Goal: Task Accomplishment & Management: Manage account settings

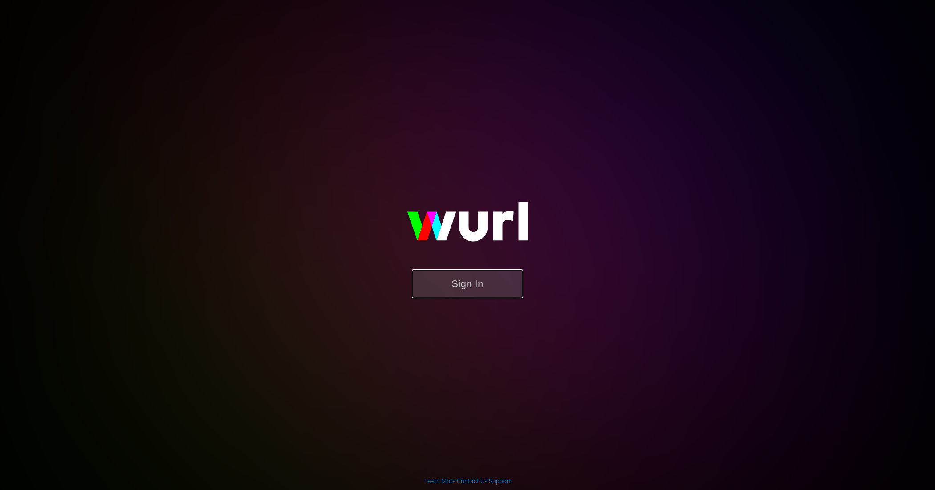
click at [473, 272] on button "Sign In" at bounding box center [467, 283] width 111 height 29
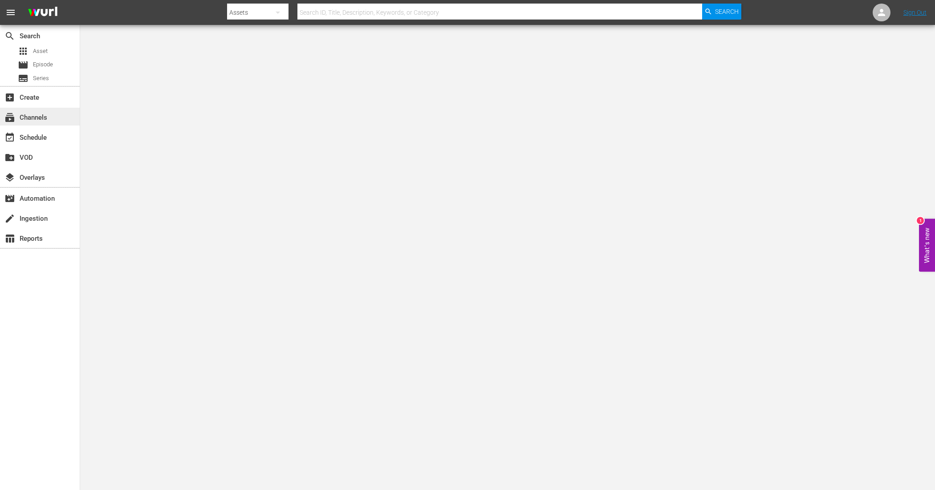
click at [38, 117] on div "subscriptions Channels" at bounding box center [25, 116] width 50 height 8
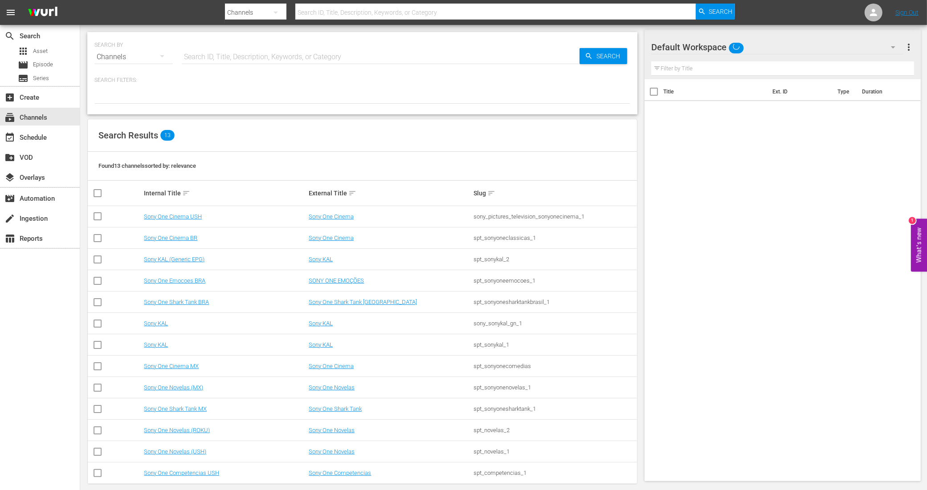
scroll to position [10, 0]
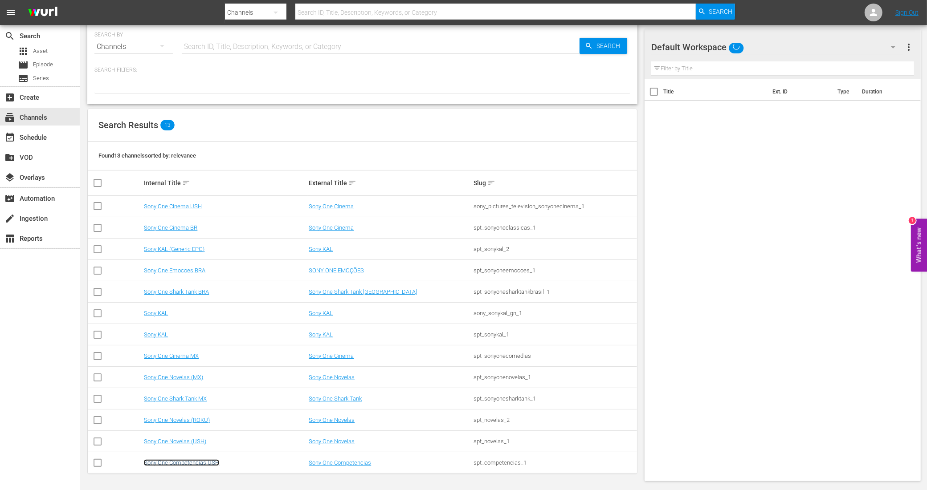
click at [188, 464] on link "Sony One Competencias USH" at bounding box center [181, 463] width 75 height 7
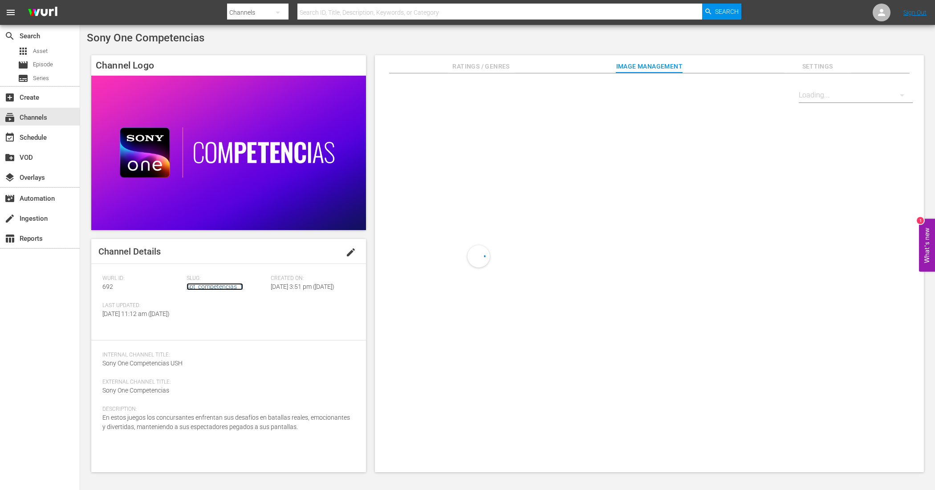
click at [204, 290] on link "spt_competencias_1" at bounding box center [215, 286] width 57 height 7
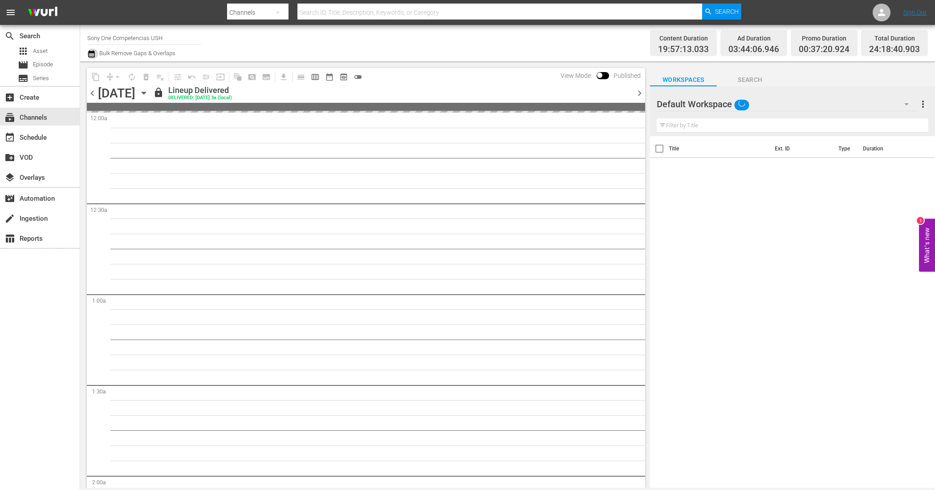
click at [93, 54] on icon "button" at bounding box center [91, 53] width 6 height 7
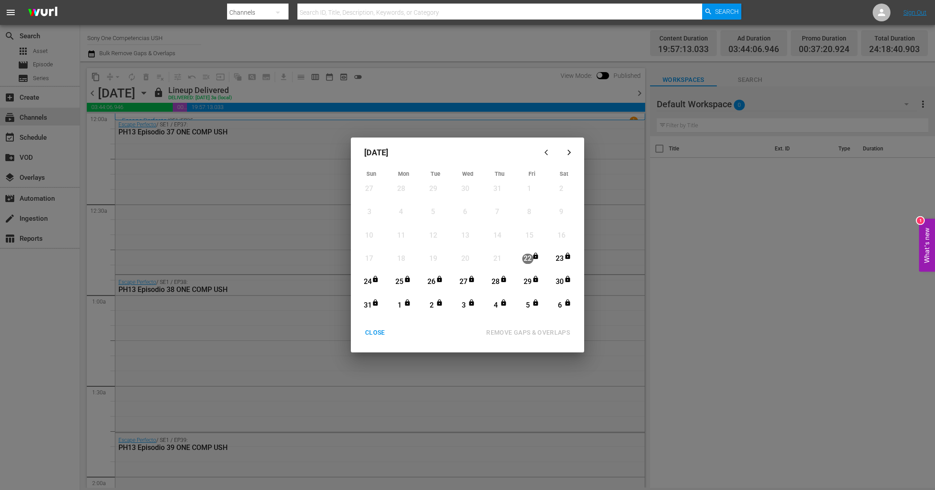
click at [571, 150] on icon "button" at bounding box center [569, 152] width 7 height 7
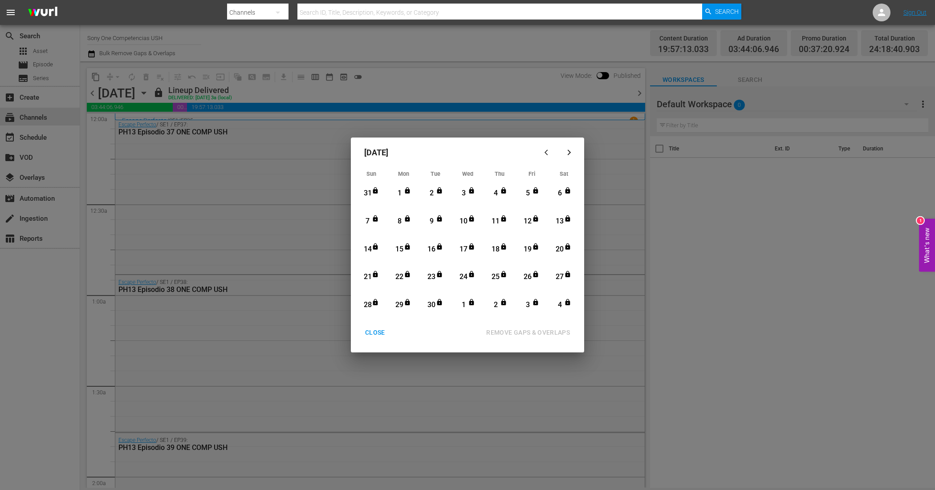
click at [571, 150] on icon "button" at bounding box center [569, 152] width 7 height 7
click at [381, 334] on div "CLOSE" at bounding box center [375, 332] width 34 height 11
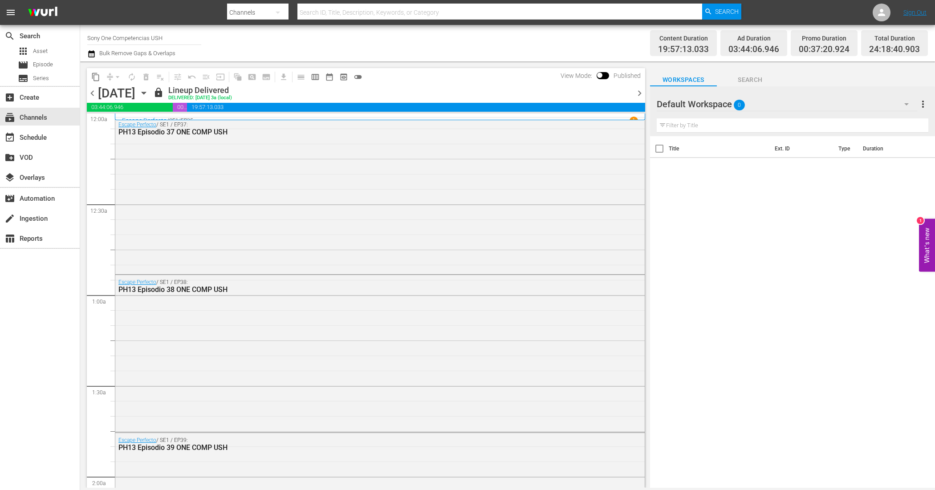
click at [149, 95] on icon "button" at bounding box center [144, 93] width 10 height 10
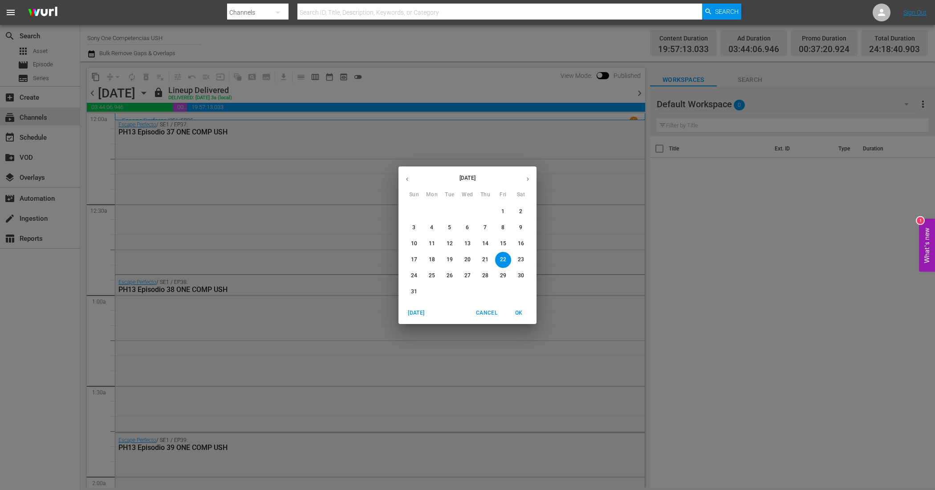
click at [524, 175] on button "button" at bounding box center [527, 179] width 17 height 17
click at [485, 245] on p "16" at bounding box center [485, 244] width 6 height 8
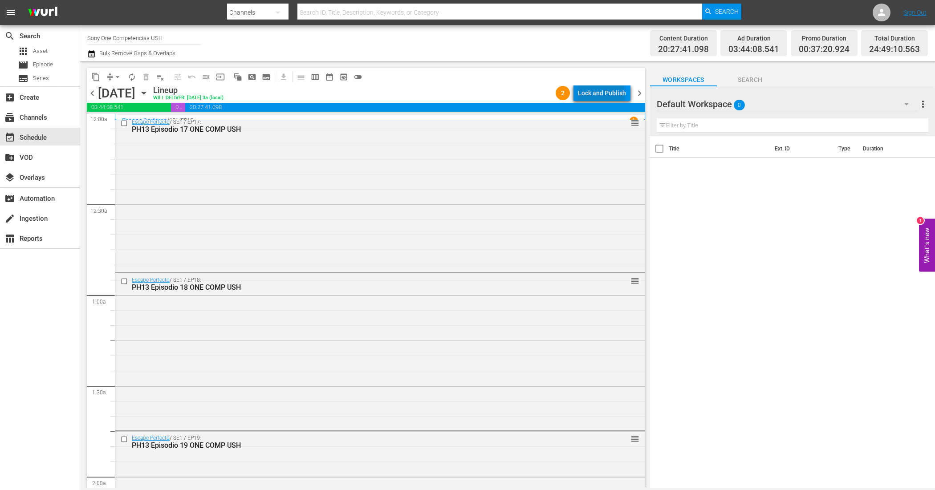
click at [604, 94] on div "Lock and Publish" at bounding box center [602, 93] width 48 height 16
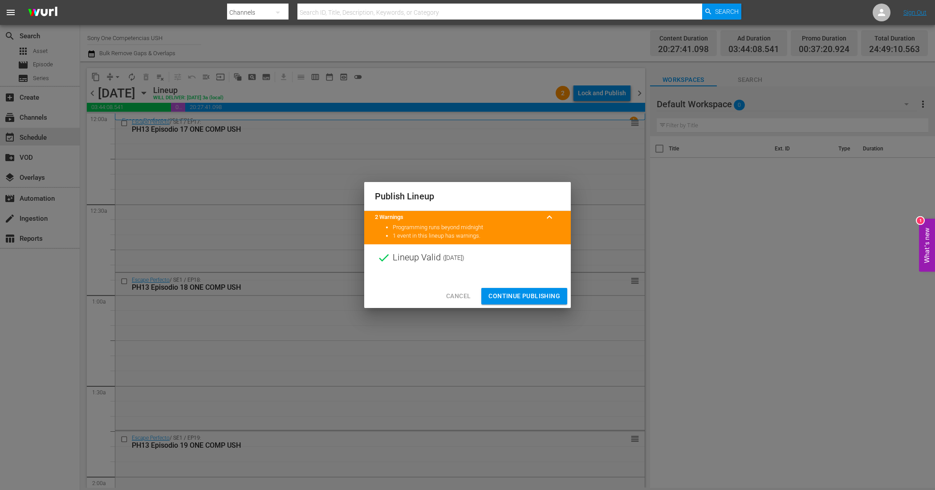
click at [548, 298] on span "Continue Publishing" at bounding box center [525, 296] width 72 height 11
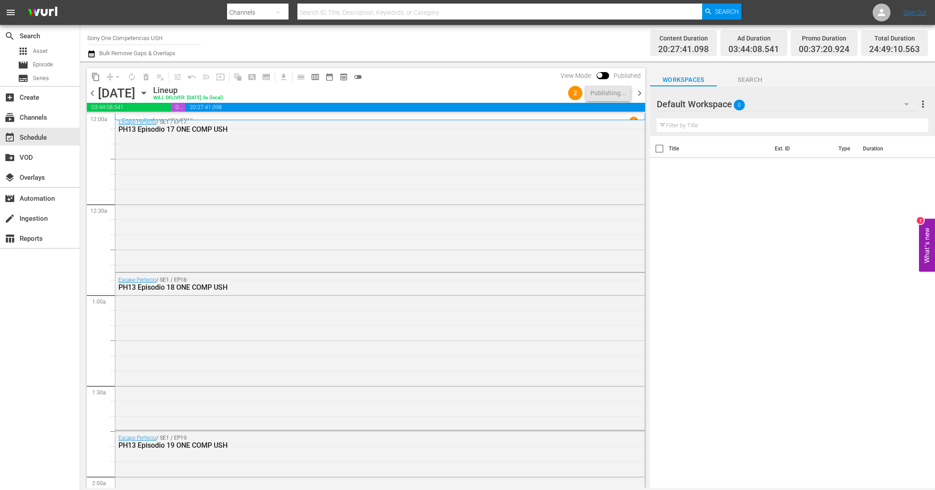
click at [640, 94] on span "chevron_right" at bounding box center [639, 93] width 11 height 11
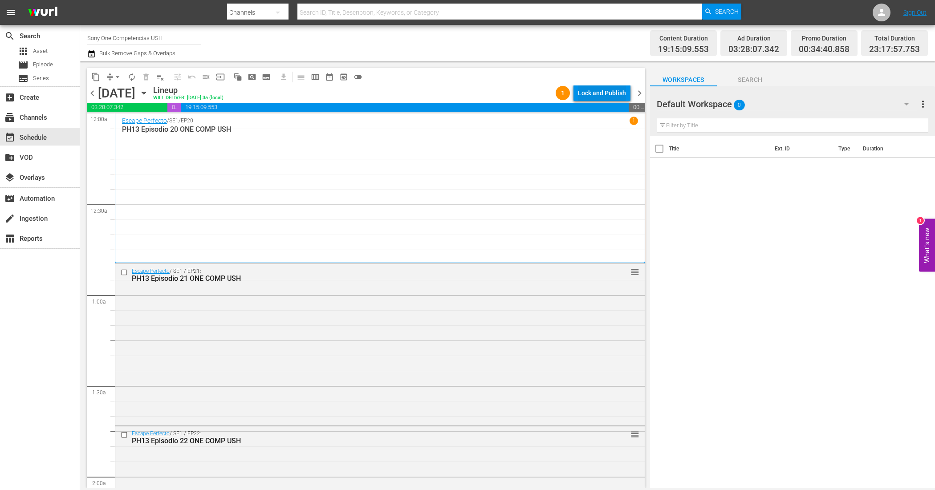
click at [604, 89] on div "Lock and Publish" at bounding box center [602, 93] width 48 height 16
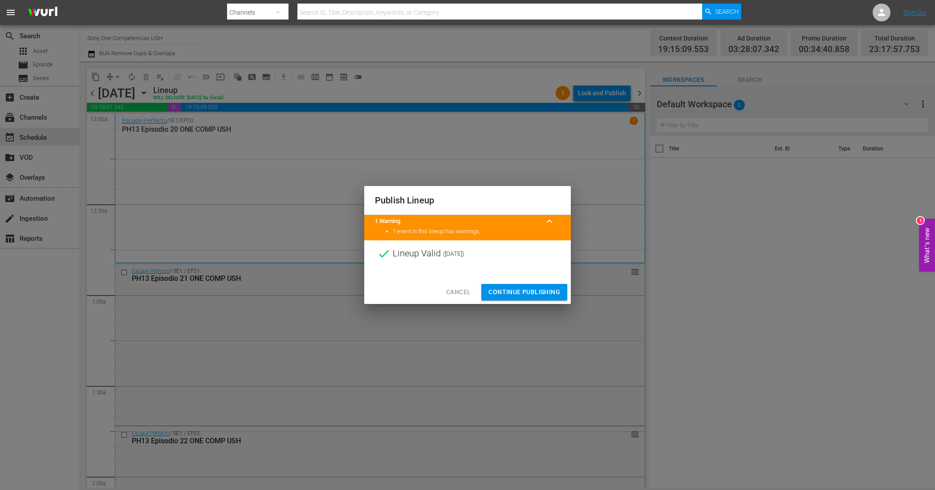
click at [553, 294] on span "Continue Publishing" at bounding box center [525, 292] width 72 height 11
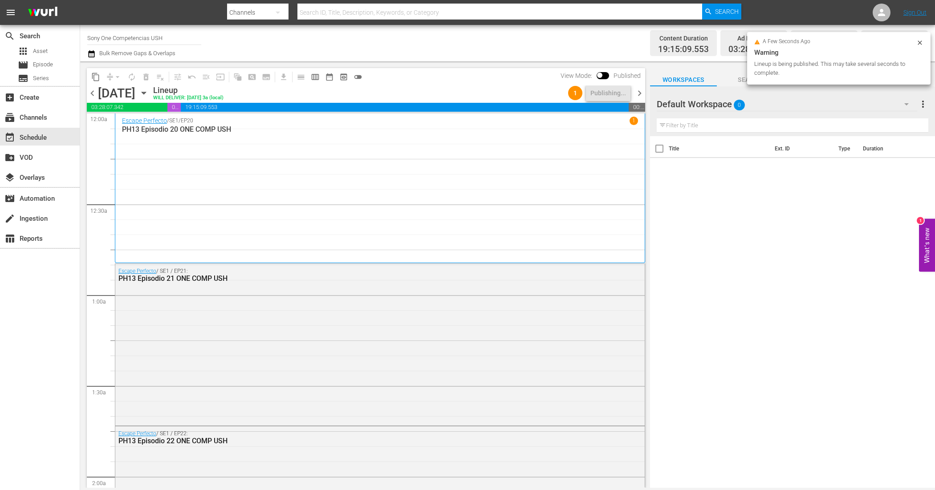
click at [637, 92] on span "chevron_right" at bounding box center [639, 93] width 11 height 11
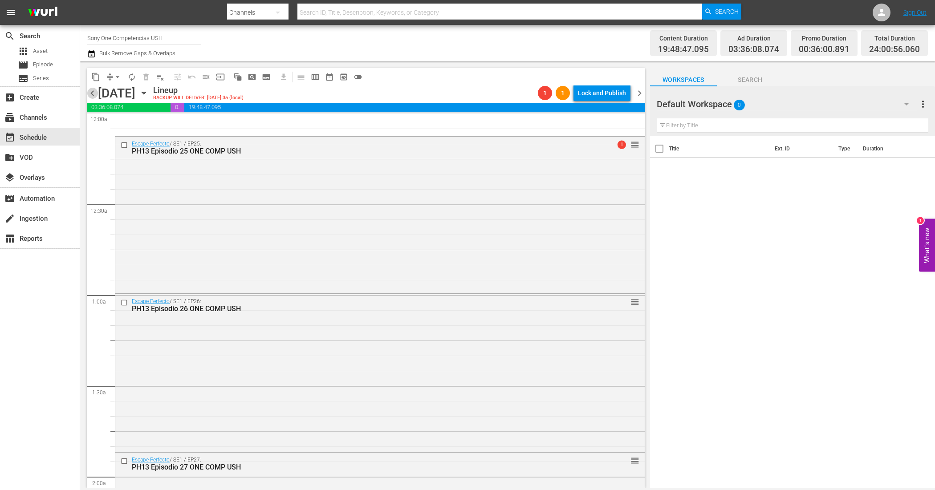
click at [93, 94] on span "chevron_left" at bounding box center [92, 93] width 11 height 11
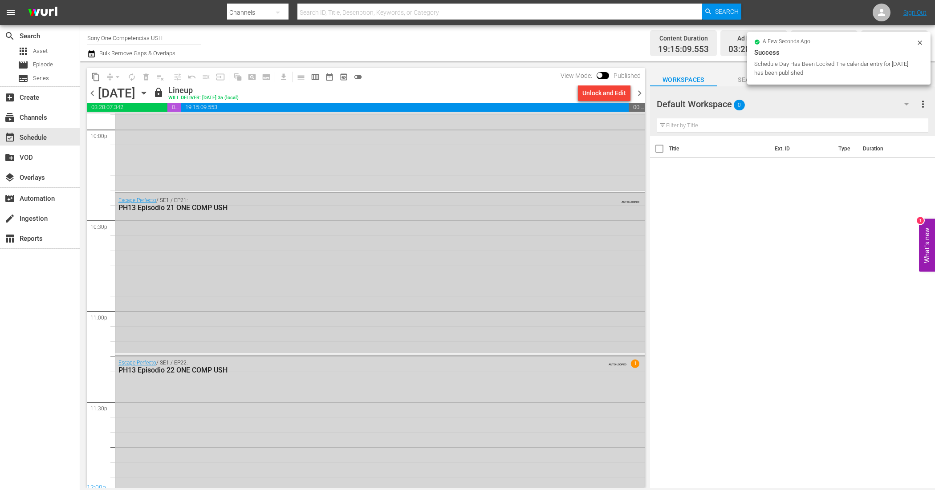
scroll to position [4009, 0]
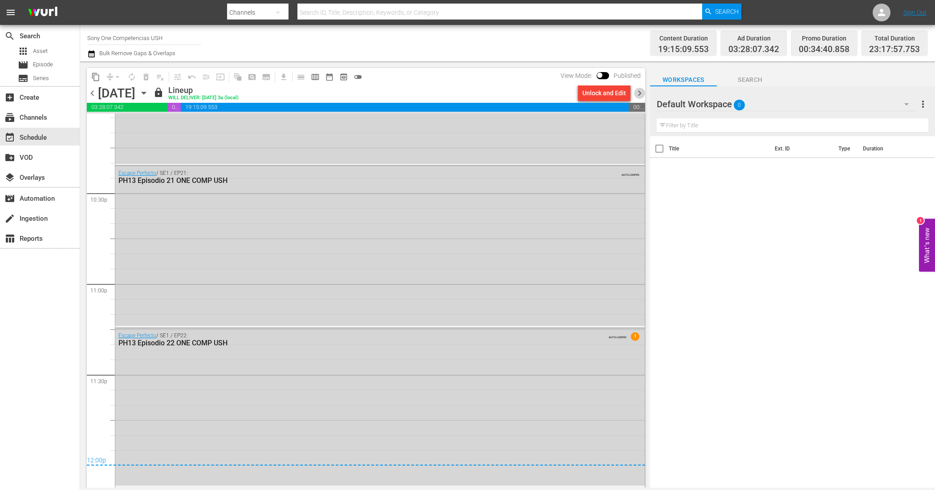
click at [642, 90] on span "chevron_right" at bounding box center [639, 93] width 11 height 11
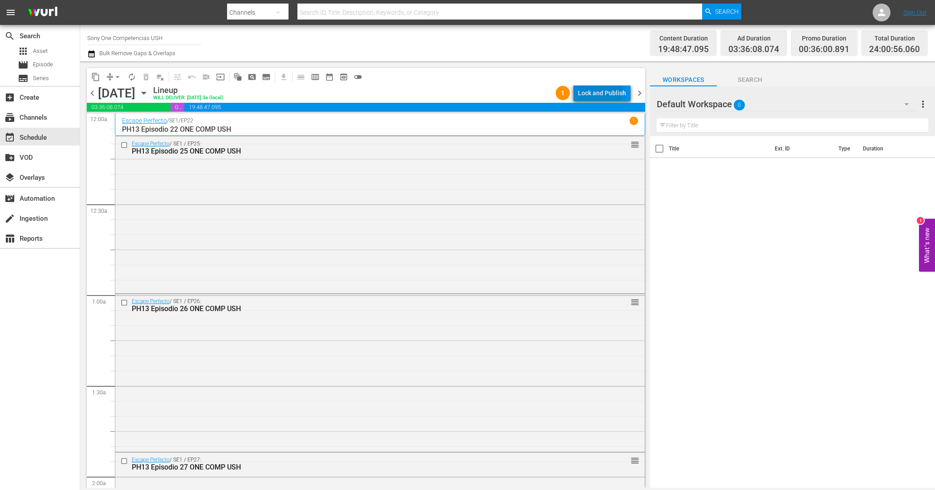
click at [588, 90] on div "Lock and Publish" at bounding box center [602, 93] width 48 height 16
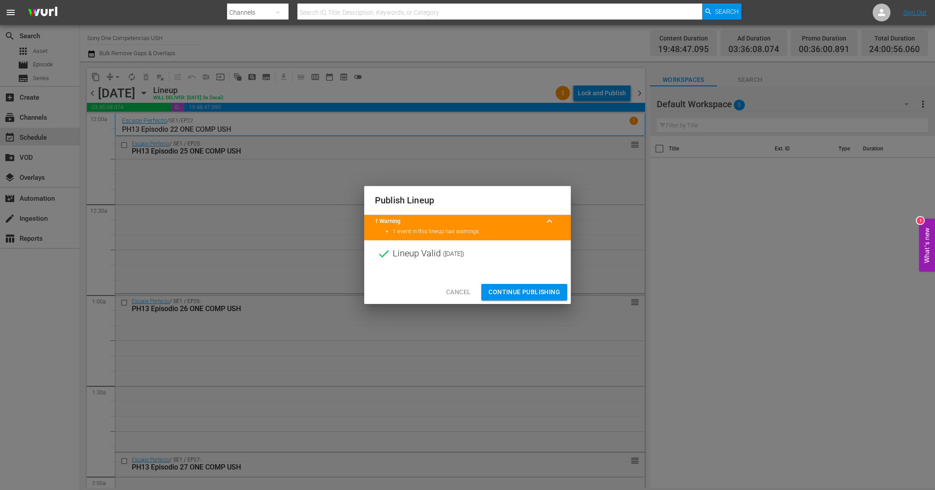
click at [531, 286] on button "Continue Publishing" at bounding box center [524, 292] width 86 height 16
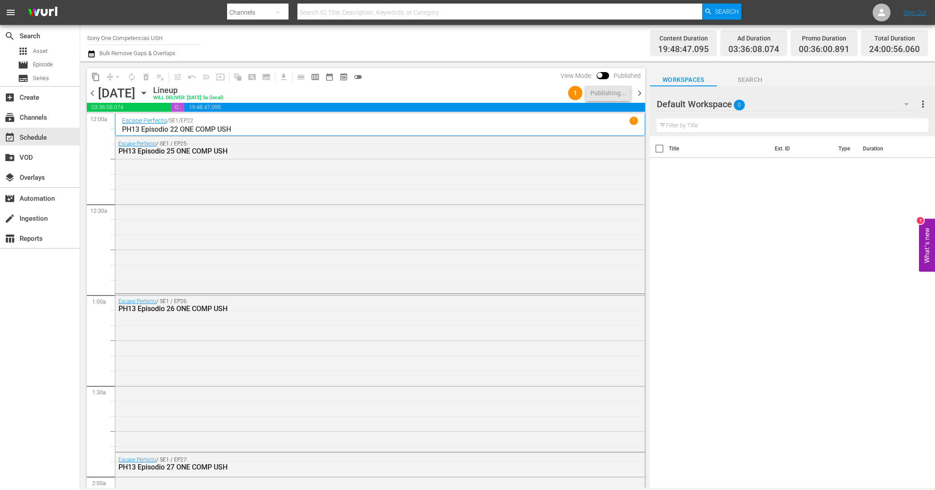
click at [637, 96] on span "chevron_right" at bounding box center [639, 93] width 11 height 11
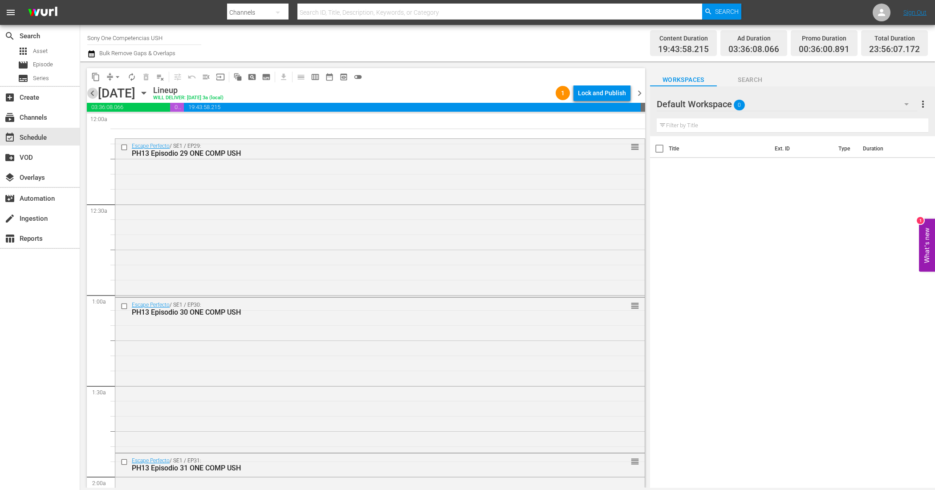
click at [90, 94] on span "chevron_left" at bounding box center [92, 93] width 11 height 11
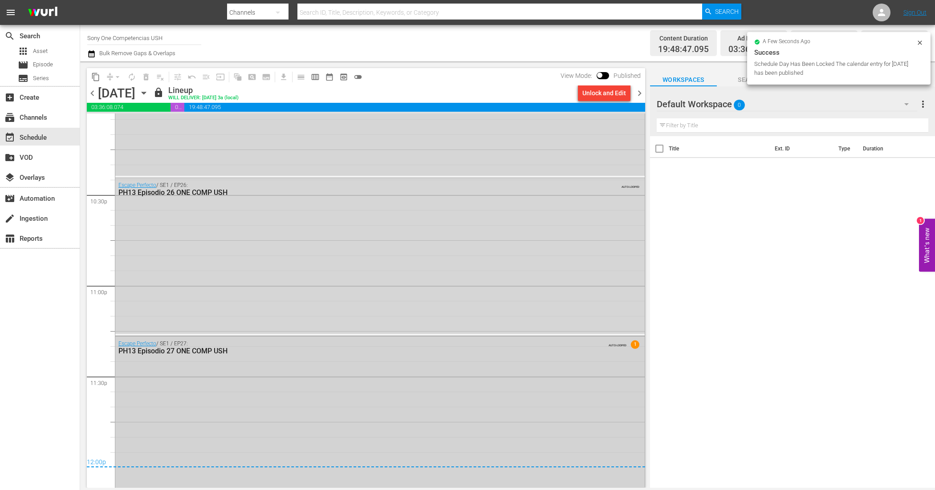
scroll to position [4012, 0]
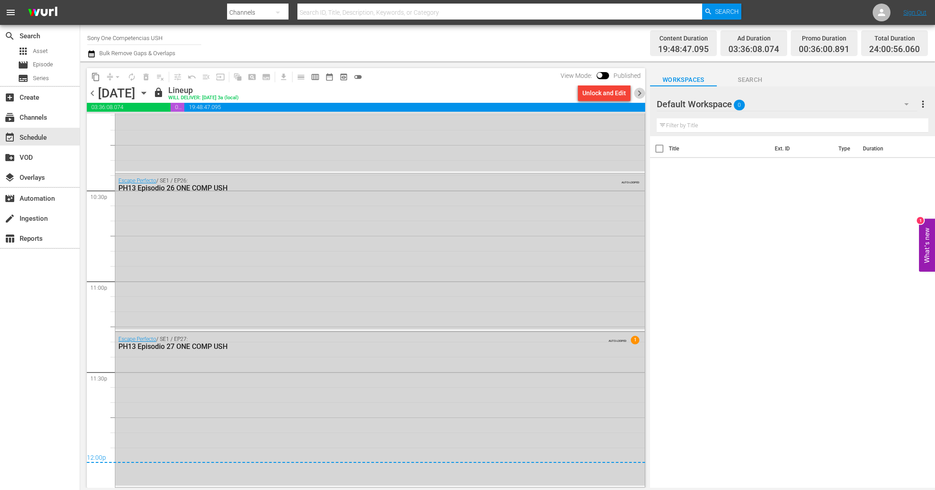
click at [640, 90] on span "chevron_right" at bounding box center [639, 93] width 11 height 11
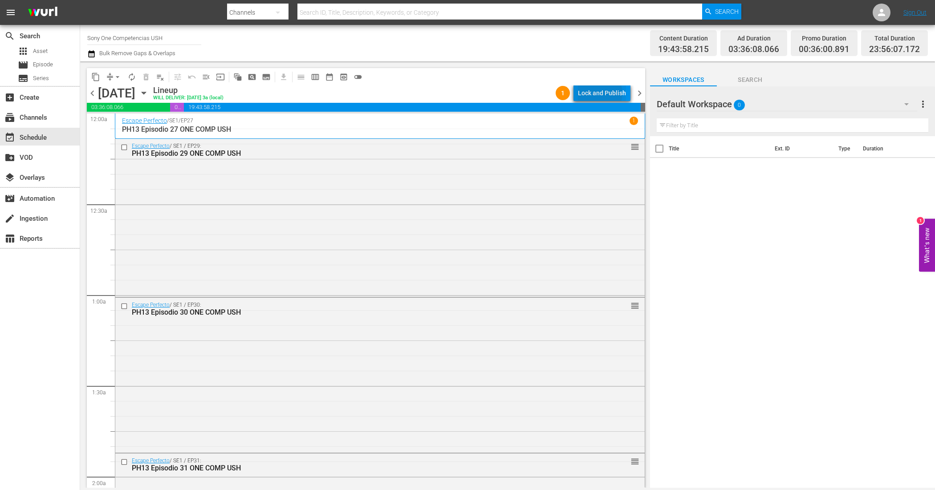
click at [600, 94] on div "Lock and Publish" at bounding box center [602, 93] width 48 height 16
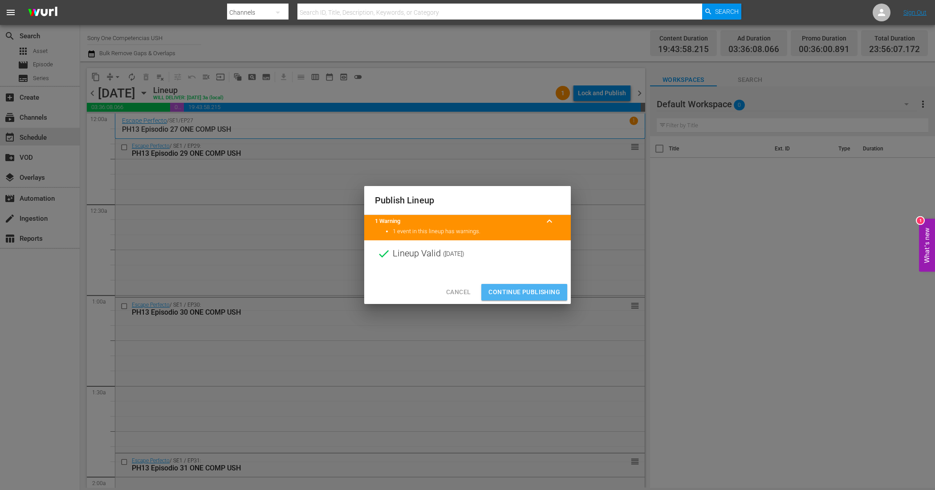
click at [545, 297] on span "Continue Publishing" at bounding box center [525, 292] width 72 height 11
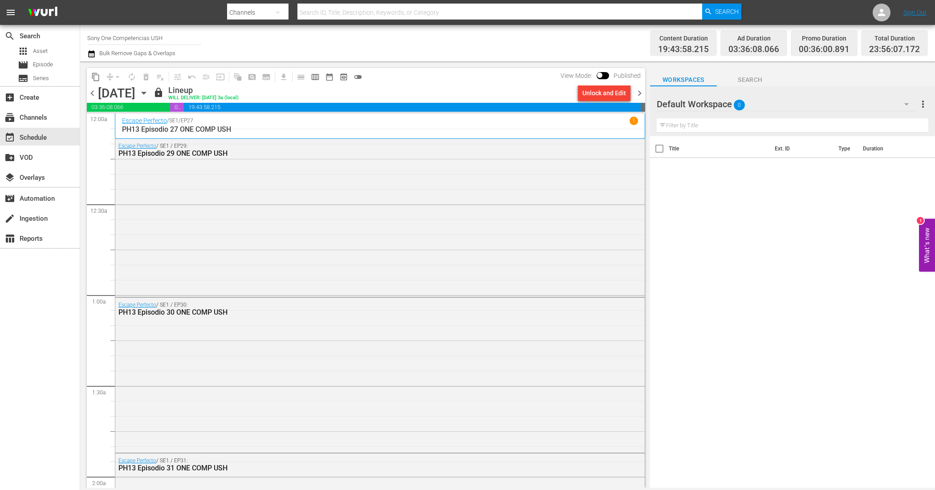
click at [639, 92] on span "chevron_right" at bounding box center [639, 93] width 11 height 11
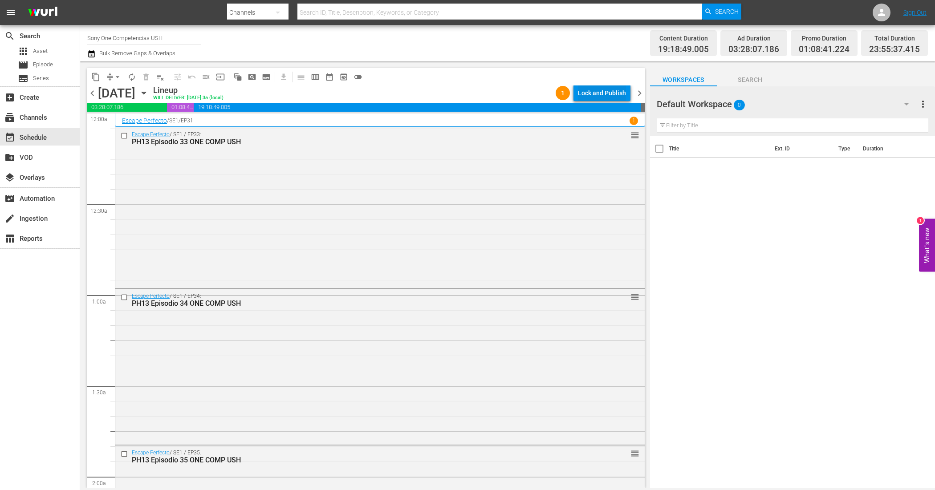
click at [614, 88] on div "Lock and Publish" at bounding box center [602, 93] width 48 height 16
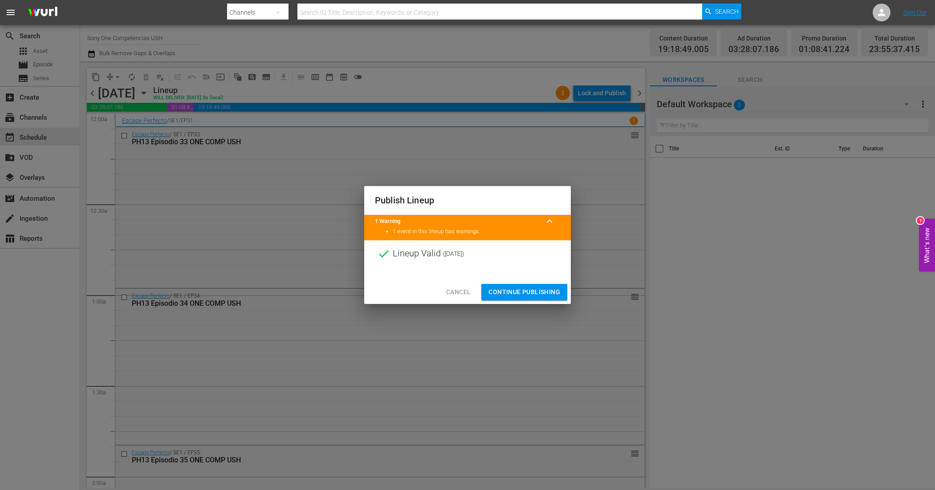
click at [520, 290] on span "Continue Publishing" at bounding box center [525, 292] width 72 height 11
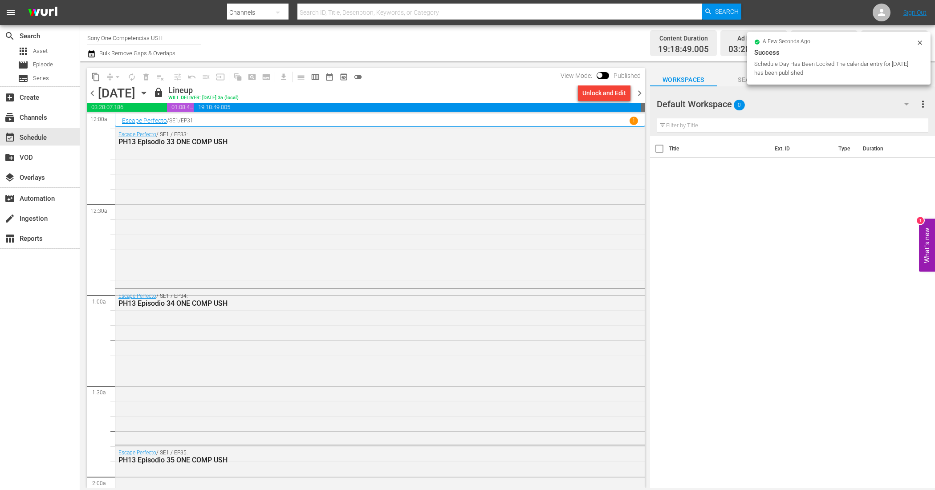
click at [637, 90] on span "chevron_right" at bounding box center [639, 93] width 11 height 11
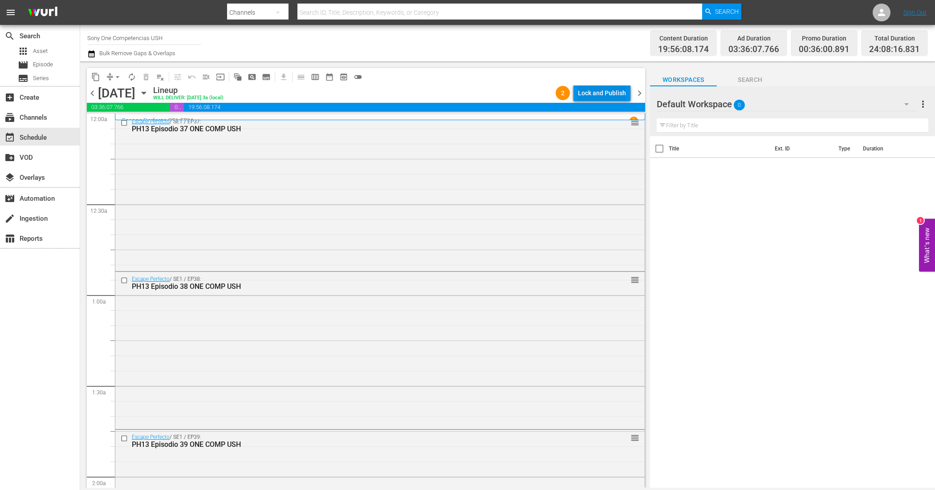
click at [589, 94] on div "Lock and Publish" at bounding box center [602, 93] width 48 height 16
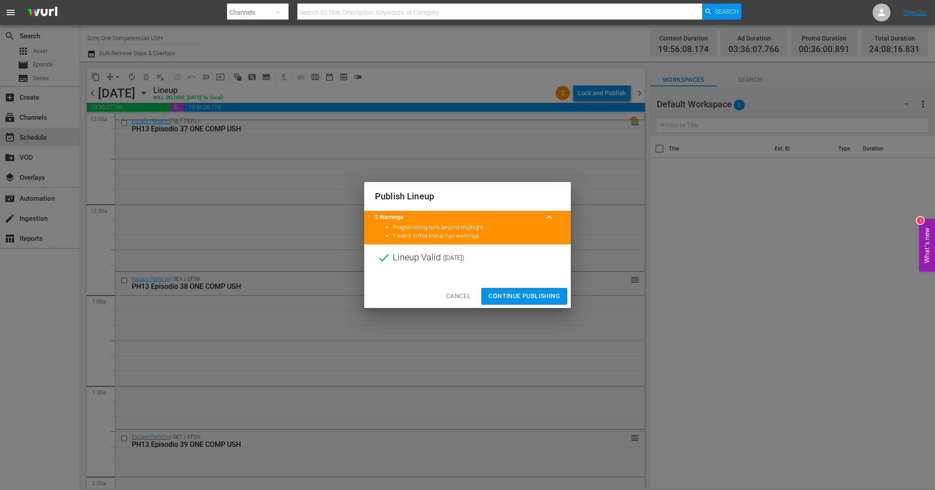
click at [539, 291] on span "Continue Publishing" at bounding box center [525, 296] width 72 height 11
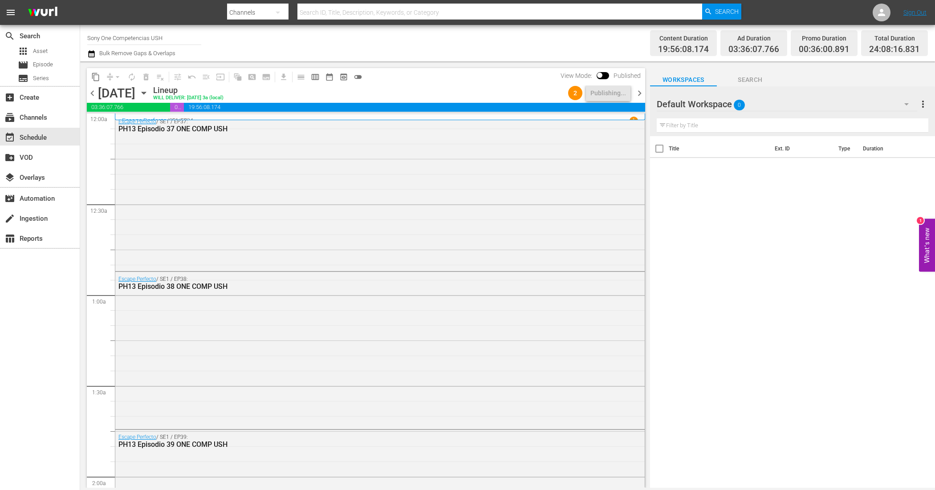
click at [642, 94] on span "chevron_right" at bounding box center [639, 93] width 11 height 11
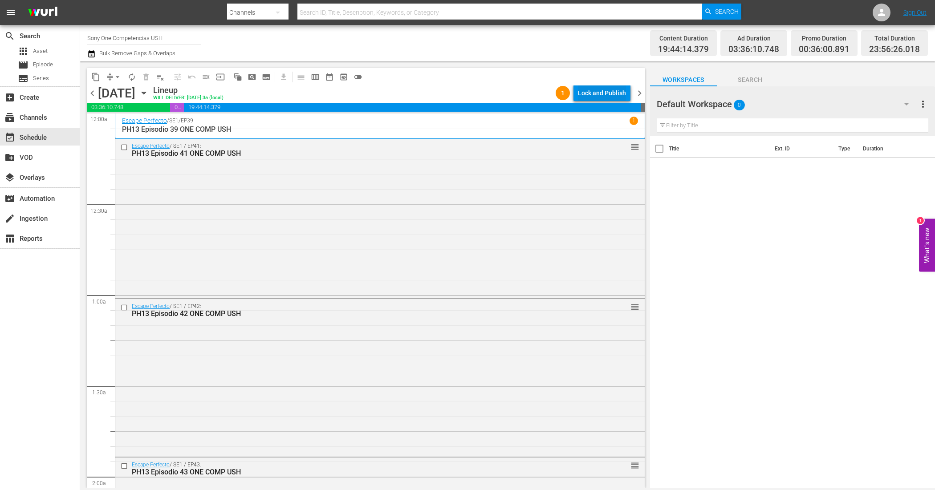
click at [607, 90] on div "Lock and Publish" at bounding box center [602, 93] width 48 height 16
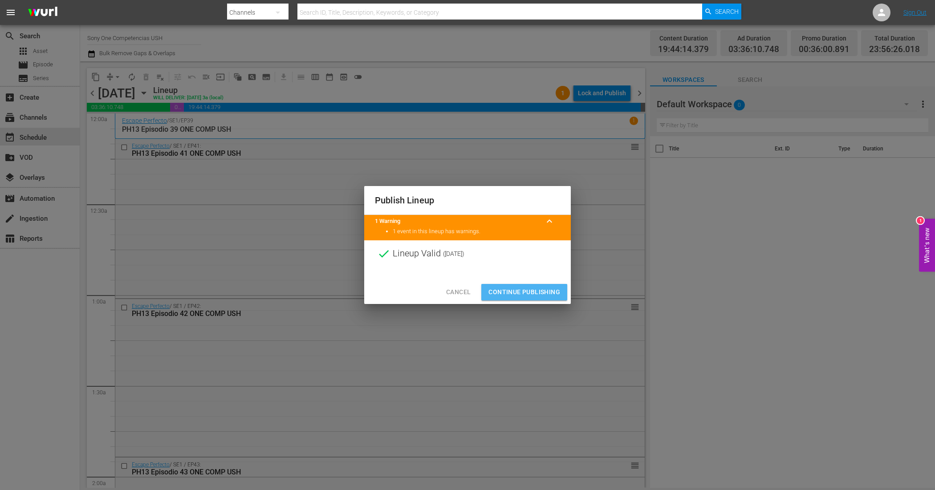
click at [529, 293] on span "Continue Publishing" at bounding box center [525, 292] width 72 height 11
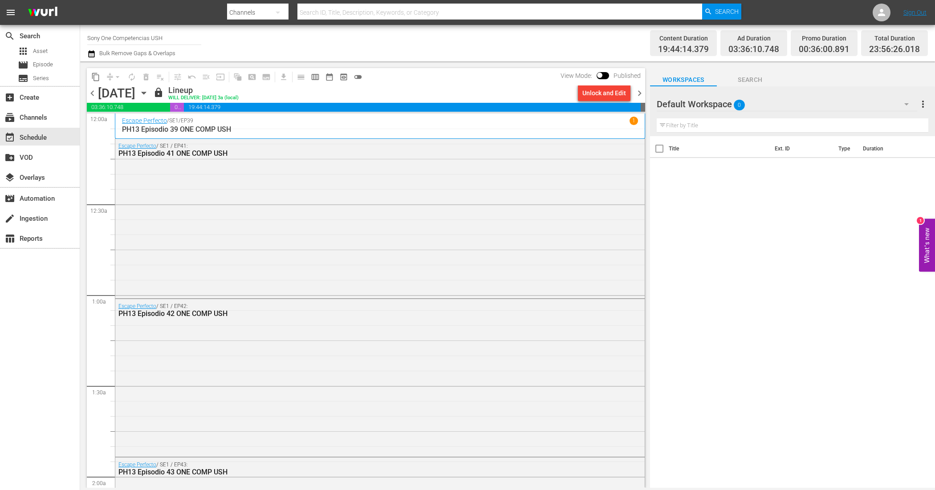
click at [643, 92] on span "chevron_right" at bounding box center [639, 93] width 11 height 11
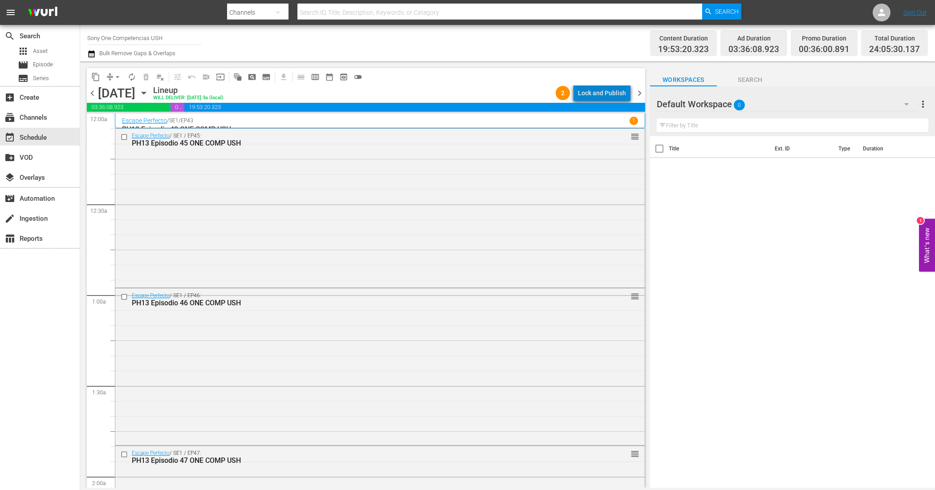
click at [623, 98] on div "Lock and Publish" at bounding box center [602, 93] width 48 height 16
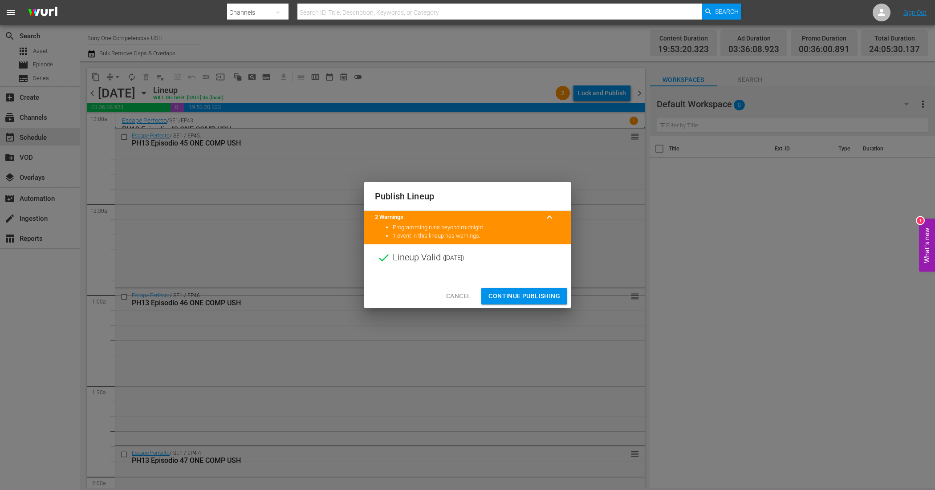
click at [526, 291] on span "Continue Publishing" at bounding box center [525, 296] width 72 height 11
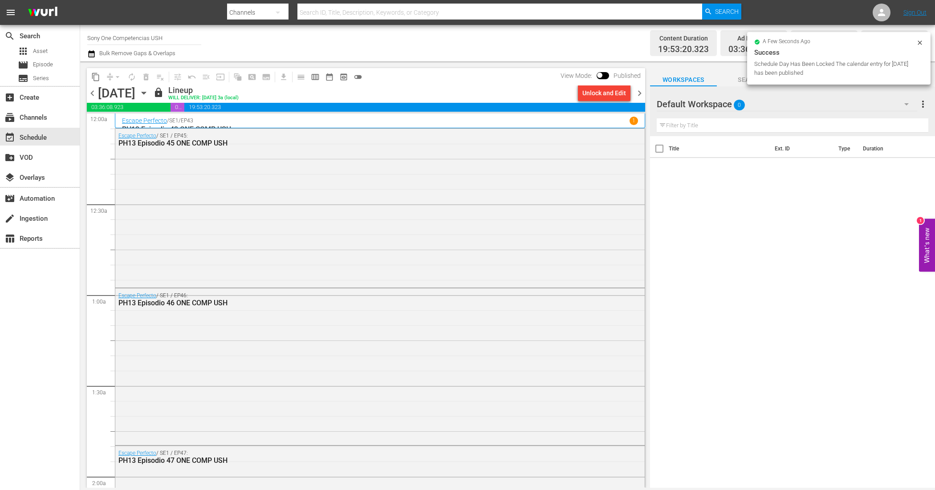
click at [638, 96] on span "chevron_right" at bounding box center [639, 93] width 11 height 11
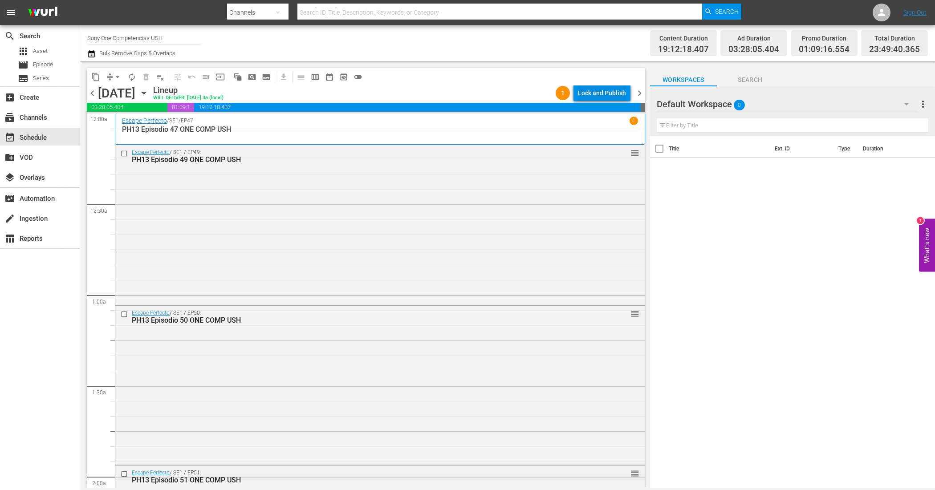
click at [600, 97] on div "Lock and Publish" at bounding box center [602, 93] width 48 height 16
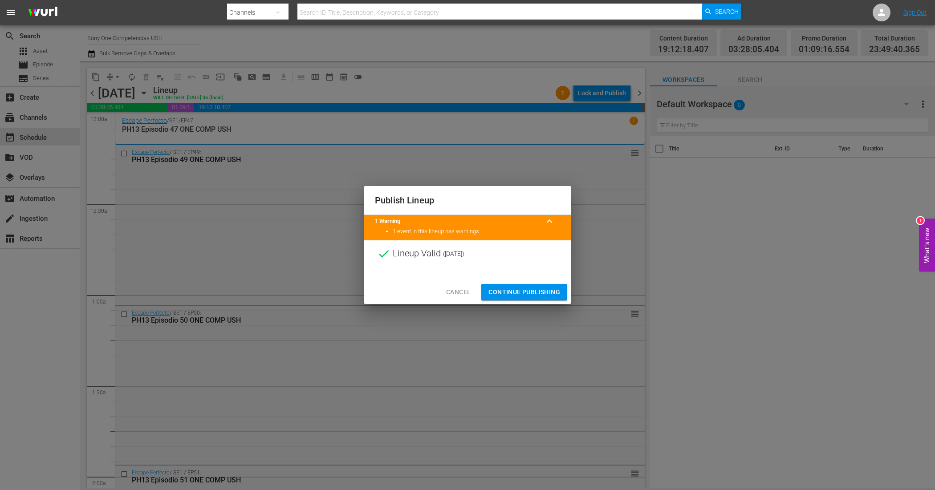
click at [517, 296] on span "Continue Publishing" at bounding box center [525, 292] width 72 height 11
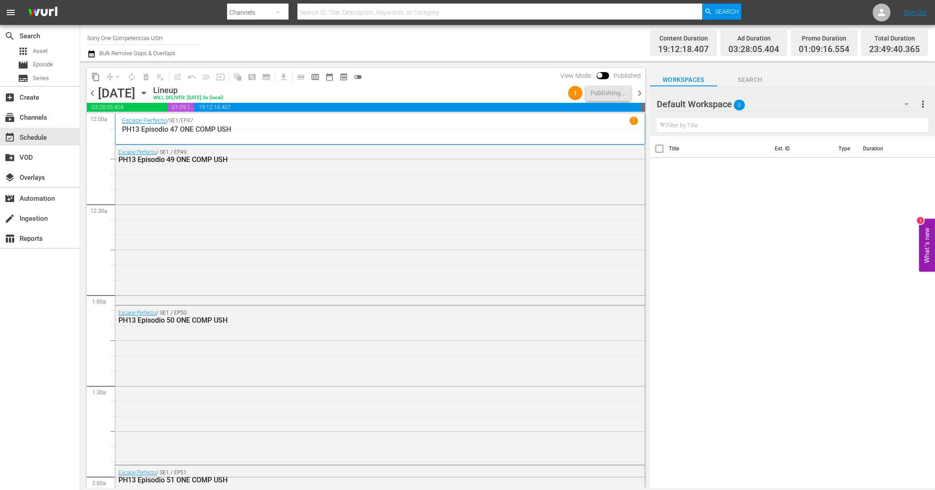
click at [645, 88] on span "chevron_right" at bounding box center [639, 93] width 11 height 11
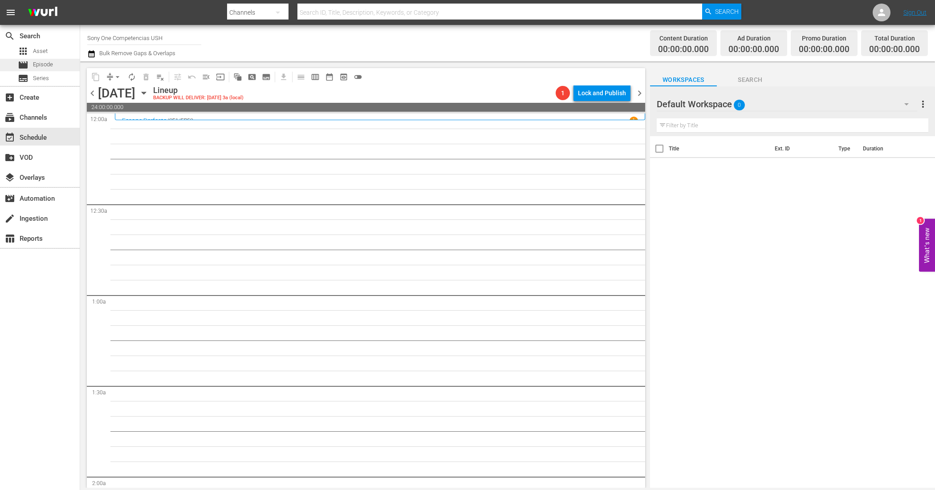
click at [49, 65] on span "Episode" at bounding box center [43, 64] width 20 height 9
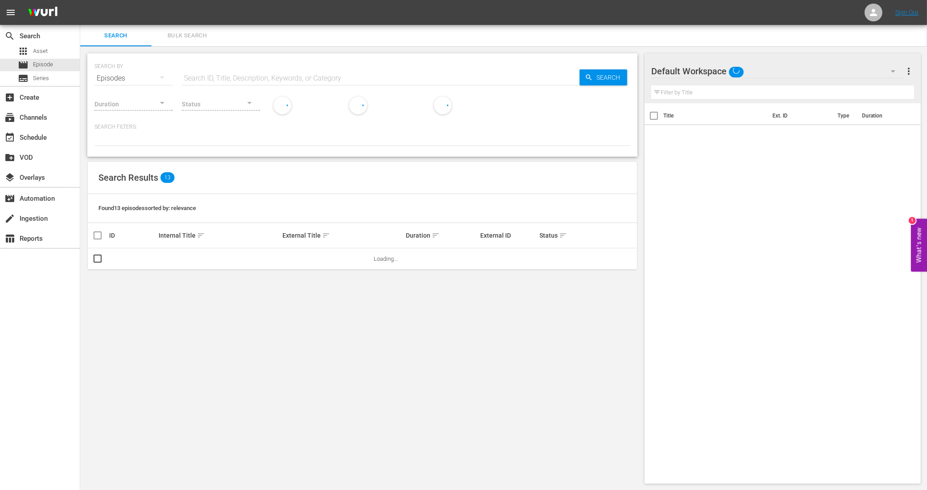
click at [188, 35] on span "Bulk Search" at bounding box center [187, 36] width 61 height 10
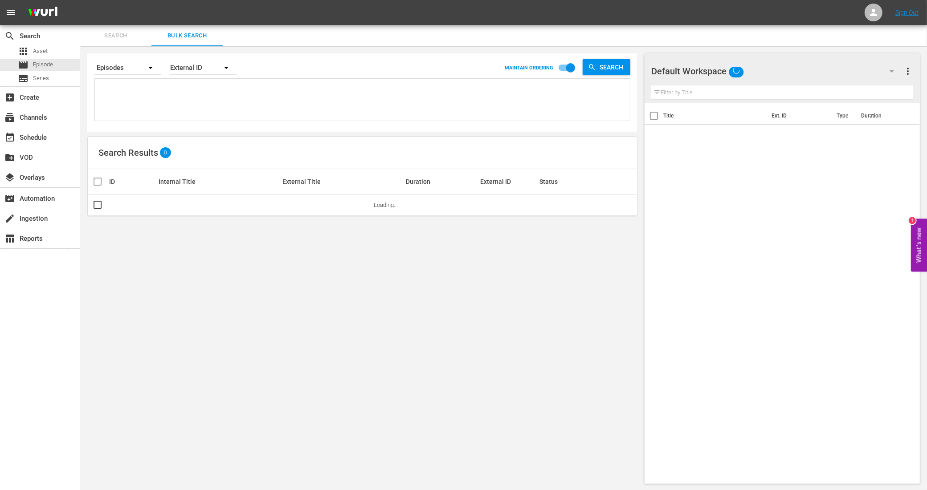
click at [155, 110] on textarea at bounding box center [363, 101] width 533 height 41
paste textarea "11288956_U0000656_LAT_v2 11288958_U0000657_LAT_v2 11288960_U0000658_LAT_v2 1128…"
type textarea "11288956_U0000656_LAT_v2 11288958_U0000657_LAT_v2 11288960_U0000658_LAT_v2 1128…"
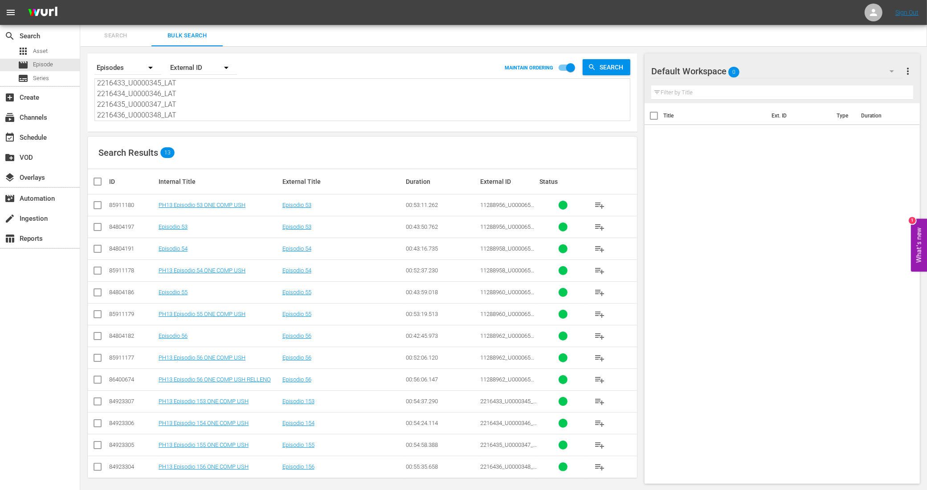
type textarea "11288956_U0000656_LAT_v2 11288958_U0000657_LAT_v2 11288960_U0000658_LAT_v2 1128…"
click at [98, 206] on input "checkbox" at bounding box center [97, 207] width 11 height 11
checkbox input "true"
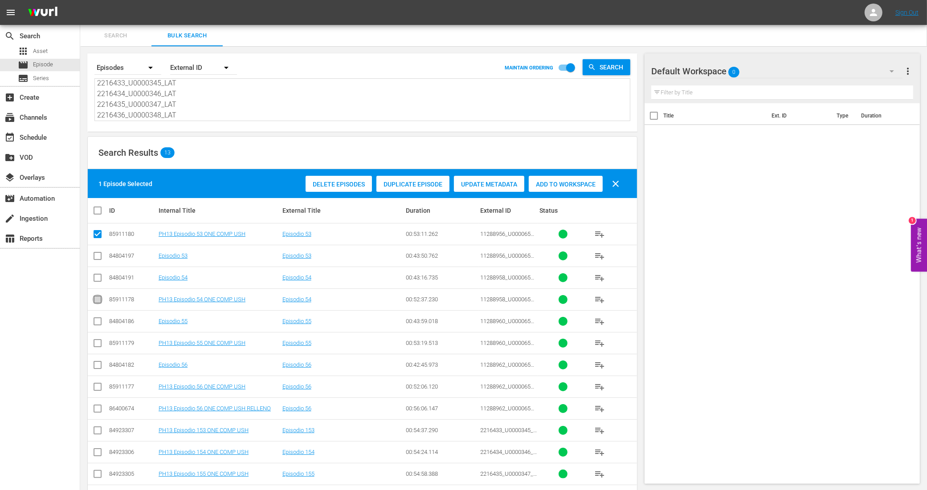
click at [98, 302] on input "checkbox" at bounding box center [97, 301] width 11 height 11
checkbox input "true"
click at [98, 346] on input "checkbox" at bounding box center [97, 345] width 11 height 11
checkbox input "true"
click at [96, 390] on input "checkbox" at bounding box center [97, 388] width 11 height 11
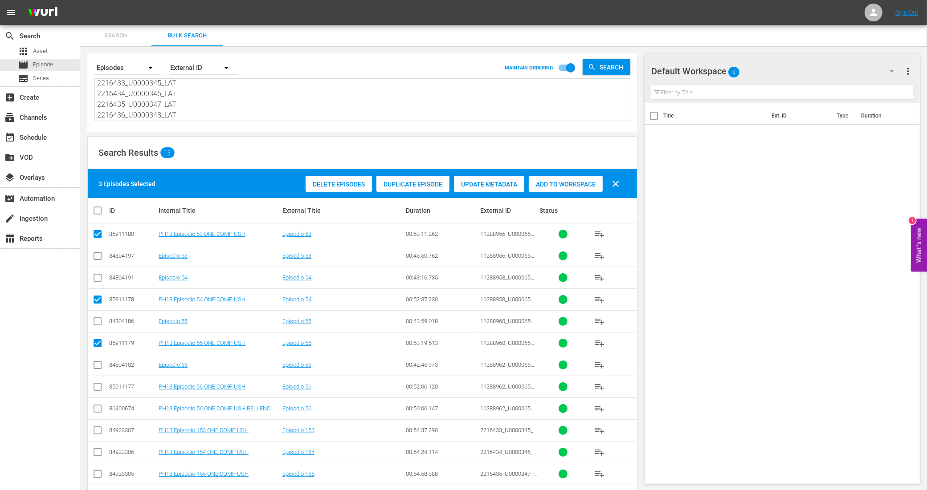
checkbox input "true"
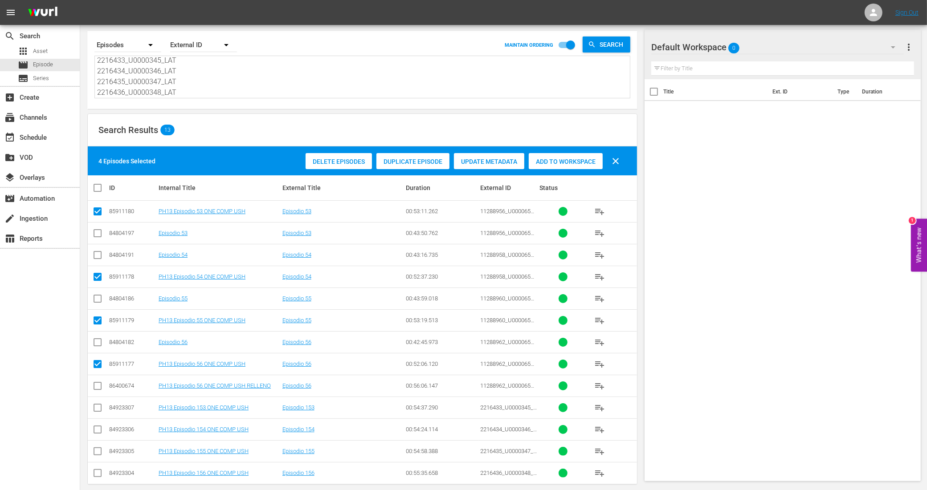
scroll to position [35, 0]
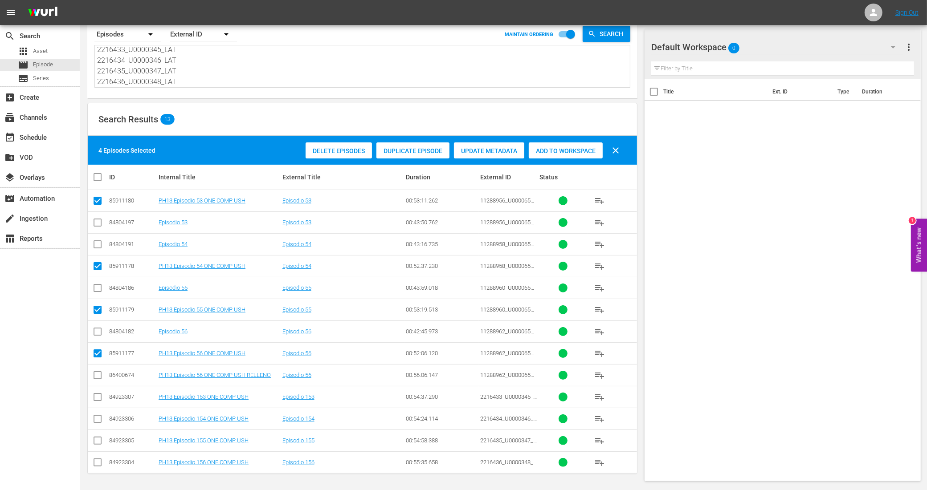
click at [100, 397] on input "checkbox" at bounding box center [97, 399] width 11 height 11
checkbox input "true"
click at [100, 417] on input "checkbox" at bounding box center [97, 421] width 11 height 11
checkbox input "true"
click at [99, 440] on input "checkbox" at bounding box center [97, 442] width 11 height 11
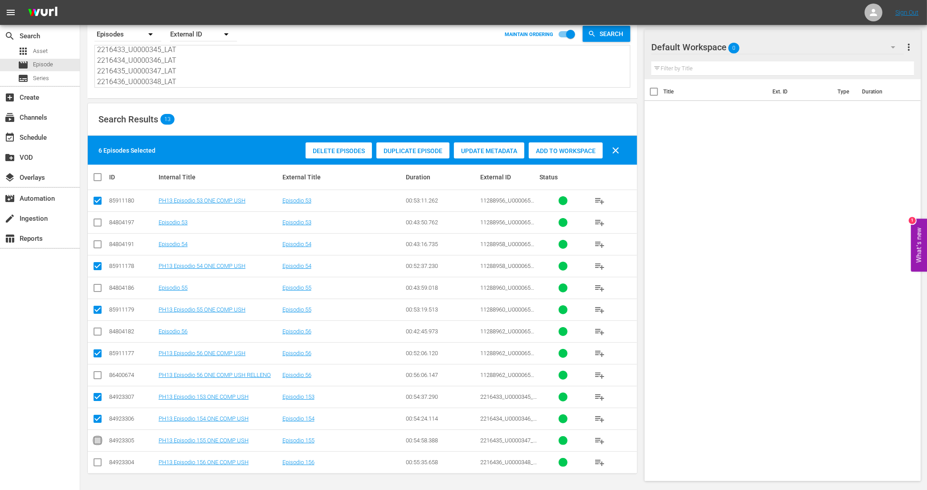
checkbox input "true"
click at [96, 462] on input "checkbox" at bounding box center [97, 464] width 11 height 11
checkbox input "true"
click at [540, 143] on div "Add to Workspace" at bounding box center [566, 151] width 74 height 17
click at [38, 139] on div "event_available Schedule" at bounding box center [25, 136] width 50 height 8
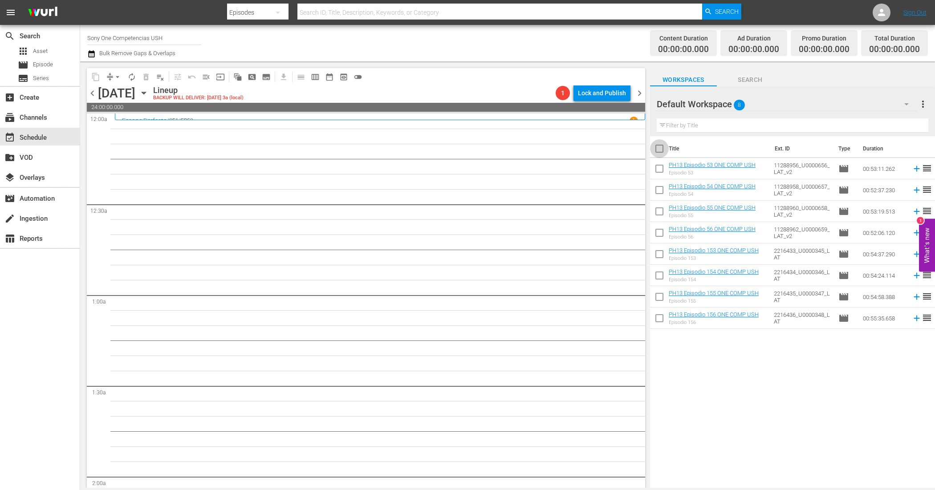
click at [655, 150] on input "checkbox" at bounding box center [659, 150] width 19 height 19
checkbox input "true"
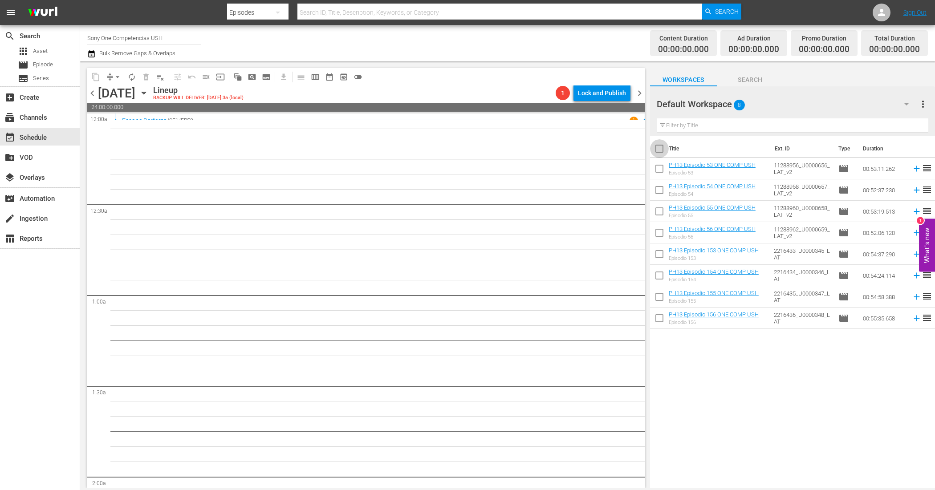
checkbox input "true"
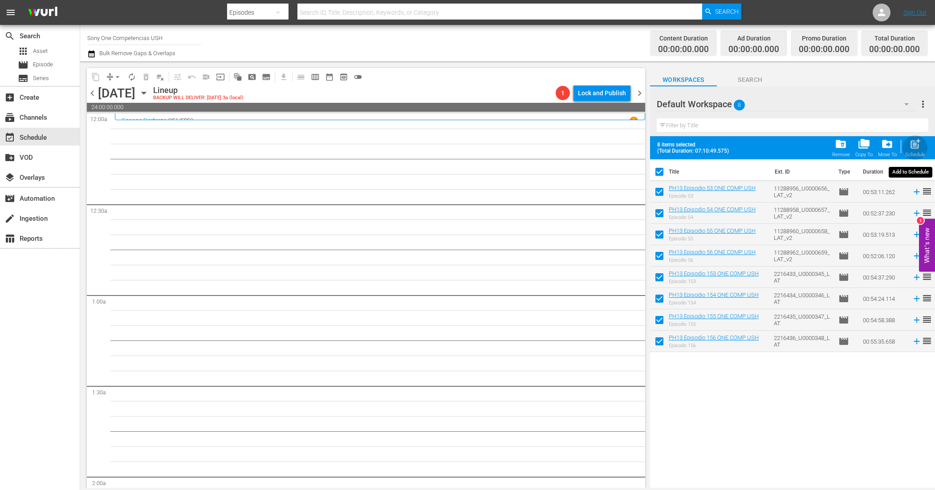
click at [914, 144] on span "post_add" at bounding box center [916, 144] width 12 height 12
checkbox input "false"
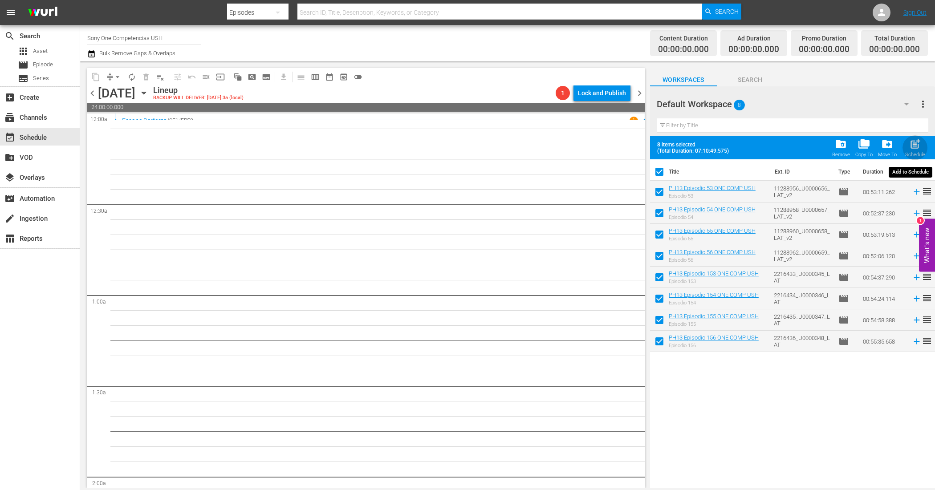
checkbox input "false"
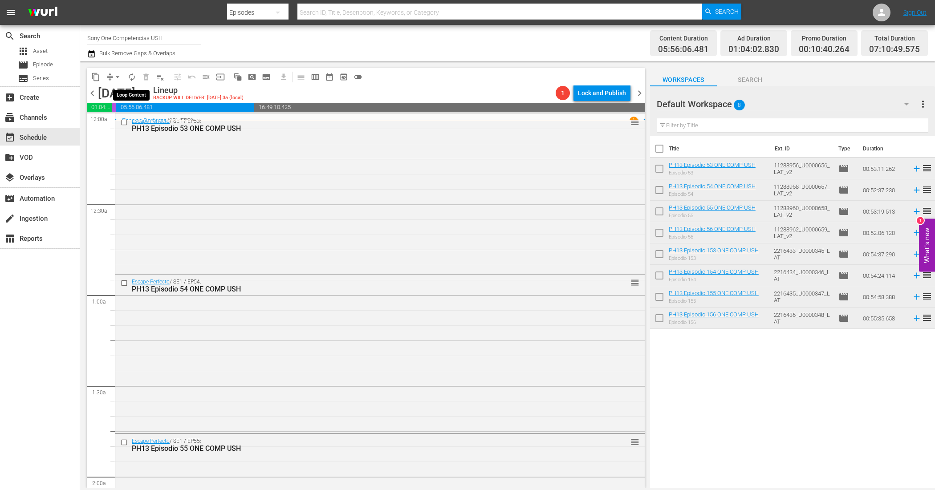
click at [134, 75] on span "autorenew_outlined" at bounding box center [131, 77] width 9 height 9
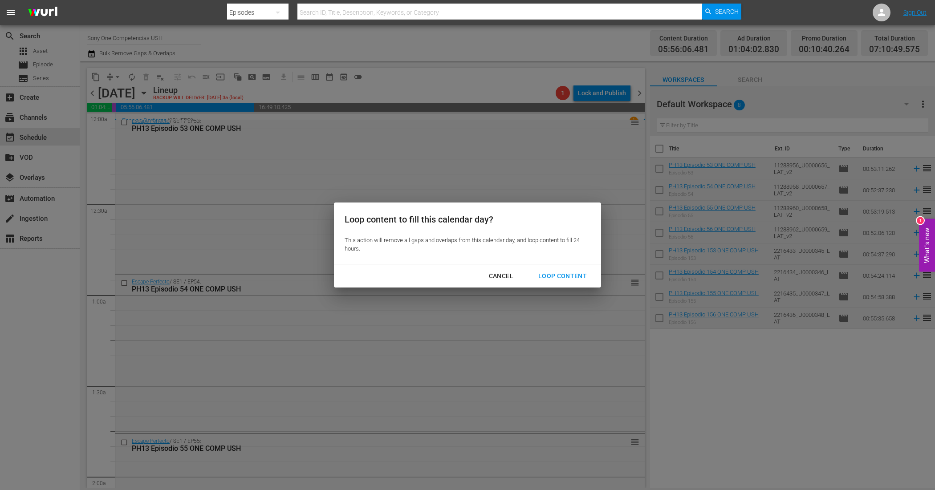
click at [563, 276] on div "Loop Content" at bounding box center [562, 276] width 63 height 11
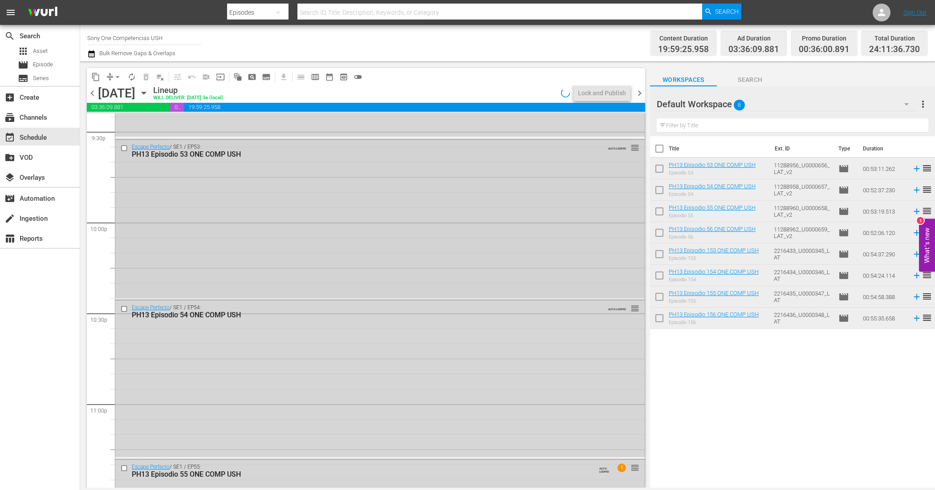
scroll to position [4022, 0]
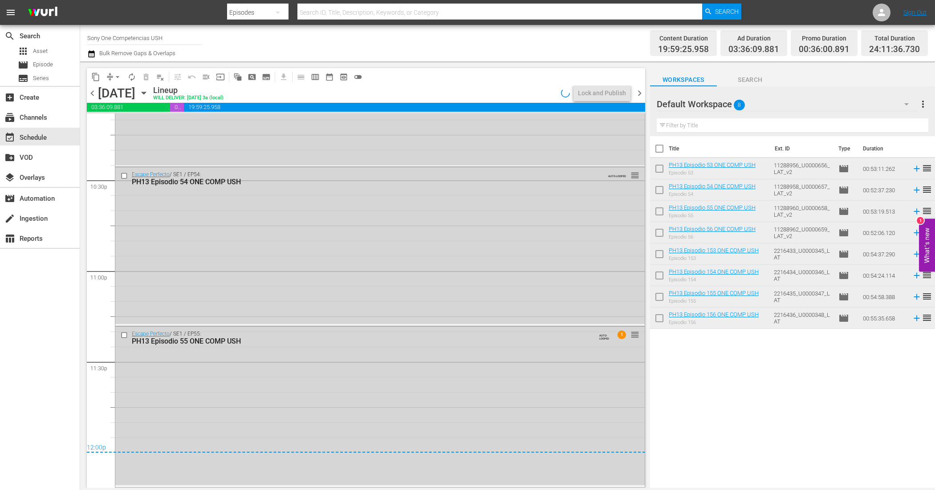
click at [658, 147] on input "checkbox" at bounding box center [659, 150] width 19 height 19
checkbox input "true"
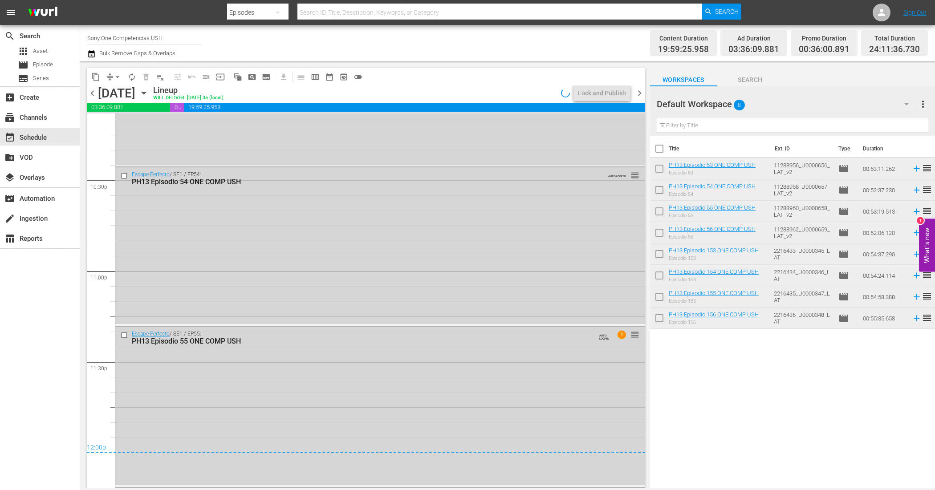
checkbox input "true"
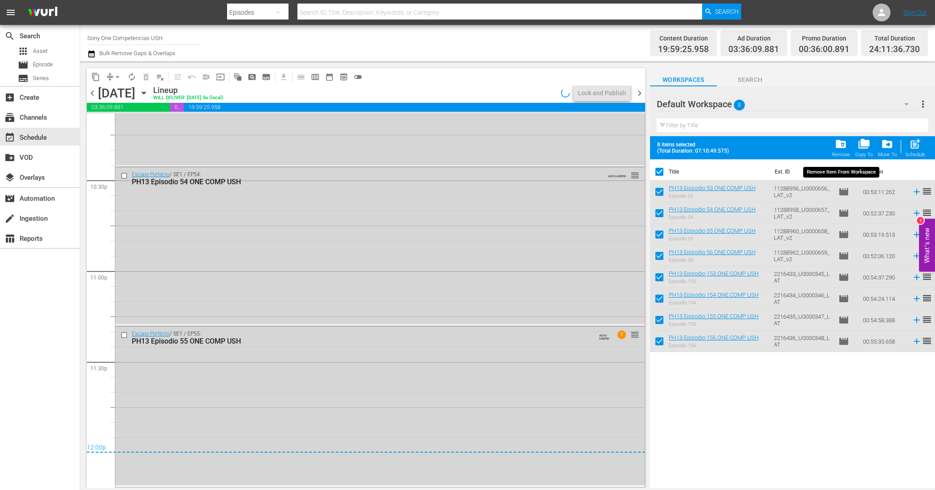
click at [840, 146] on span "folder_delete" at bounding box center [841, 144] width 12 height 12
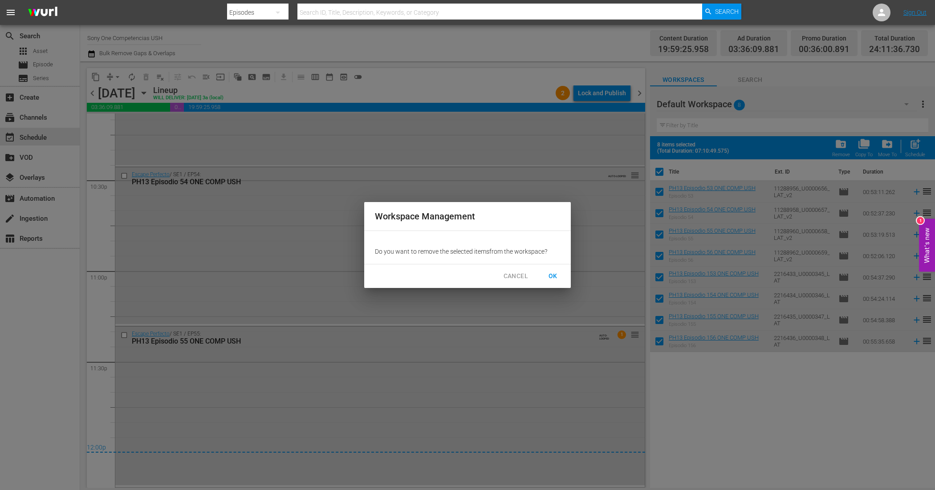
click at [556, 277] on span "OK" at bounding box center [553, 276] width 14 height 11
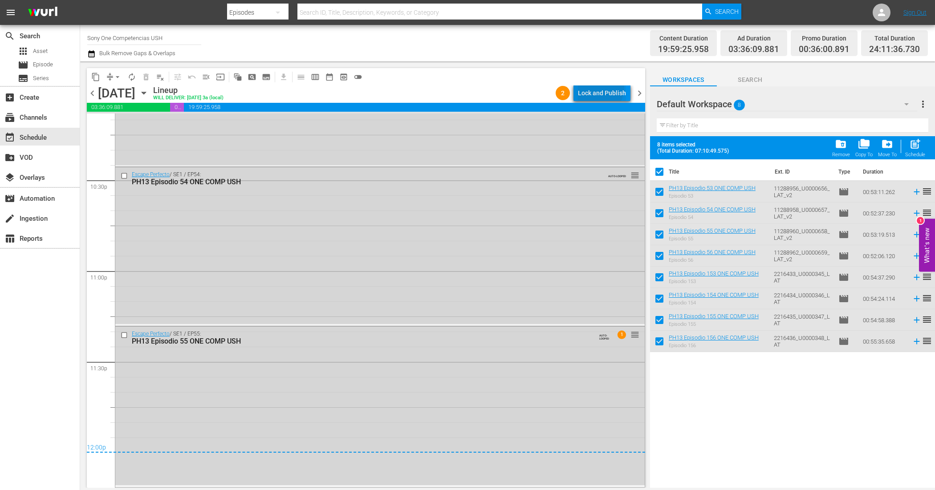
click at [595, 87] on div "Lock and Publish" at bounding box center [602, 93] width 48 height 16
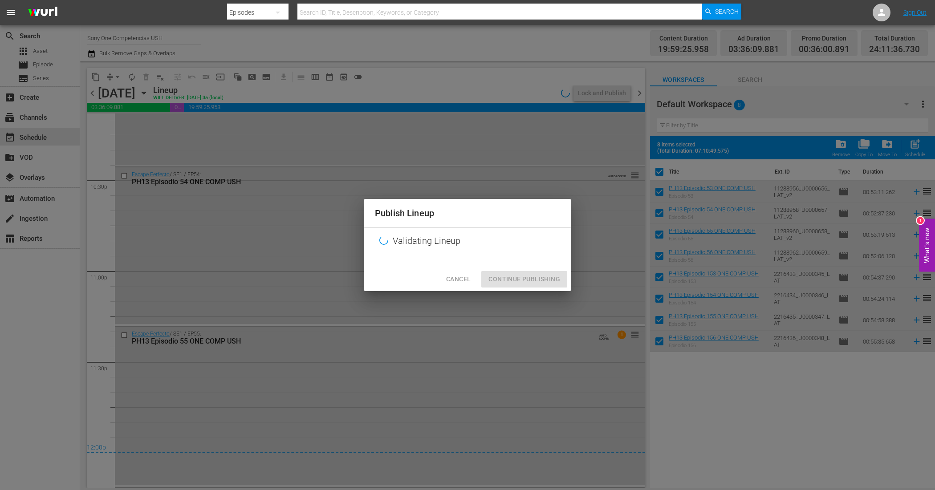
checkbox input "false"
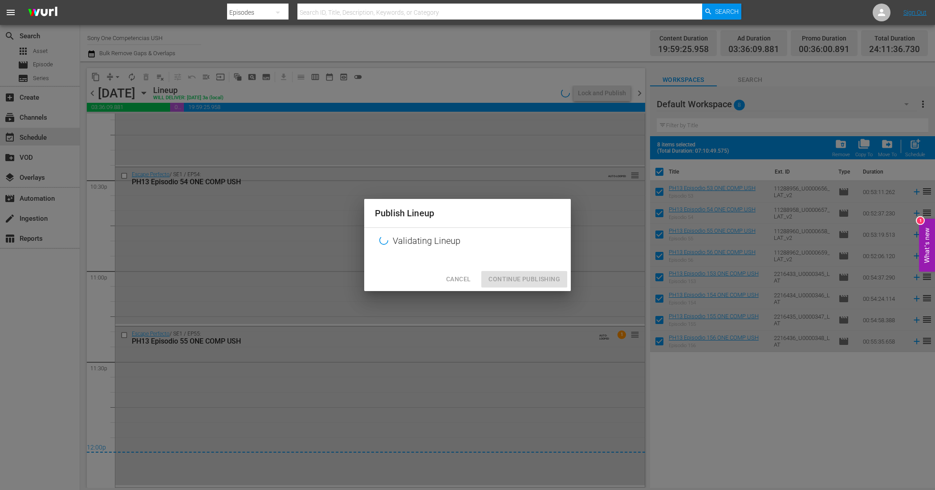
checkbox input "false"
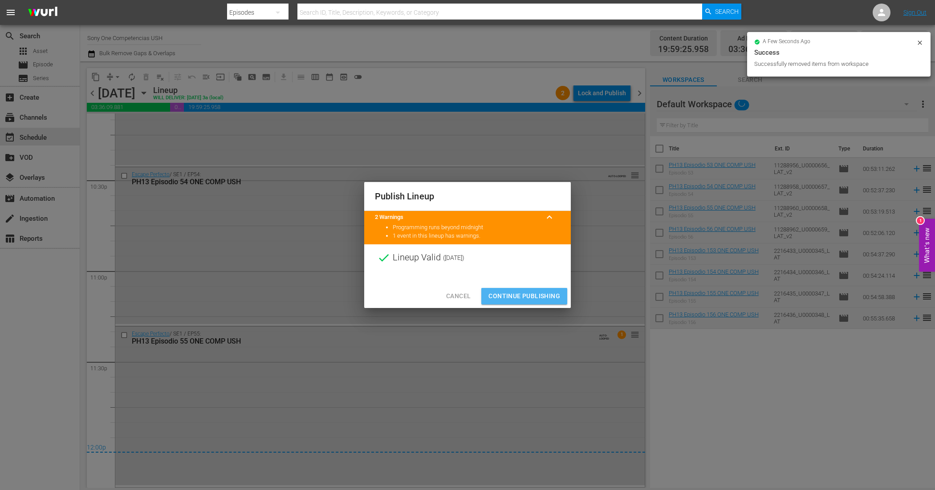
click at [532, 294] on span "Continue Publishing" at bounding box center [525, 296] width 72 height 11
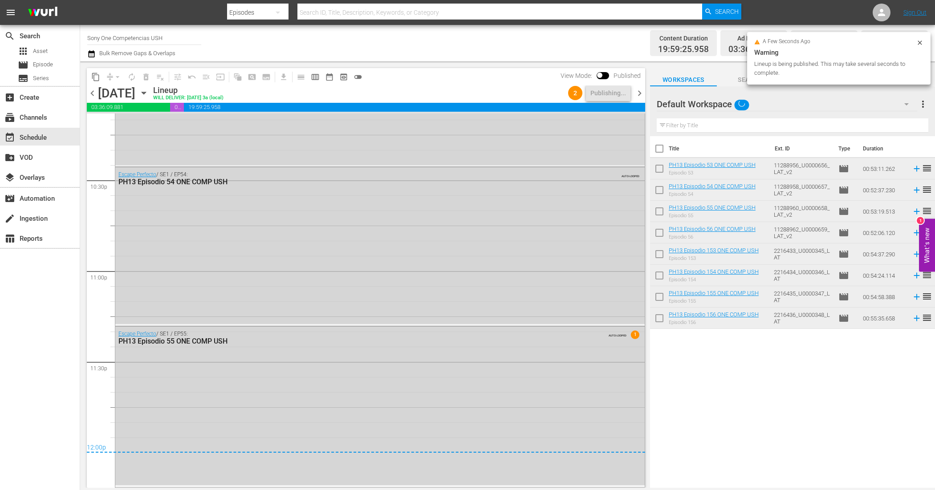
click at [638, 92] on span "chevron_right" at bounding box center [639, 93] width 11 height 11
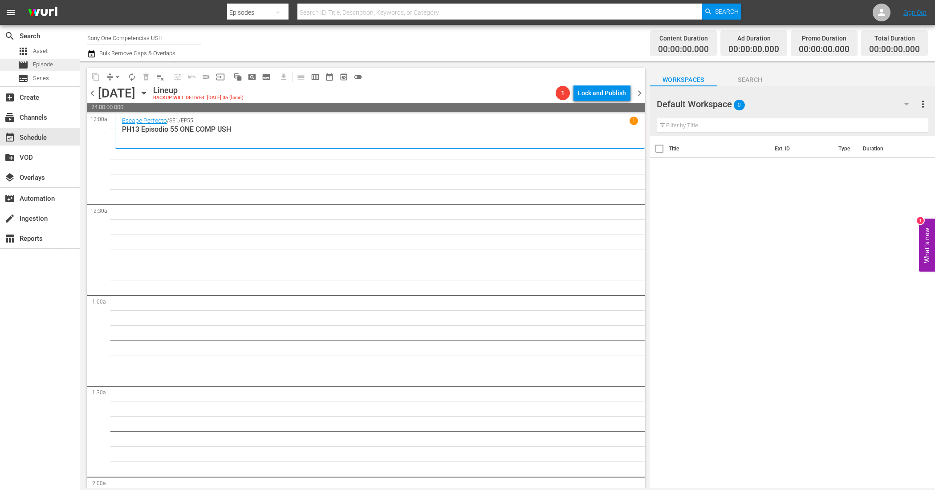
click at [31, 64] on div "movie Episode" at bounding box center [35, 65] width 35 height 12
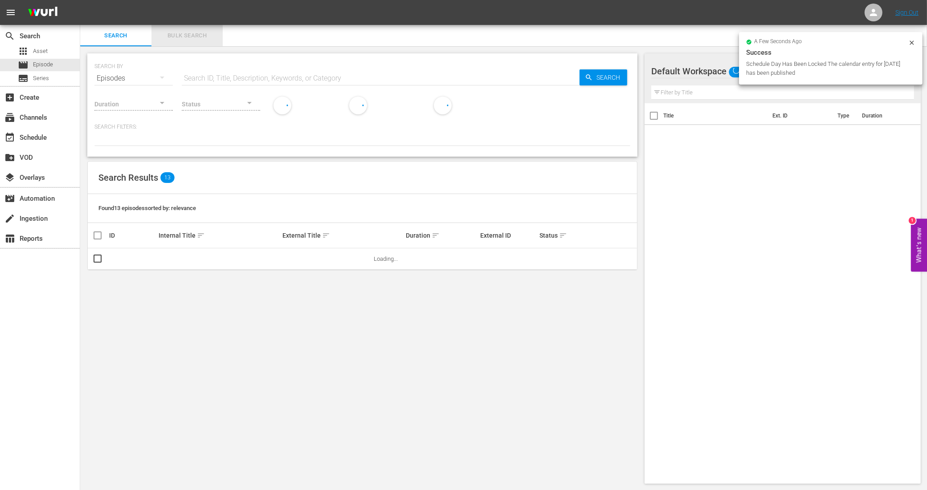
click at [188, 31] on span "Bulk Search" at bounding box center [187, 36] width 61 height 10
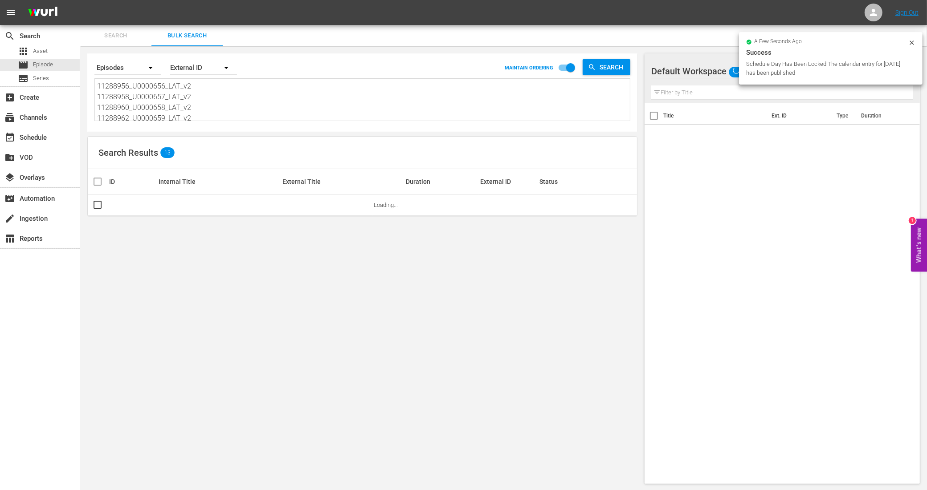
scroll to position [56, 0]
drag, startPoint x: 103, startPoint y: 86, endPoint x: 248, endPoint y: 171, distance: 167.9
click at [248, 171] on div "Search By Episodes Order By External ID MAINTAIN ORDERING Search 11288956_U0000…" at bounding box center [362, 268] width 564 height 445
type textarea "11"
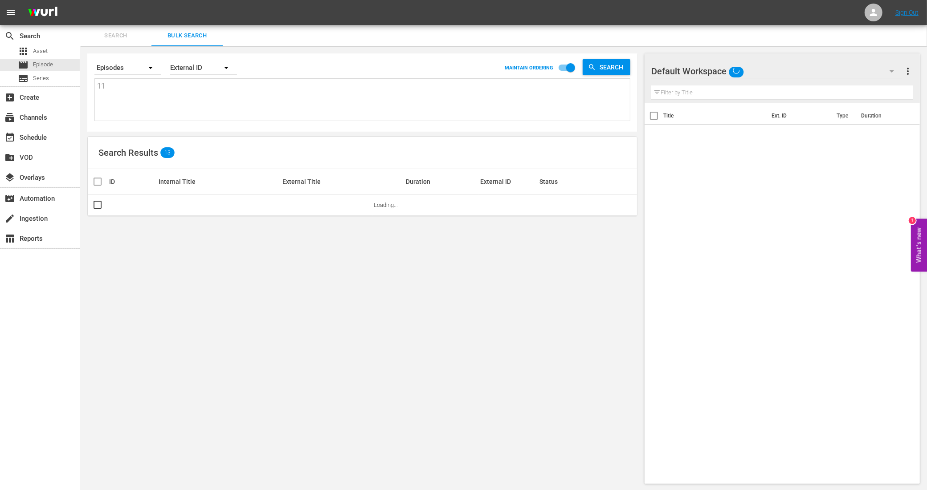
scroll to position [0, 0]
type textarea "1"
paste textarea "11288964_U0000660_LAT_v2 11288966_U0000661_LAT_v2 11288968_U0000662_LAT_v2 1128…"
type textarea "11288964_U0000660_LAT_v2 11288966_U0000661_LAT_v2 11288968_U0000662_LAT_v2 1128…"
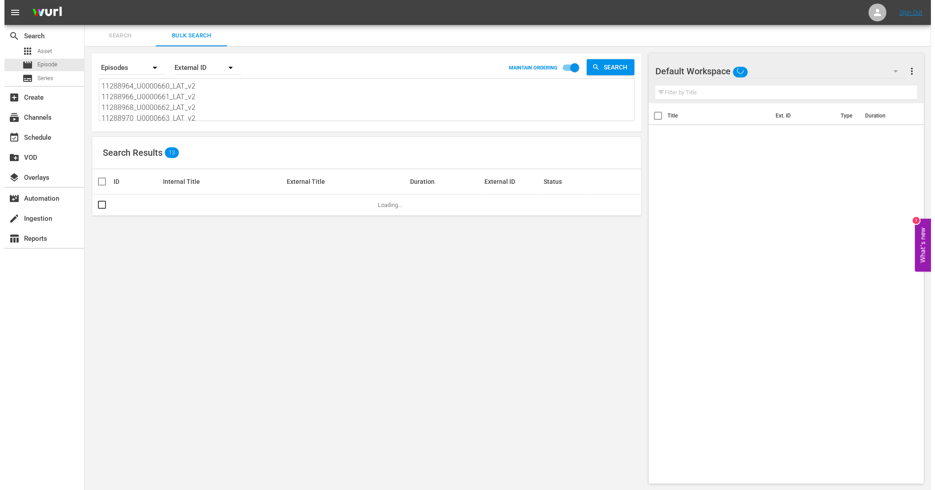
scroll to position [1, 0]
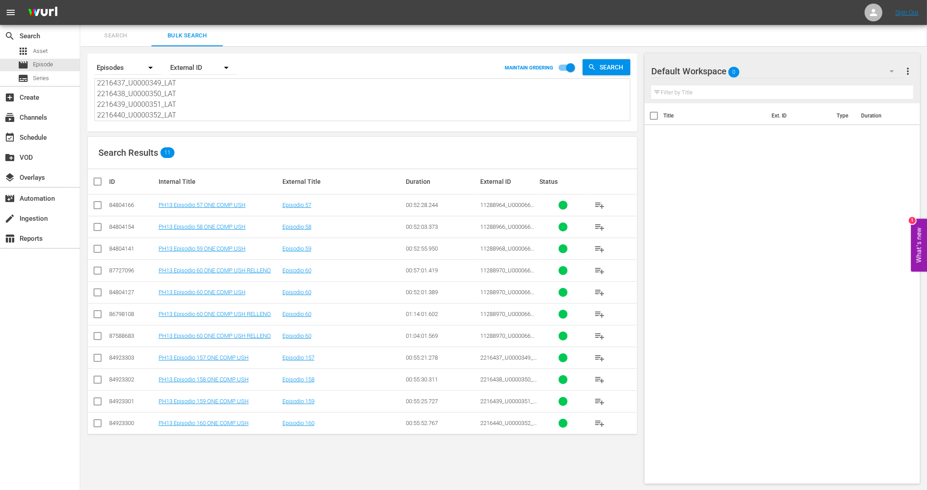
type textarea "11288964_U0000660_LAT_v2 11288966_U0000661_LAT_v2 11288968_U0000662_LAT_v2 1128…"
click at [96, 206] on input "checkbox" at bounding box center [97, 207] width 11 height 11
checkbox input "true"
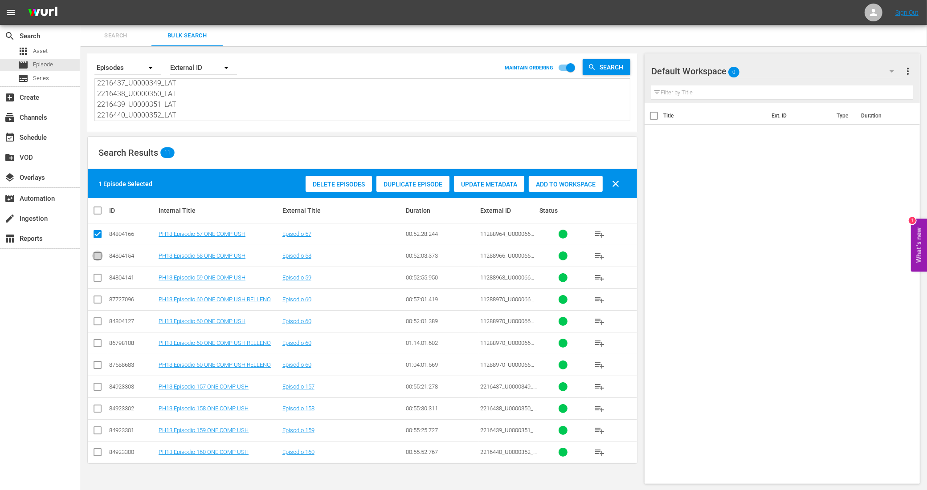
click at [98, 257] on input "checkbox" at bounding box center [97, 258] width 11 height 11
checkbox input "true"
click at [99, 277] on input "checkbox" at bounding box center [97, 279] width 11 height 11
checkbox input "true"
click at [99, 321] on input "checkbox" at bounding box center [97, 323] width 11 height 11
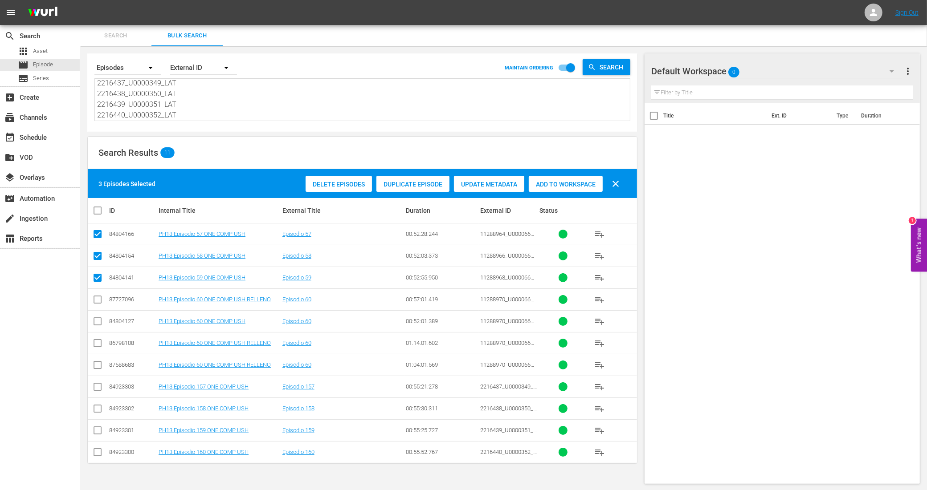
checkbox input "true"
click at [99, 388] on input "checkbox" at bounding box center [97, 388] width 11 height 11
checkbox input "true"
click at [98, 409] on input "checkbox" at bounding box center [97, 410] width 11 height 11
checkbox input "true"
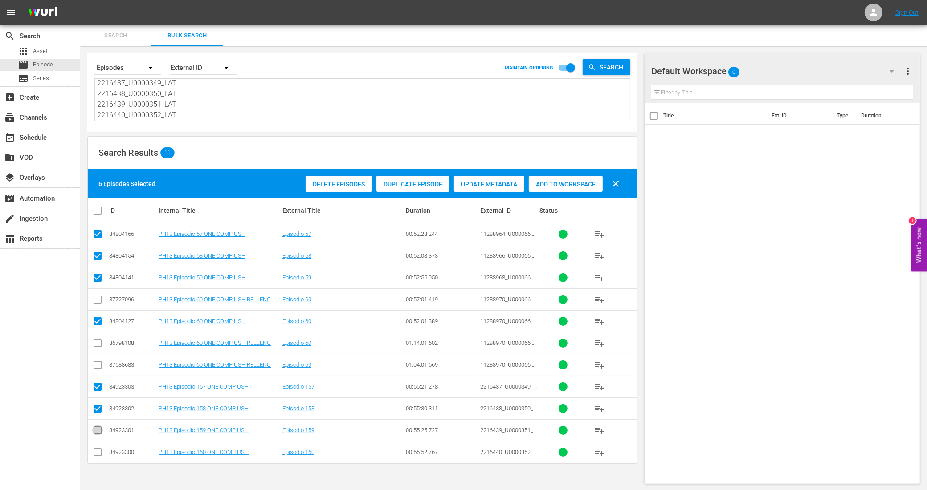
click at [95, 436] on input "checkbox" at bounding box center [97, 432] width 11 height 11
checkbox input "true"
click at [96, 457] on input "checkbox" at bounding box center [97, 454] width 11 height 11
checkbox input "true"
click at [539, 188] on div "Add to Workspace" at bounding box center [566, 184] width 74 height 17
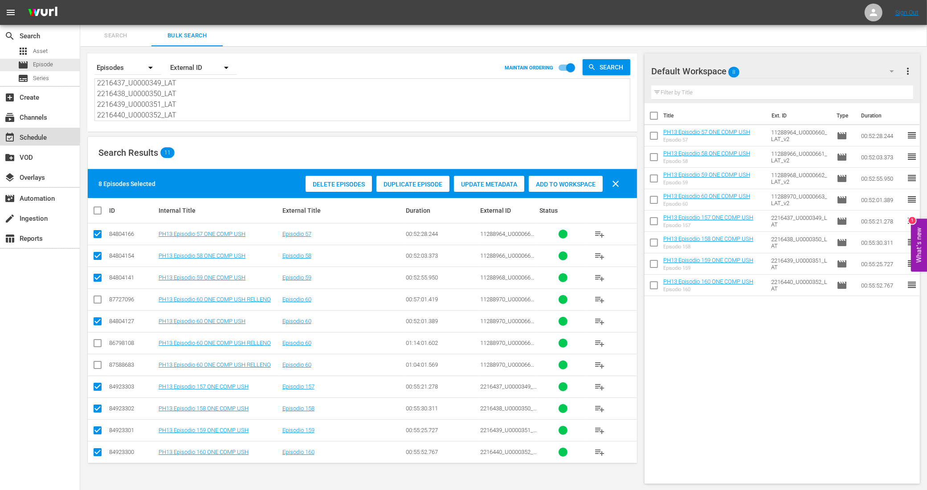
click at [52, 135] on div "event_available Schedule" at bounding box center [40, 137] width 80 height 18
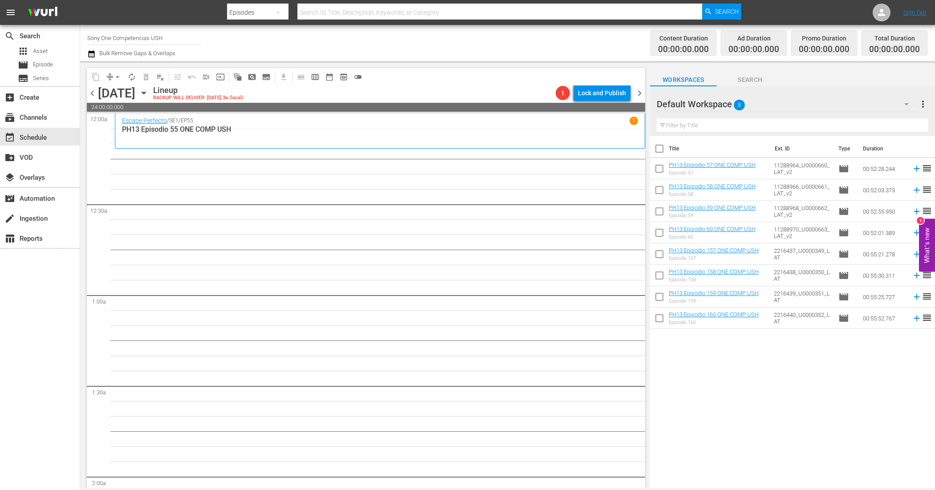
click at [662, 156] on input "checkbox" at bounding box center [659, 150] width 19 height 19
checkbox input "true"
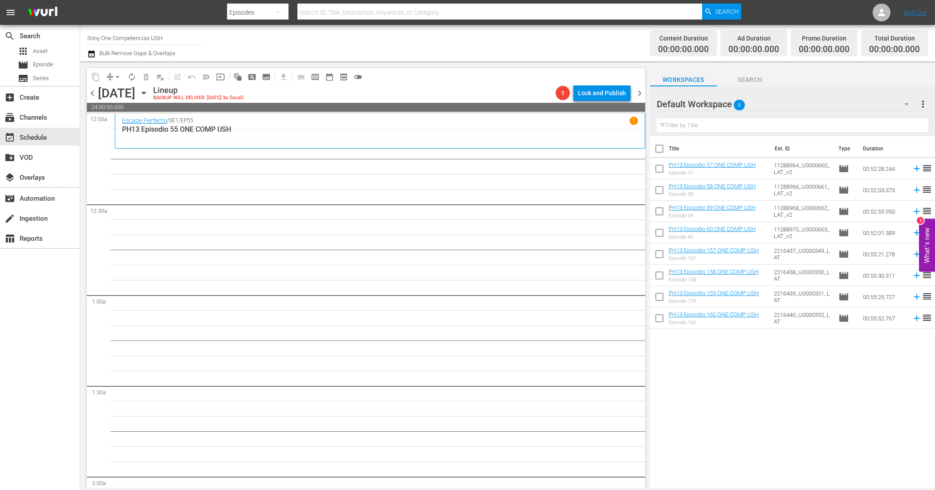
checkbox input "true"
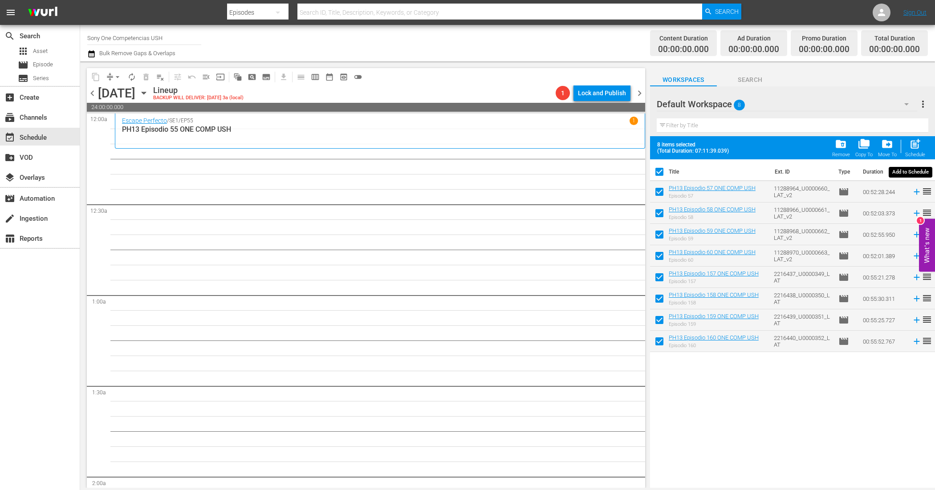
click at [915, 146] on span "post_add" at bounding box center [916, 144] width 12 height 12
checkbox input "false"
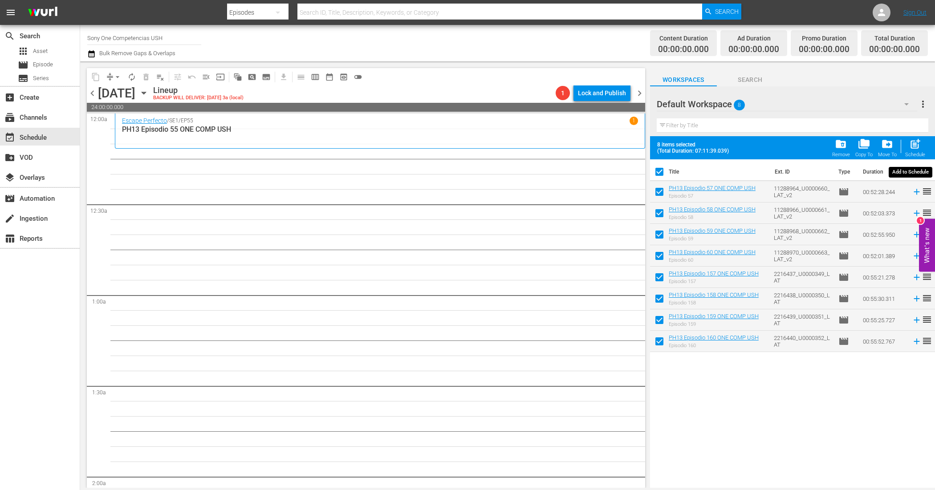
checkbox input "false"
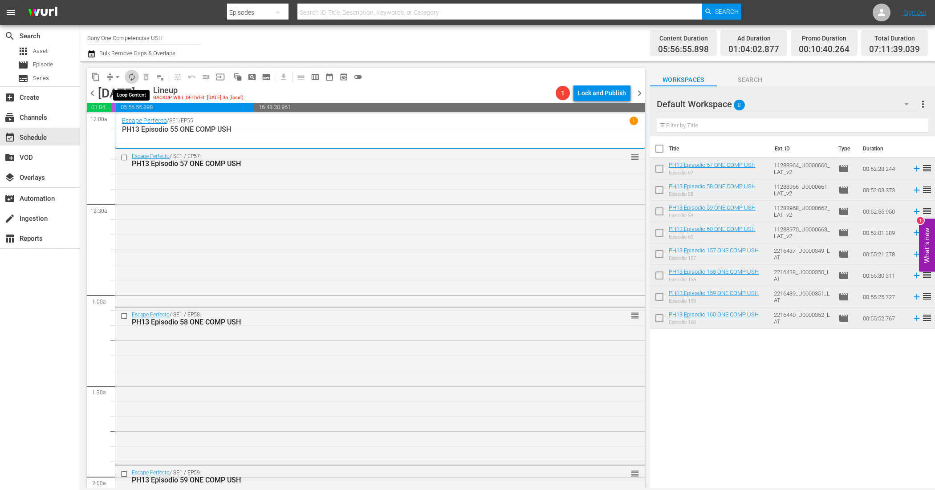
click at [134, 79] on span "autorenew_outlined" at bounding box center [131, 77] width 9 height 9
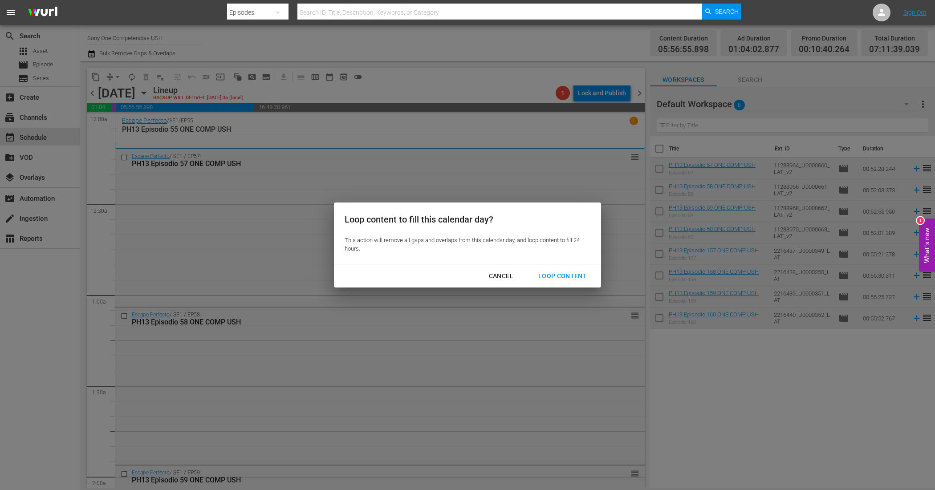
click at [555, 279] on div "Loop Content" at bounding box center [562, 276] width 63 height 11
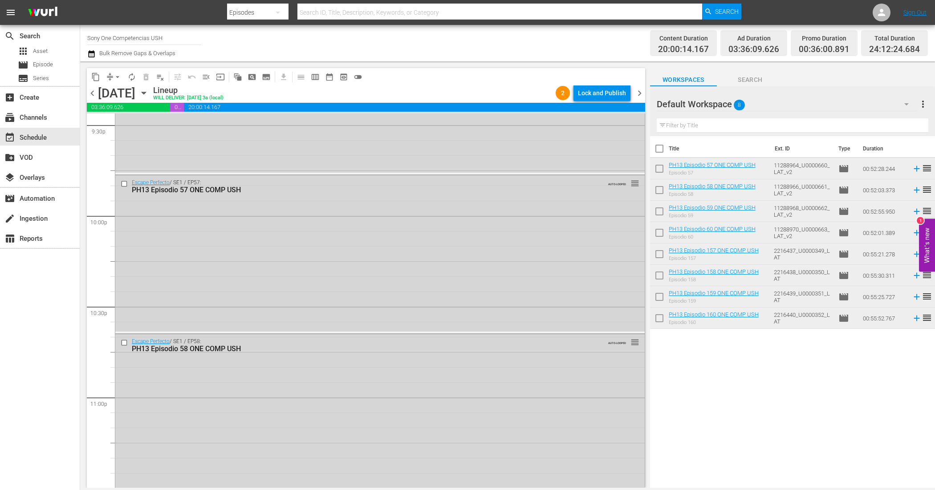
scroll to position [4059, 0]
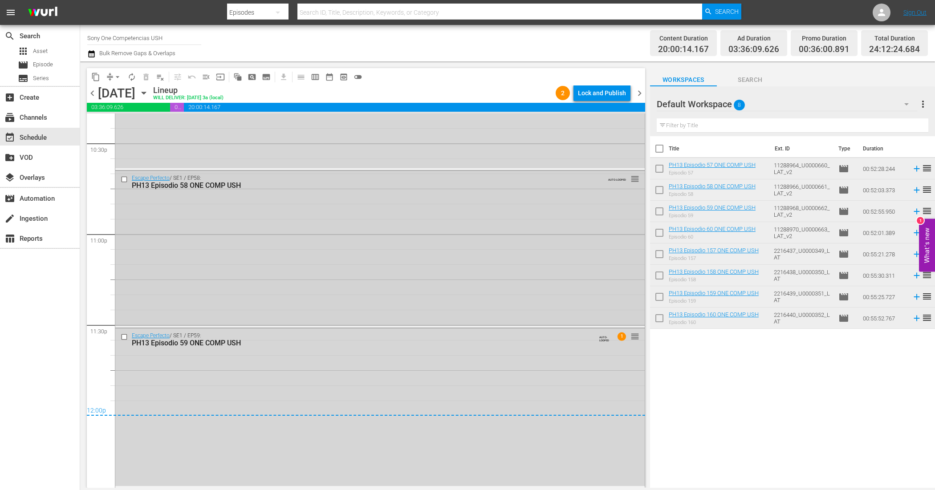
click at [393, 277] on div "Escape Perfecto / SE1 / EP58: PH13 Episodio 58 ONE COMP USH AUTO-LOOPED reorder" at bounding box center [380, 248] width 530 height 155
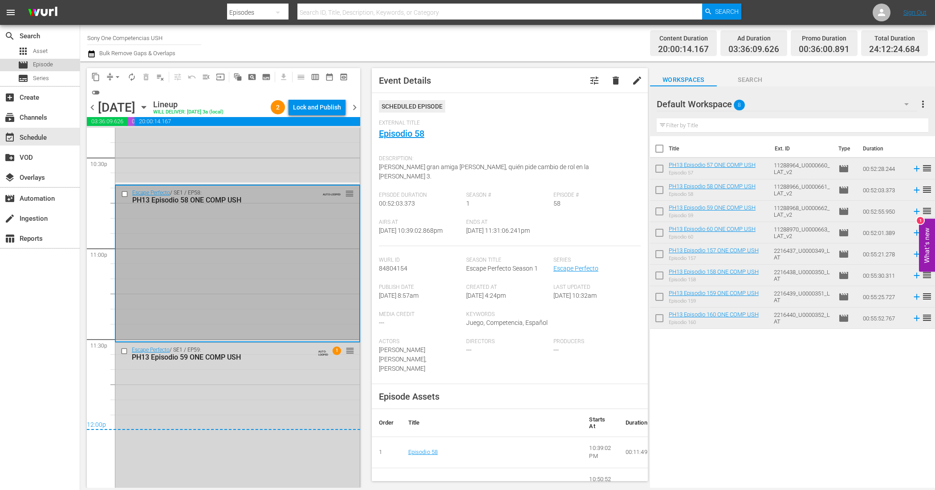
click at [42, 62] on span "Episode" at bounding box center [43, 64] width 20 height 9
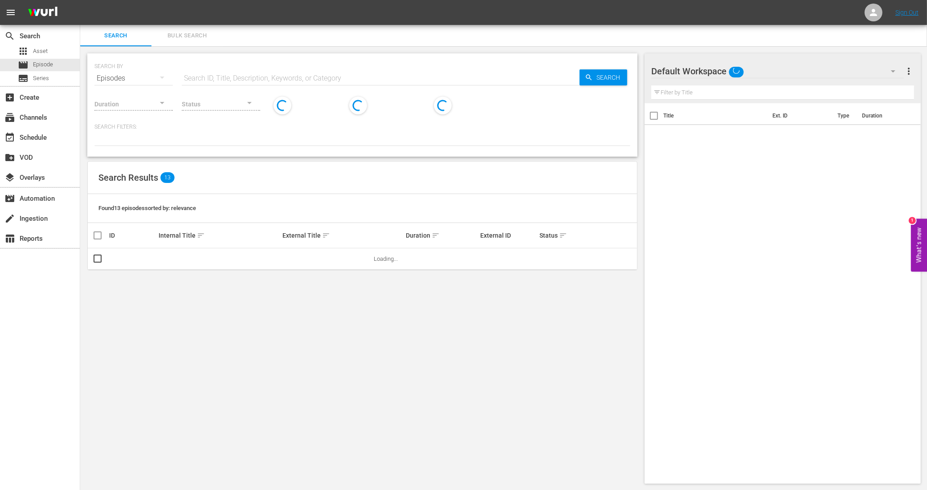
click at [184, 34] on span "Bulk Search" at bounding box center [187, 36] width 61 height 10
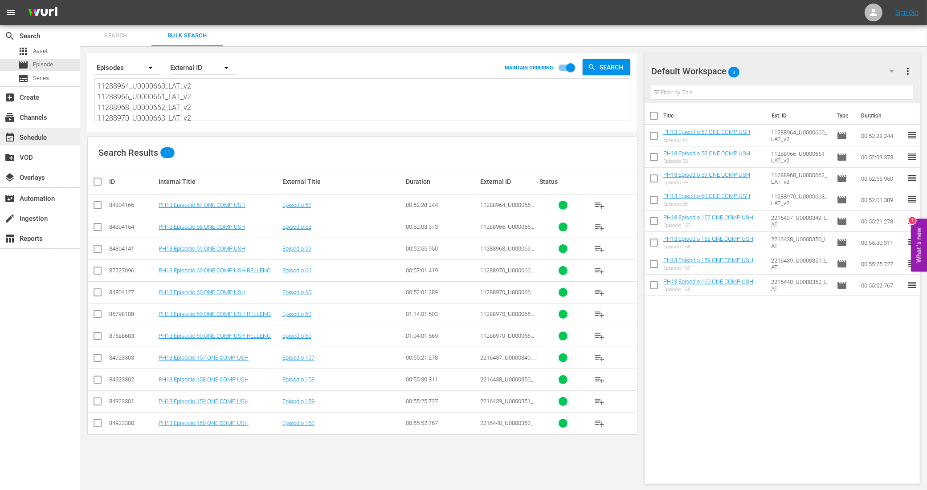
click at [38, 137] on div "event_available Schedule" at bounding box center [25, 136] width 50 height 8
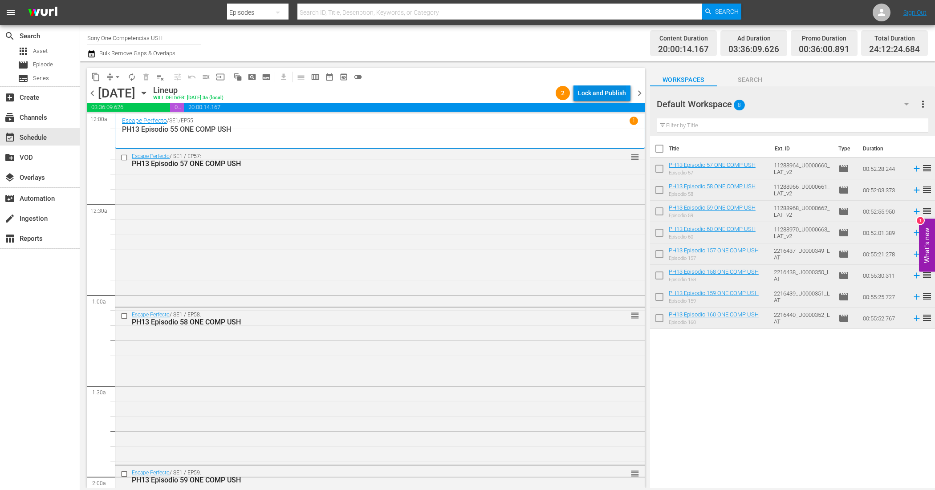
click at [580, 94] on div "Lock and Publish" at bounding box center [602, 93] width 48 height 16
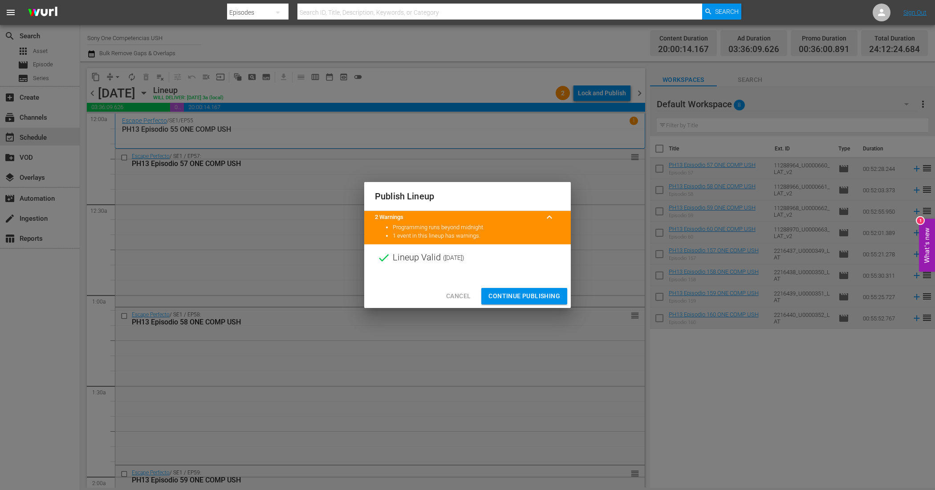
click at [519, 295] on span "Continue Publishing" at bounding box center [525, 296] width 72 height 11
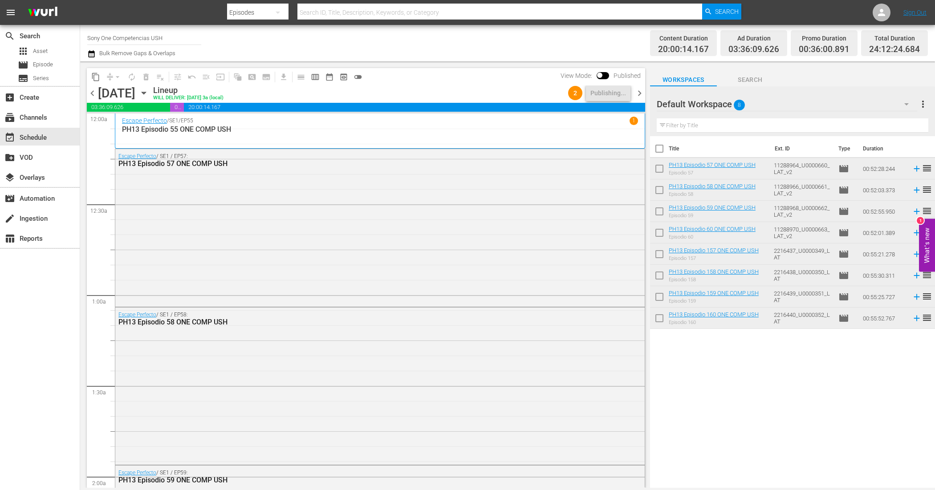
click at [664, 147] on input "checkbox" at bounding box center [659, 150] width 19 height 19
checkbox input "true"
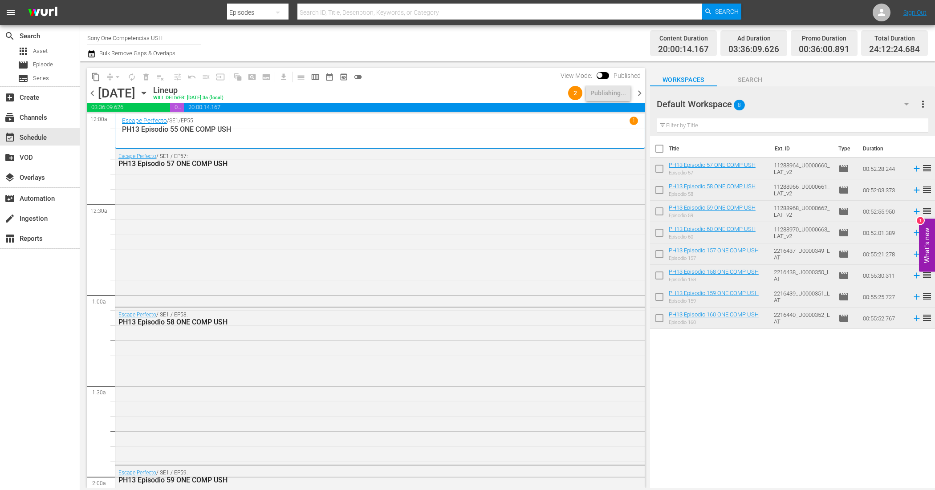
checkbox input "true"
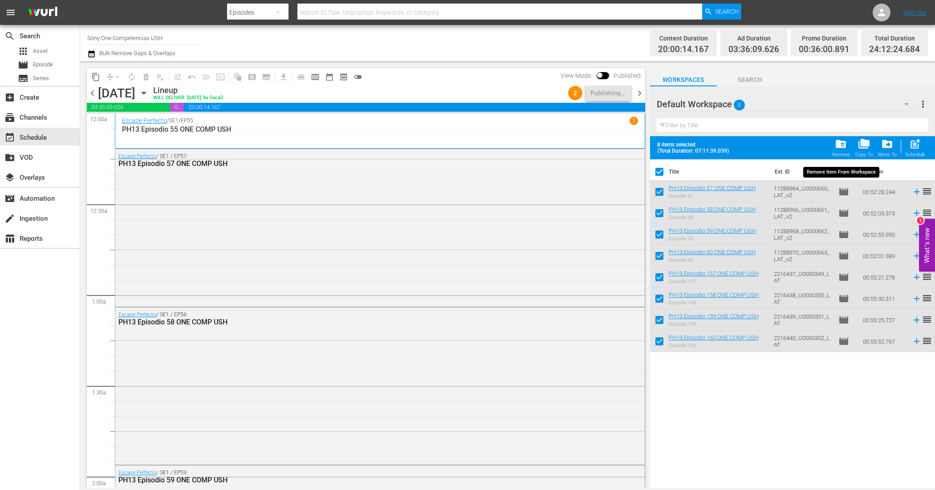
click at [837, 145] on span "folder_delete" at bounding box center [841, 144] width 12 height 12
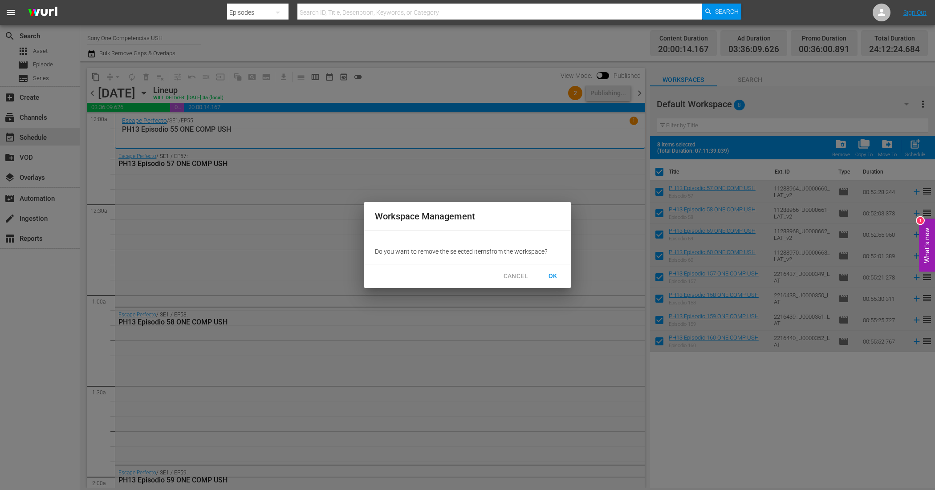
click at [560, 275] on button "OK" at bounding box center [553, 276] width 29 height 16
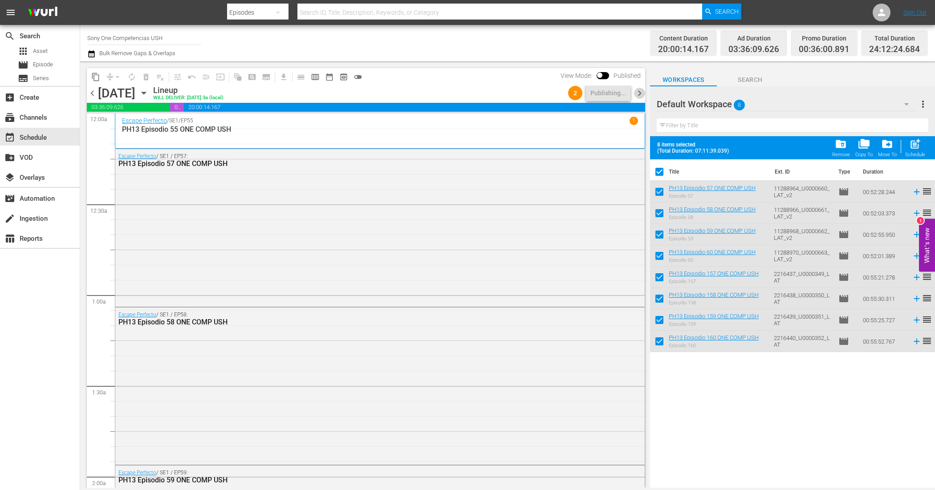
click at [642, 98] on span "chevron_right" at bounding box center [639, 93] width 11 height 11
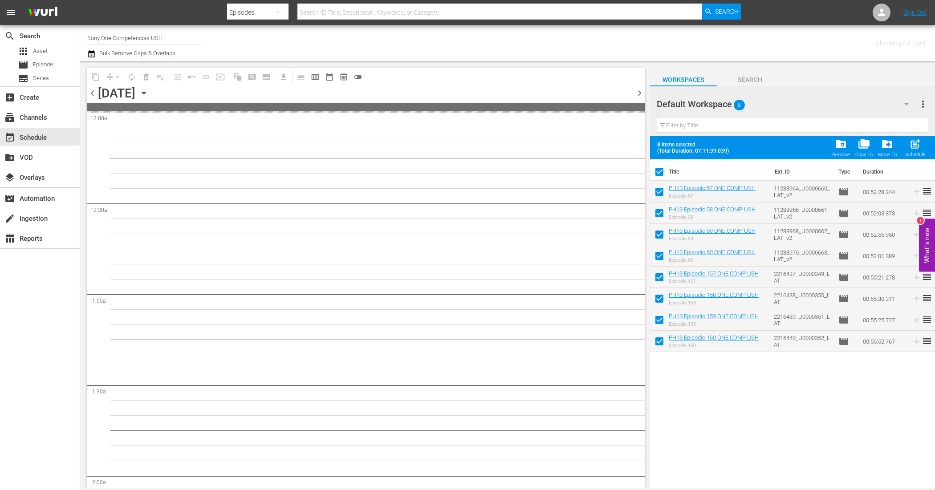
checkbox input "false"
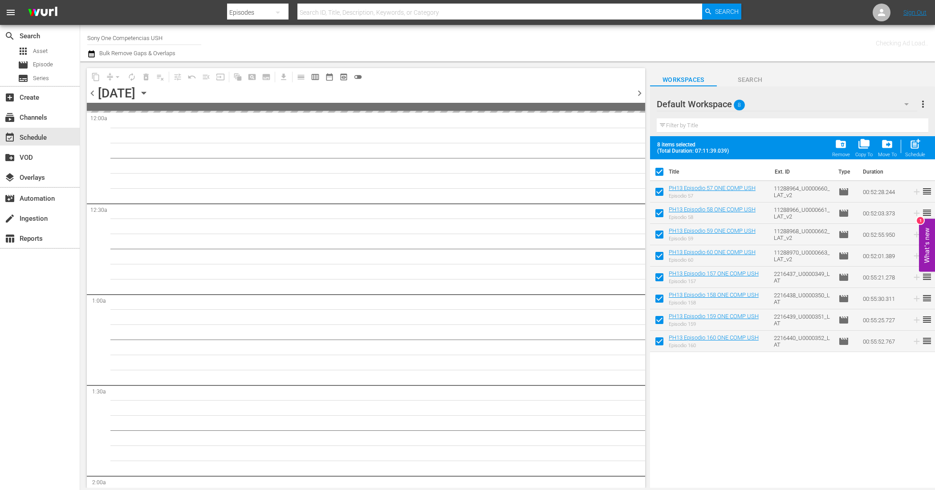
checkbox input "false"
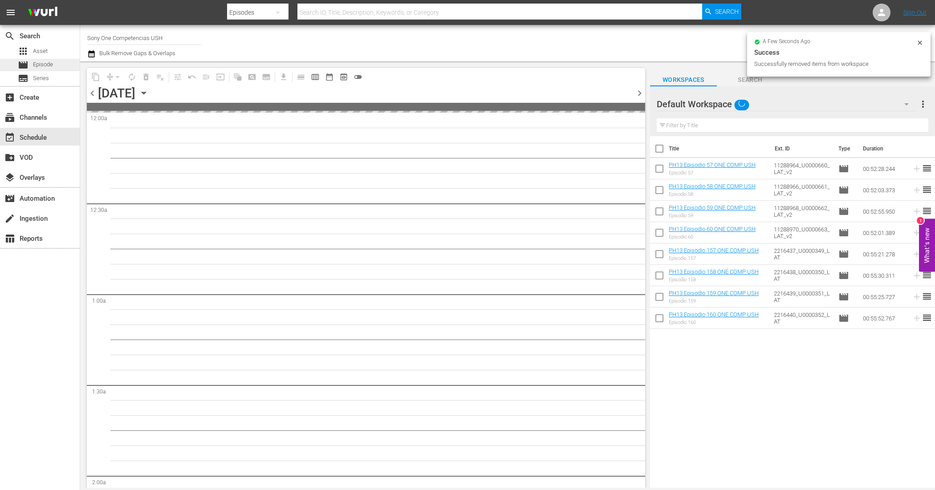
click at [54, 61] on div "movie Episode" at bounding box center [40, 65] width 80 height 12
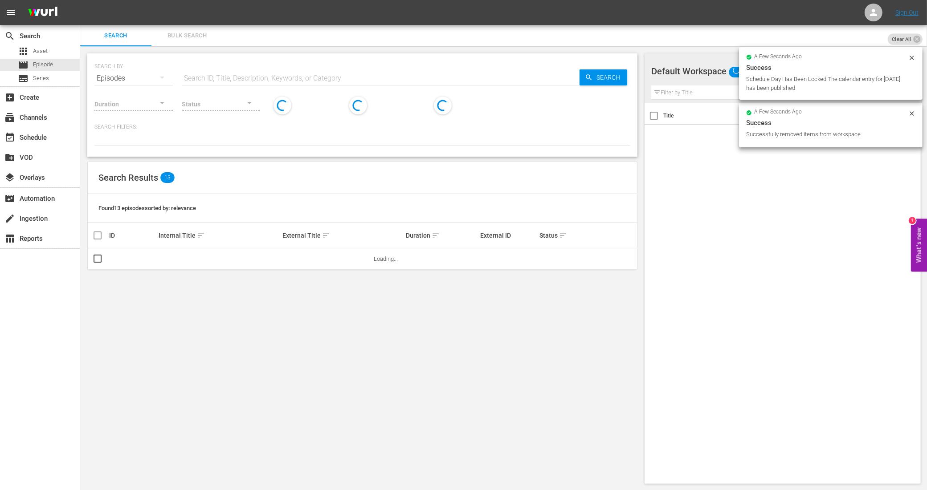
click at [184, 35] on span "Bulk Search" at bounding box center [187, 36] width 61 height 10
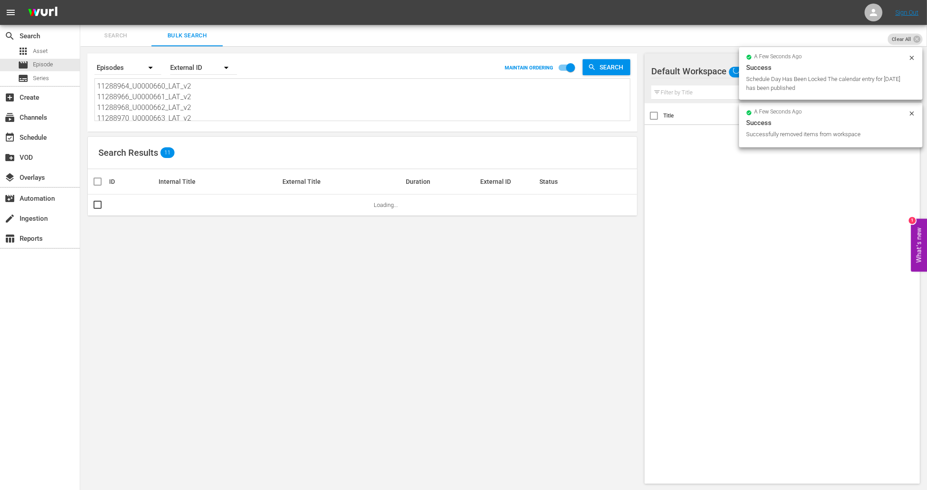
scroll to position [56, 0]
drag, startPoint x: 102, startPoint y: 90, endPoint x: 258, endPoint y: 148, distance: 167.1
click at [258, 148] on div "Search By Episodes Order By External ID MAINTAIN ORDERING Search 11288964_U0000…" at bounding box center [362, 268] width 564 height 445
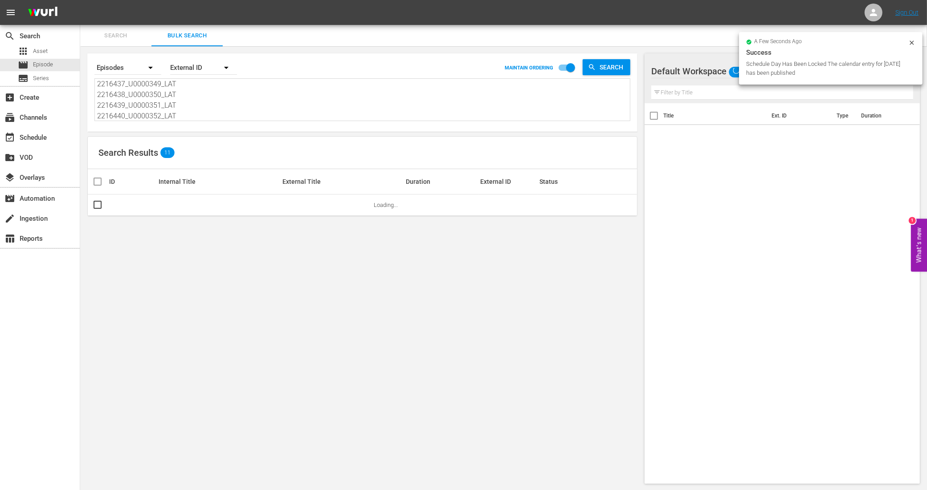
type textarea "1"
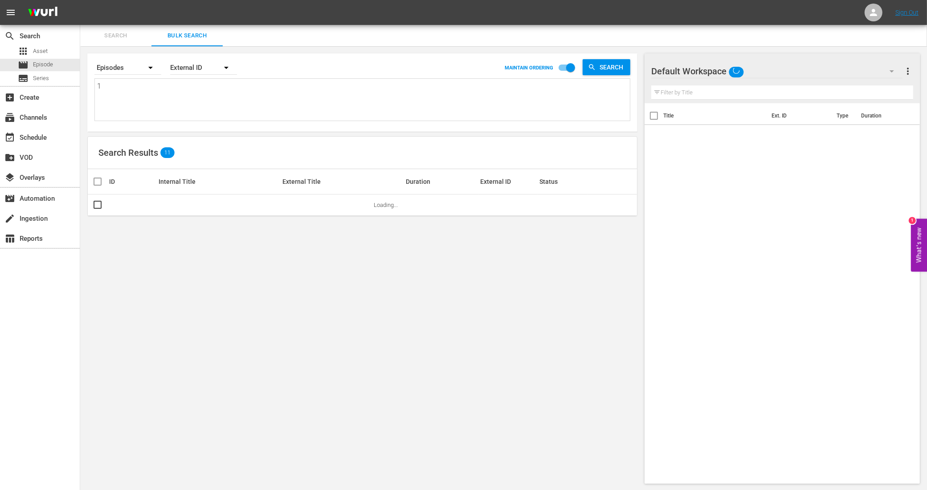
scroll to position [0, 0]
paste textarea "11347438_U0000664_LAT_v2 11347440_U0000665_LAT_v2 11347442_U0000666_LAT_v2 1134…"
type textarea "11347438_U0000664_LAT_v2 11347440_U0000665_LAT_v2 11347442_U0000666_LAT_v2 1134…"
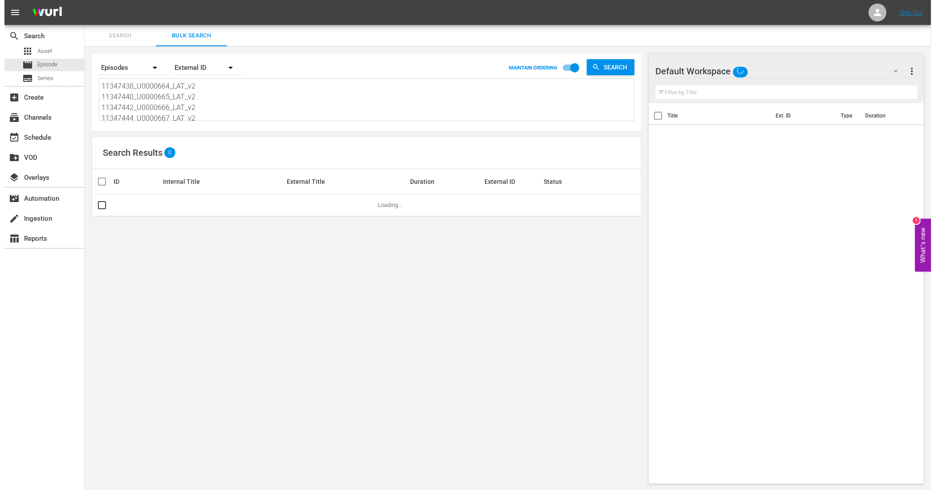
scroll to position [1, 0]
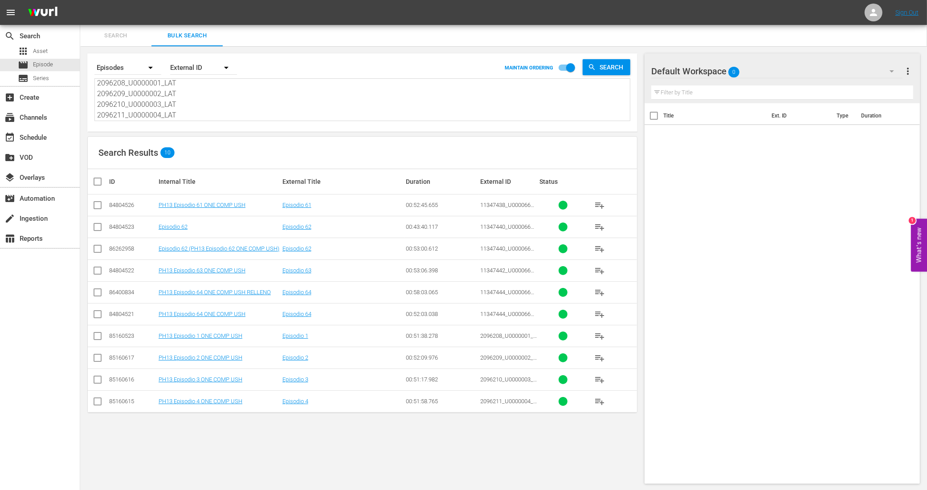
type textarea "11347438_U0000664_LAT_v2 11347440_U0000665_LAT_v2 11347442_U0000666_LAT_v2 1134…"
click at [98, 203] on input "checkbox" at bounding box center [97, 207] width 11 height 11
checkbox input "true"
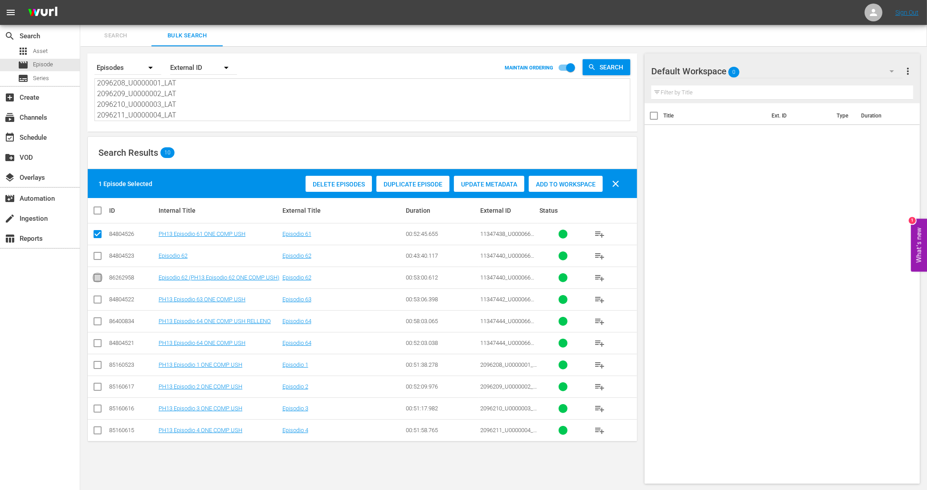
click at [99, 279] on input "checkbox" at bounding box center [97, 279] width 11 height 11
checkbox input "true"
click at [97, 295] on icon at bounding box center [97, 299] width 11 height 11
click at [97, 299] on input "checkbox" at bounding box center [97, 301] width 11 height 11
checkbox input "true"
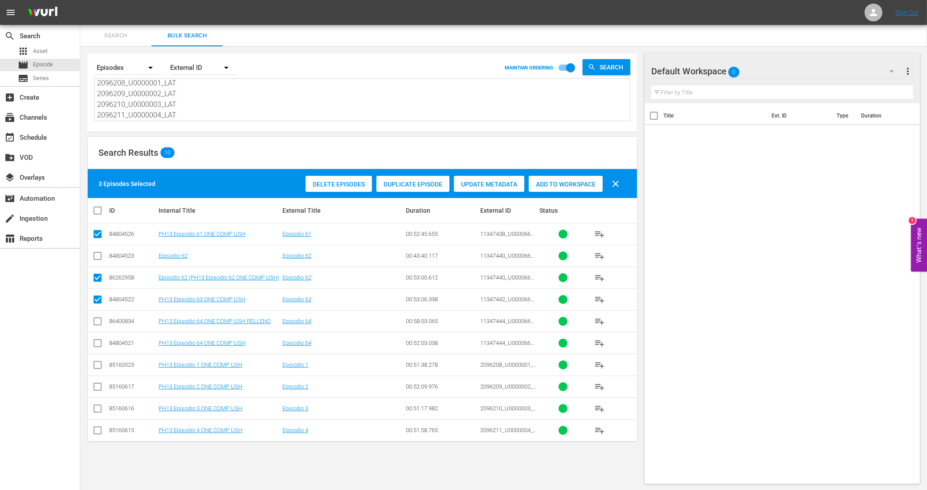
click at [99, 342] on input "checkbox" at bounding box center [97, 345] width 11 height 11
checkbox input "true"
click at [94, 366] on input "checkbox" at bounding box center [97, 367] width 11 height 11
checkbox input "true"
click at [98, 389] on input "checkbox" at bounding box center [97, 388] width 11 height 11
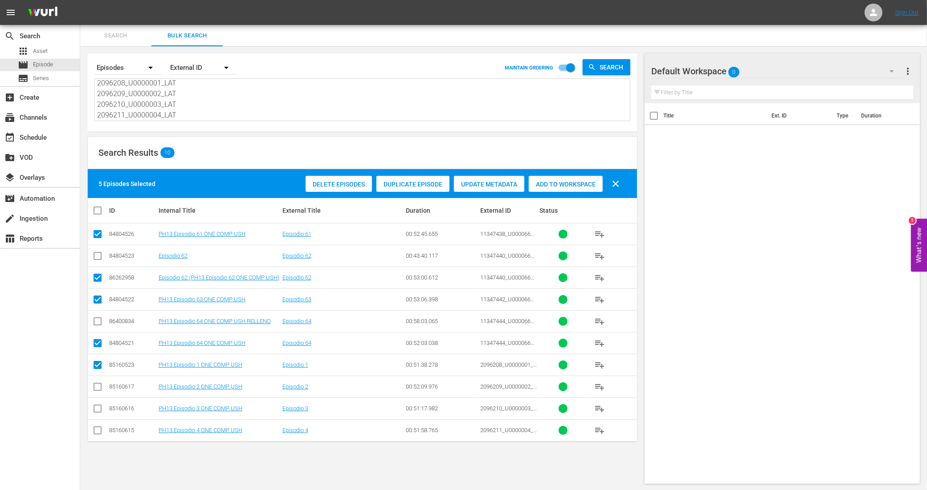
checkbox input "true"
click at [94, 408] on input "checkbox" at bounding box center [97, 410] width 11 height 11
checkbox input "true"
click at [99, 432] on input "checkbox" at bounding box center [97, 432] width 11 height 11
checkbox input "true"
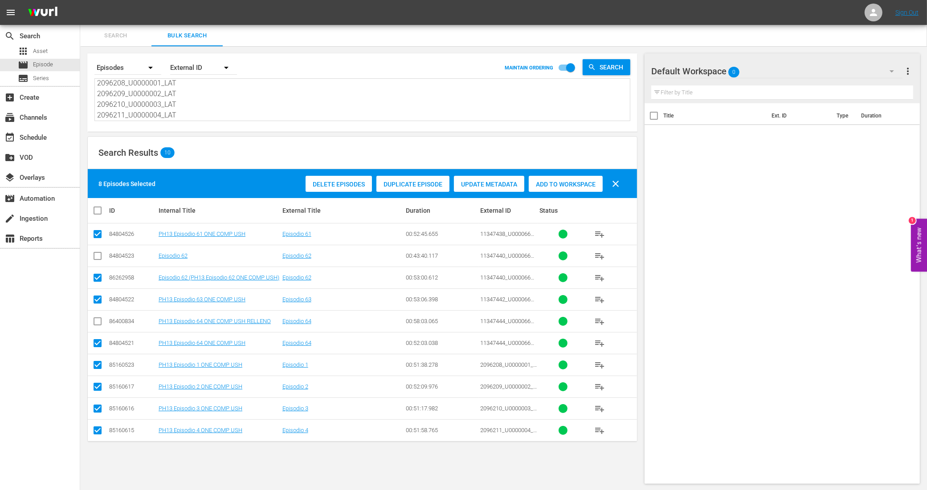
click at [572, 176] on div "Add to Workspace" at bounding box center [566, 184] width 74 height 17
click at [55, 135] on div "event_available Schedule" at bounding box center [40, 137] width 80 height 18
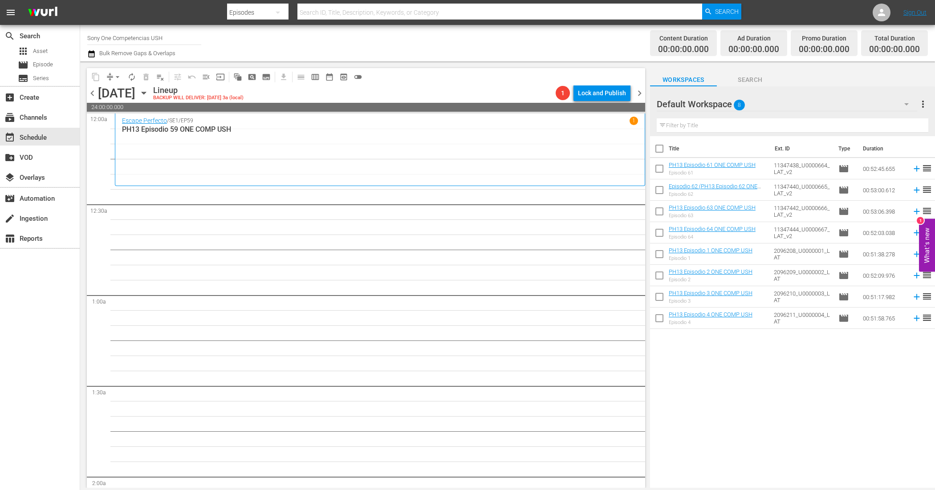
click at [658, 152] on input "checkbox" at bounding box center [659, 150] width 19 height 19
checkbox input "true"
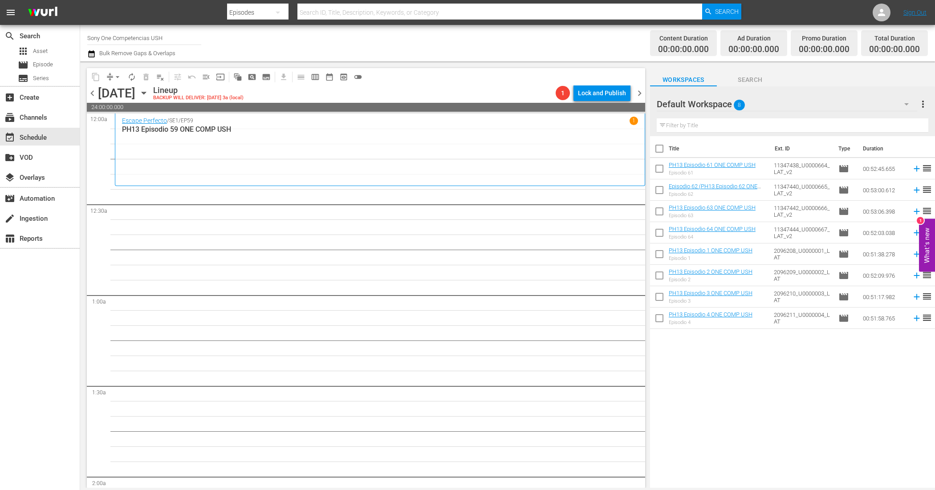
checkbox input "true"
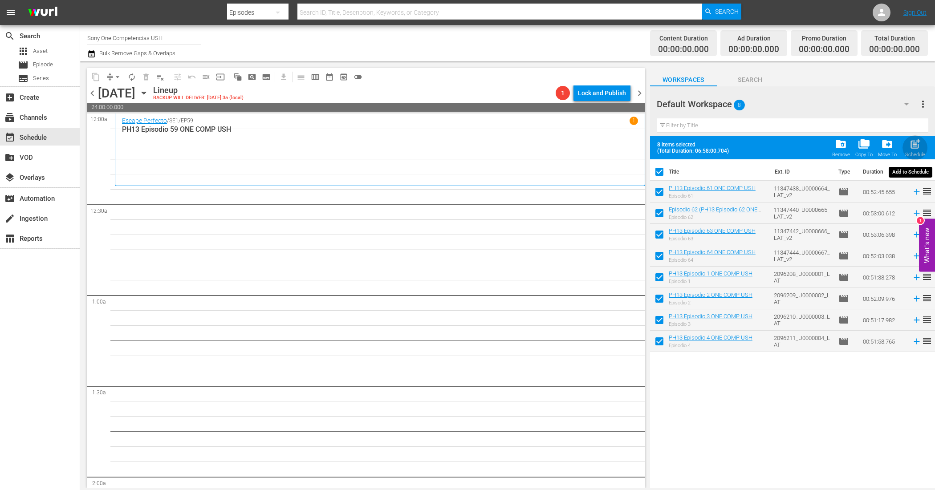
click at [922, 150] on div "post_add Schedule" at bounding box center [916, 148] width 20 height 20
checkbox input "false"
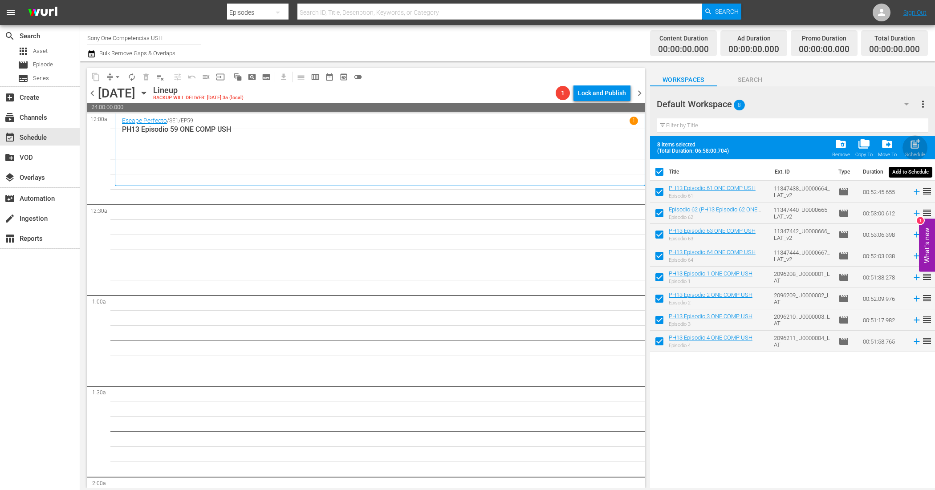
checkbox input "false"
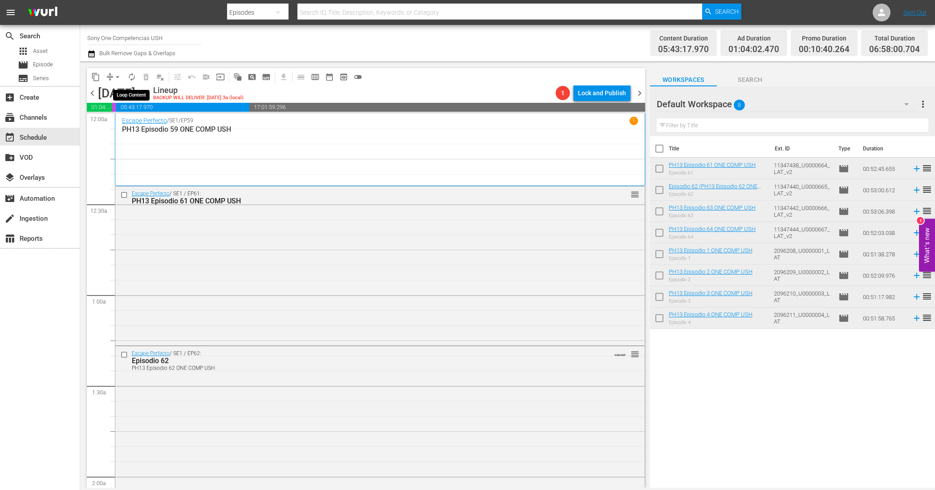
click at [132, 76] on span "autorenew_outlined" at bounding box center [131, 77] width 9 height 9
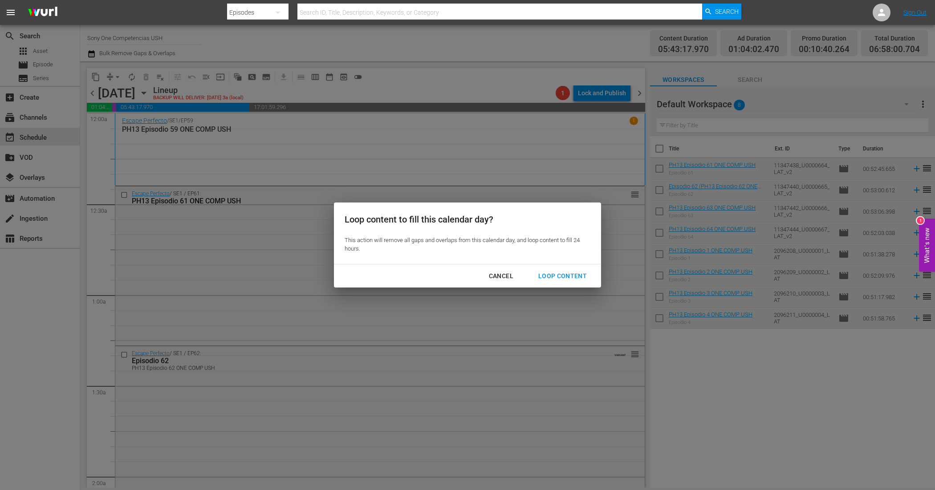
click at [558, 272] on div "Loop Content" at bounding box center [562, 276] width 63 height 11
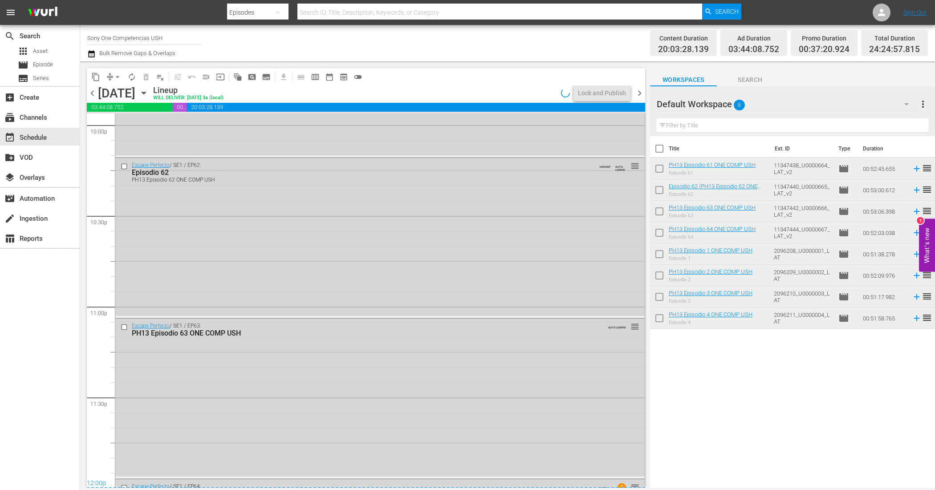
scroll to position [4135, 0]
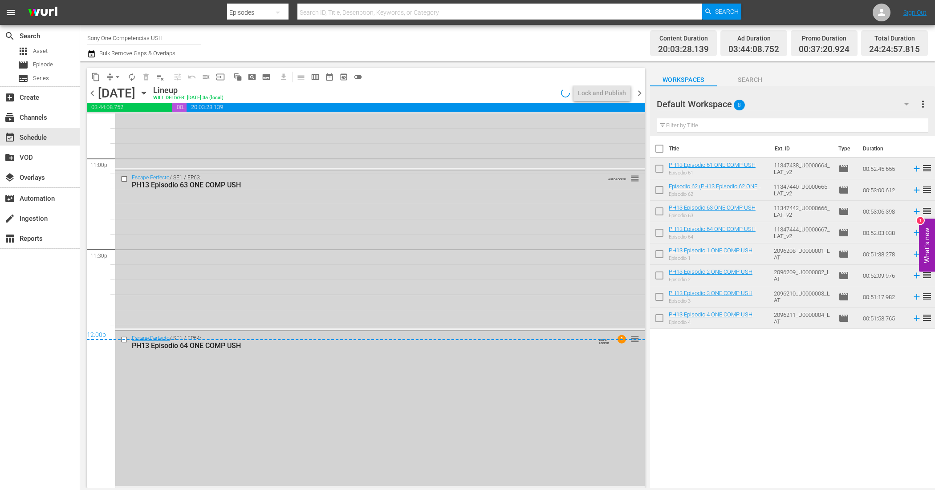
click at [446, 392] on div "Escape Perfecto / SE1 / EP64: PH13 Episodio 64 ONE COMP USH AUTO-LOOPED 1 reord…" at bounding box center [380, 408] width 530 height 155
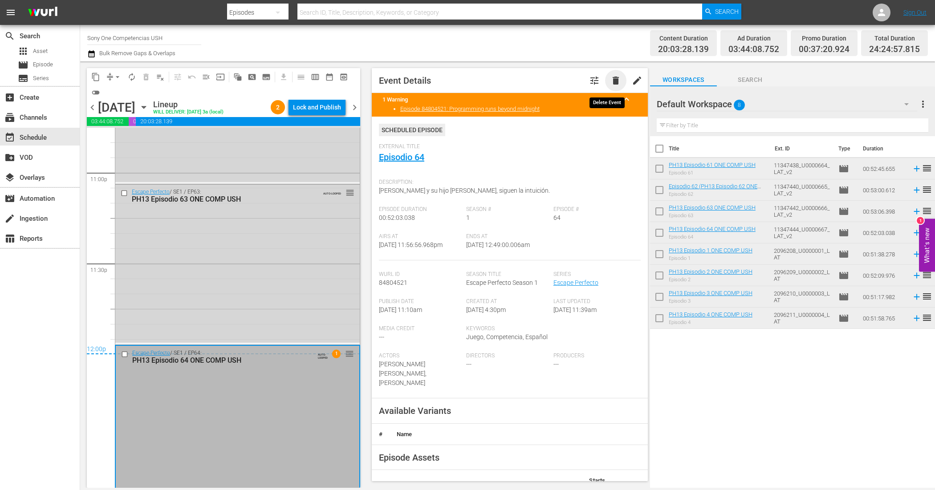
click at [611, 79] on span "delete" at bounding box center [616, 80] width 11 height 11
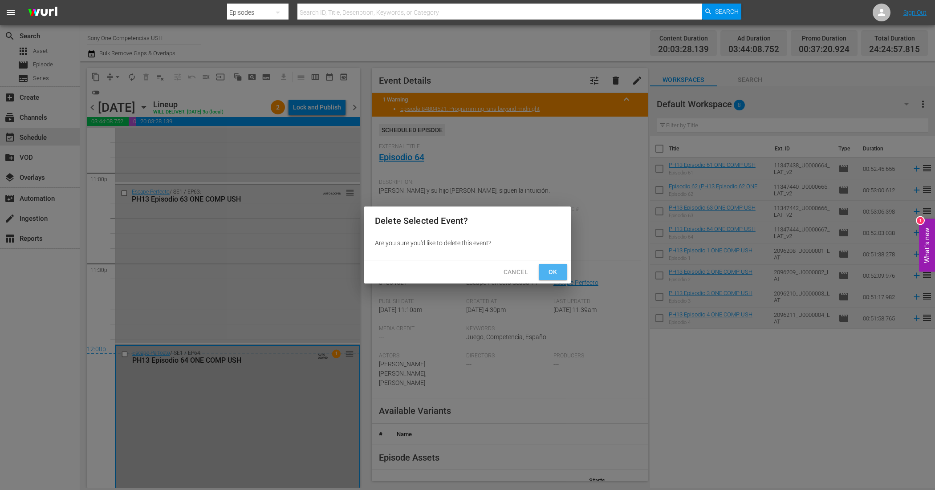
click at [556, 270] on span "Ok" at bounding box center [553, 272] width 14 height 11
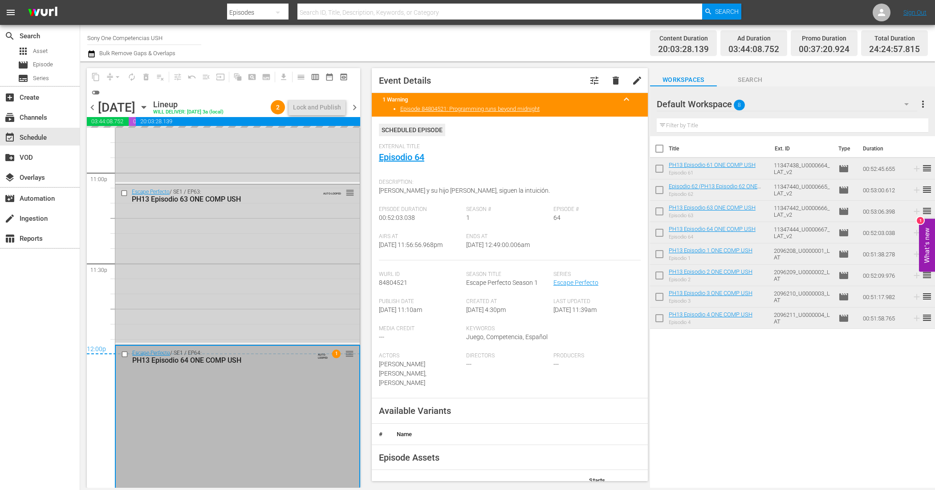
click at [190, 283] on div "Escape Perfecto / SE1 / EP63: PH13 Episodio 63 ONE COMP USH AUTO-LOOPED reorder" at bounding box center [237, 264] width 245 height 158
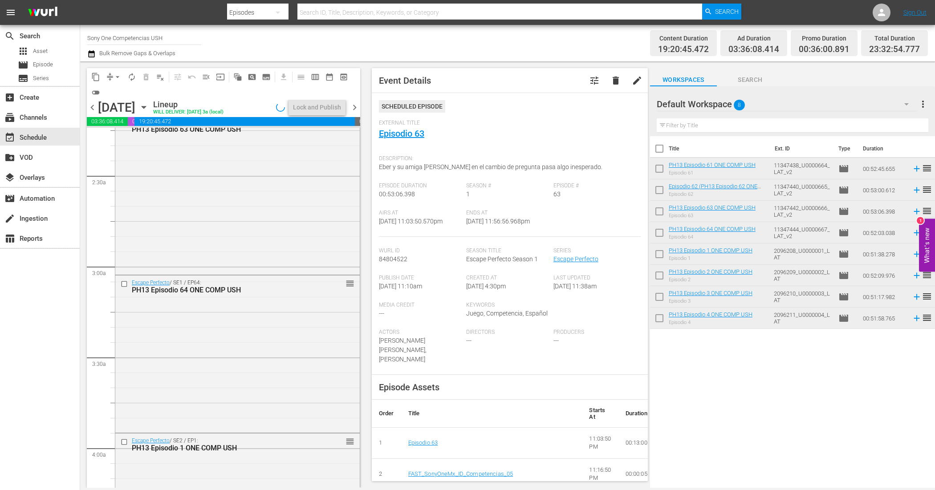
scroll to position [0, 0]
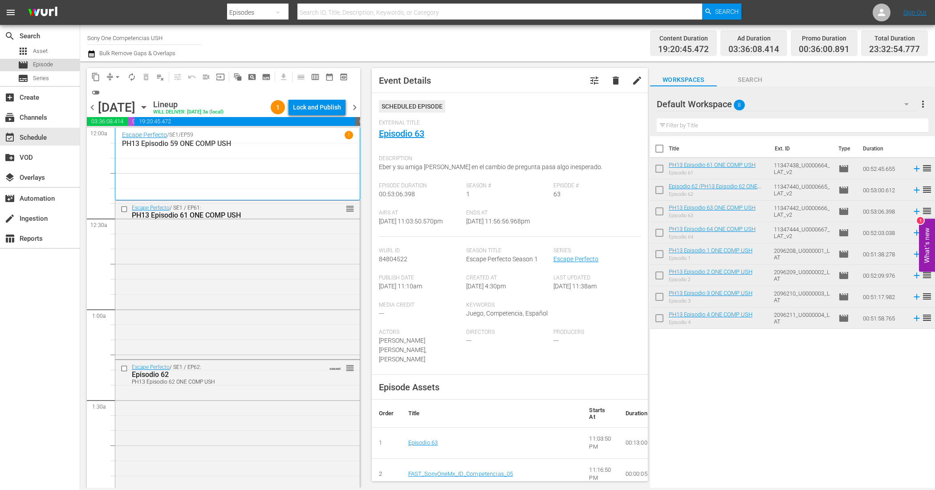
click at [61, 67] on div "movie Episode" at bounding box center [40, 65] width 80 height 12
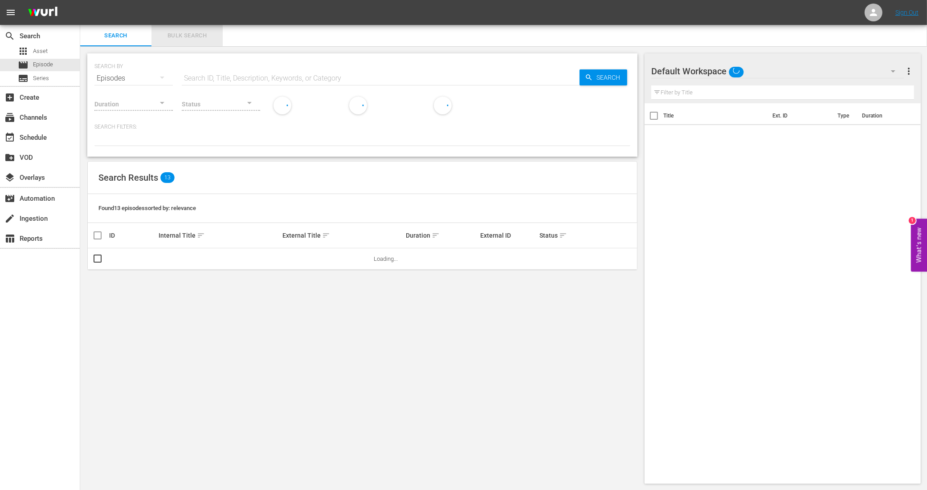
click at [185, 28] on button "Bulk Search" at bounding box center [186, 35] width 71 height 21
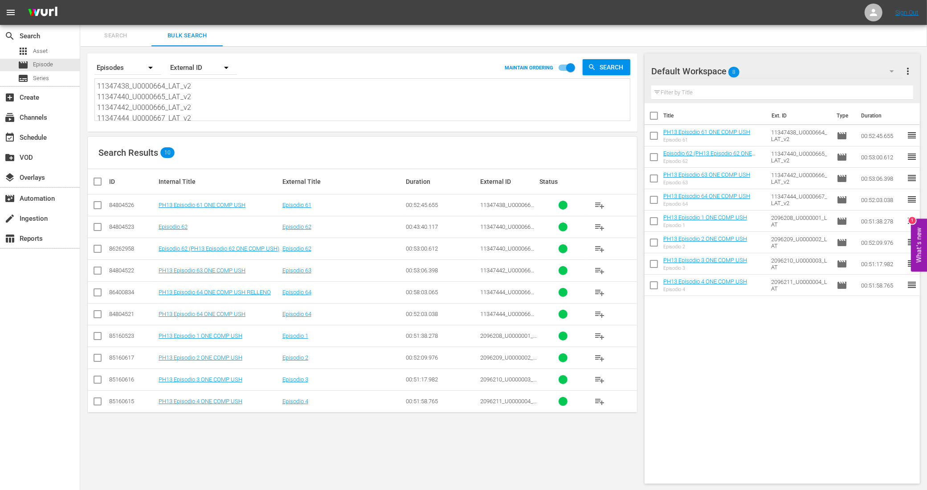
click at [101, 293] on input "checkbox" at bounding box center [97, 294] width 11 height 11
checkbox input "true"
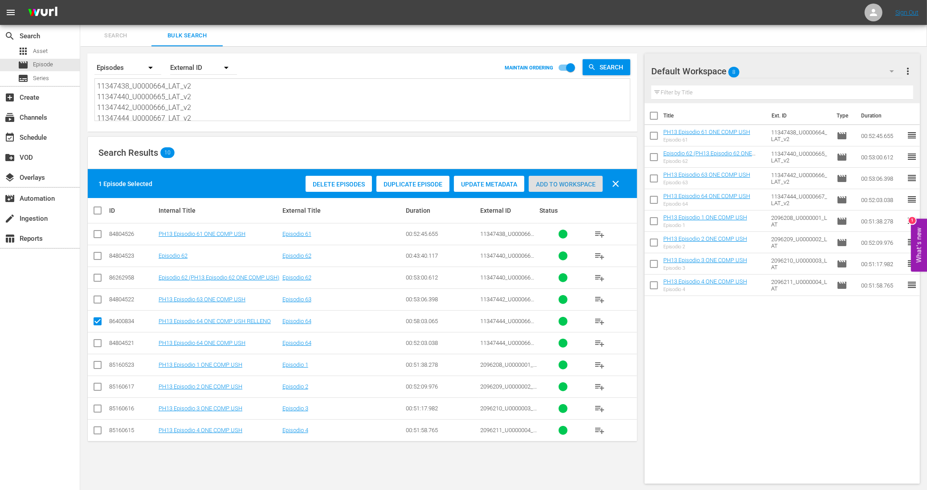
click at [568, 176] on div "Add to Workspace" at bounding box center [566, 184] width 74 height 17
click at [37, 131] on div "event_available Schedule" at bounding box center [40, 137] width 80 height 18
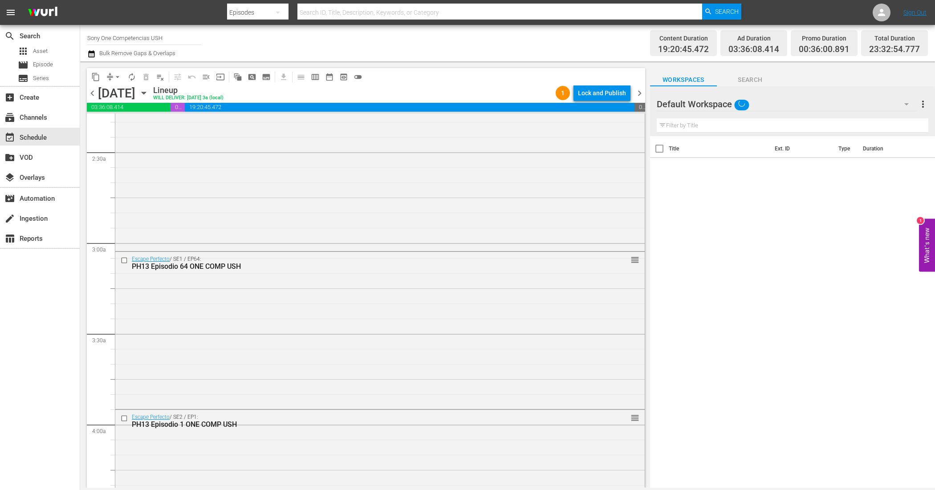
scroll to position [445, 0]
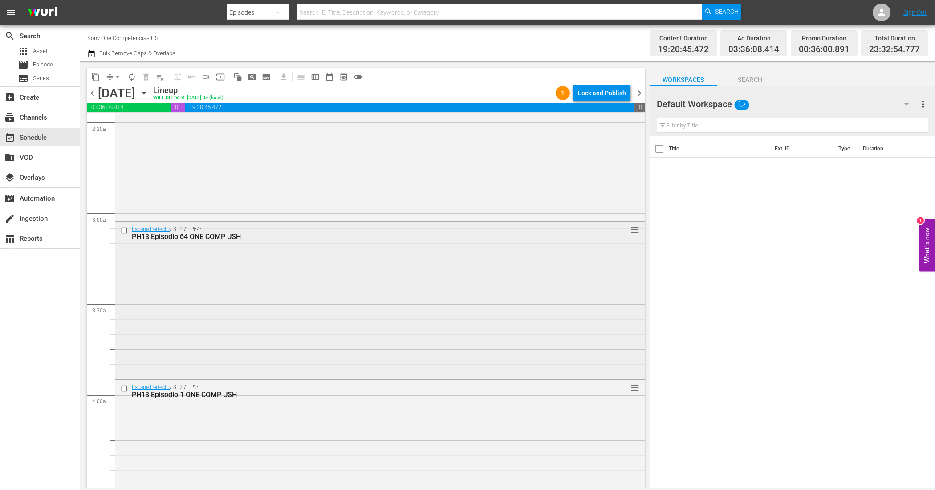
click at [293, 303] on div "Escape Perfecto / SE1 / EP64: PH13 Episodio 64 ONE COMP USH reorder" at bounding box center [380, 299] width 530 height 155
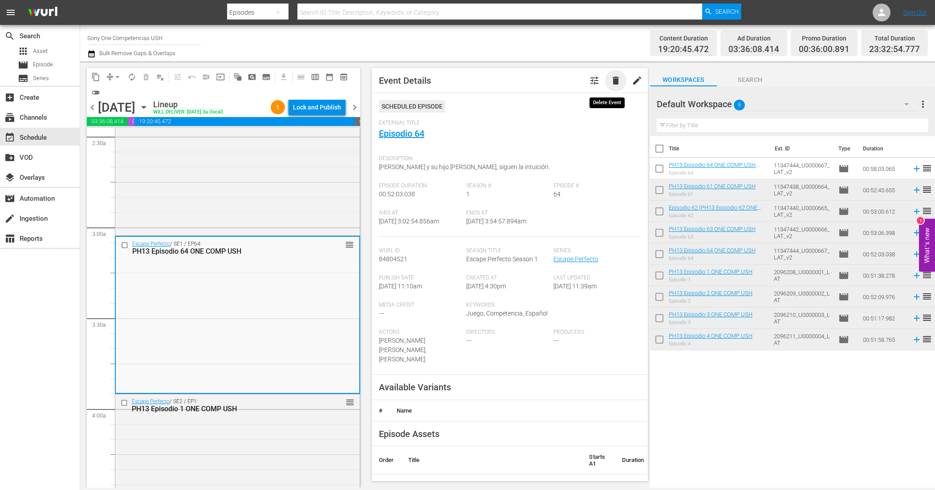
click at [611, 76] on span "delete" at bounding box center [616, 80] width 11 height 11
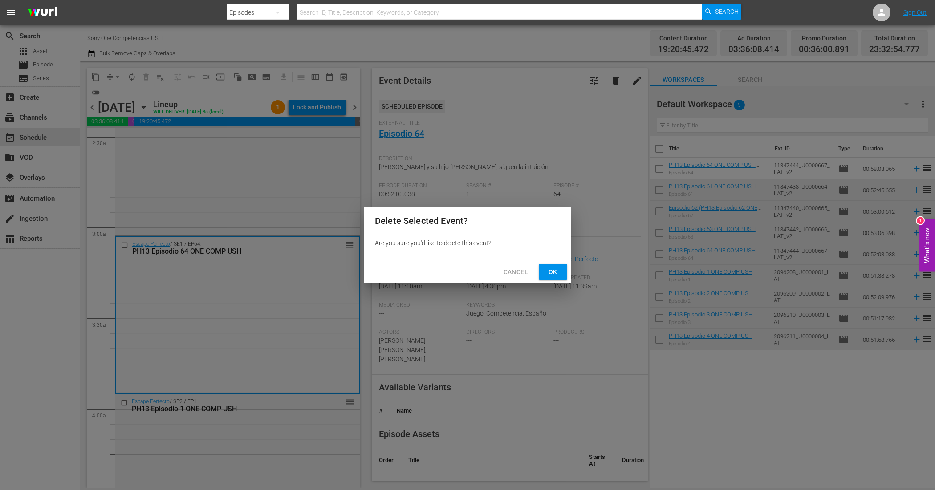
click at [557, 277] on span "Ok" at bounding box center [553, 272] width 14 height 11
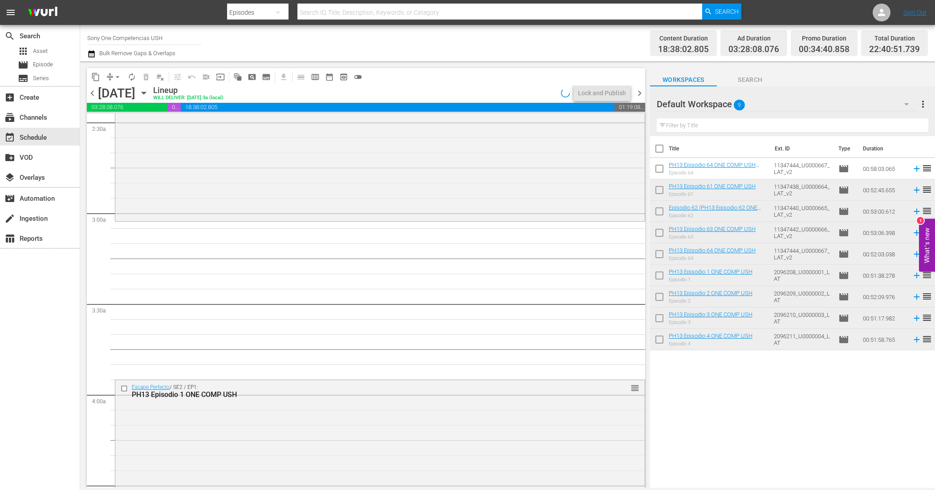
click at [795, 168] on td "11347444_U0000667_LAT_v2" at bounding box center [803, 168] width 64 height 21
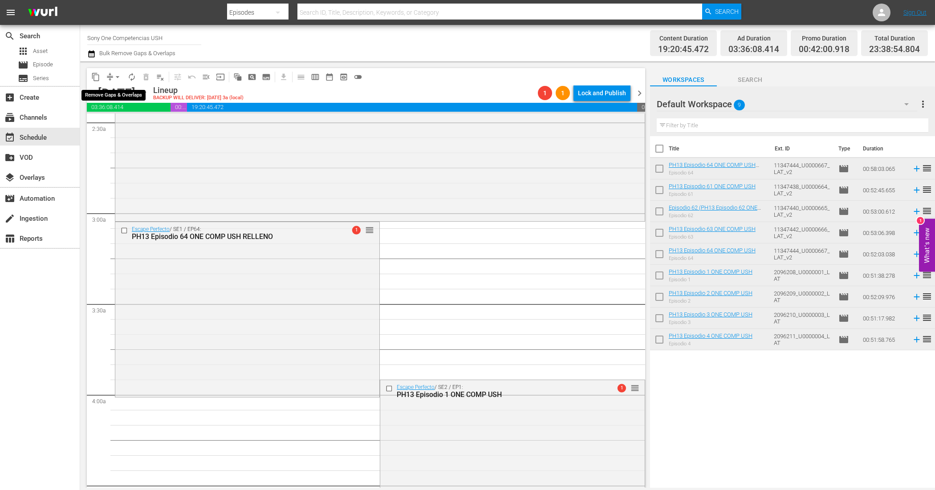
click at [114, 76] on span "arrow_drop_down" at bounding box center [117, 77] width 9 height 9
click at [116, 120] on li "Align to End of Previous Day" at bounding box center [118, 124] width 94 height 15
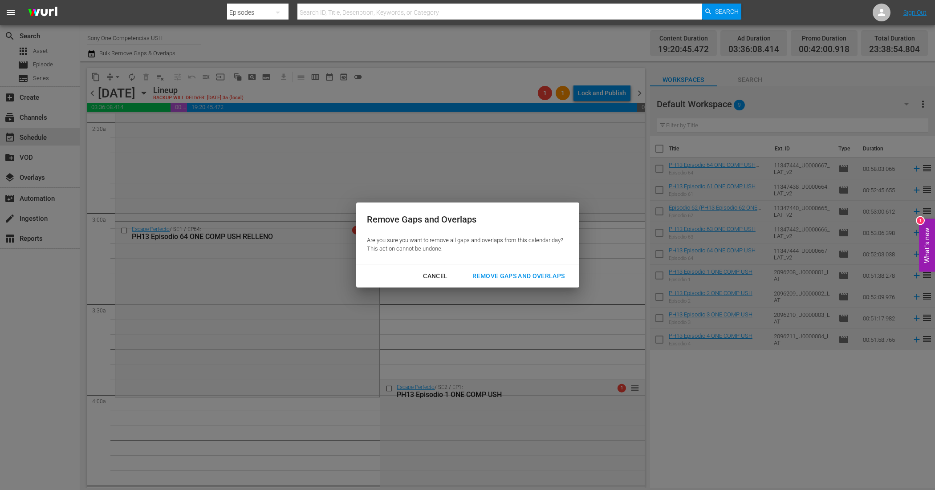
click at [499, 271] on div "Remove Gaps and Overlaps" at bounding box center [518, 276] width 106 height 11
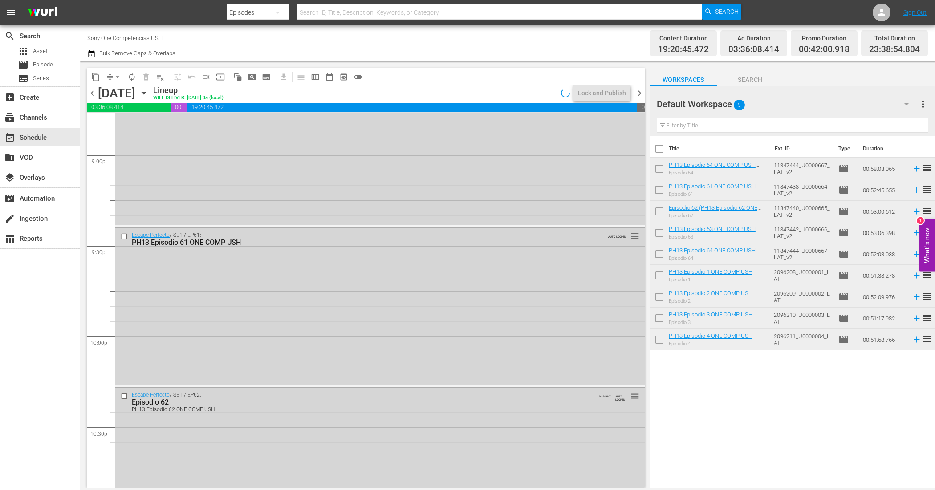
scroll to position [3995, 0]
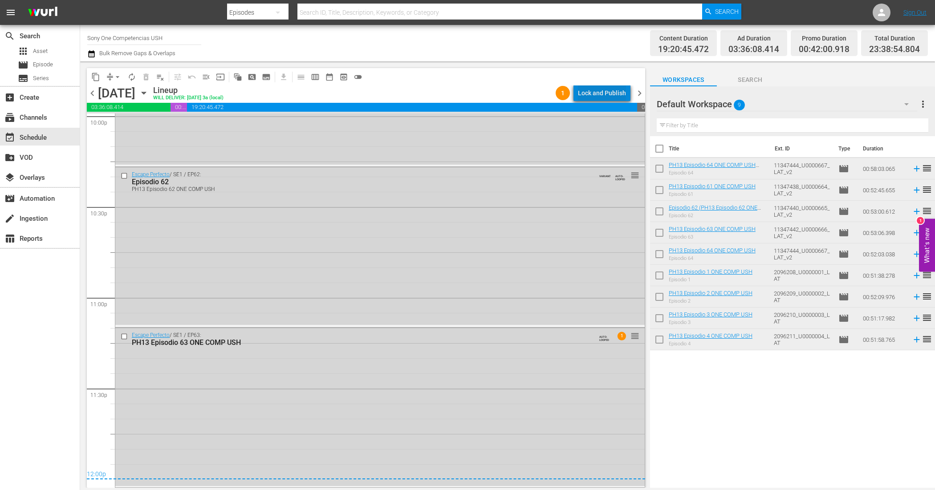
click at [608, 90] on div "Lock and Publish" at bounding box center [602, 93] width 48 height 16
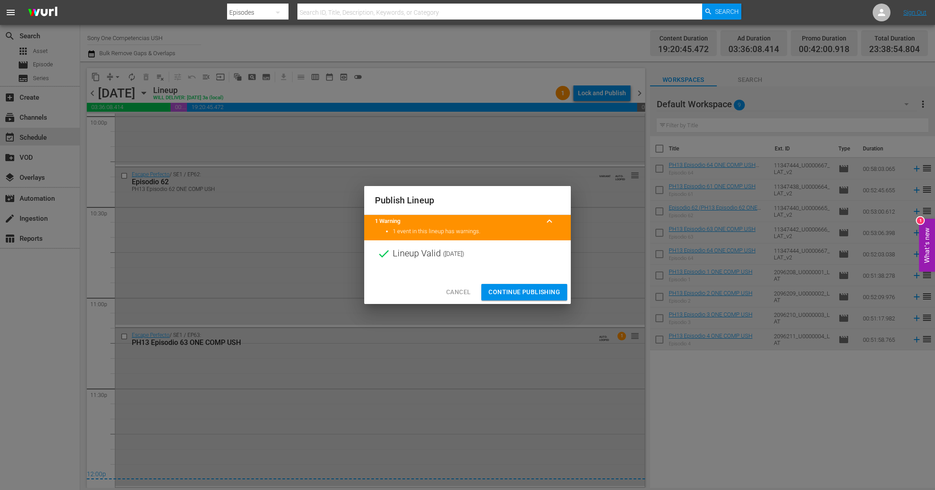
click at [515, 297] on span "Continue Publishing" at bounding box center [525, 292] width 72 height 11
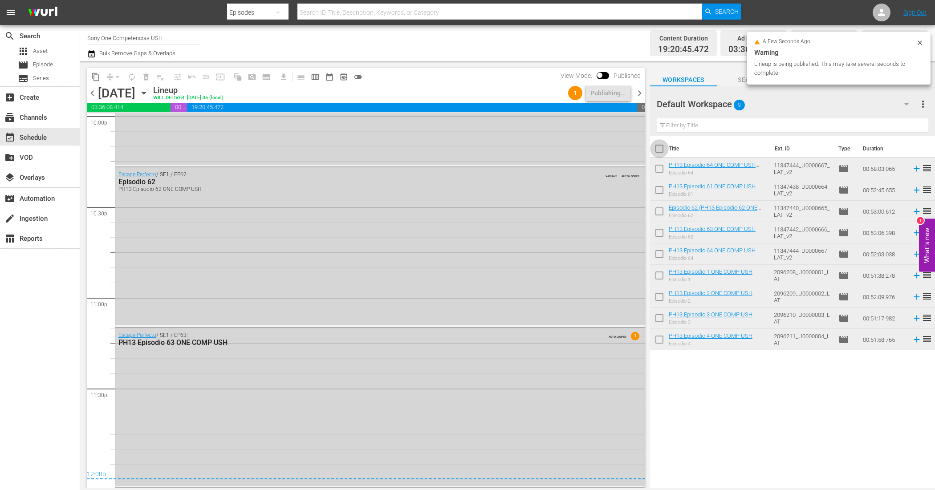
click at [653, 148] on input "checkbox" at bounding box center [659, 150] width 19 height 19
checkbox input "true"
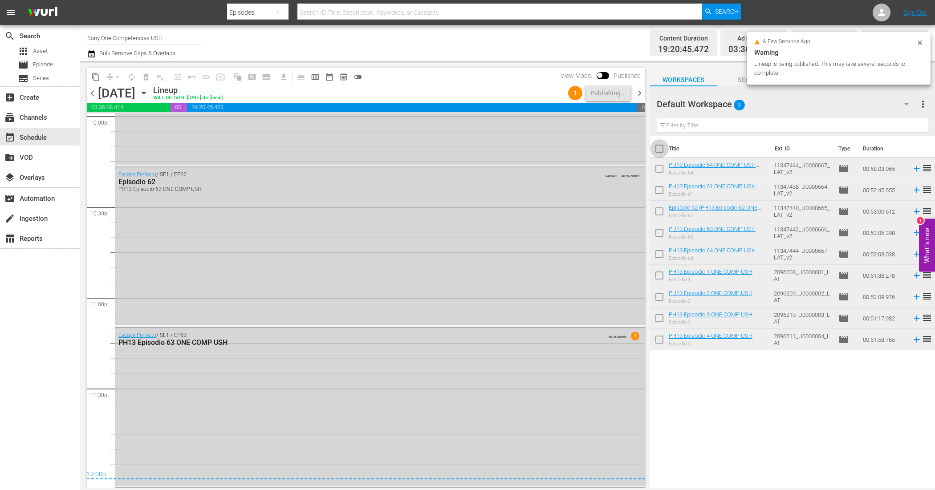
checkbox input "true"
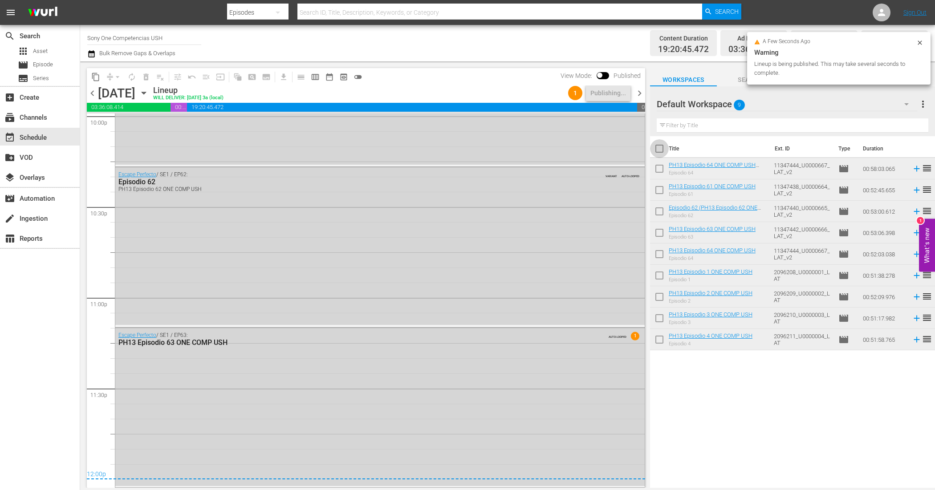
checkbox input "true"
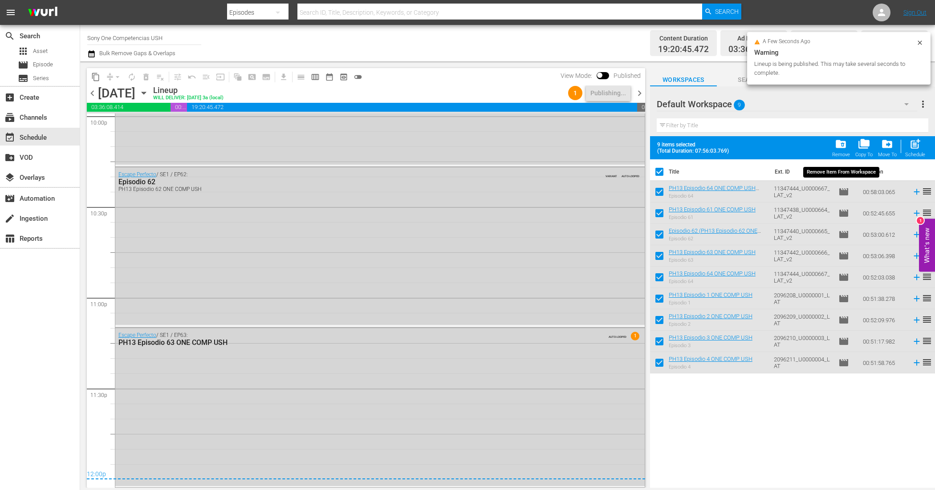
click at [843, 143] on span "folder_delete" at bounding box center [841, 144] width 12 height 12
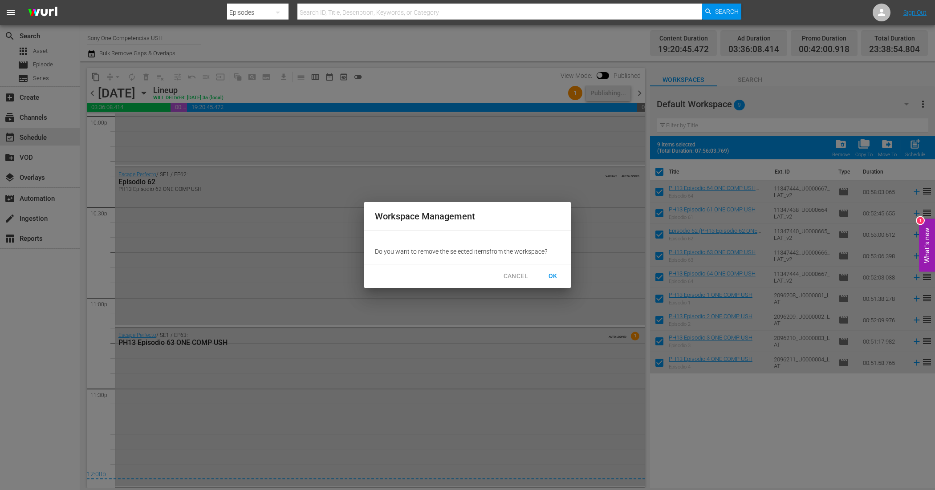
click at [560, 273] on button "OK" at bounding box center [553, 276] width 29 height 16
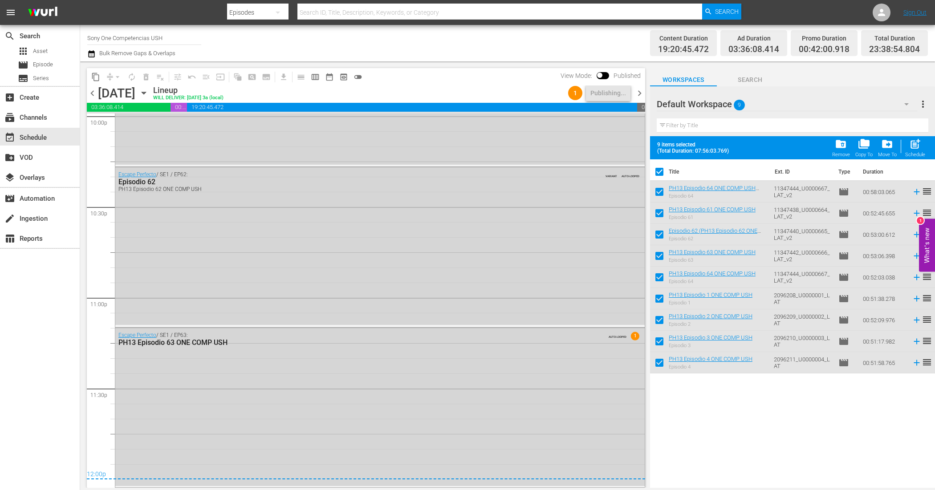
checkbox input "false"
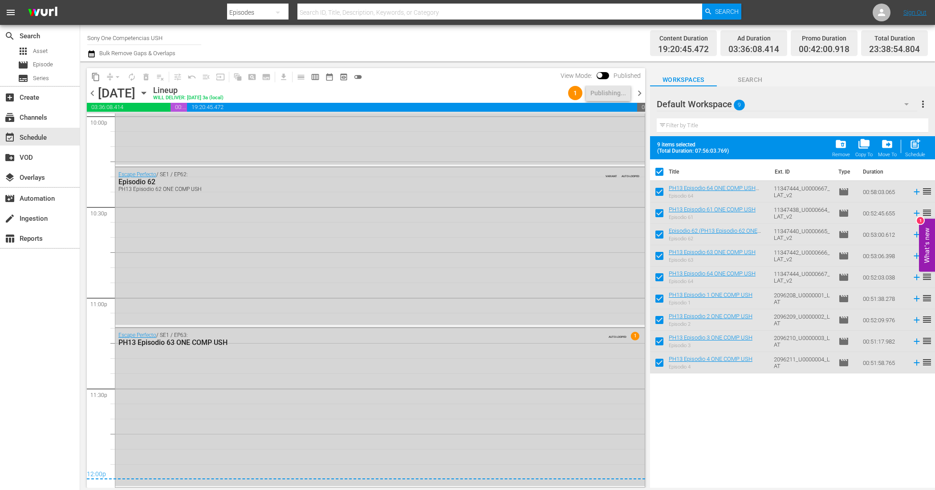
checkbox input "false"
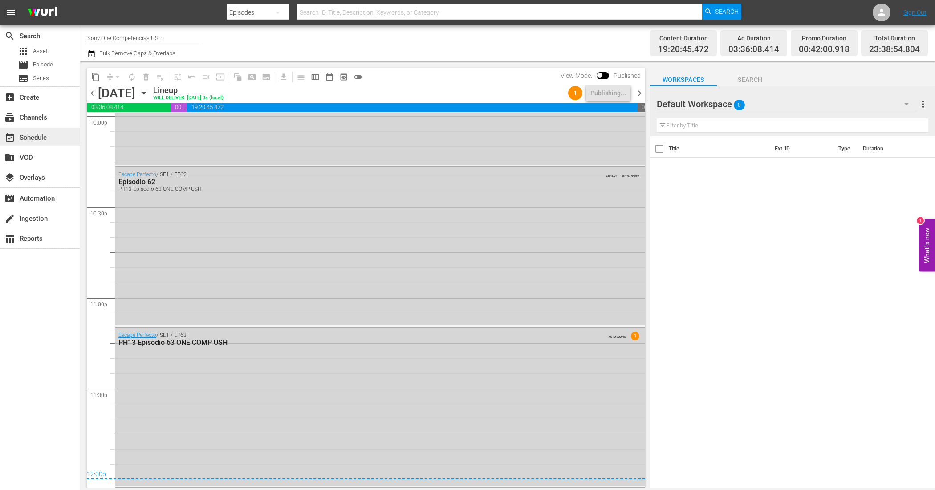
drag, startPoint x: 638, startPoint y: 94, endPoint x: 14, endPoint y: 136, distance: 625.4
click at [638, 94] on span "chevron_right" at bounding box center [639, 93] width 11 height 11
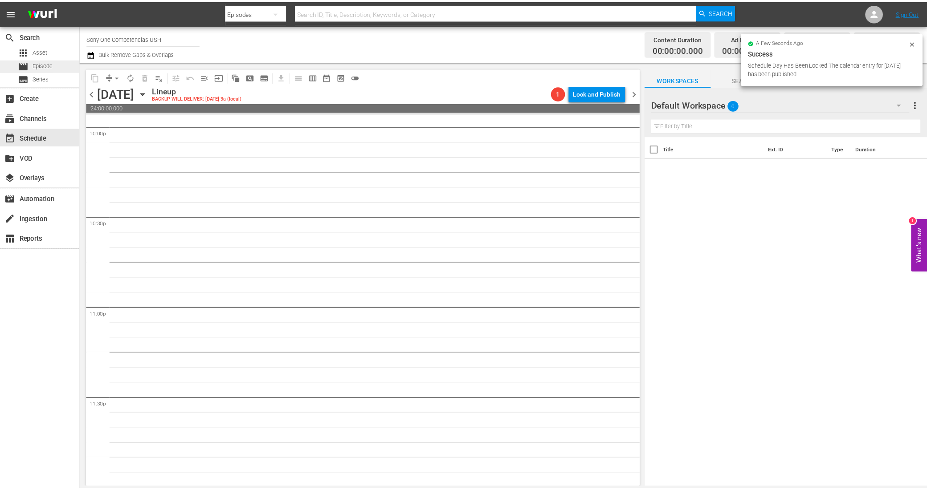
scroll to position [3987, 0]
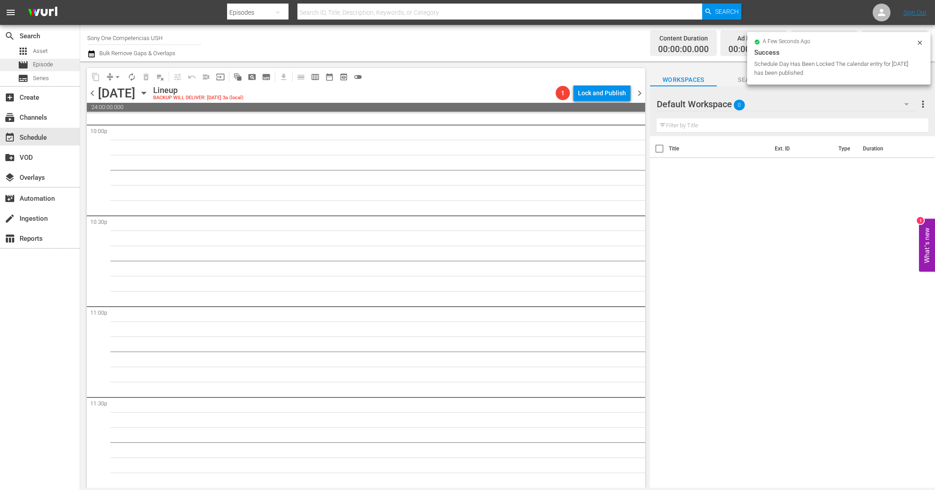
click at [49, 65] on span "Episode" at bounding box center [43, 64] width 20 height 9
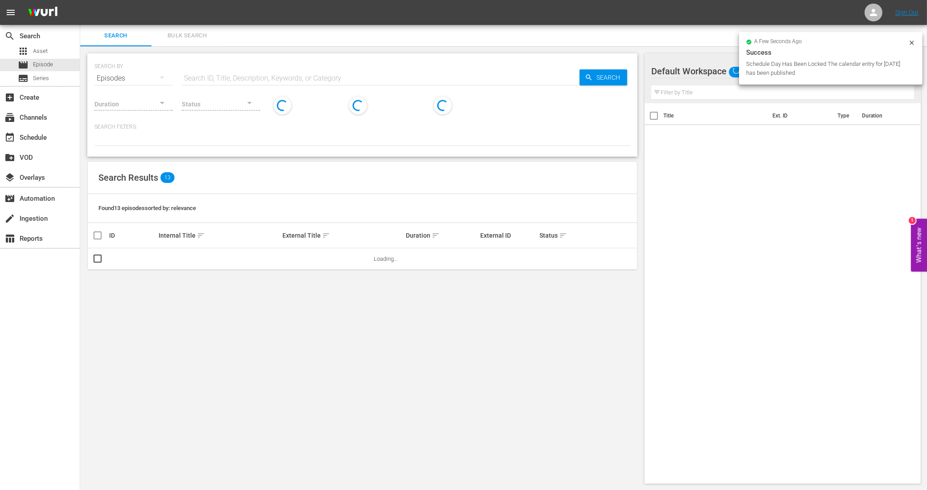
click at [190, 34] on span "Bulk Search" at bounding box center [187, 36] width 61 height 10
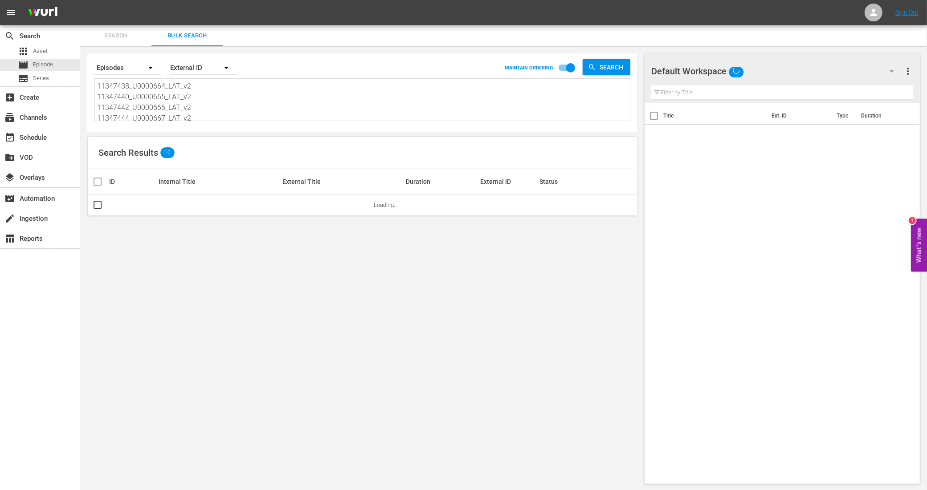
scroll to position [56, 0]
drag, startPoint x: 108, startPoint y: 86, endPoint x: 232, endPoint y: 140, distance: 134.8
click at [232, 140] on div "Search By Episodes Order By External ID MAINTAIN ORDERING Search 11347438_U0000…" at bounding box center [362, 268] width 564 height 445
type textarea "113"
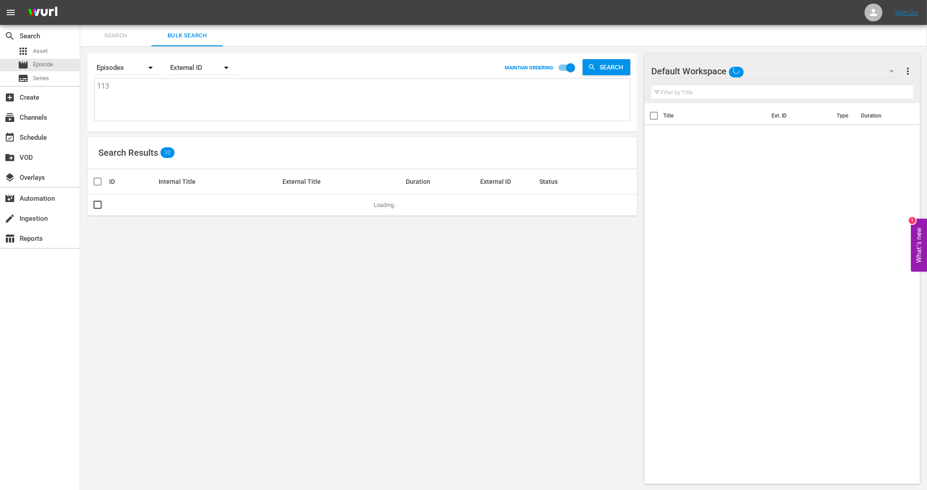
scroll to position [0, 0]
type textarea "11"
type textarea "1"
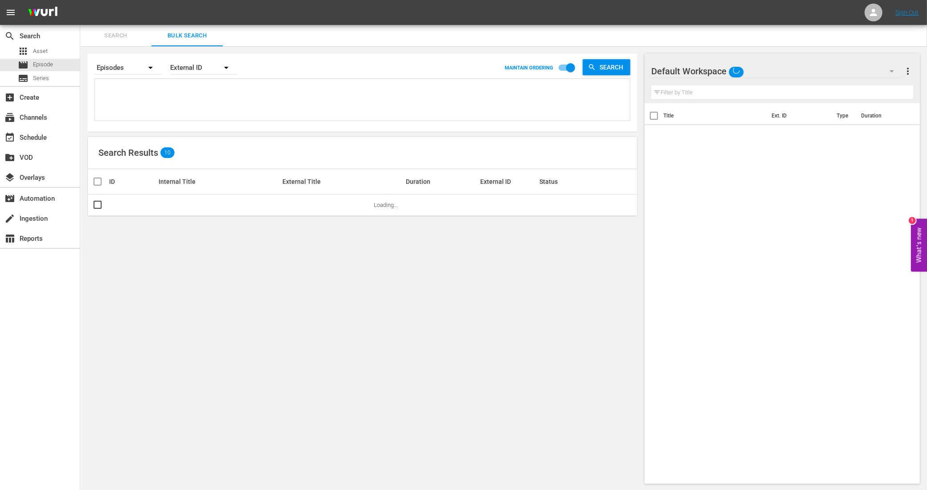
paste textarea "11347446_U0000668_LAT_v2 11347448_U0000669_LAT_v2 11347450_U0000670_LAT_v2 1134…"
type textarea "11347446_U0000668_LAT_v2 11347448_U0000669_LAT_v2 11347450_U0000670_LAT_v2 1134…"
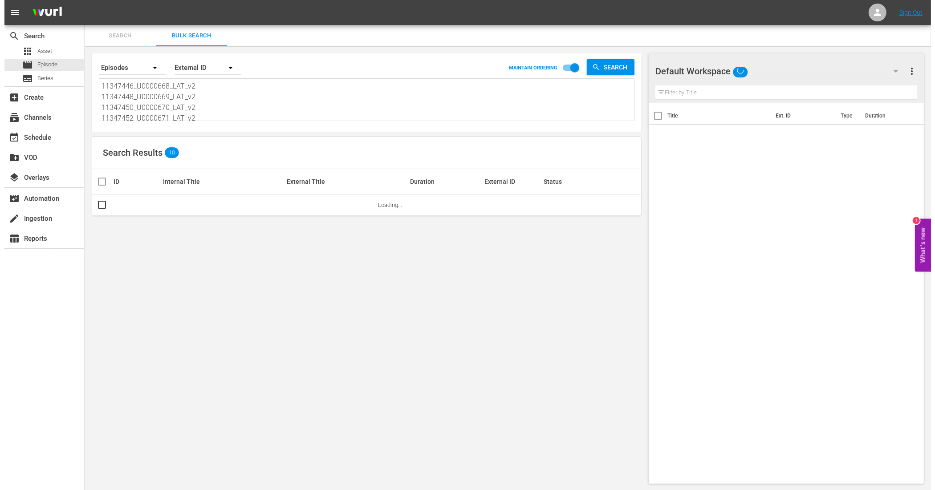
scroll to position [1, 0]
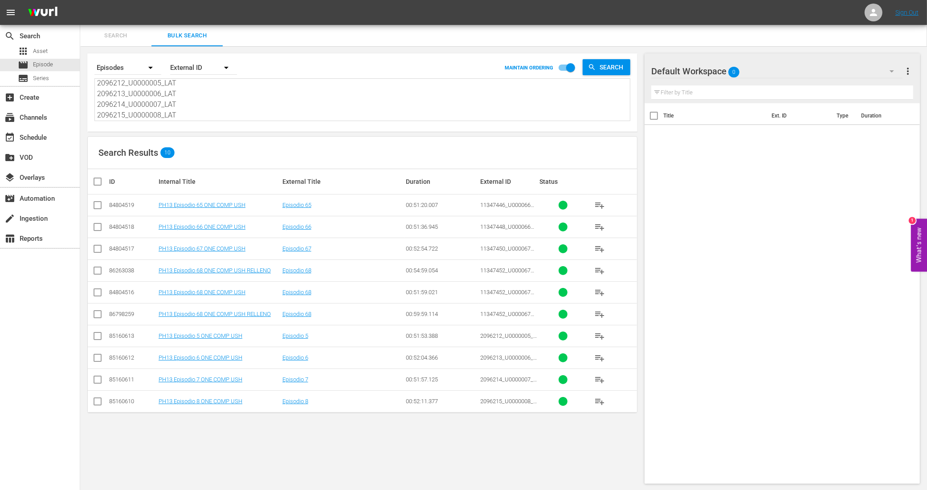
type textarea "11347446_U0000668_LAT_v2 11347448_U0000669_LAT_v2 11347450_U0000670_LAT_v2 1134…"
click at [98, 205] on input "checkbox" at bounding box center [97, 207] width 11 height 11
checkbox input "true"
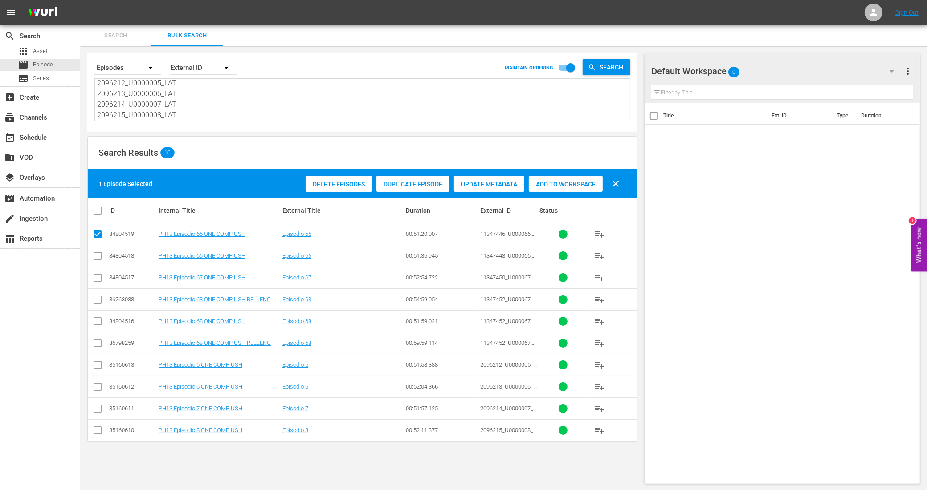
click at [101, 257] on input "checkbox" at bounding box center [97, 258] width 11 height 11
checkbox input "true"
click at [97, 275] on input "checkbox" at bounding box center [97, 279] width 11 height 11
checkbox input "true"
click at [96, 321] on input "checkbox" at bounding box center [97, 323] width 11 height 11
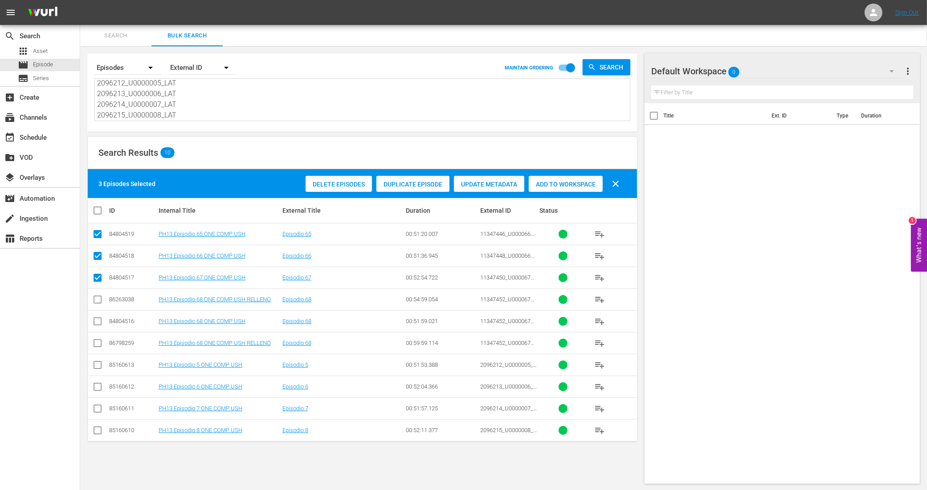
checkbox input "true"
click at [97, 363] on input "checkbox" at bounding box center [97, 367] width 11 height 11
checkbox input "true"
click at [100, 388] on input "checkbox" at bounding box center [97, 388] width 11 height 11
checkbox input "true"
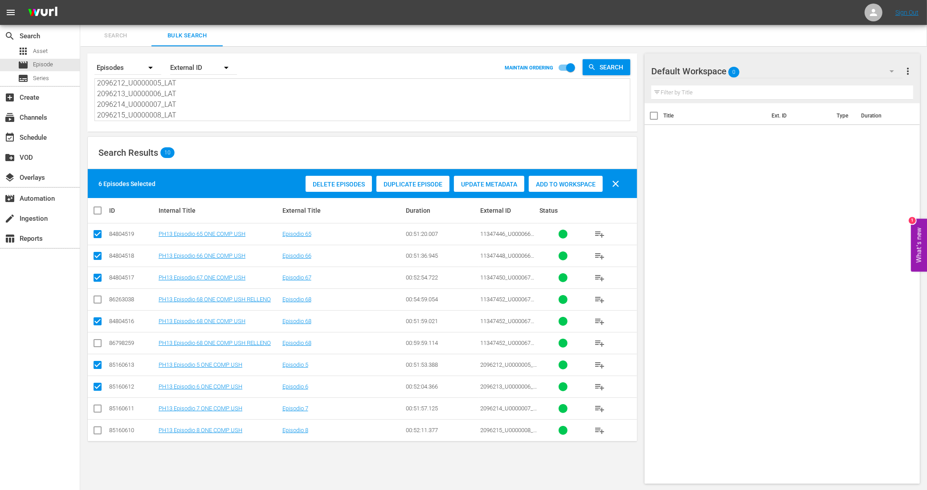
click at [99, 407] on input "checkbox" at bounding box center [97, 410] width 11 height 11
checkbox input "true"
click at [97, 433] on input "checkbox" at bounding box center [97, 432] width 11 height 11
checkbox input "true"
click at [537, 183] on span "Add to Workspace" at bounding box center [566, 184] width 74 height 7
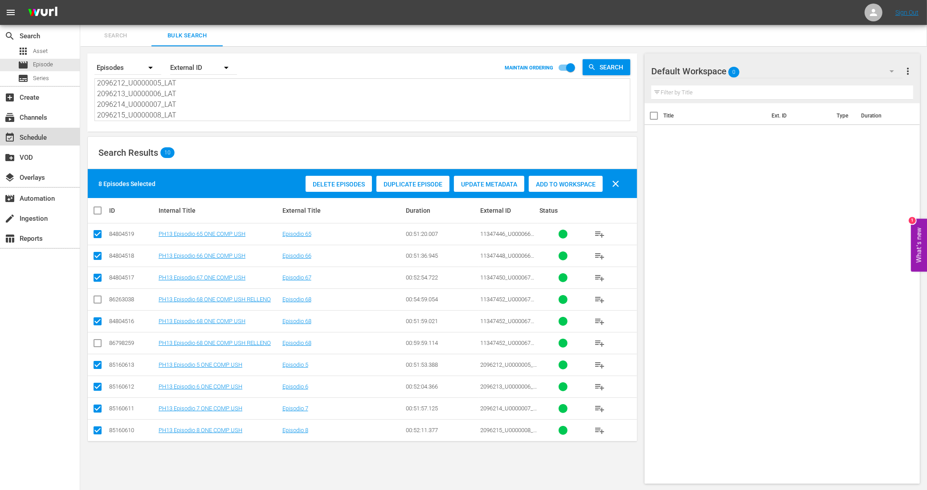
click at [47, 136] on div "event_available Schedule" at bounding box center [25, 136] width 50 height 8
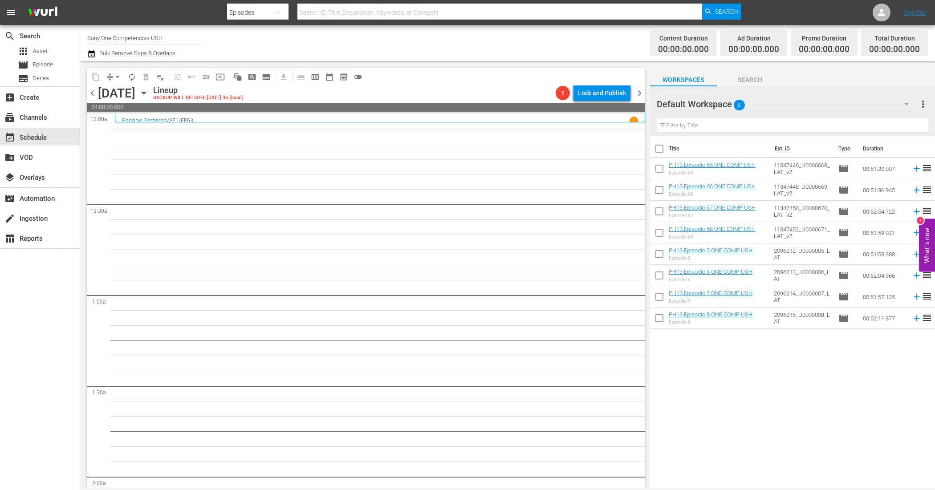
click at [660, 149] on input "checkbox" at bounding box center [659, 150] width 19 height 19
checkbox input "true"
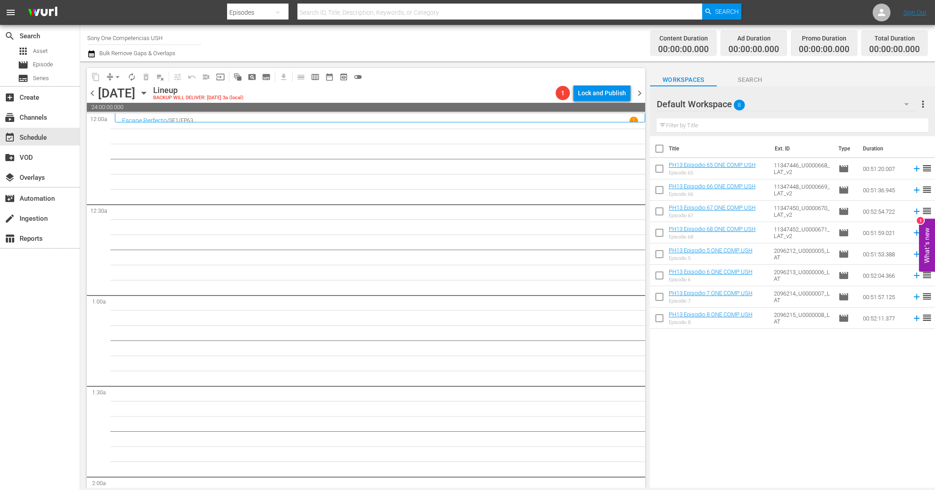
checkbox input "true"
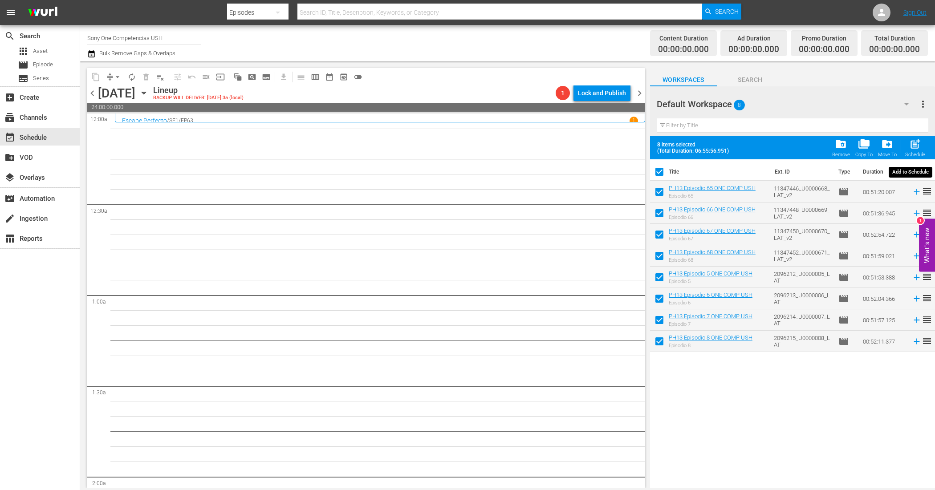
click at [912, 144] on span "post_add" at bounding box center [916, 144] width 12 height 12
checkbox input "false"
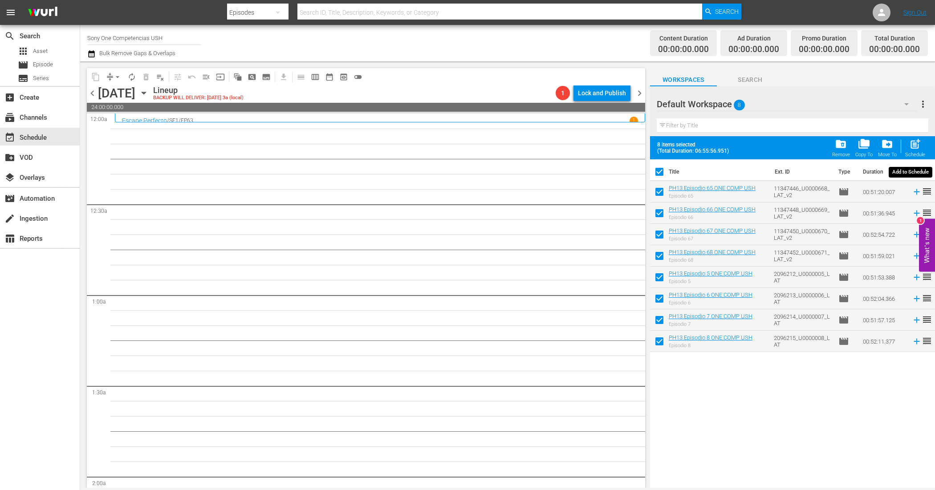
checkbox input "false"
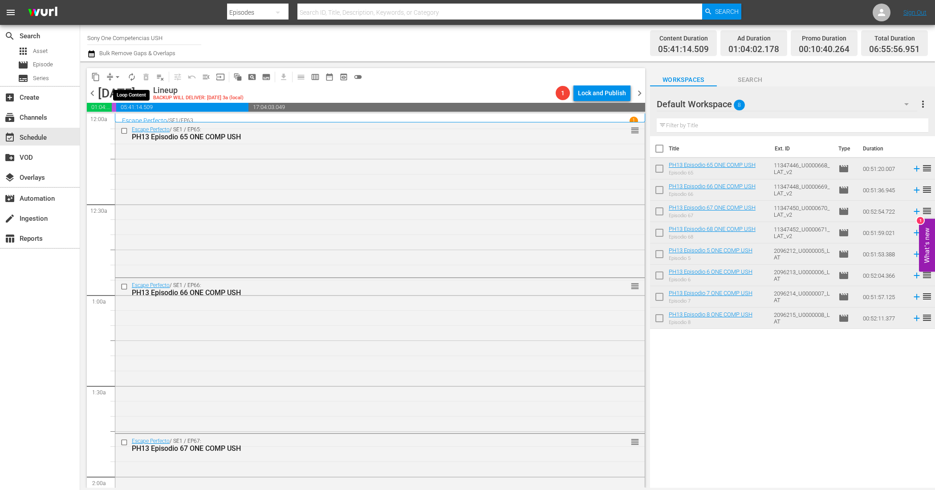
click at [135, 79] on span "autorenew_outlined" at bounding box center [131, 77] width 9 height 9
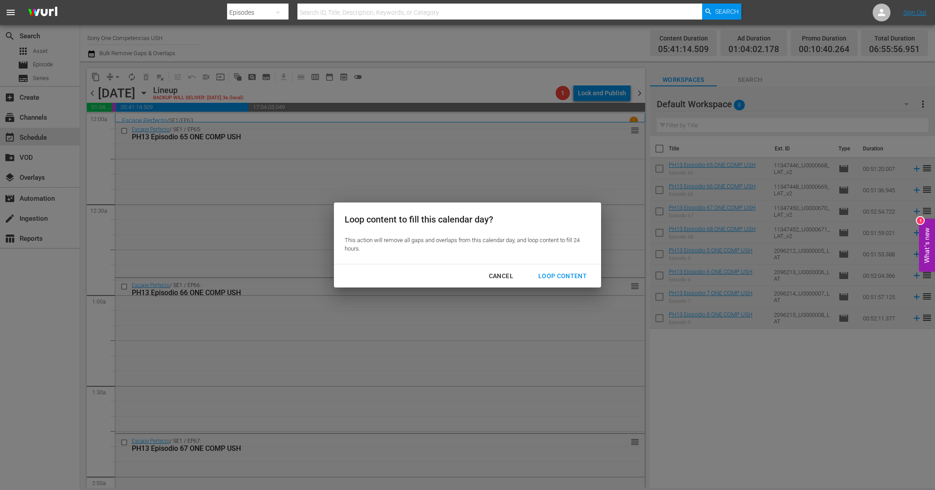
click at [540, 272] on div "Loop Content" at bounding box center [562, 276] width 63 height 11
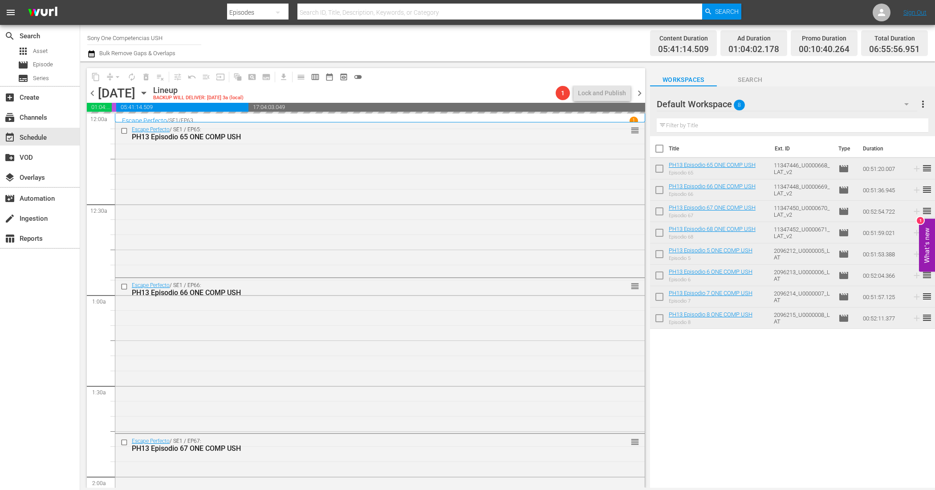
click at [658, 149] on input "checkbox" at bounding box center [659, 150] width 19 height 19
checkbox input "true"
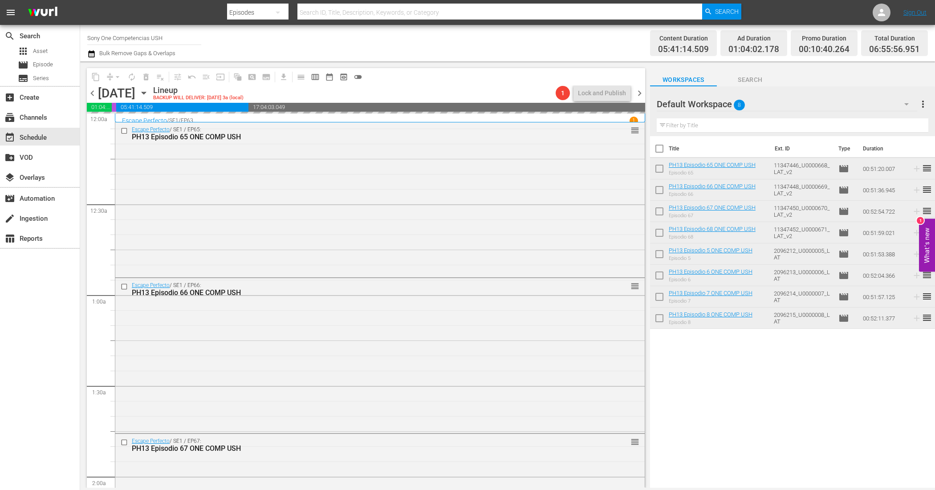
checkbox input "true"
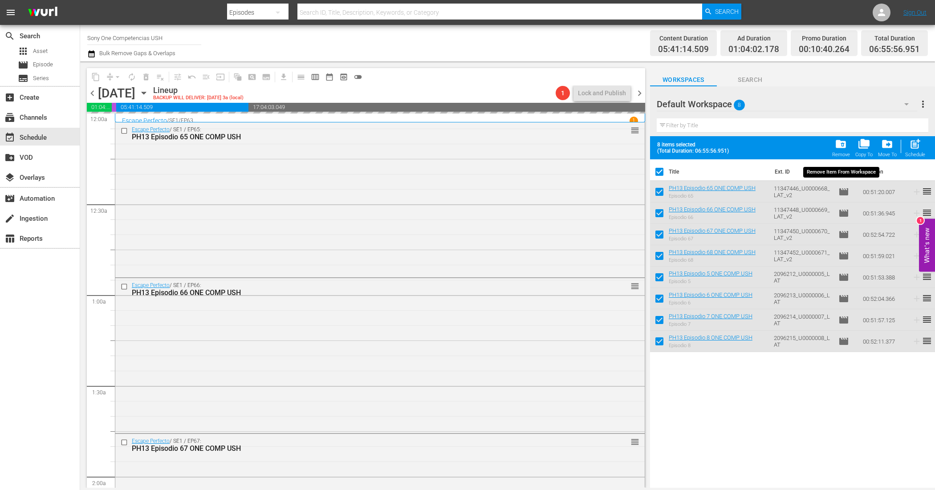
click at [849, 147] on div "folder_delete Remove" at bounding box center [841, 148] width 18 height 20
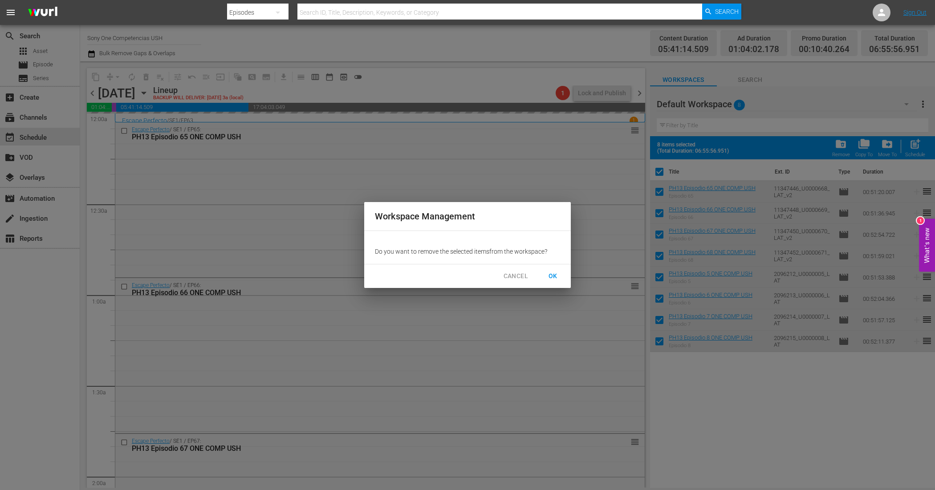
click at [549, 275] on span "OK" at bounding box center [553, 276] width 14 height 11
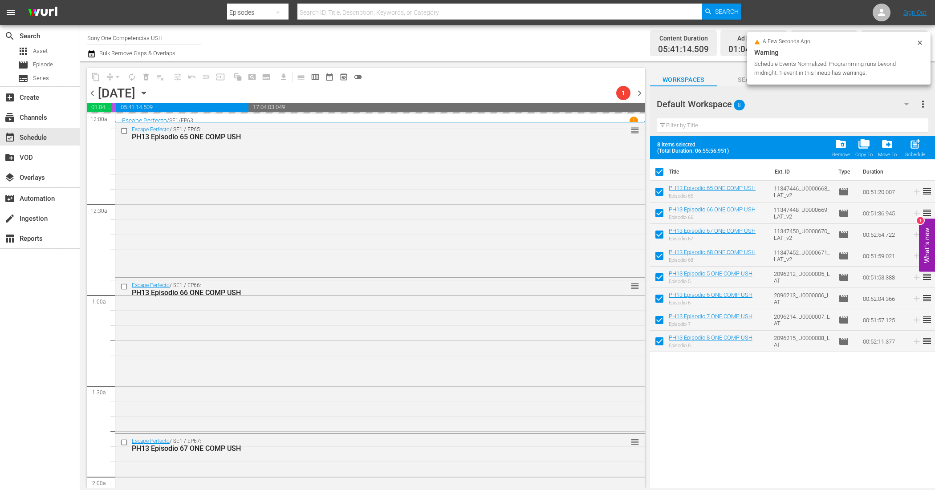
checkbox input "false"
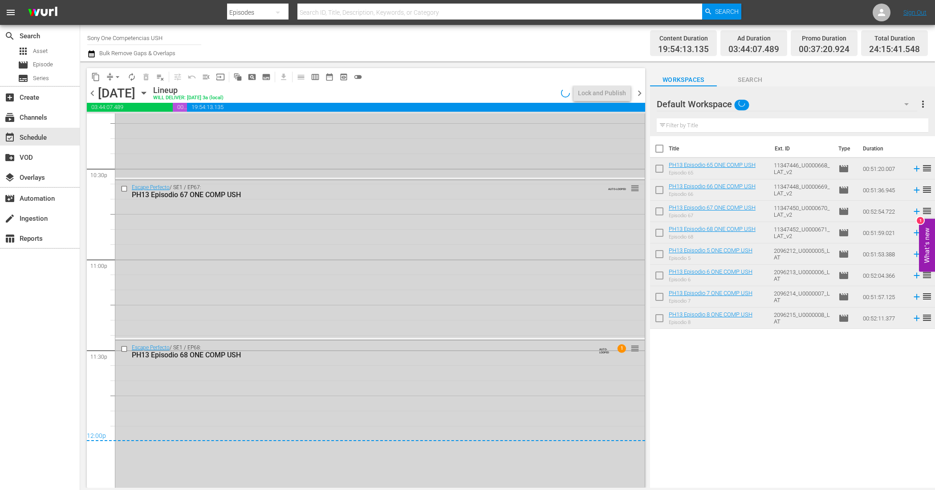
scroll to position [4043, 0]
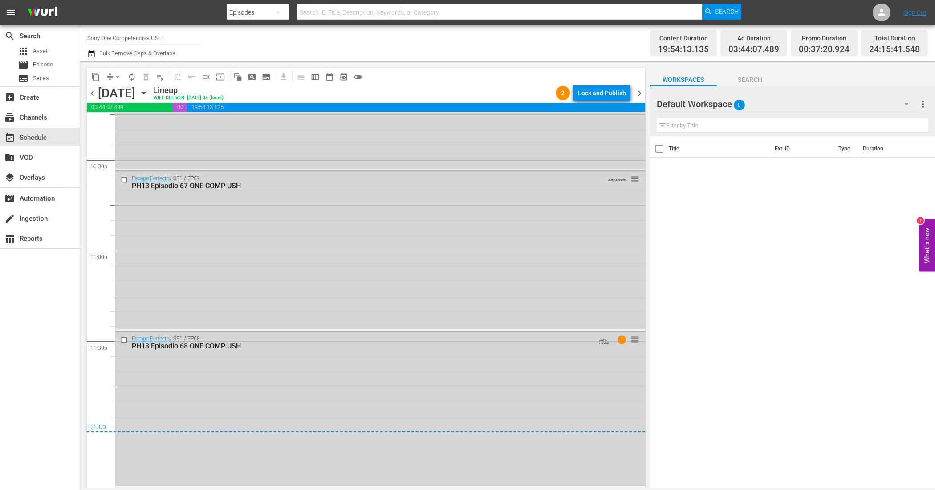
click at [612, 92] on div "Lock and Publish" at bounding box center [602, 93] width 48 height 16
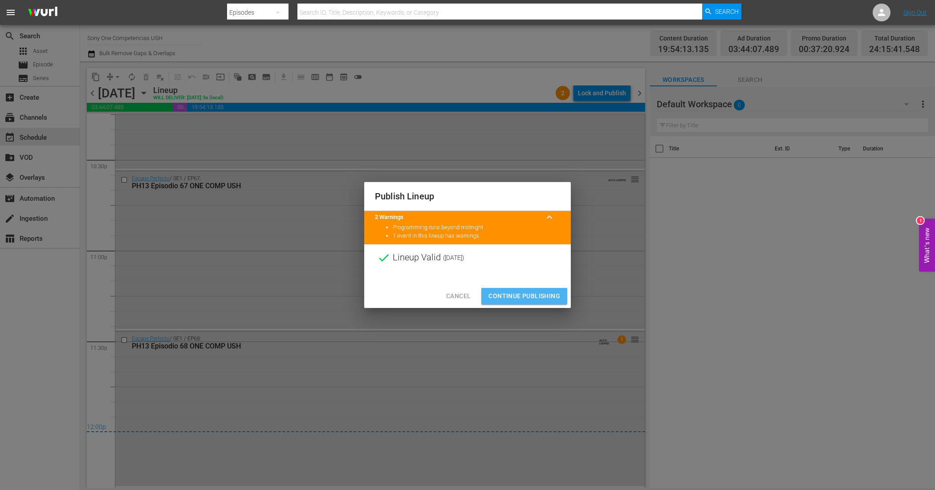
click at [516, 291] on span "Continue Publishing" at bounding box center [525, 296] width 72 height 11
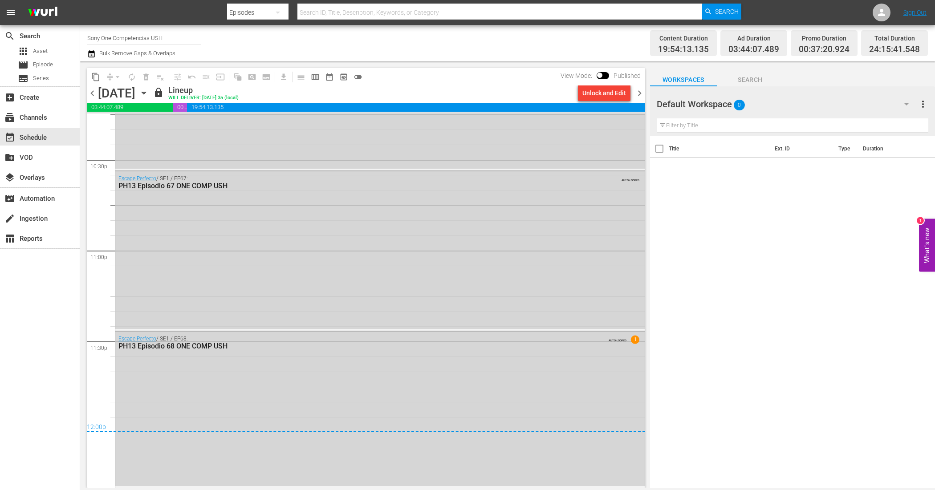
click at [637, 97] on span "chevron_right" at bounding box center [639, 93] width 11 height 11
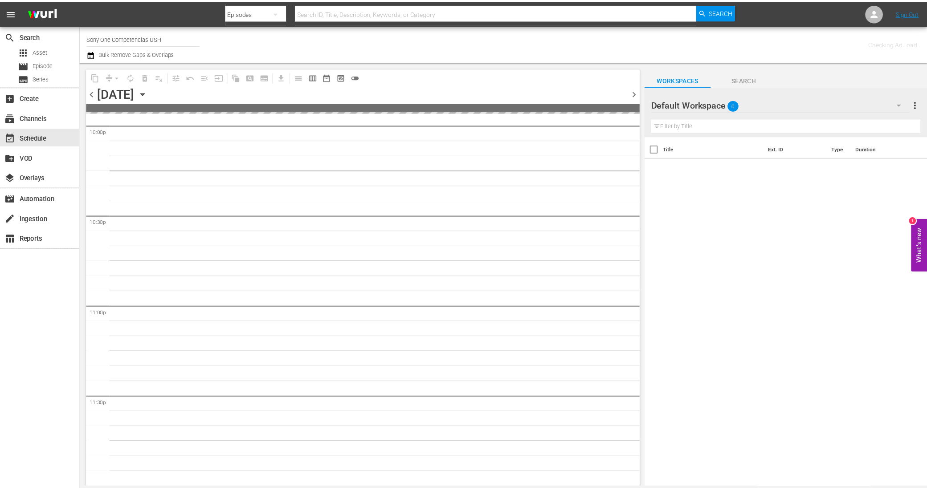
scroll to position [3986, 0]
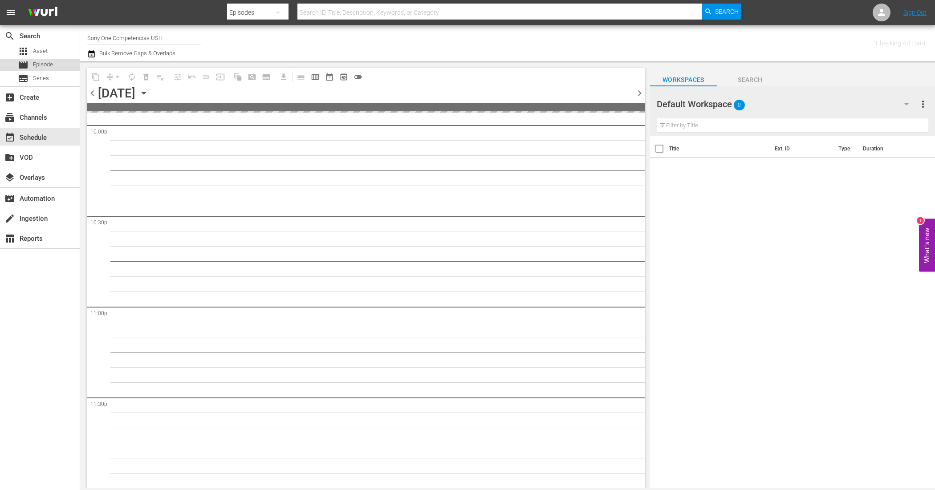
click at [63, 65] on div "movie Episode" at bounding box center [40, 65] width 80 height 12
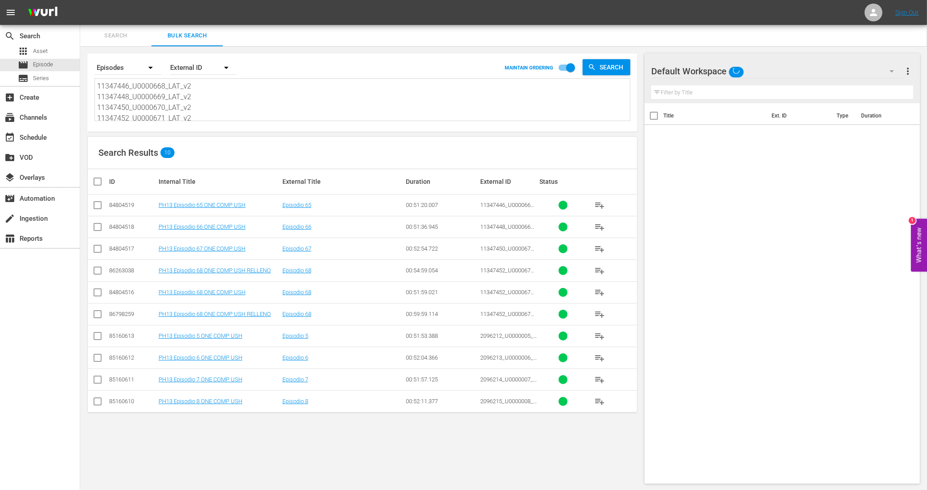
scroll to position [56, 0]
drag, startPoint x: 110, startPoint y: 85, endPoint x: 292, endPoint y: 150, distance: 194.0
click at [292, 150] on div "Search By Episodes Order By External ID MAINTAIN ORDERING Search 11347446_U0000…" at bounding box center [362, 268] width 564 height 445
type textarea "1"
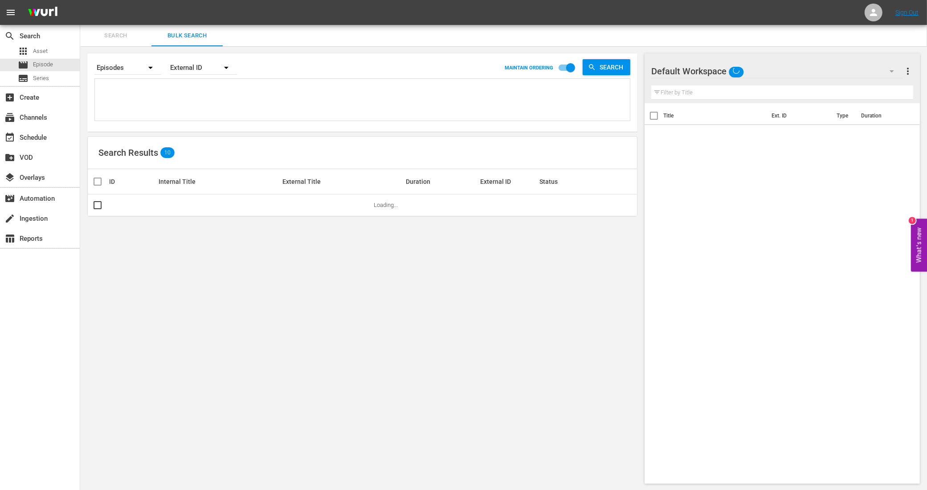
paste textarea "11347454_U0000672_LAT_v2 11347456_U0000673_LAT_v2 11347458_U0000674_LAT_v2 1134…"
type textarea "11347454_U0000672_LAT_v2 11347456_U0000673_LAT_v2 11347458_U0000674_LAT_v2 1134…"
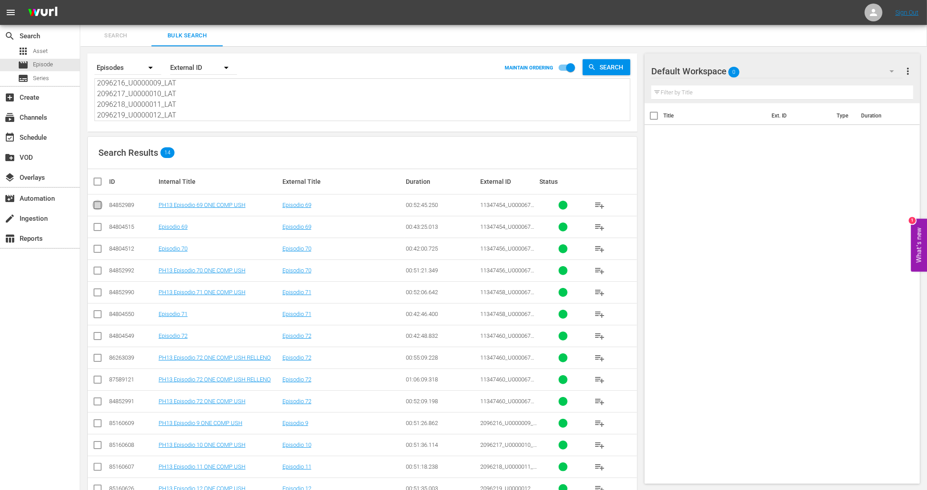
click at [96, 203] on input "checkbox" at bounding box center [97, 207] width 11 height 11
checkbox input "true"
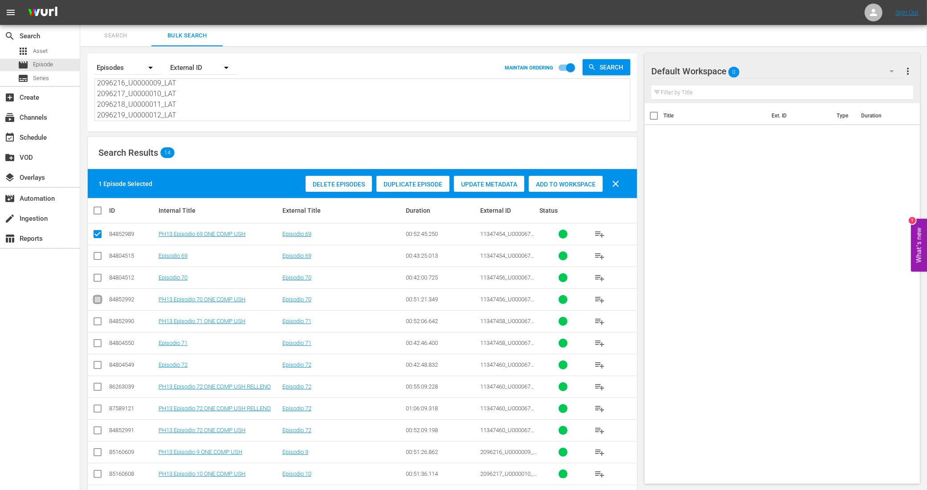
click at [100, 299] on input "checkbox" at bounding box center [97, 301] width 11 height 11
checkbox input "true"
click at [100, 321] on input "checkbox" at bounding box center [97, 323] width 11 height 11
checkbox input "true"
click at [99, 429] on input "checkbox" at bounding box center [97, 432] width 11 height 11
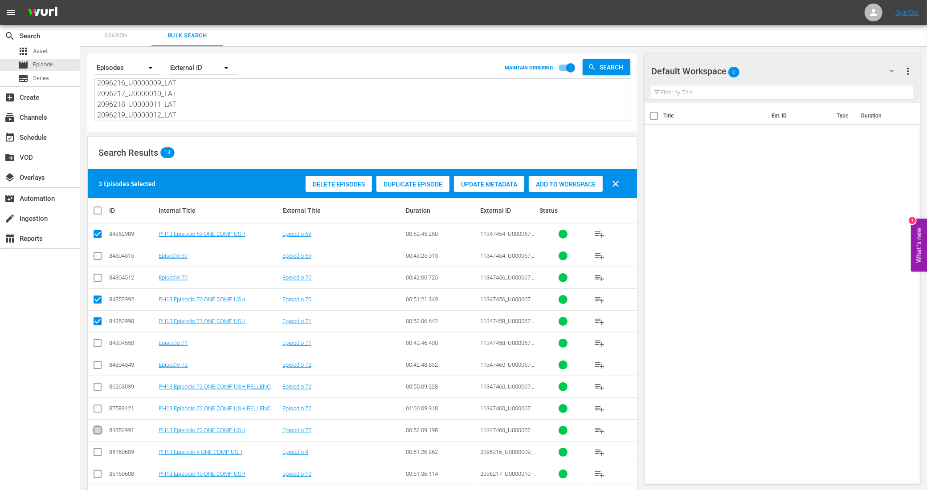
checkbox input "true"
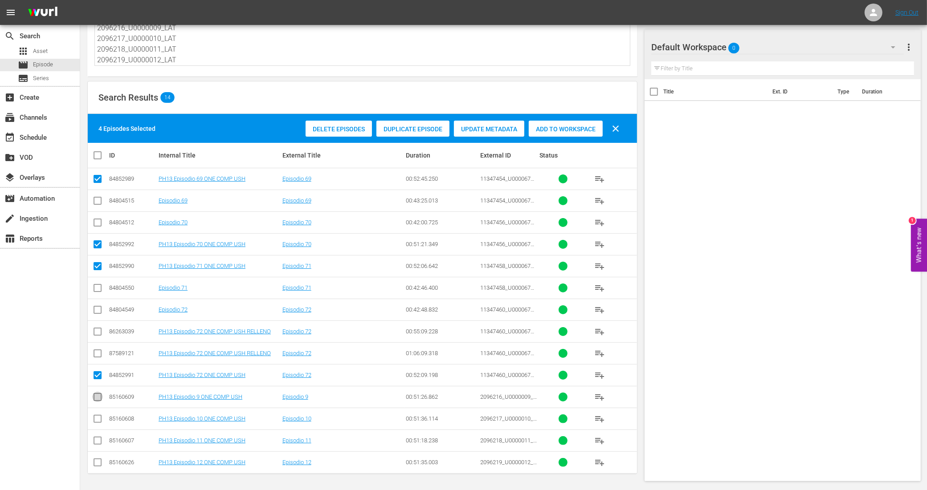
click at [99, 396] on input "checkbox" at bounding box center [97, 399] width 11 height 11
checkbox input "true"
click at [97, 421] on input "checkbox" at bounding box center [97, 421] width 11 height 11
checkbox input "true"
click at [99, 444] on input "checkbox" at bounding box center [97, 442] width 11 height 11
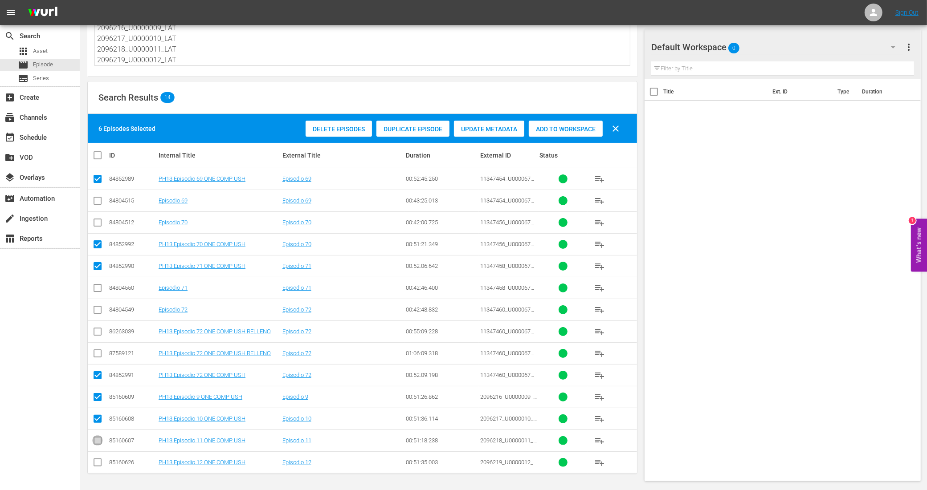
checkbox input "true"
click at [101, 460] on input "checkbox" at bounding box center [97, 464] width 11 height 11
checkbox input "true"
click at [596, 123] on div "Add to Workspace" at bounding box center [566, 129] width 74 height 17
click at [43, 132] on div "event_available Schedule" at bounding box center [25, 136] width 50 height 8
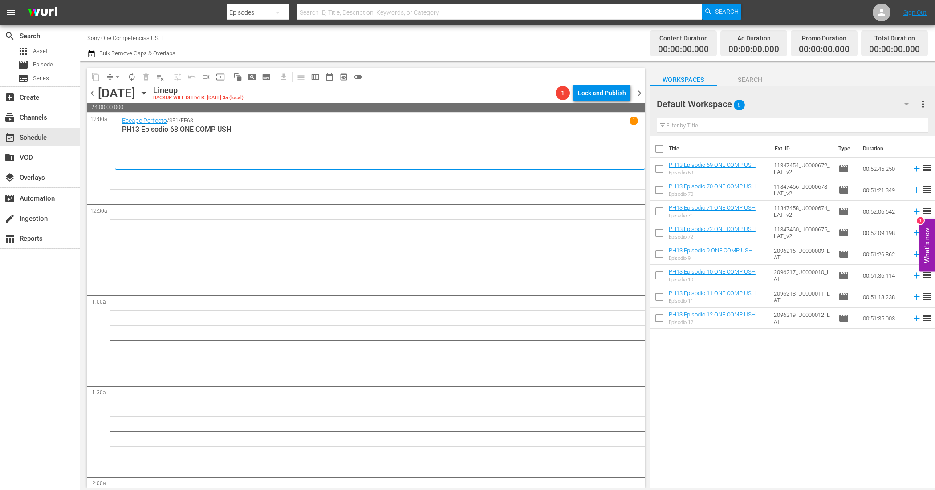
click at [661, 150] on input "checkbox" at bounding box center [659, 150] width 19 height 19
checkbox input "true"
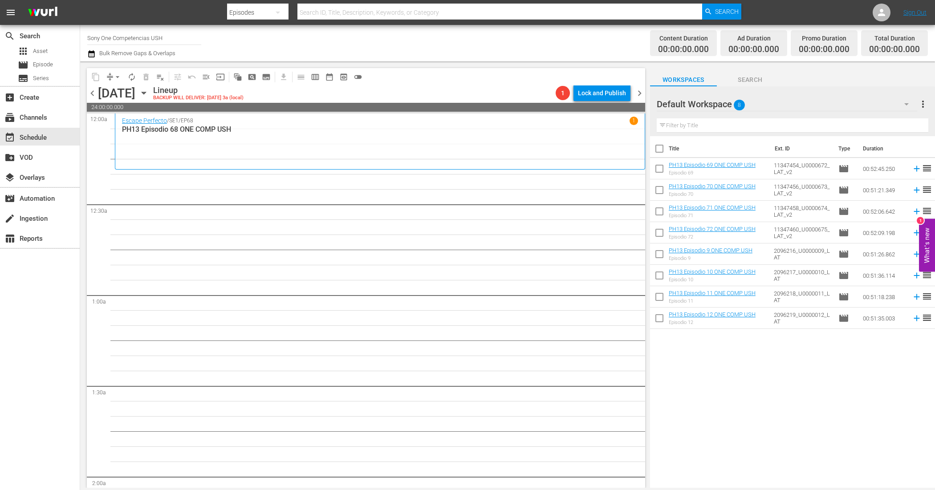
checkbox input "true"
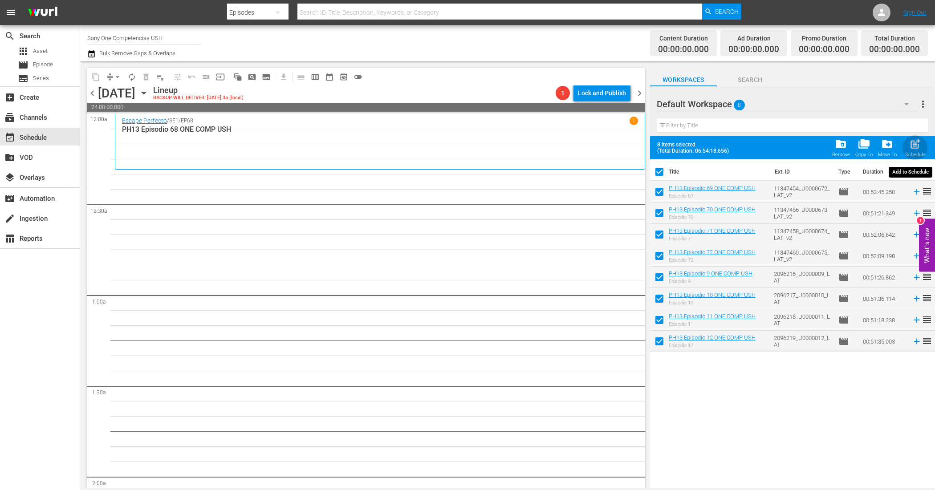
click at [916, 150] on span "post_add" at bounding box center [916, 144] width 12 height 12
checkbox input "false"
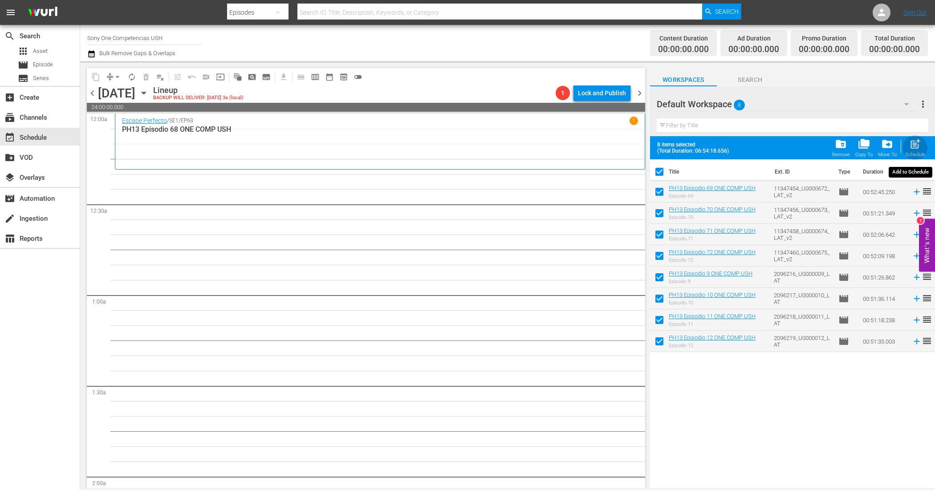
checkbox input "false"
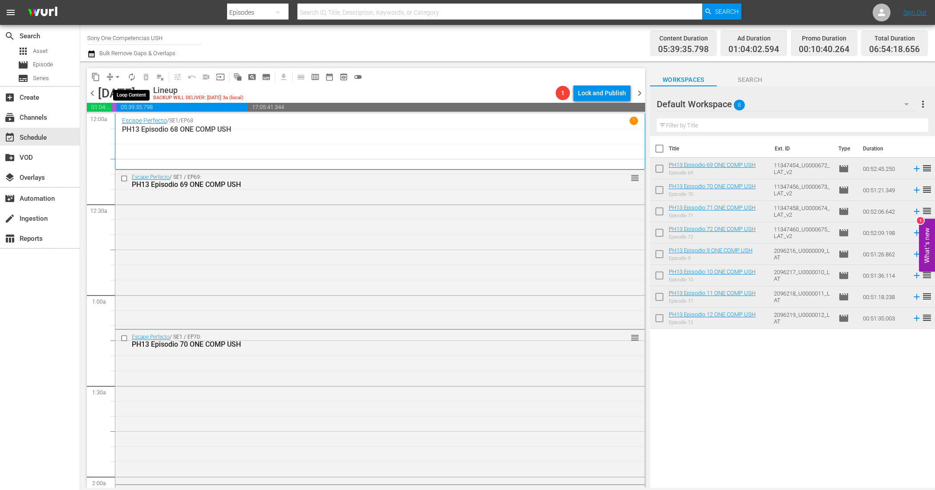
click at [135, 73] on span "autorenew_outlined" at bounding box center [131, 77] width 9 height 9
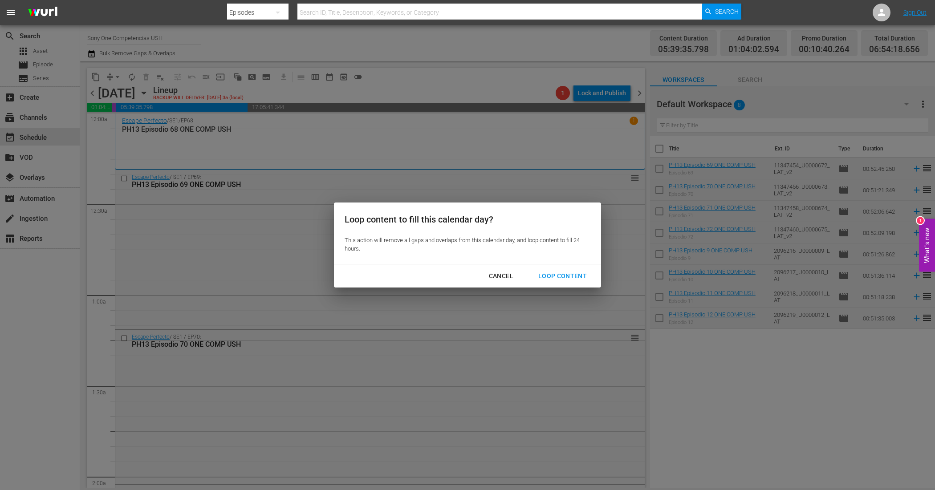
click at [572, 271] on div "Loop Content" at bounding box center [562, 276] width 63 height 11
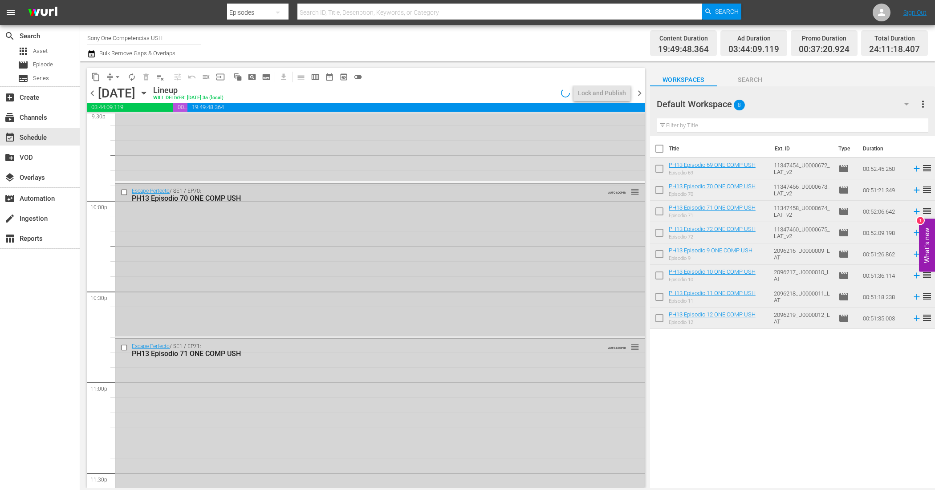
scroll to position [4077, 0]
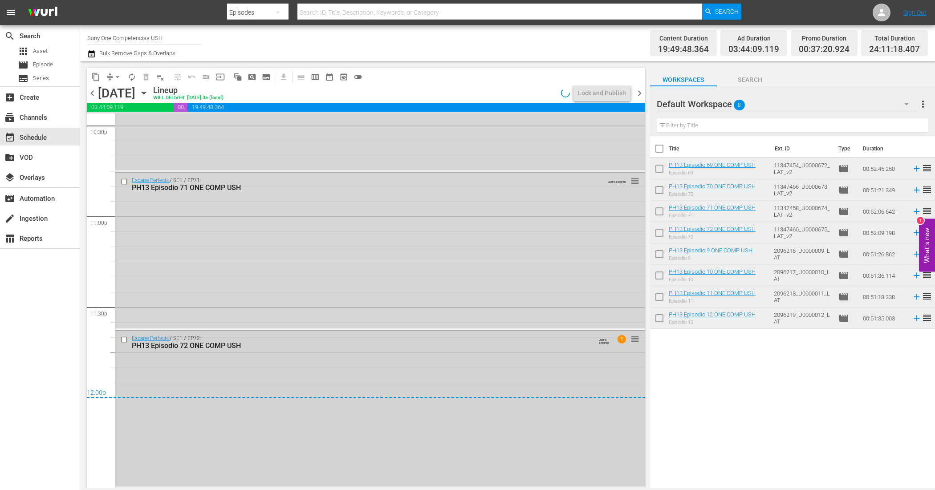
click at [493, 428] on div "Escape Perfecto / SE1 / EP72: PH13 Episodio 72 ONE COMP USH AUTO-LOOPED 1 reord…" at bounding box center [380, 408] width 530 height 155
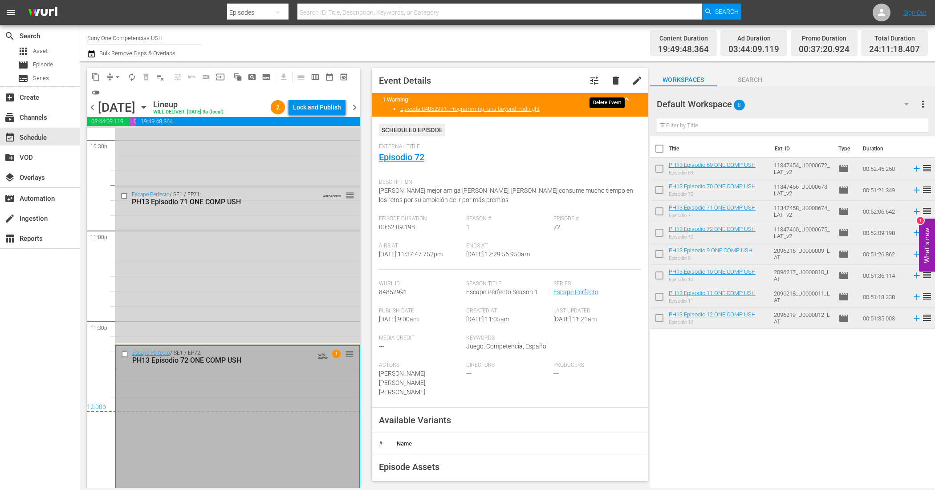
click at [611, 83] on span "delete" at bounding box center [616, 80] width 11 height 11
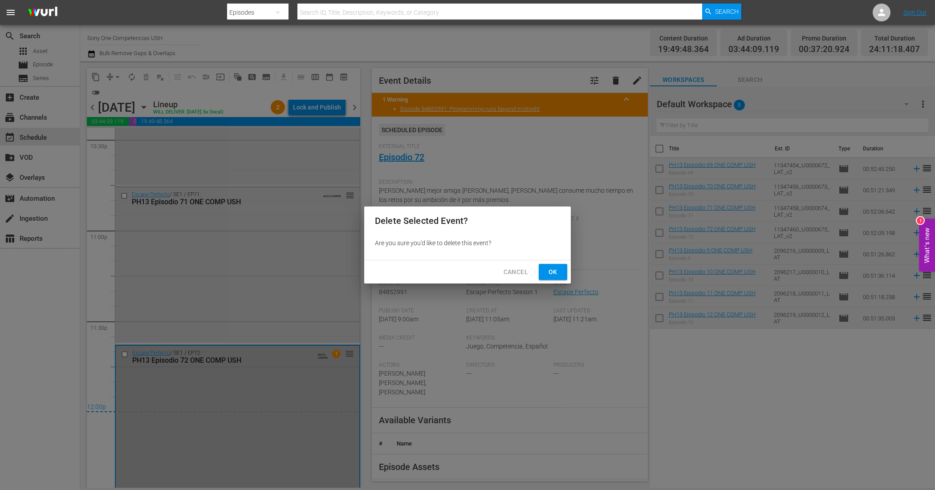
click at [555, 272] on span "Ok" at bounding box center [553, 272] width 14 height 11
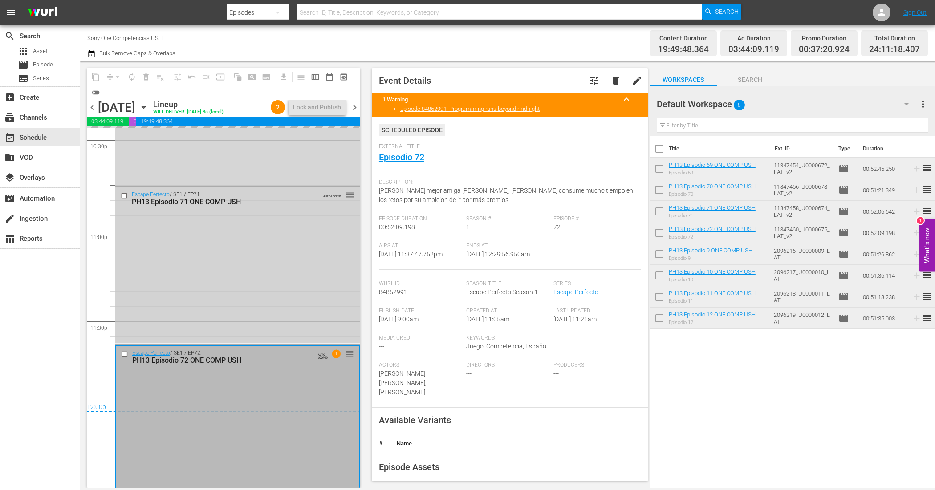
click at [255, 251] on div "Escape Perfecto / SE1 / EP71: PH13 Episodio 71 ONE COMP USH AUTO-LOOPED reorder" at bounding box center [237, 265] width 245 height 155
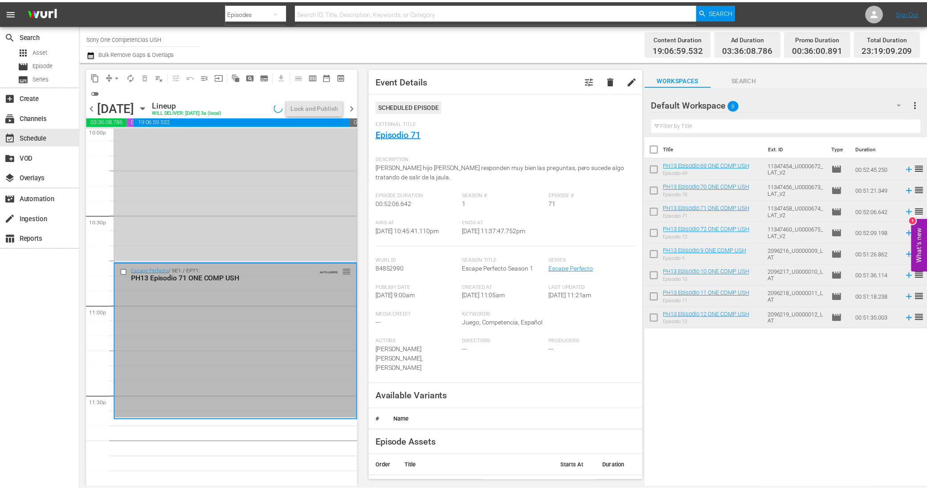
scroll to position [4001, 0]
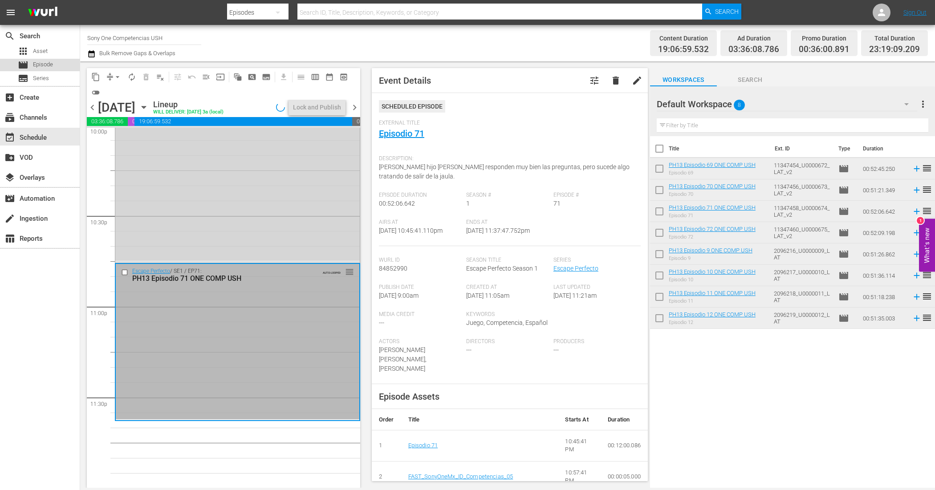
click at [45, 65] on span "Episode" at bounding box center [43, 64] width 20 height 9
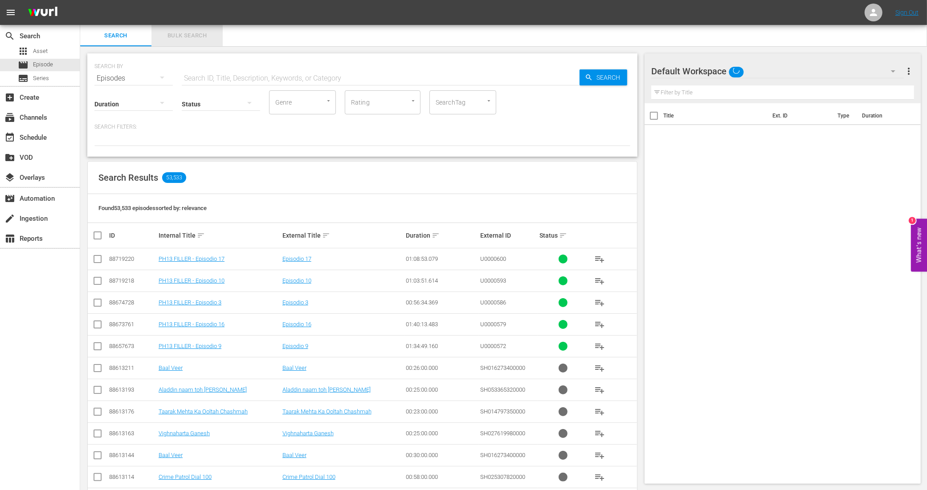
click at [183, 31] on span "Bulk Search" at bounding box center [187, 36] width 61 height 10
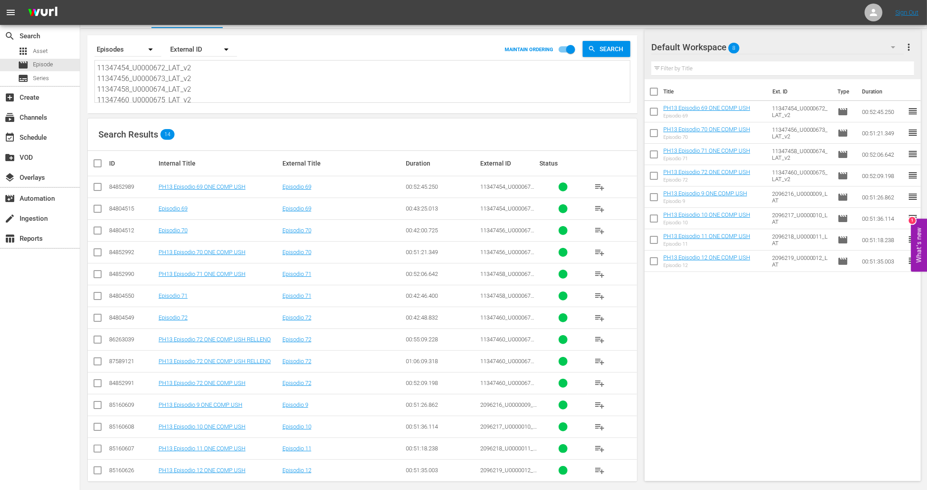
scroll to position [28, 0]
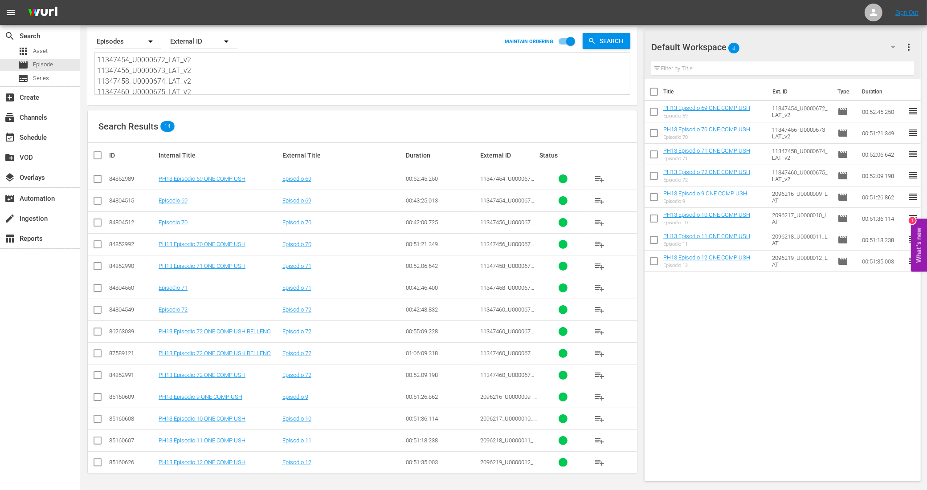
click at [98, 353] on input "checkbox" at bounding box center [97, 355] width 11 height 11
checkbox input "true"
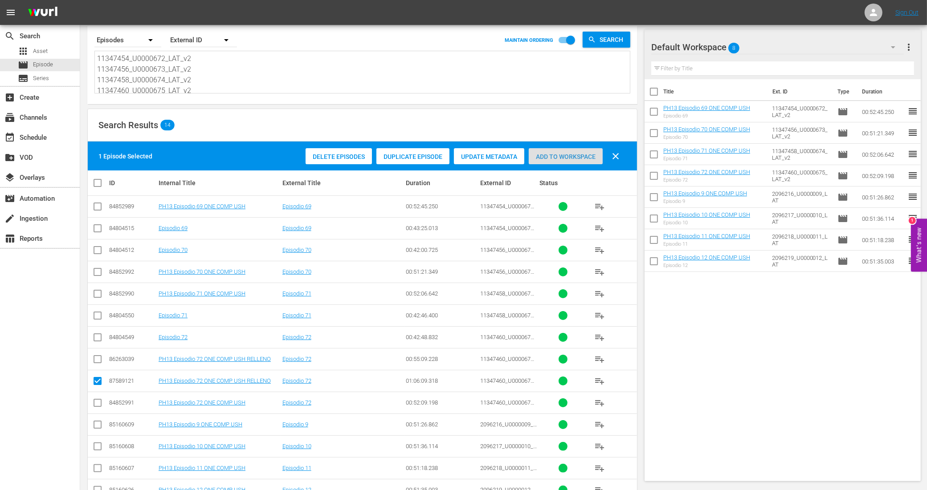
click at [584, 158] on span "Add to Workspace" at bounding box center [566, 156] width 74 height 7
click at [44, 135] on div "event_available Schedule" at bounding box center [25, 136] width 50 height 8
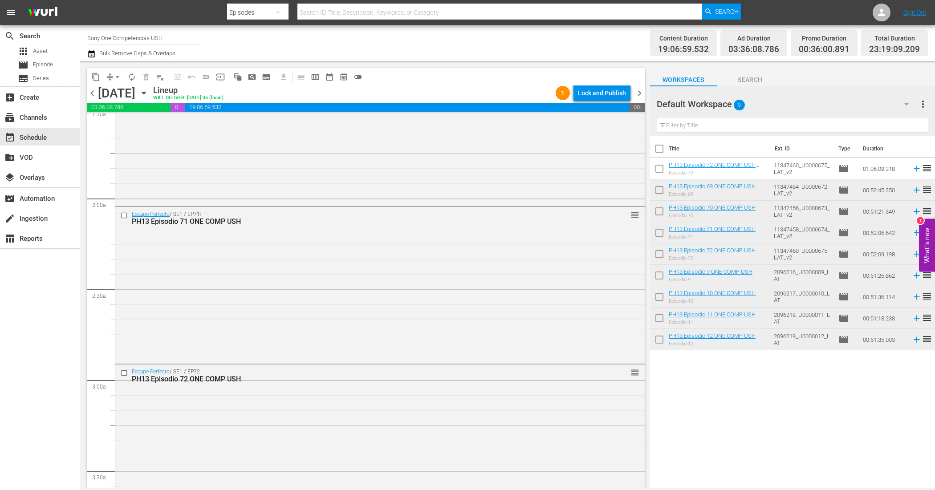
scroll to position [334, 0]
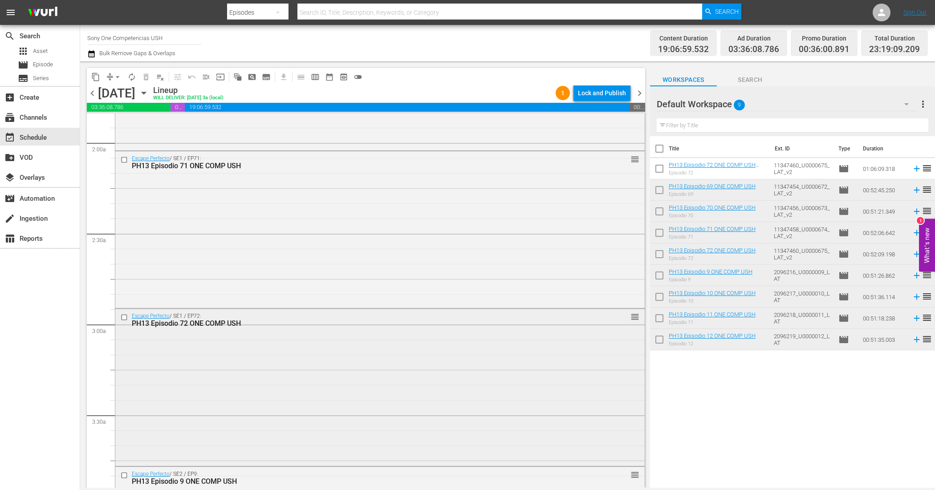
click at [388, 344] on div "Escape Perfecto / SE1 / EP72: PH13 Episodio 72 ONE COMP USH reorder" at bounding box center [380, 386] width 530 height 155
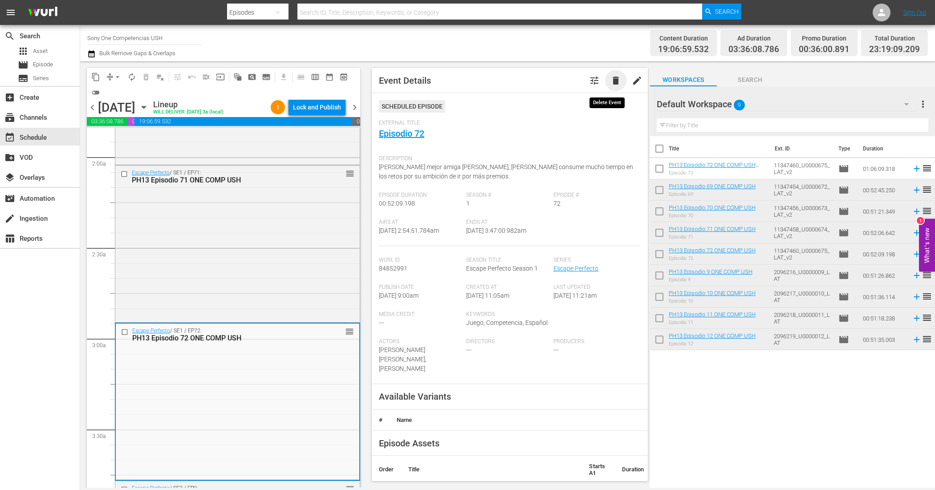
click at [611, 83] on span "delete" at bounding box center [616, 80] width 11 height 11
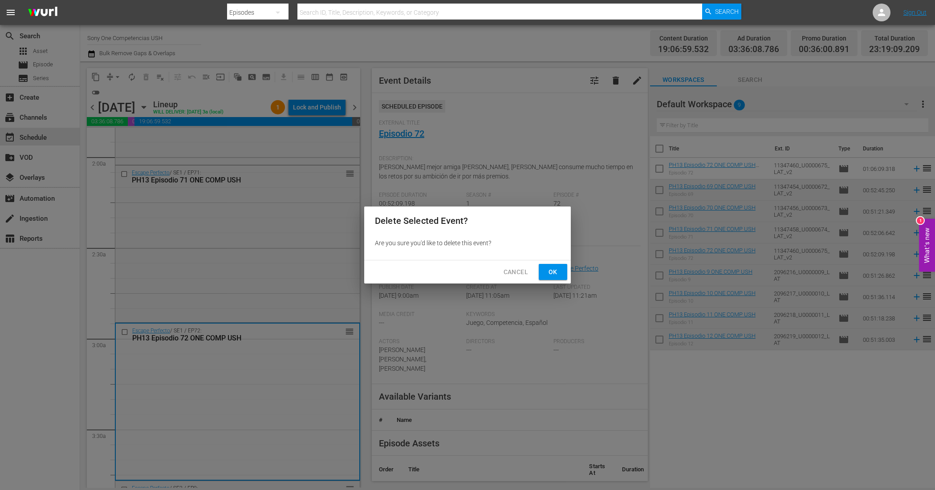
click at [558, 270] on span "Ok" at bounding box center [553, 272] width 14 height 11
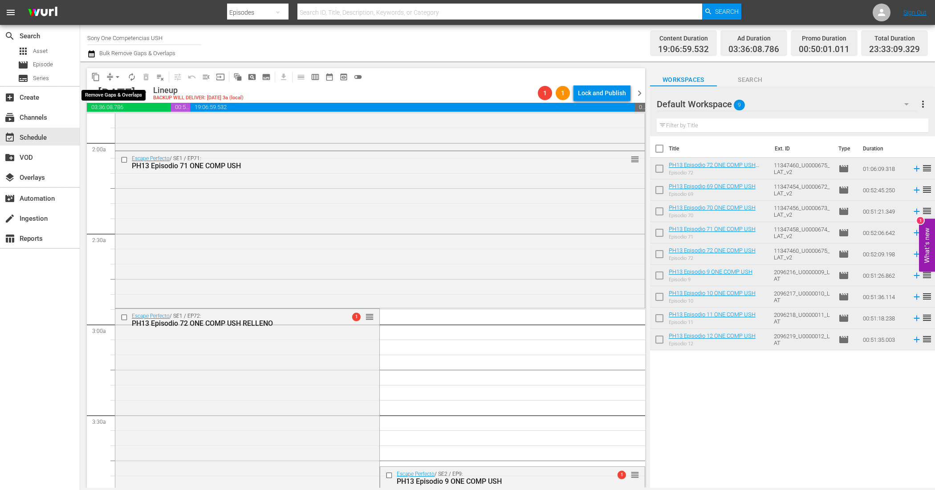
click at [114, 75] on span "arrow_drop_down" at bounding box center [117, 77] width 9 height 9
click at [150, 121] on li "Align to End of Previous Day" at bounding box center [118, 124] width 94 height 15
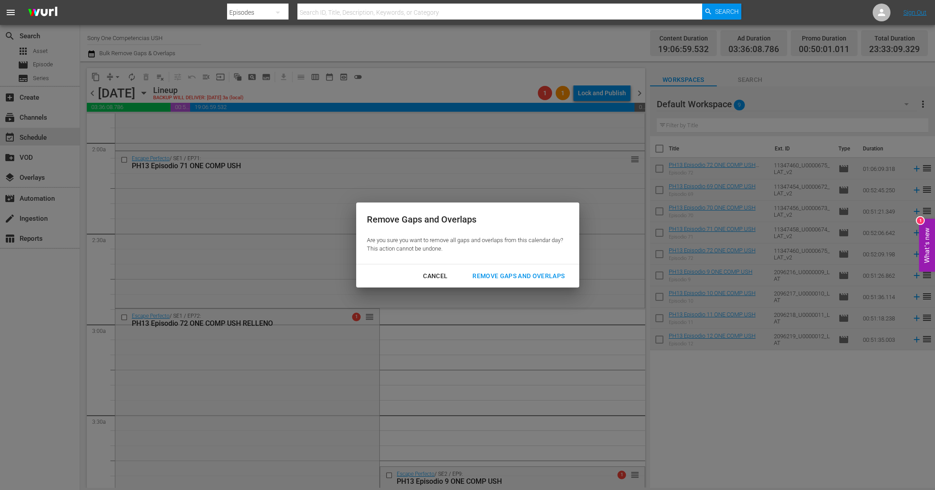
click at [474, 274] on div "Remove Gaps and Overlaps" at bounding box center [518, 276] width 106 height 11
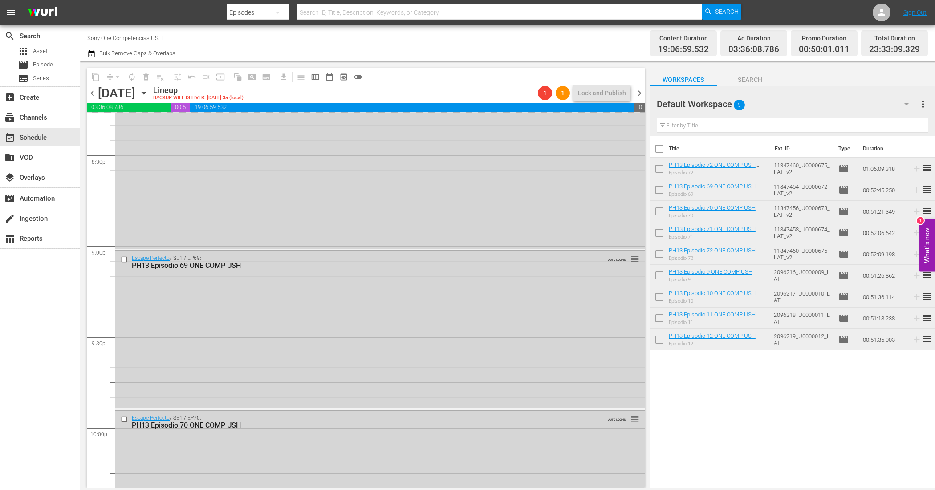
scroll to position [3986, 0]
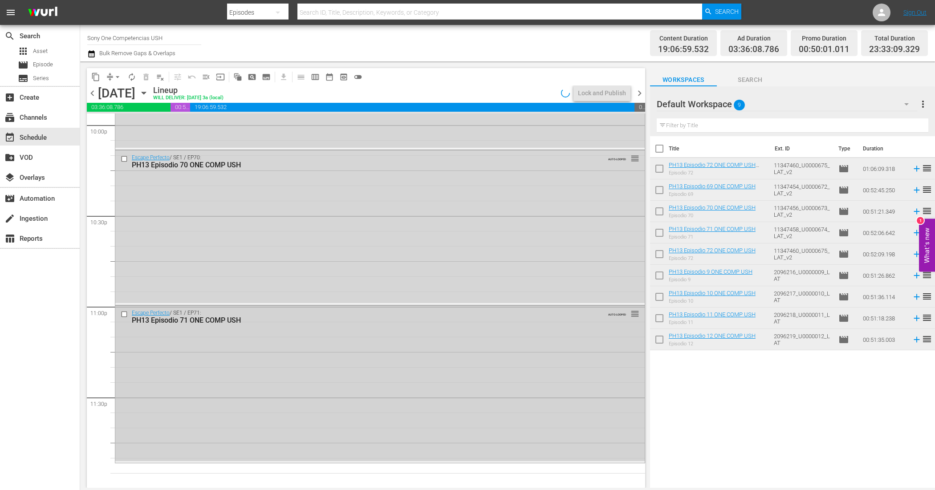
click at [274, 371] on div "Escape Perfecto / SE1 / EP71: PH13 Episodio 71 ONE COMP USH AUTO-LOOPED reorder" at bounding box center [380, 383] width 530 height 155
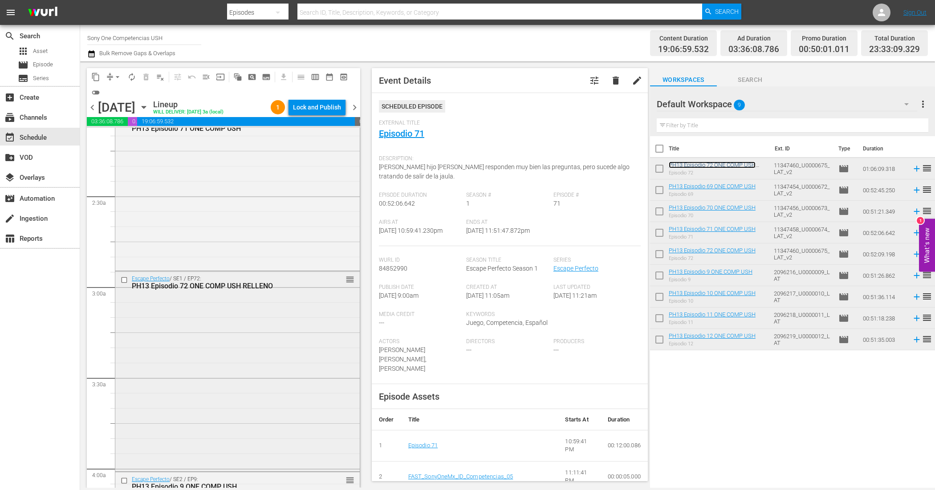
scroll to position [390, 0]
click at [229, 321] on div "Escape Perfecto / SE1 / EP72: PH13 Episodio 72 ONE COMP USH RELLENO reorder" at bounding box center [237, 367] width 245 height 198
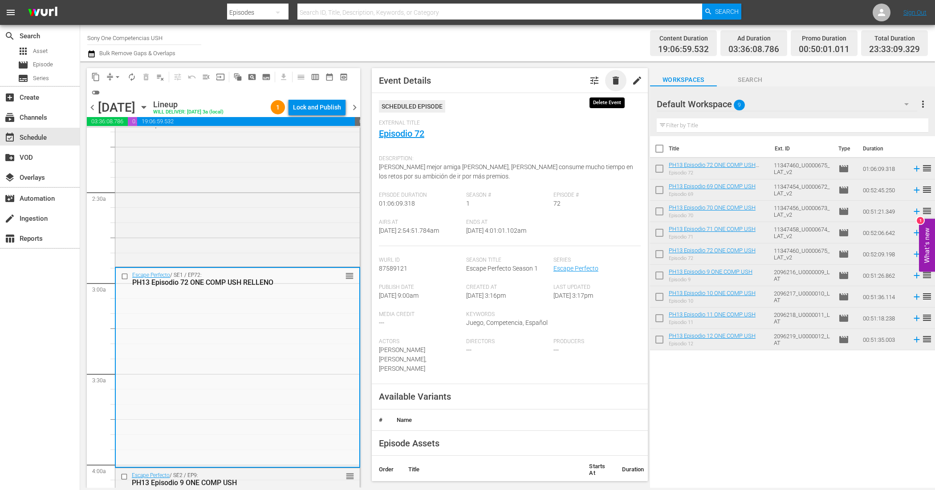
click at [611, 77] on span "delete" at bounding box center [616, 80] width 11 height 11
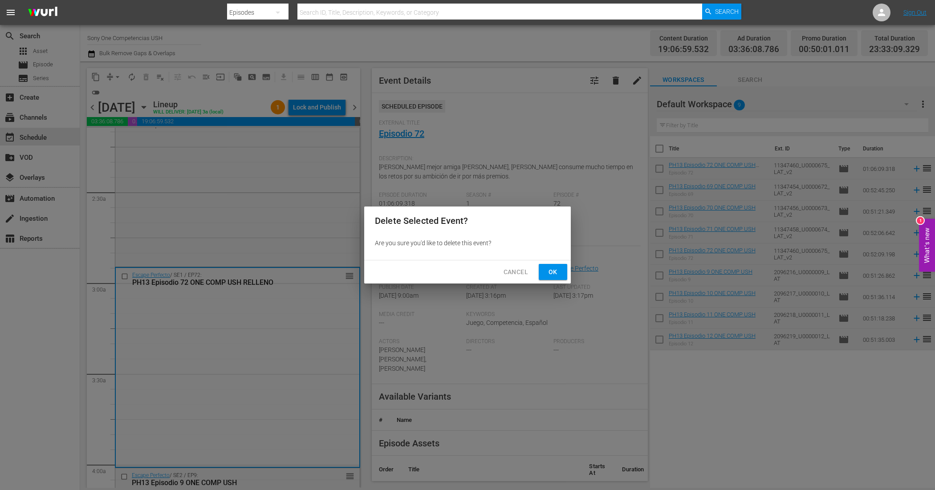
click at [557, 270] on span "Ok" at bounding box center [553, 272] width 14 height 11
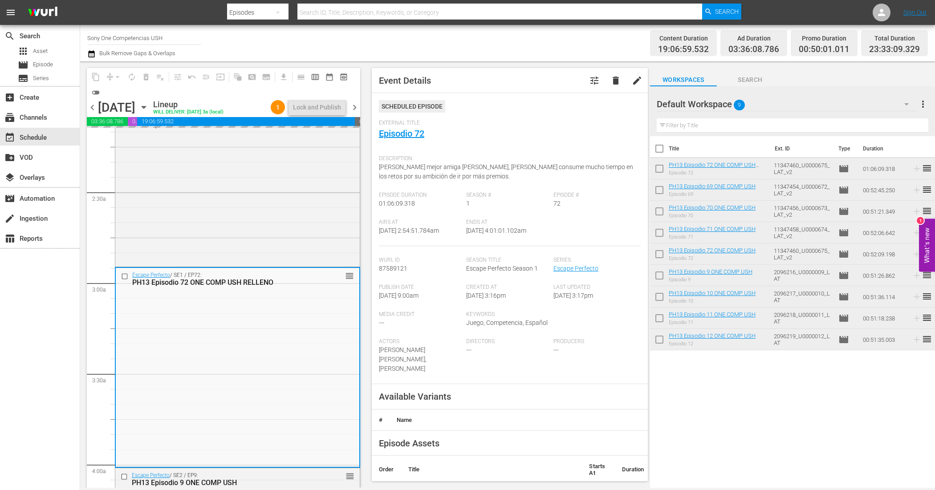
click at [897, 103] on button "button" at bounding box center [906, 104] width 21 height 21
click at [773, 129] on div "COMPETENCIAS USH (0) EMOCOES (0) Default Workspace (9)" at bounding box center [467, 245] width 935 height 490
click at [760, 105] on div "Default Workspace 9" at bounding box center [787, 104] width 261 height 25
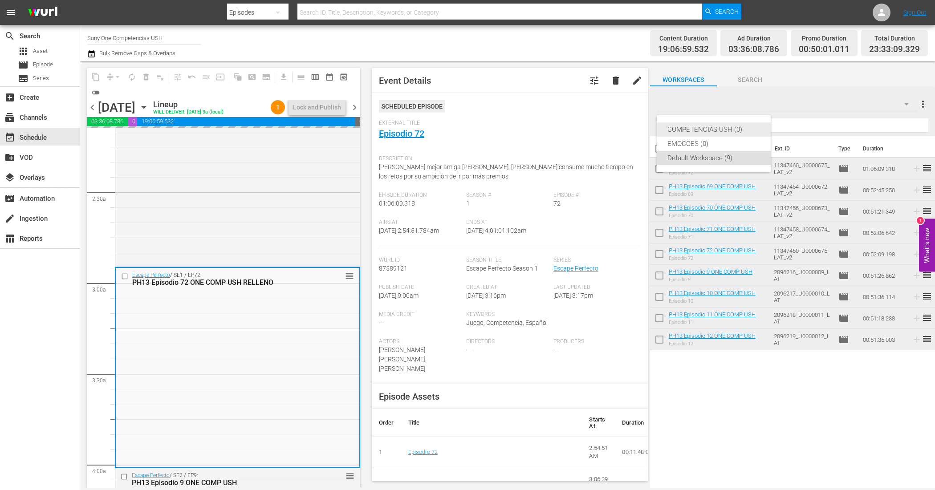
click at [715, 127] on div "COMPETENCIAS USH (0)" at bounding box center [714, 129] width 93 height 14
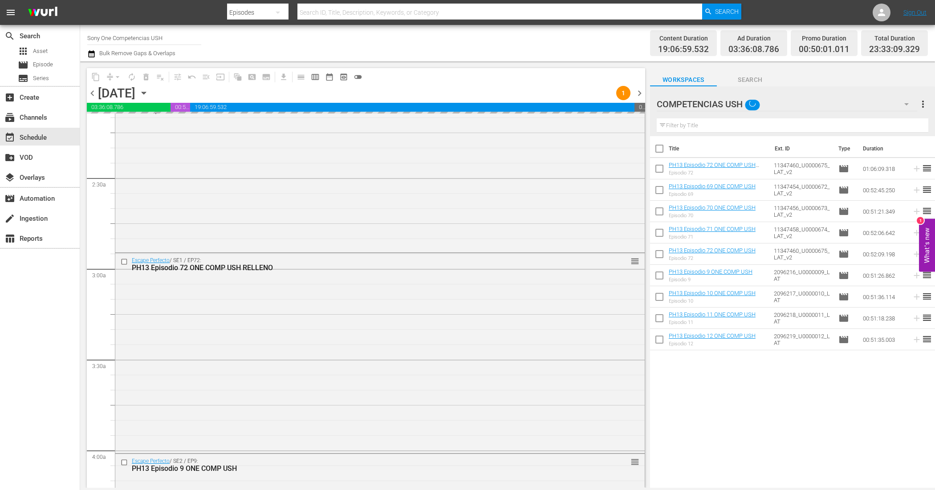
click at [781, 101] on div "COMPETENCIAS USH" at bounding box center [787, 104] width 261 height 25
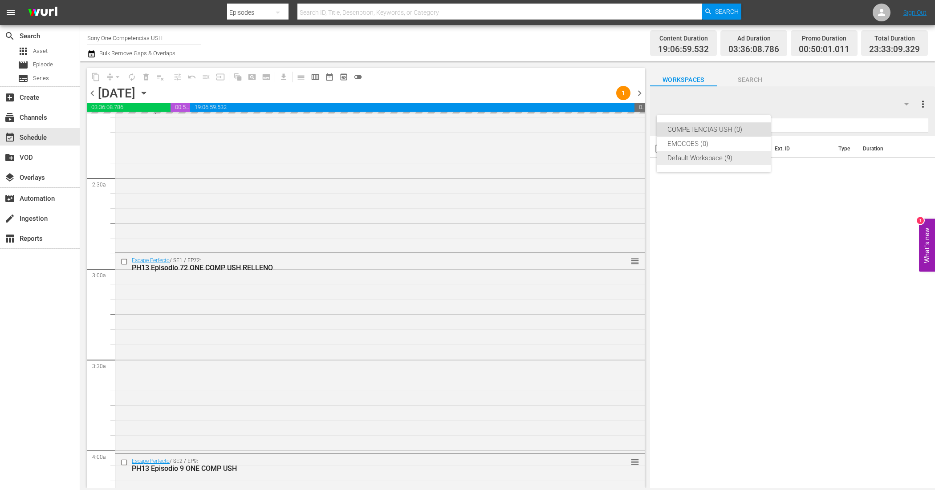
click at [706, 159] on div "Default Workspace (9)" at bounding box center [714, 158] width 93 height 14
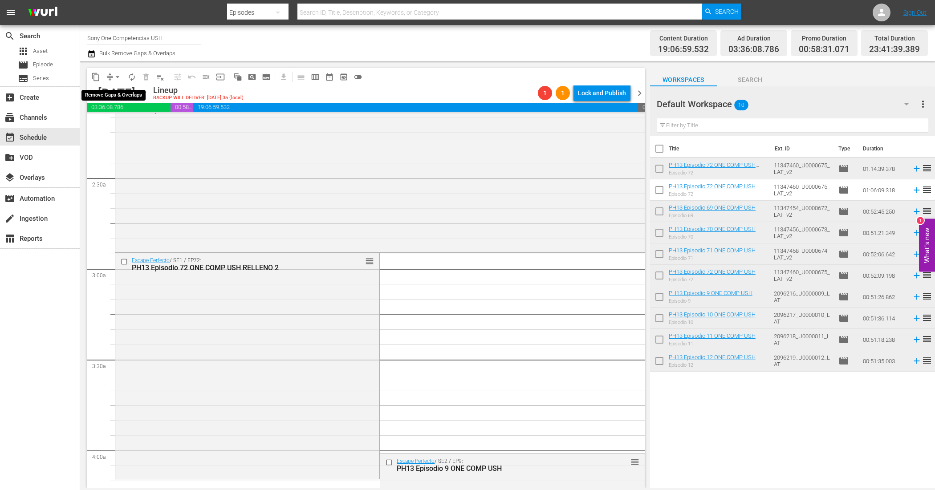
click at [114, 77] on span "arrow_drop_down" at bounding box center [117, 77] width 9 height 9
click at [136, 123] on li "Align to End of Previous Day" at bounding box center [118, 124] width 94 height 15
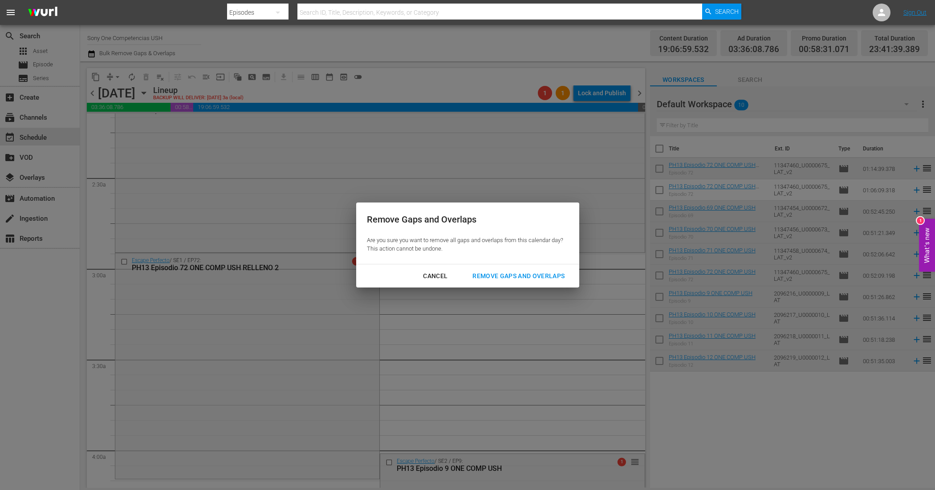
click at [522, 271] on div "Remove Gaps and Overlaps" at bounding box center [518, 276] width 106 height 11
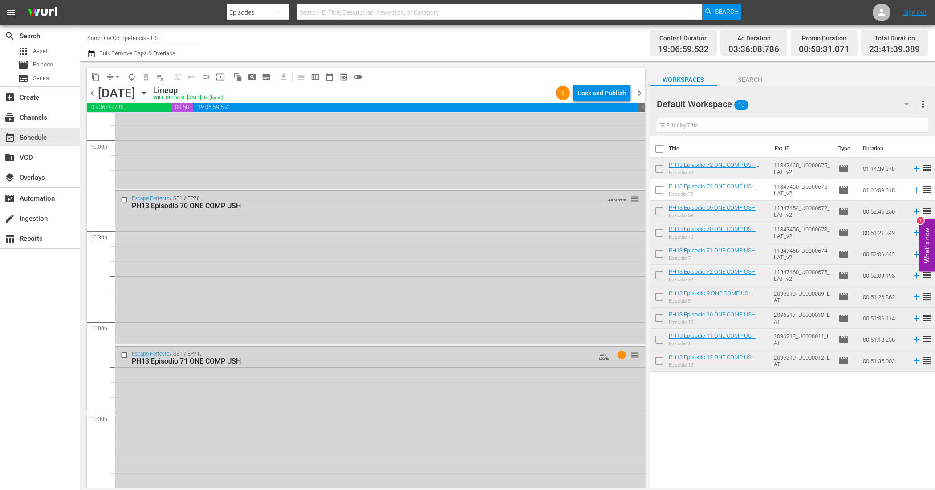
scroll to position [3987, 0]
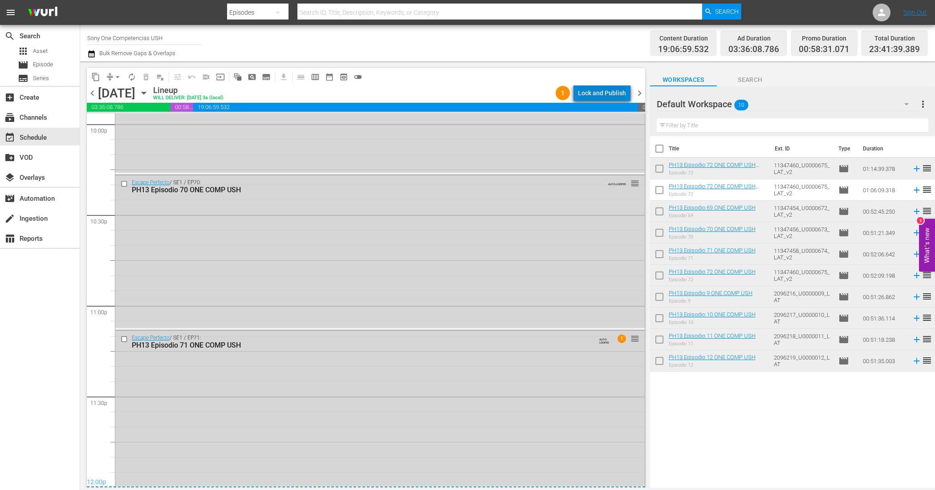
click at [611, 90] on div "Lock and Publish" at bounding box center [602, 93] width 48 height 16
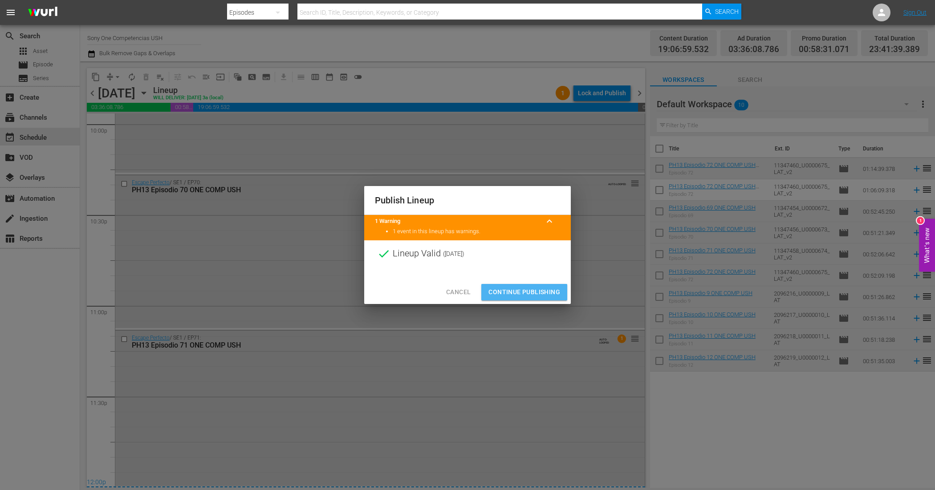
click at [519, 296] on span "Continue Publishing" at bounding box center [525, 292] width 72 height 11
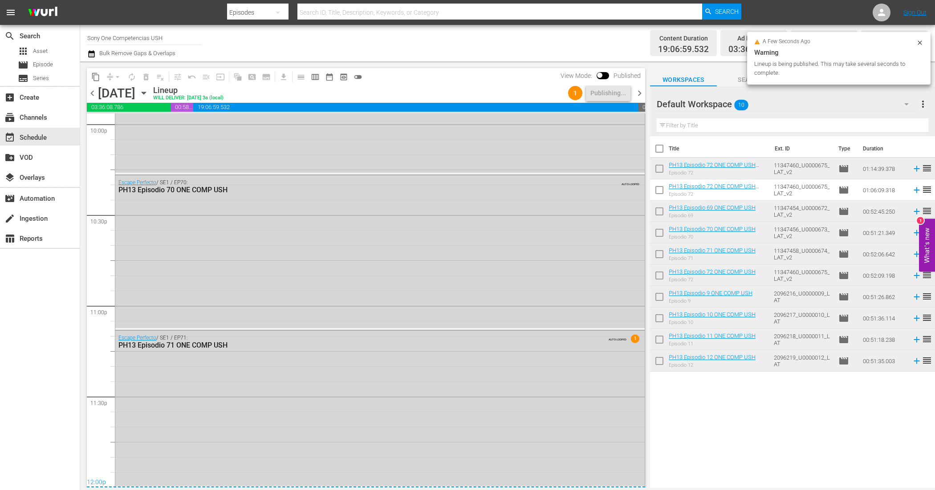
click at [662, 154] on input "checkbox" at bounding box center [659, 150] width 19 height 19
checkbox input "true"
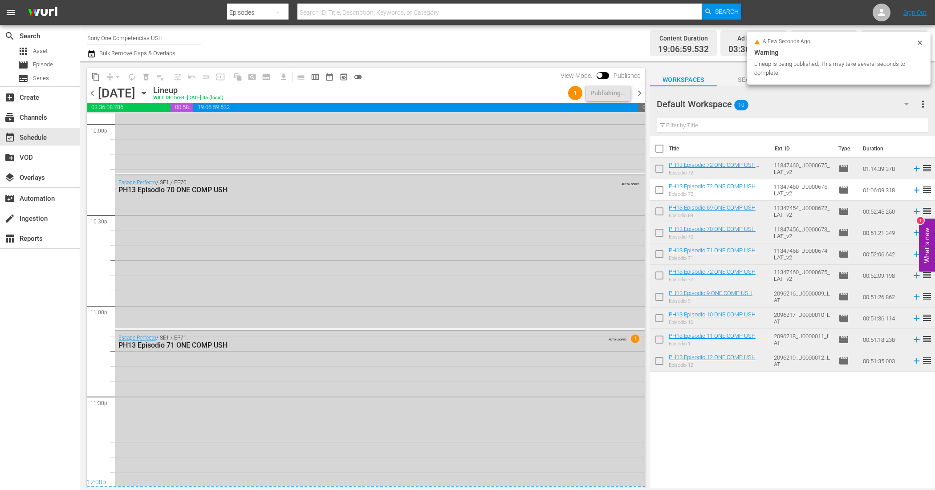
checkbox input "true"
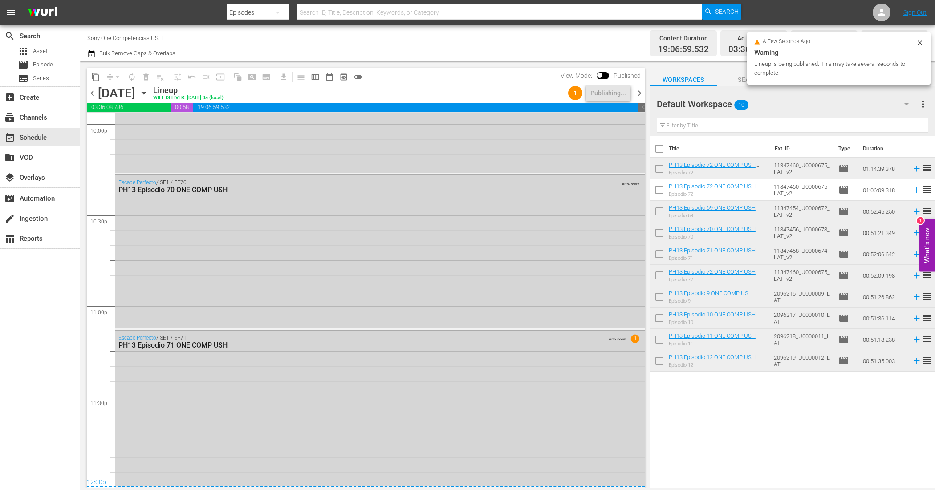
checkbox input "true"
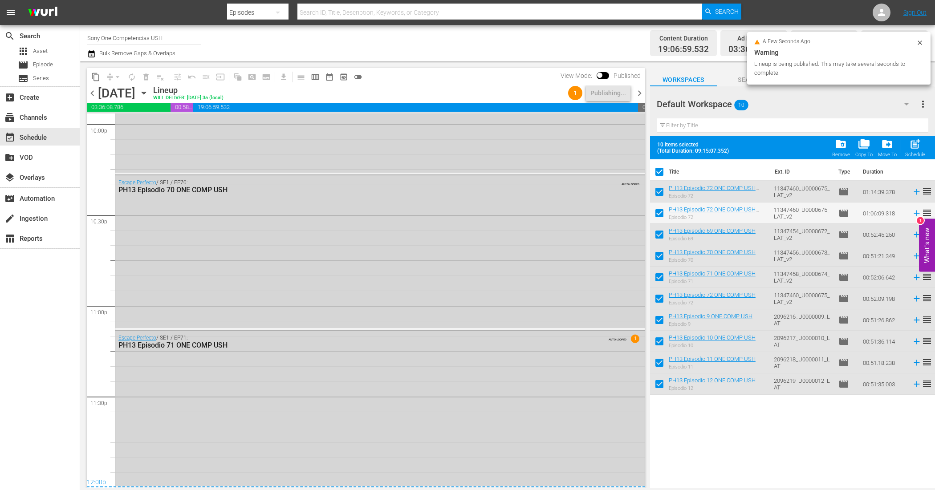
click at [837, 143] on span "folder_delete" at bounding box center [841, 144] width 12 height 12
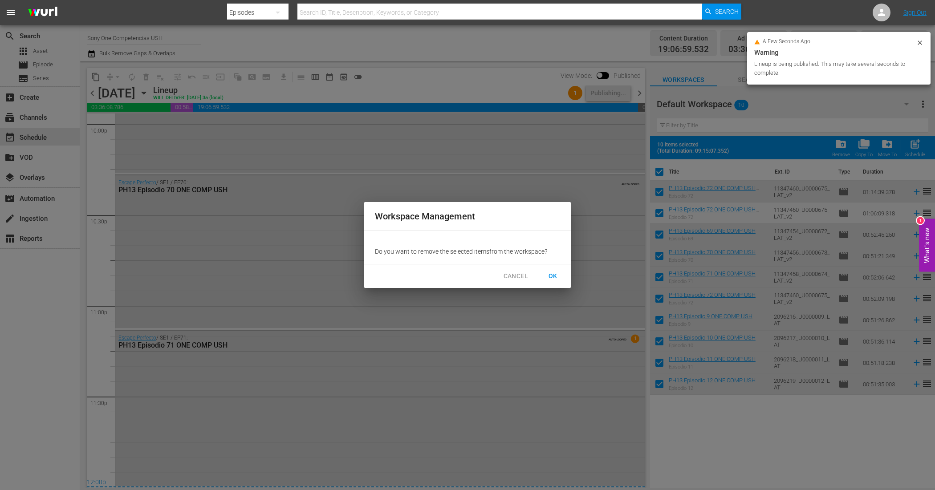
click at [557, 273] on span "OK" at bounding box center [553, 276] width 14 height 11
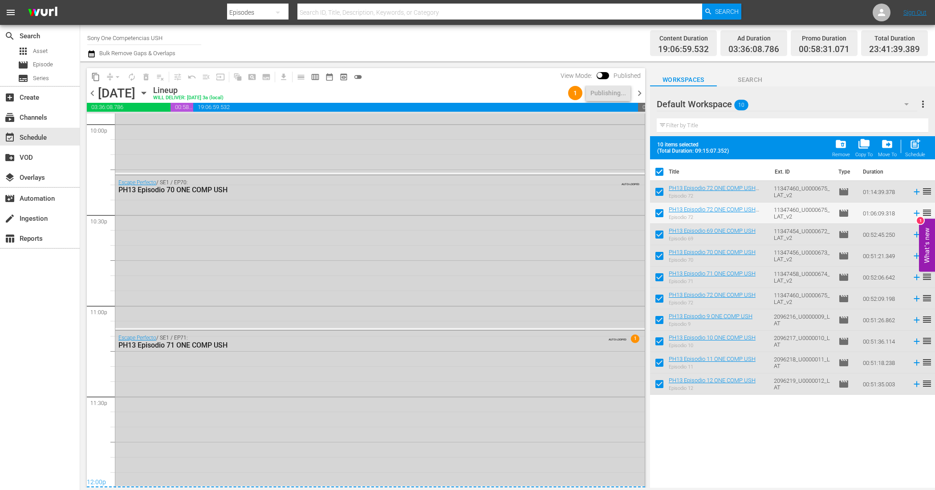
checkbox input "false"
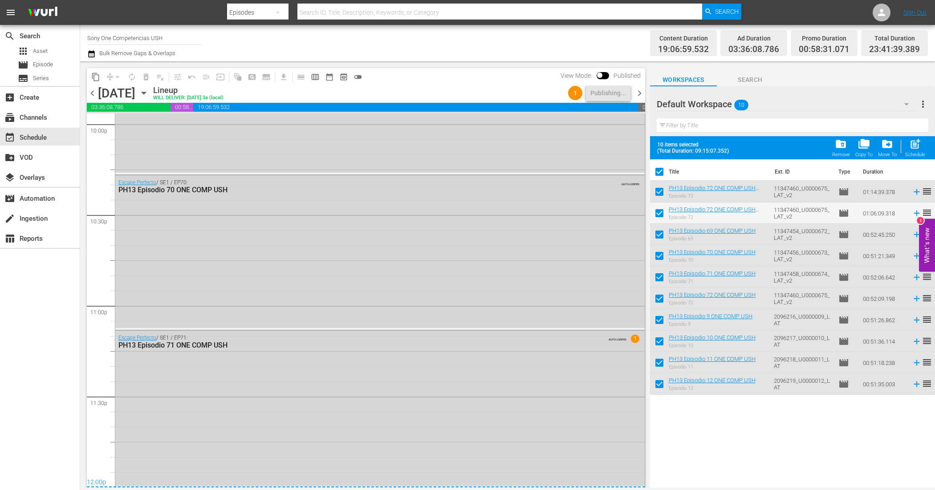
checkbox input "false"
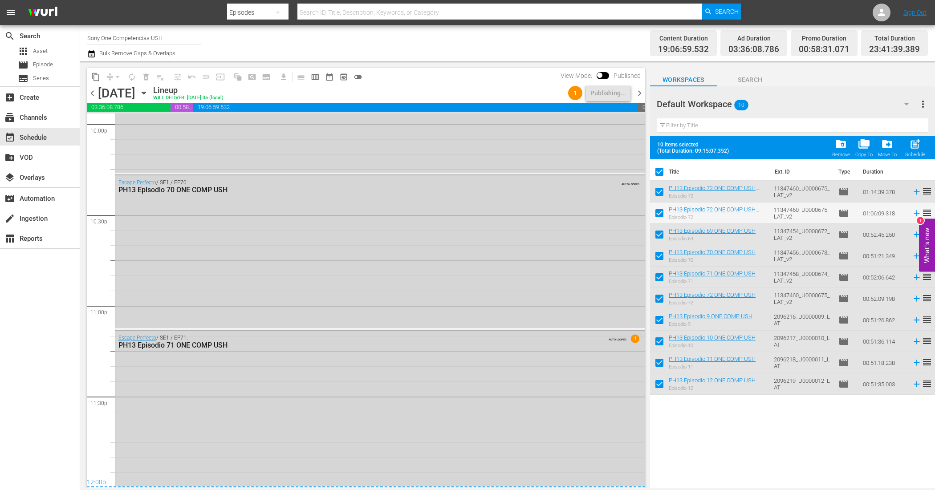
checkbox input "false"
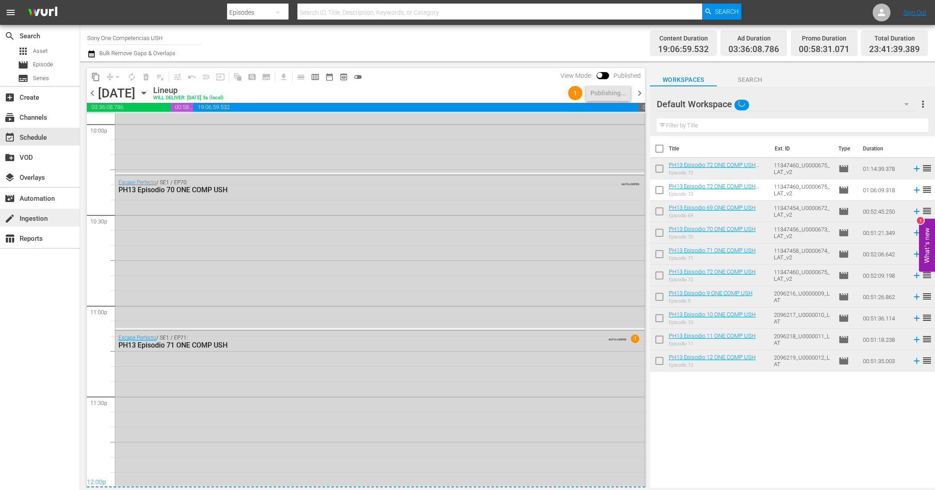
drag, startPoint x: 642, startPoint y: 92, endPoint x: 8, endPoint y: 212, distance: 645.5
click at [642, 92] on span "chevron_right" at bounding box center [639, 93] width 11 height 11
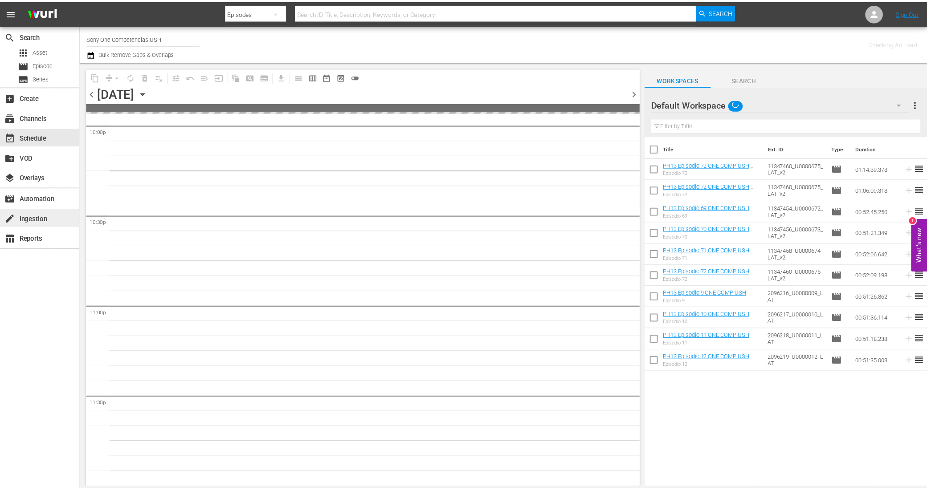
scroll to position [3986, 0]
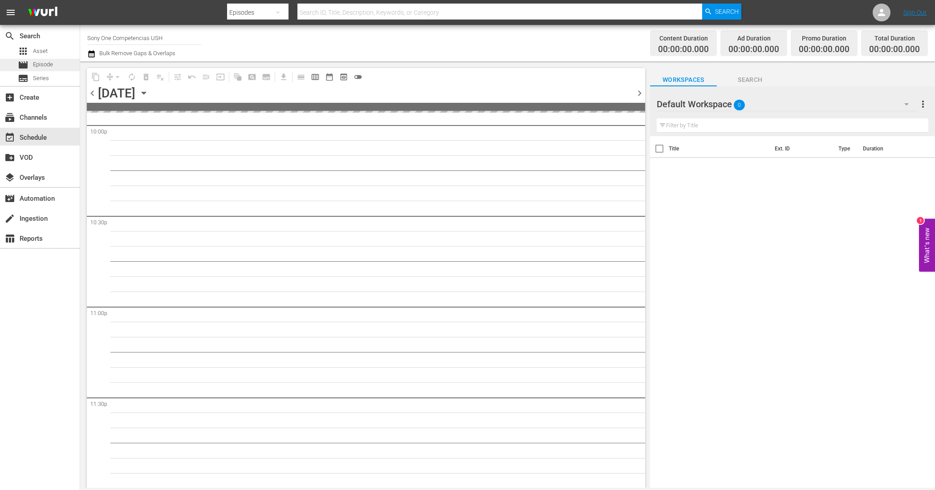
click at [47, 68] on span "Episode" at bounding box center [43, 64] width 20 height 9
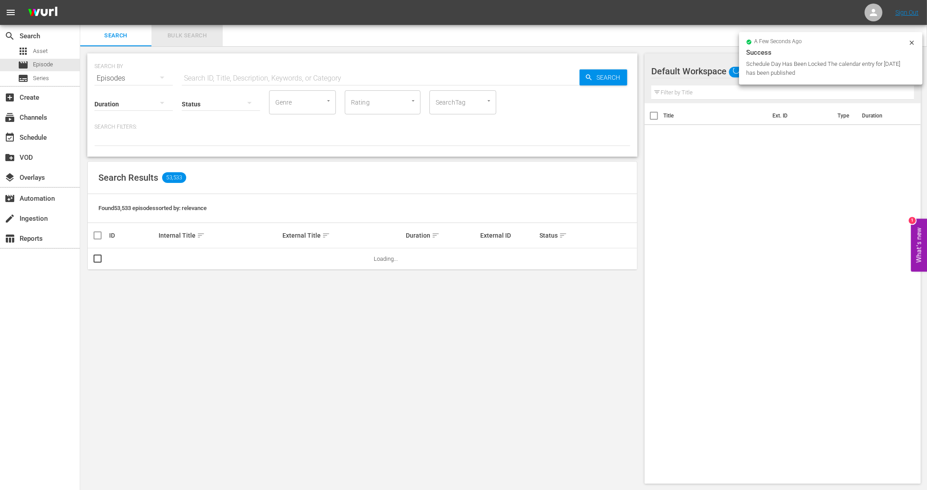
click at [194, 29] on button "Bulk Search" at bounding box center [186, 35] width 71 height 21
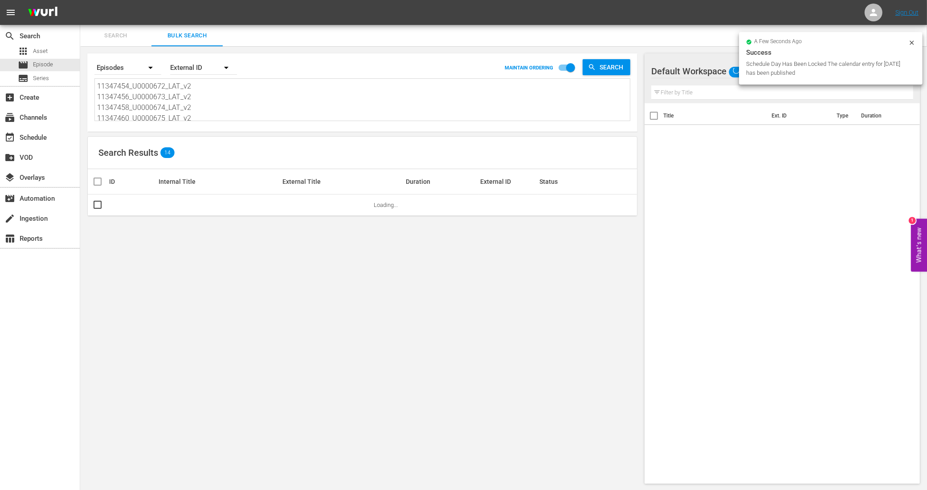
scroll to position [56, 0]
drag, startPoint x: 99, startPoint y: 87, endPoint x: 275, endPoint y: 143, distance: 185.1
click at [275, 143] on div "Search By Episodes Order By External ID MAINTAIN ORDERING Search 11347454_U0000…" at bounding box center [362, 268] width 564 height 445
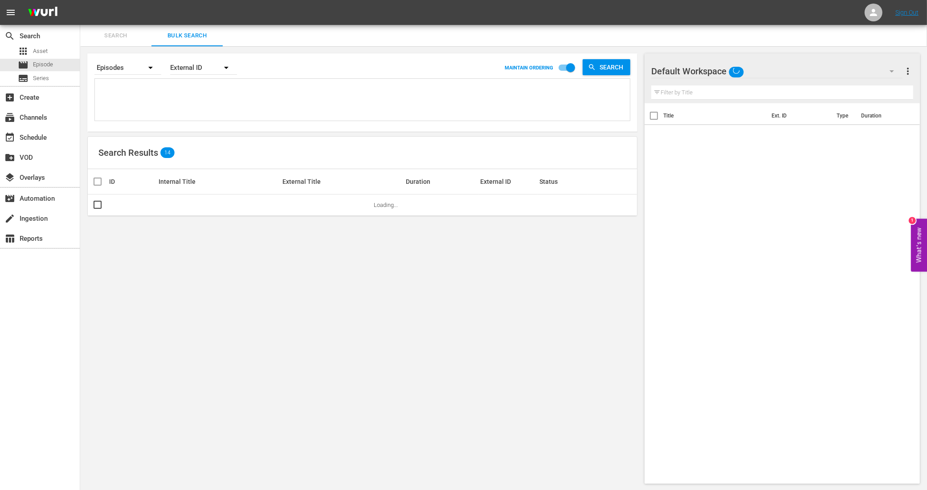
paste textarea "11347462_U0000676_LAT_v2 11347464_U0000677_LAT_v2 11347466_U0000678_LAT_v2 1134…"
type textarea "11347462_U0000676_LAT_v2 11347464_U0000677_LAT_v2 11347466_U0000678_LAT_v2 1134…"
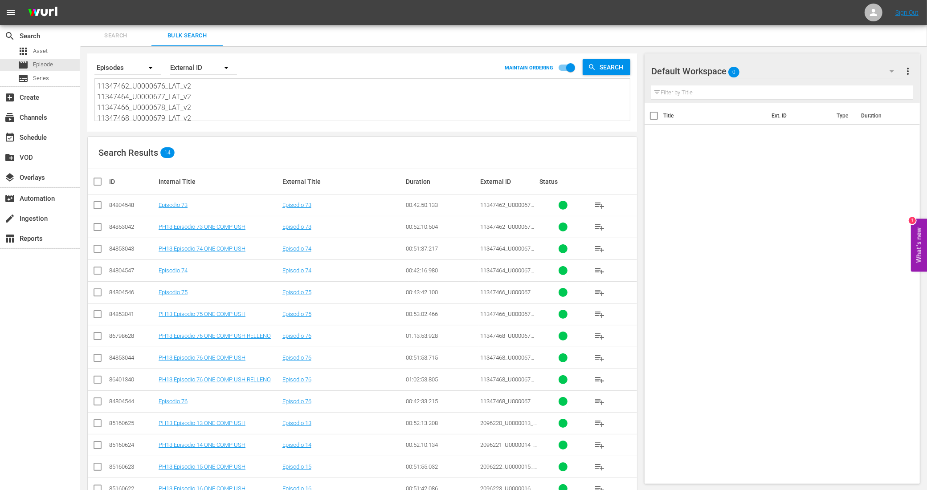
type textarea "11347462_U0000676_LAT_v2 11347464_U0000677_LAT_v2 11347466_U0000678_LAT_v2 1134…"
click at [102, 225] on input "checkbox" at bounding box center [97, 229] width 11 height 11
checkbox input "true"
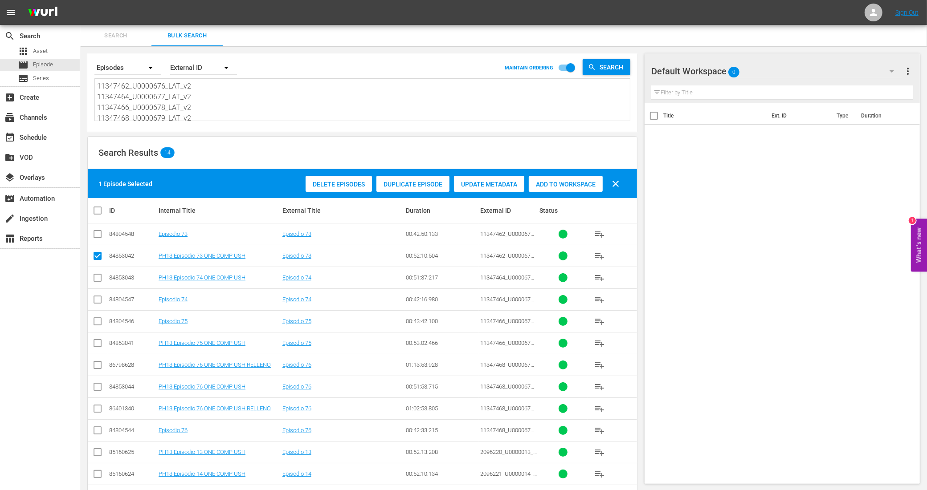
click at [98, 280] on input "checkbox" at bounding box center [97, 279] width 11 height 11
checkbox input "true"
click at [99, 341] on input "checkbox" at bounding box center [97, 345] width 11 height 11
checkbox input "true"
click at [97, 387] on input "checkbox" at bounding box center [97, 388] width 11 height 11
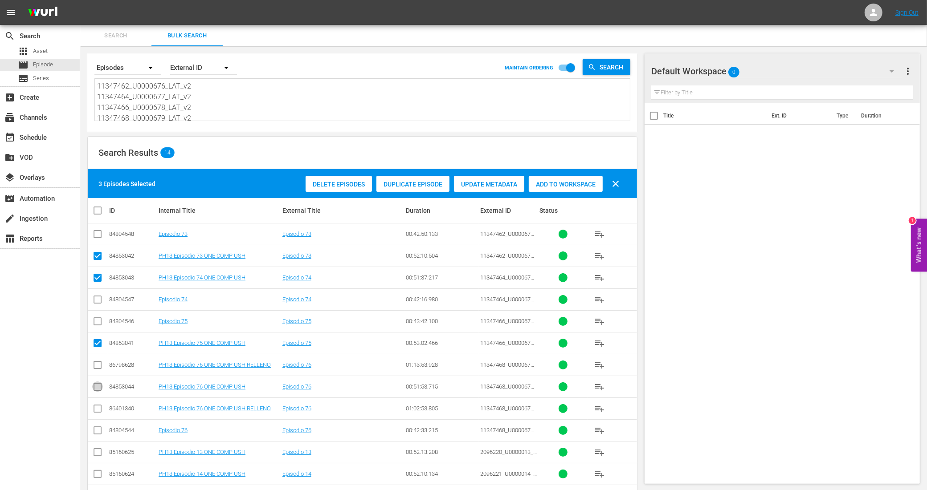
checkbox input "true"
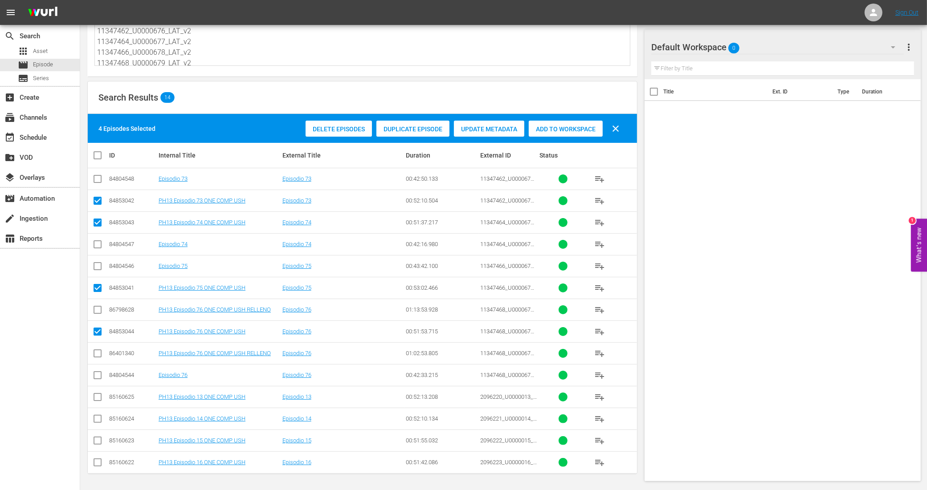
scroll to position [57, 0]
click at [96, 396] on input "checkbox" at bounding box center [97, 399] width 11 height 11
checkbox input "true"
click at [101, 416] on input "checkbox" at bounding box center [97, 421] width 11 height 11
checkbox input "true"
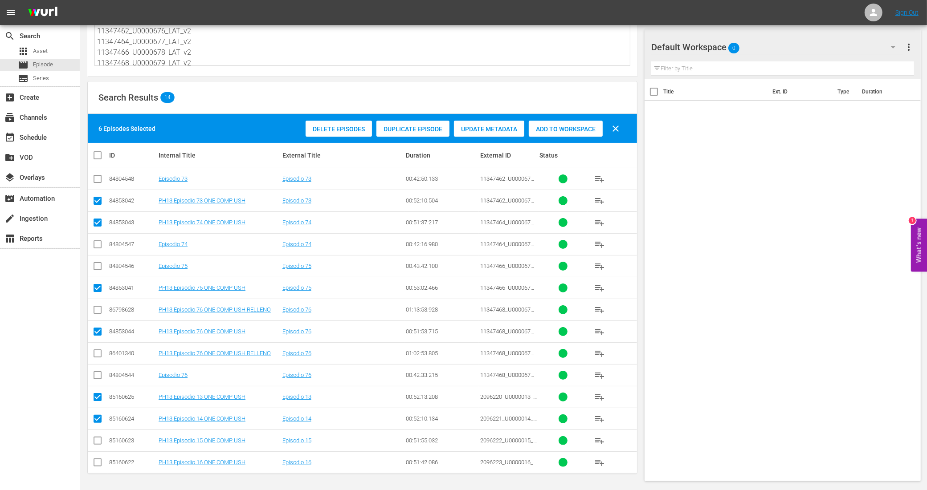
click at [100, 441] on input "checkbox" at bounding box center [97, 442] width 11 height 11
checkbox input "true"
click at [96, 459] on input "checkbox" at bounding box center [97, 464] width 11 height 11
checkbox input "true"
click at [549, 132] on div "Add to Workspace" at bounding box center [566, 129] width 74 height 17
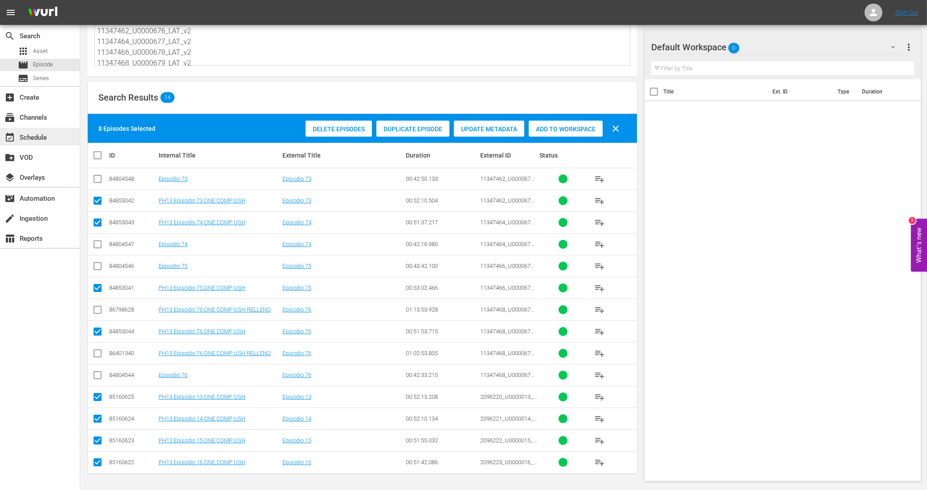
click at [34, 139] on div "event_available Schedule" at bounding box center [25, 136] width 50 height 8
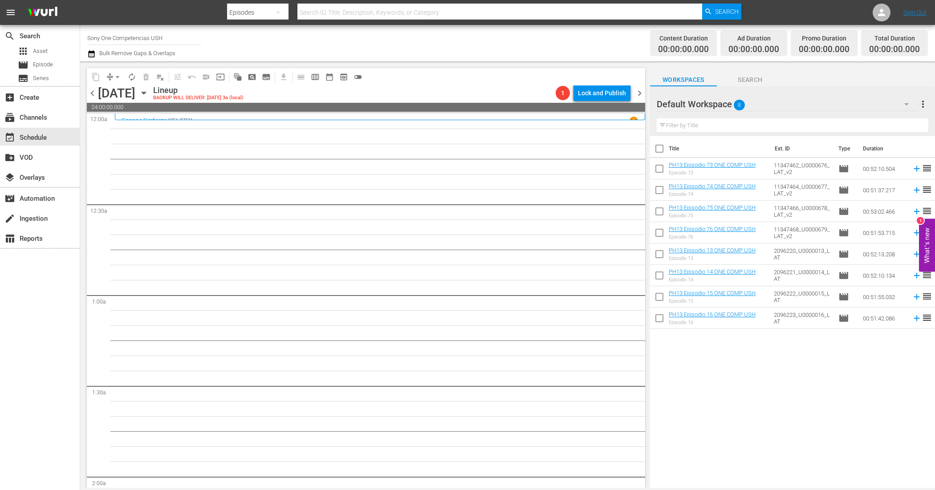
click at [663, 150] on input "checkbox" at bounding box center [659, 150] width 19 height 19
checkbox input "true"
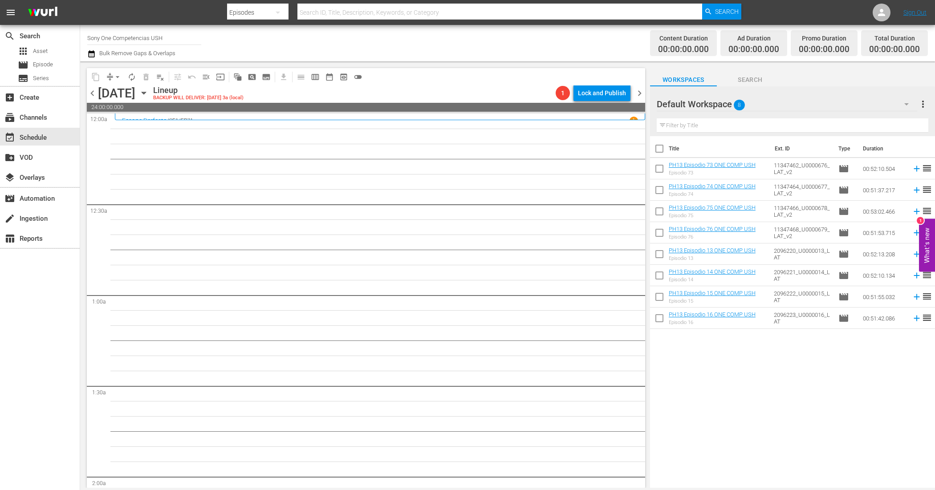
checkbox input "true"
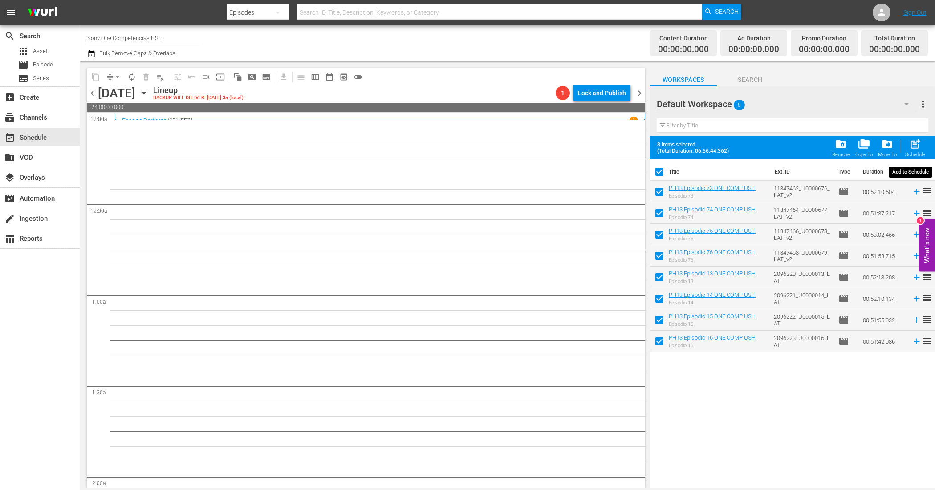
click at [917, 141] on span "post_add" at bounding box center [916, 144] width 12 height 12
checkbox input "false"
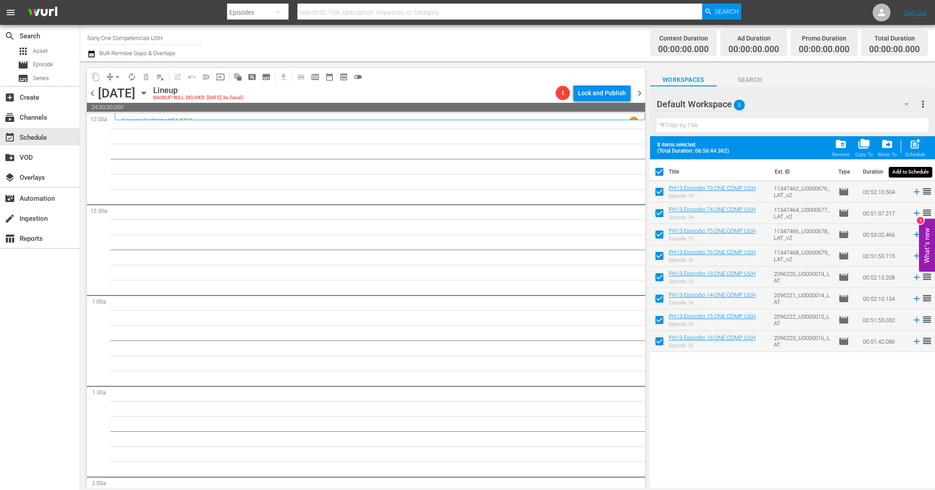
checkbox input "false"
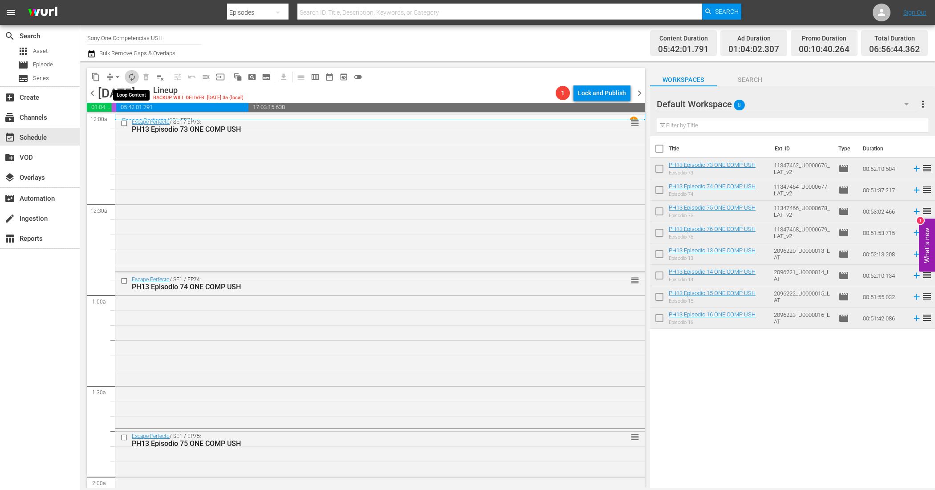
click at [133, 77] on span "autorenew_outlined" at bounding box center [131, 77] width 9 height 9
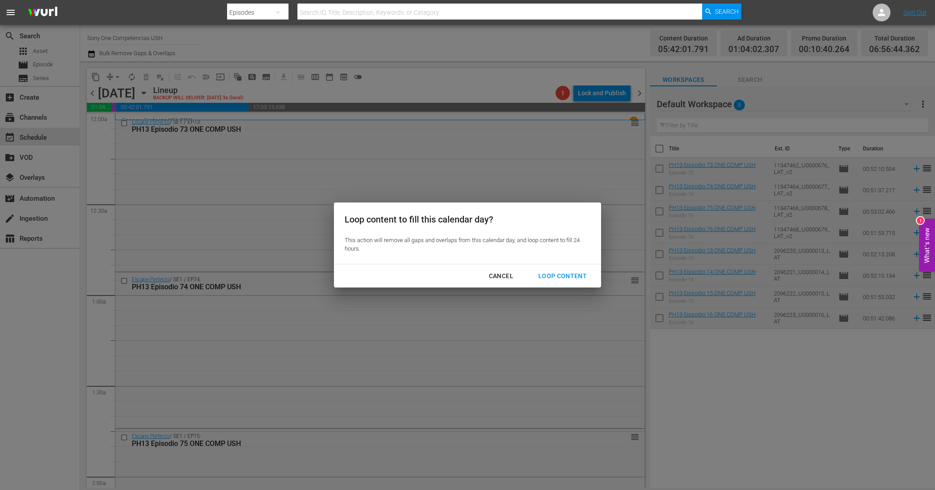
click at [577, 273] on div "Loop Content" at bounding box center [562, 276] width 63 height 11
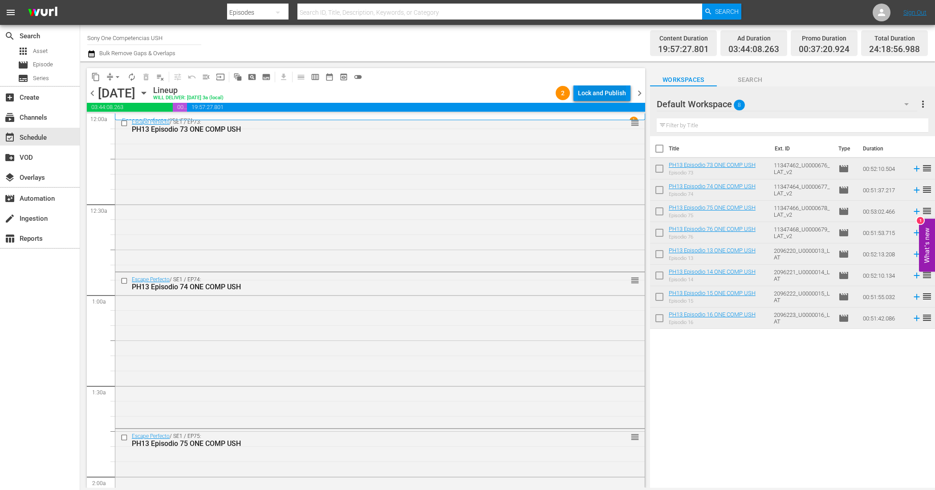
click at [591, 85] on div "Lock and Publish" at bounding box center [602, 93] width 48 height 16
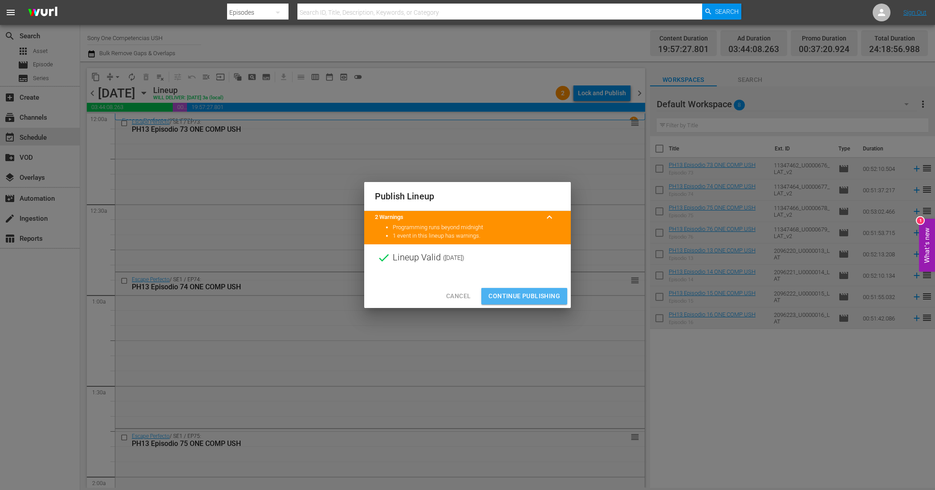
click at [549, 299] on span "Continue Publishing" at bounding box center [525, 296] width 72 height 11
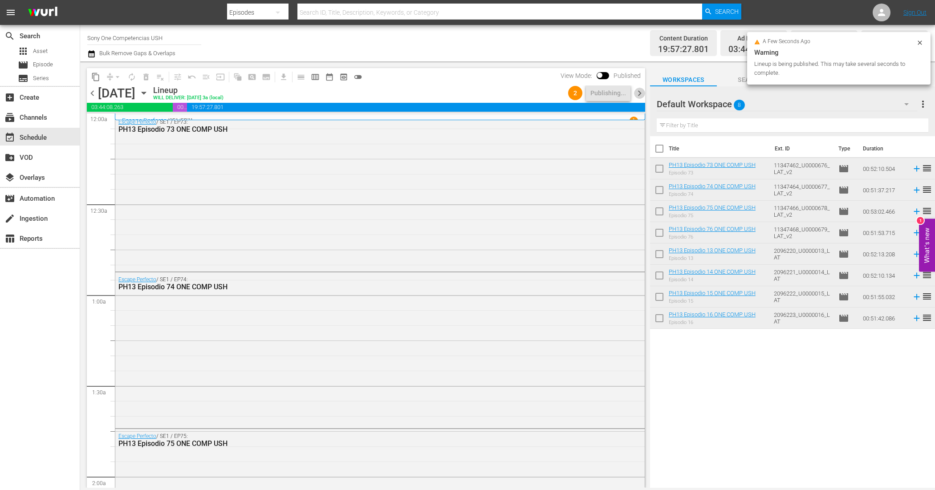
click at [638, 90] on span "chevron_right" at bounding box center [639, 93] width 11 height 11
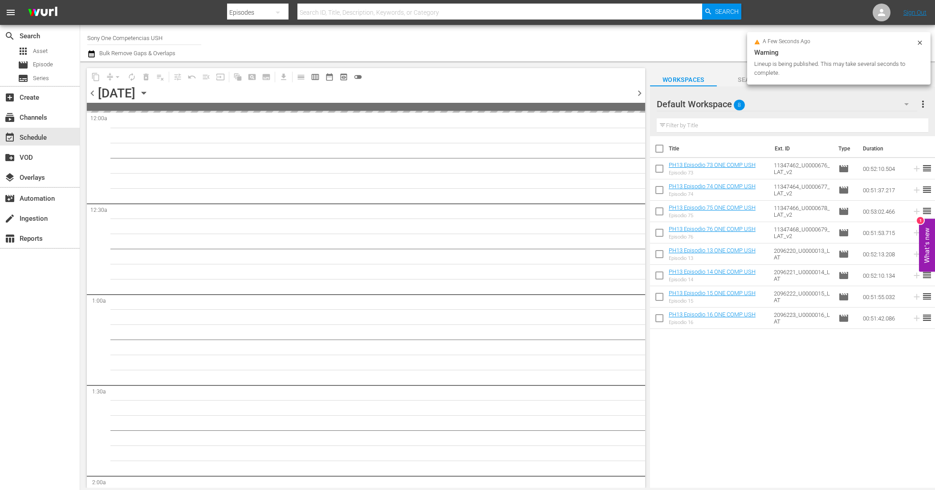
click at [661, 148] on input "checkbox" at bounding box center [659, 150] width 19 height 19
checkbox input "true"
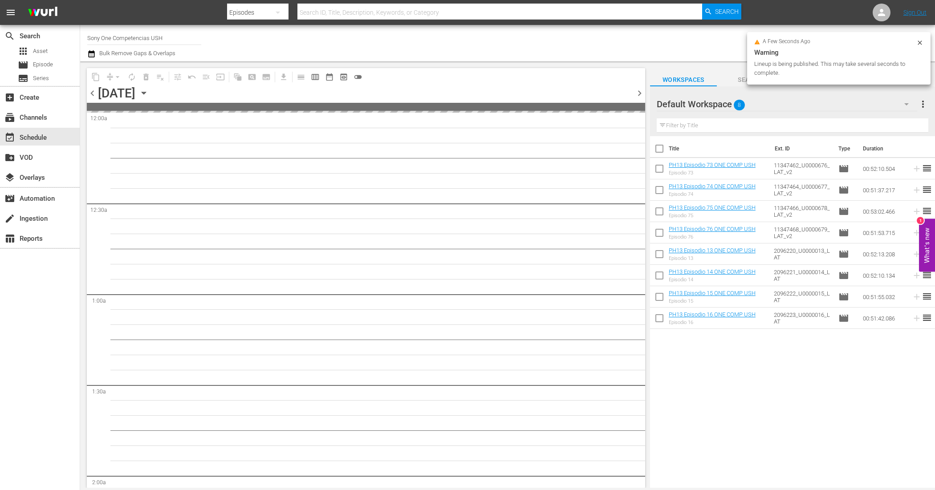
checkbox input "true"
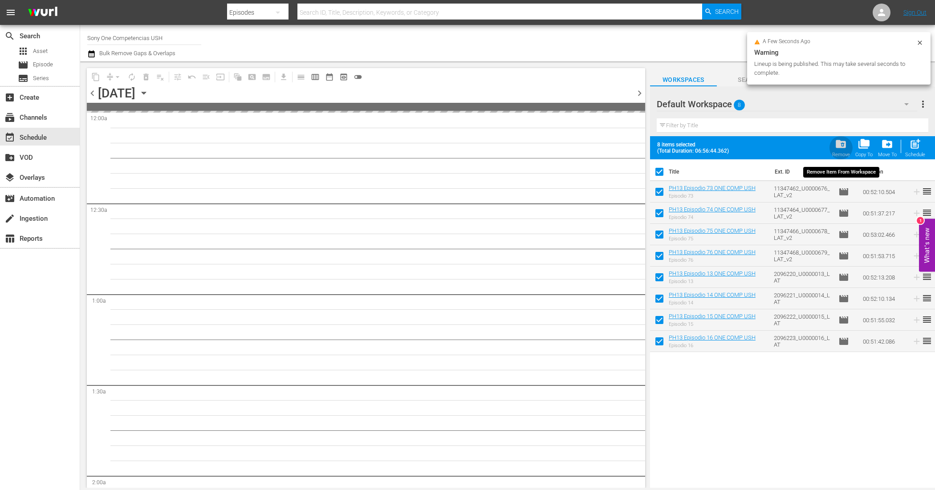
click at [837, 145] on span "folder_delete" at bounding box center [841, 144] width 12 height 12
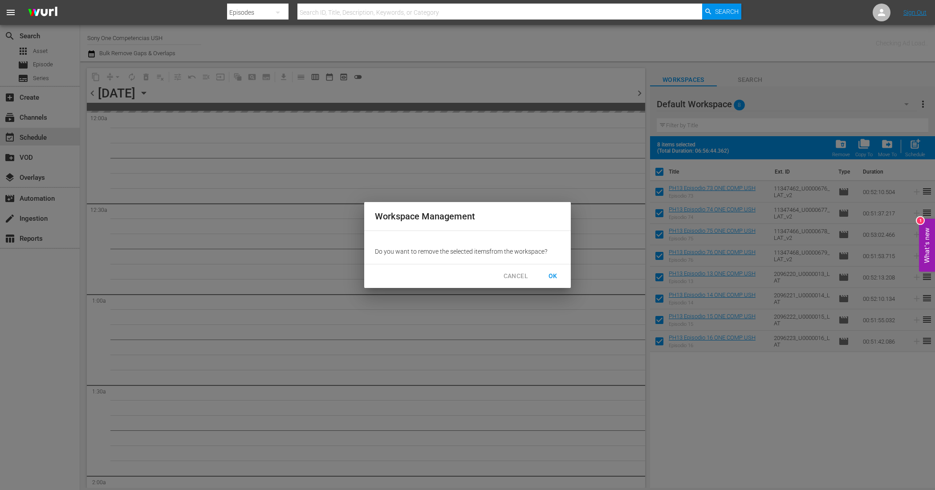
click at [550, 273] on span "OK" at bounding box center [553, 276] width 14 height 11
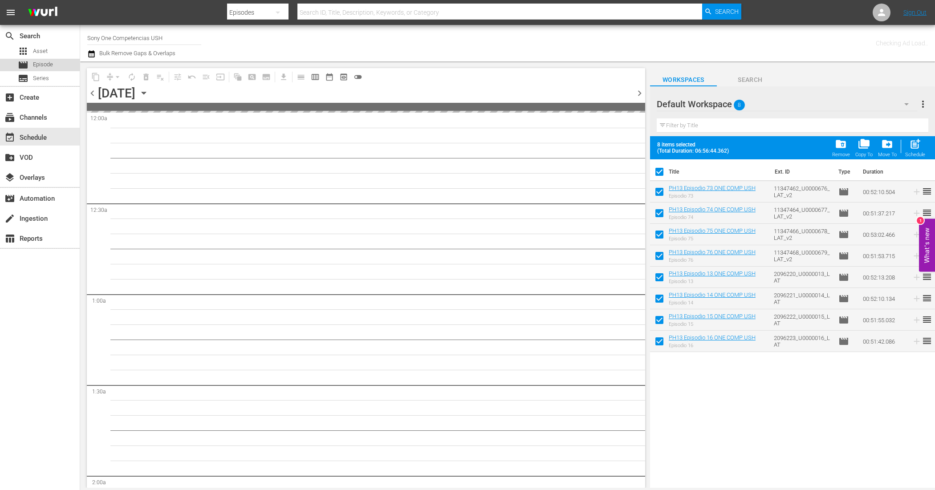
click at [61, 63] on div "movie Episode" at bounding box center [40, 65] width 80 height 12
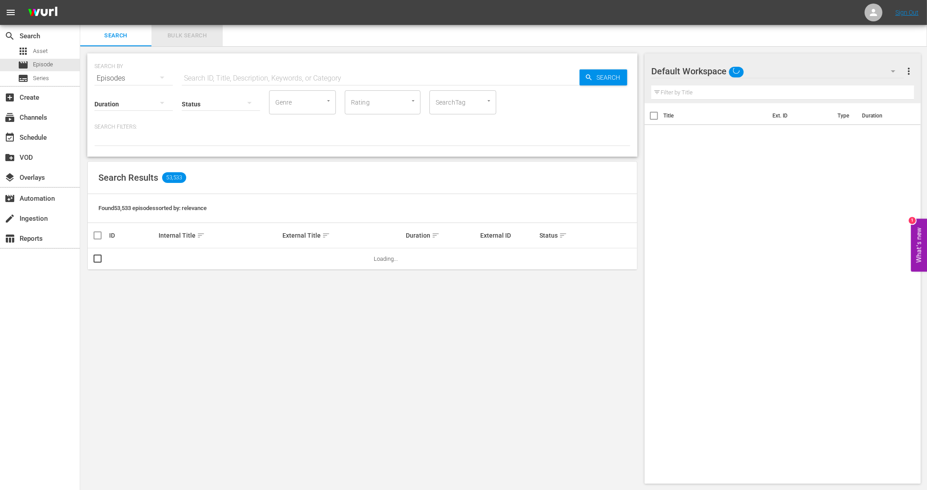
click at [209, 32] on span "Bulk Search" at bounding box center [187, 36] width 61 height 10
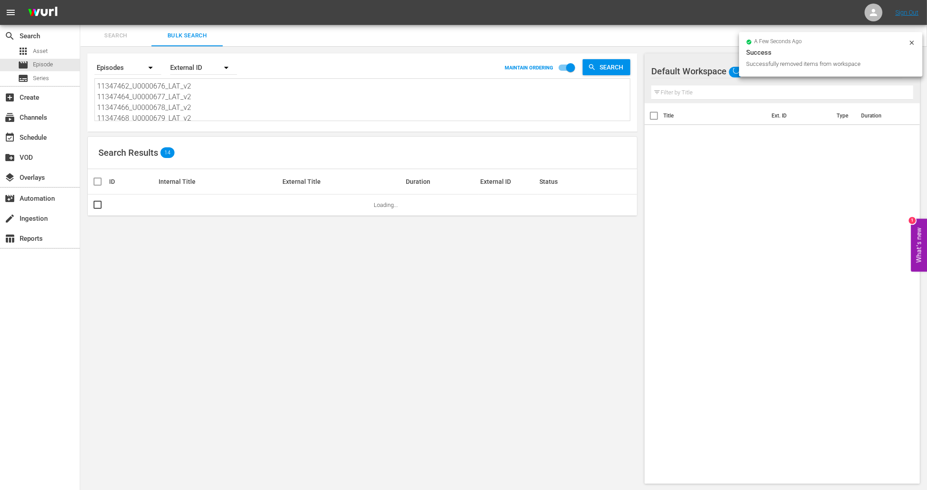
scroll to position [56, 0]
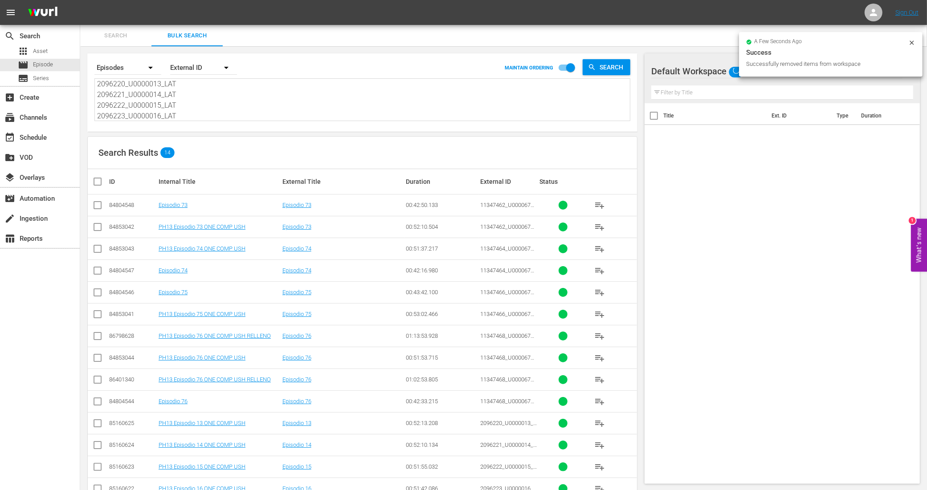
drag, startPoint x: 102, startPoint y: 83, endPoint x: 257, endPoint y: 181, distance: 183.1
click at [257, 181] on div "Search By Episodes Order By External ID MAINTAIN ORDERING Search 11347462_U0000…" at bounding box center [362, 281] width 564 height 470
type textarea "1"
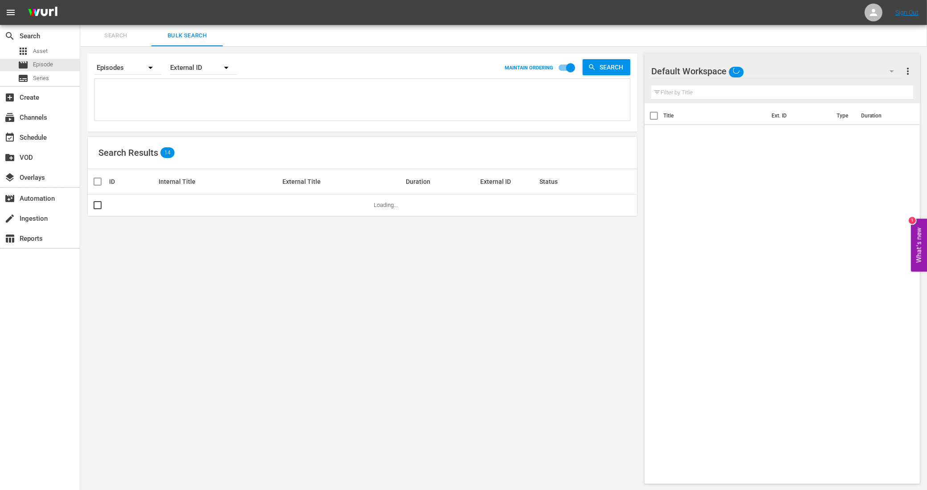
paste textarea "11347470_U0000680_LAT_v2 11347472_U0000681_LAT_v2 11347474_U0000682_LAT_v2 1134…"
type textarea "11347470_U0000680_LAT_v2 11347472_U0000681_LAT_v2 11347474_U0000682_LAT_v2 1134…"
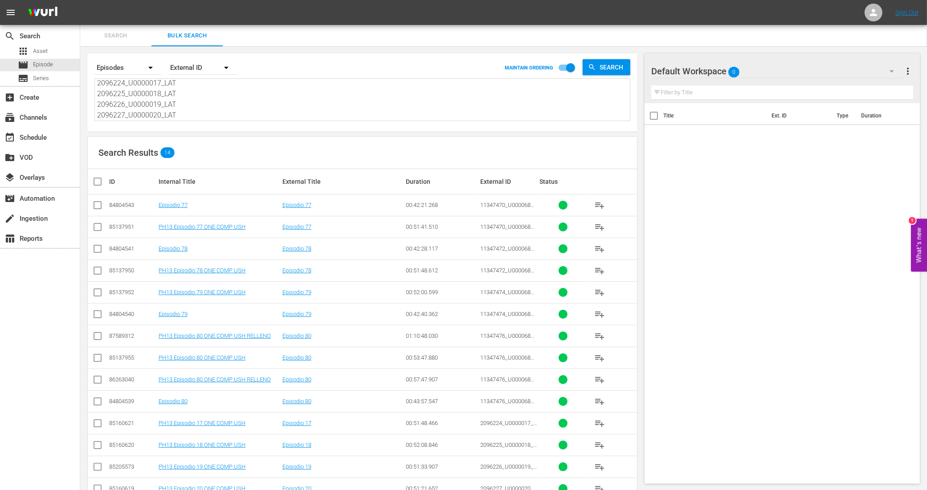
type textarea "11347470_U0000680_LAT_v2 11347472_U0000681_LAT_v2 11347474_U0000682_LAT_v2 1134…"
click at [96, 228] on input "checkbox" at bounding box center [97, 229] width 11 height 11
checkbox input "true"
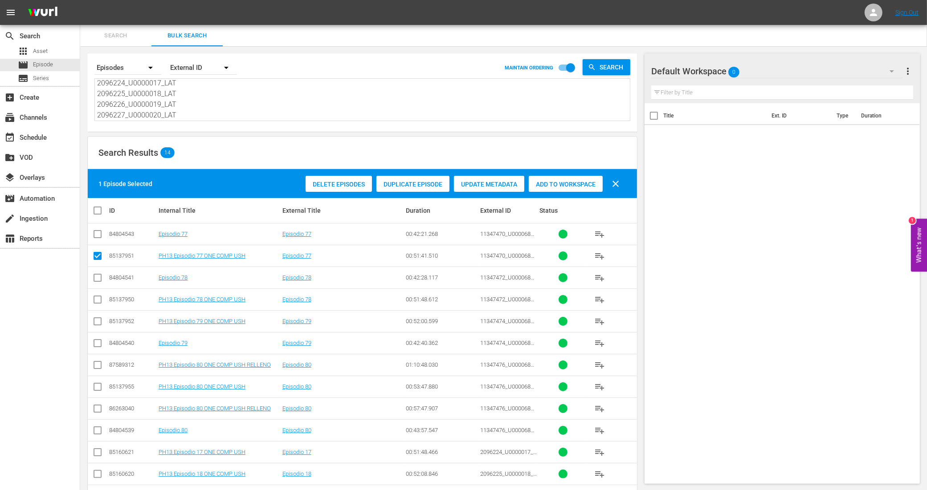
click at [97, 299] on input "checkbox" at bounding box center [97, 301] width 11 height 11
checkbox input "true"
click at [98, 323] on input "checkbox" at bounding box center [97, 323] width 11 height 11
checkbox input "true"
click at [99, 387] on input "checkbox" at bounding box center [97, 388] width 11 height 11
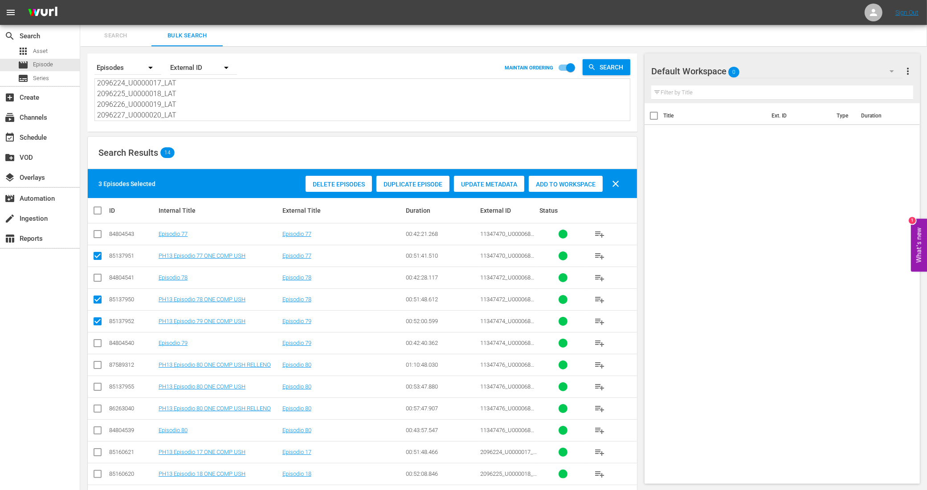
checkbox input "true"
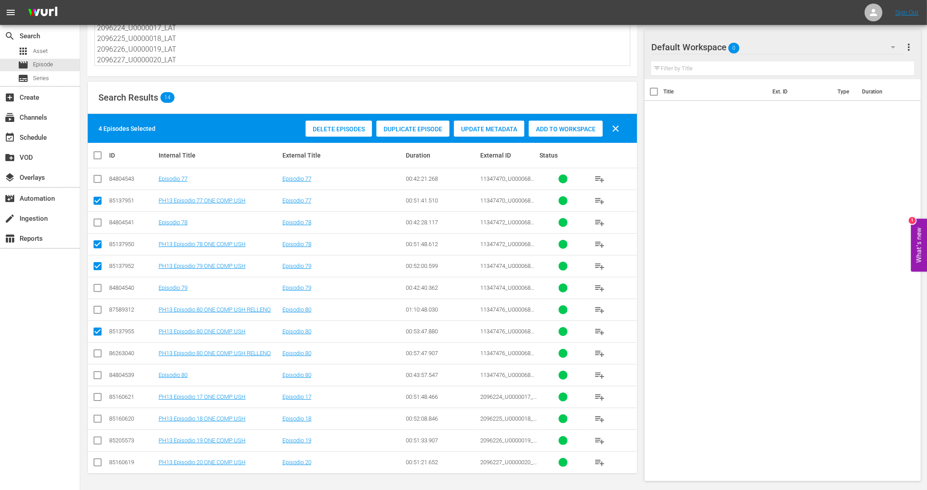
scroll to position [57, 0]
click at [99, 390] on td at bounding box center [98, 397] width 20 height 22
click at [99, 395] on input "checkbox" at bounding box center [97, 399] width 11 height 11
checkbox input "true"
click at [99, 419] on input "checkbox" at bounding box center [97, 421] width 11 height 11
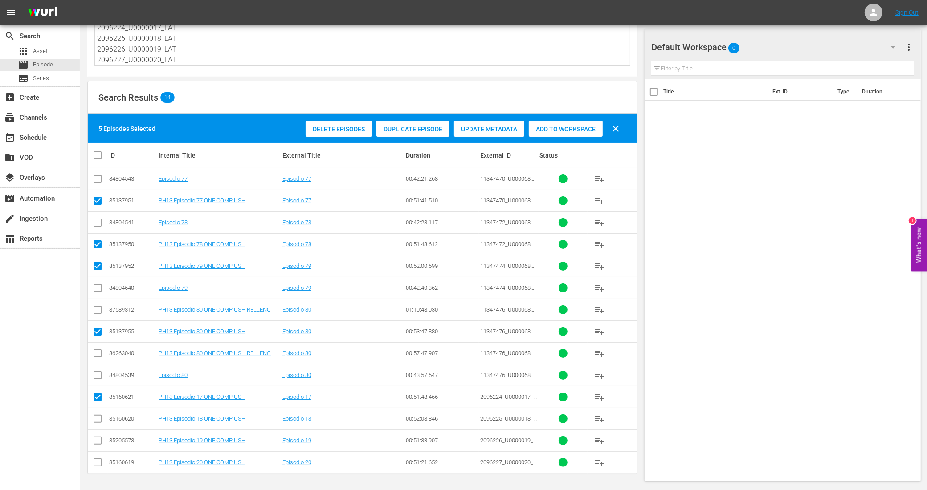
checkbox input "true"
click at [98, 440] on input "checkbox" at bounding box center [97, 442] width 11 height 11
checkbox input "true"
click at [97, 461] on input "checkbox" at bounding box center [97, 464] width 11 height 11
checkbox input "true"
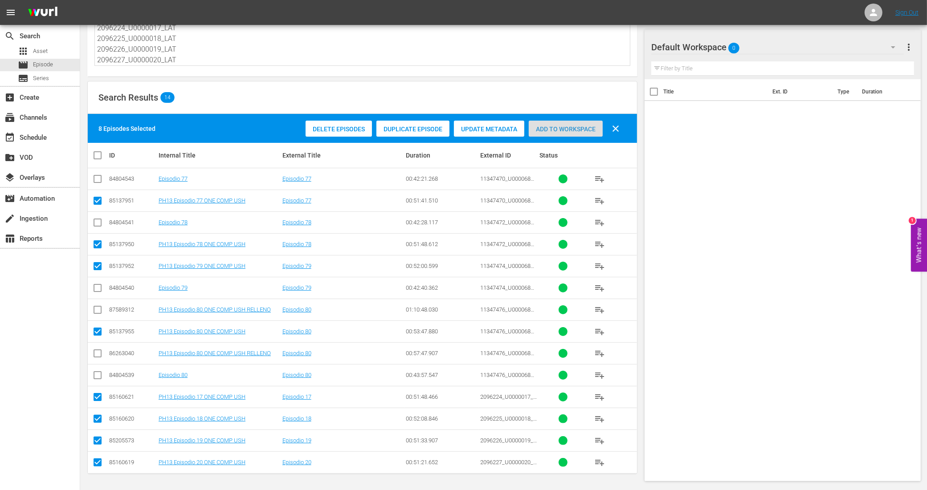
click at [575, 131] on div "Add to Workspace" at bounding box center [566, 129] width 74 height 17
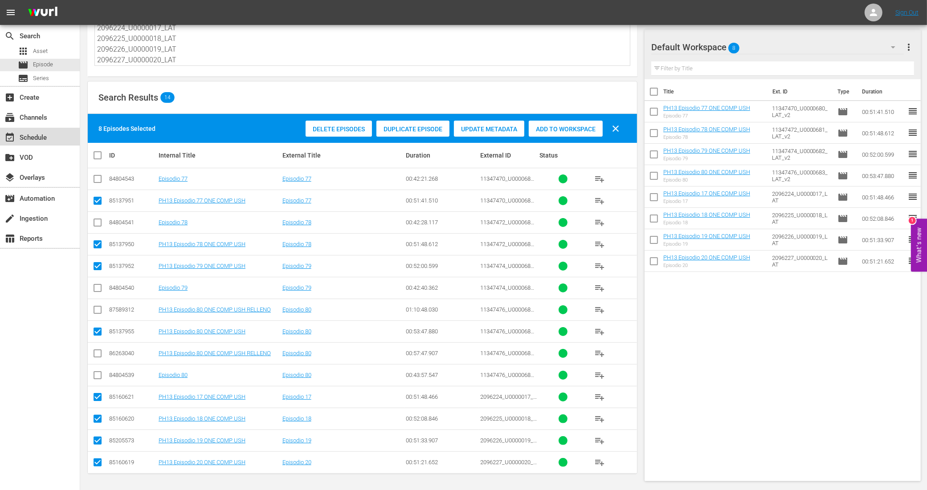
click at [41, 139] on div "event_available Schedule" at bounding box center [25, 136] width 50 height 8
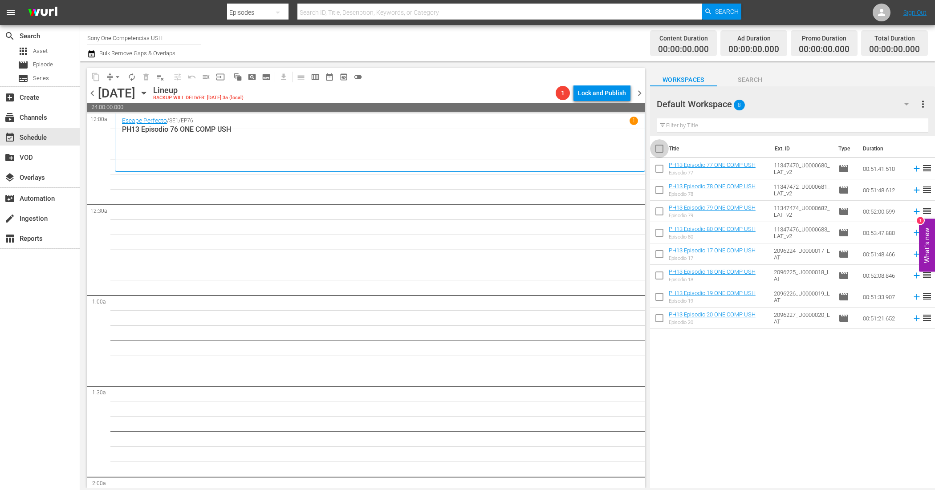
click at [659, 150] on input "checkbox" at bounding box center [659, 150] width 19 height 19
checkbox input "true"
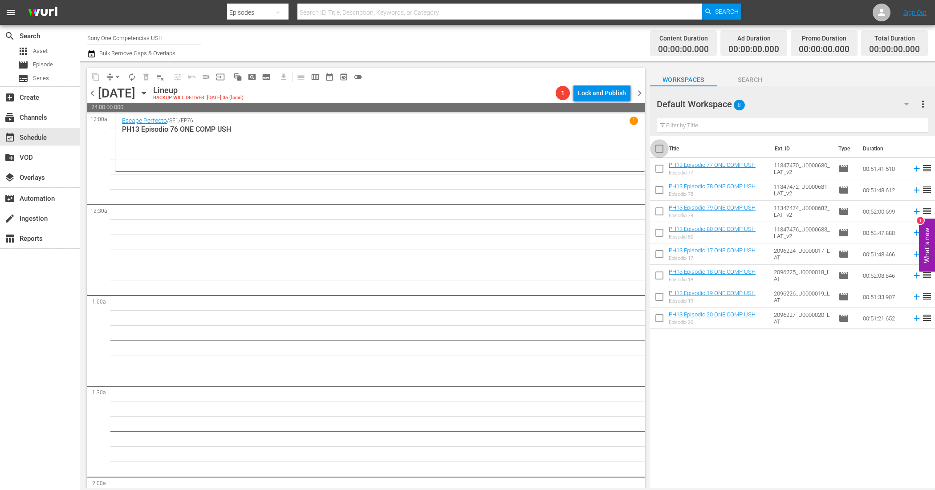
checkbox input "true"
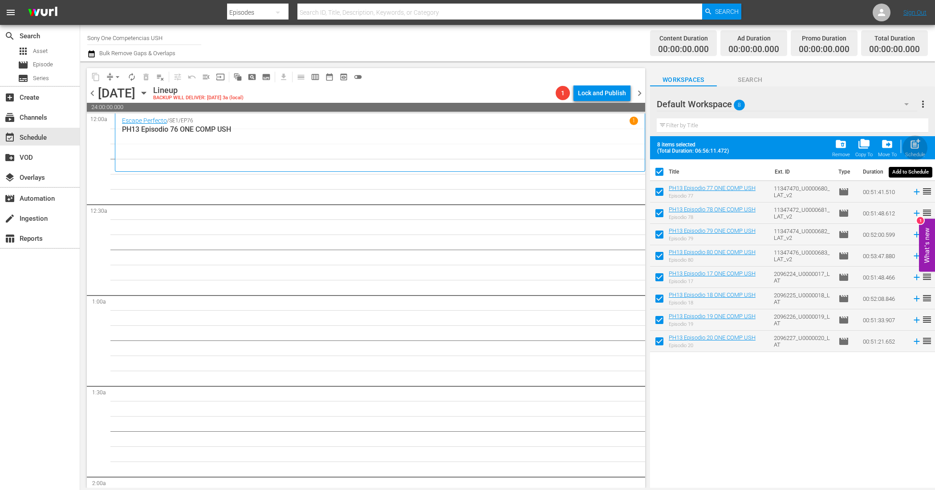
click at [915, 144] on span "post_add" at bounding box center [916, 144] width 12 height 12
checkbox input "false"
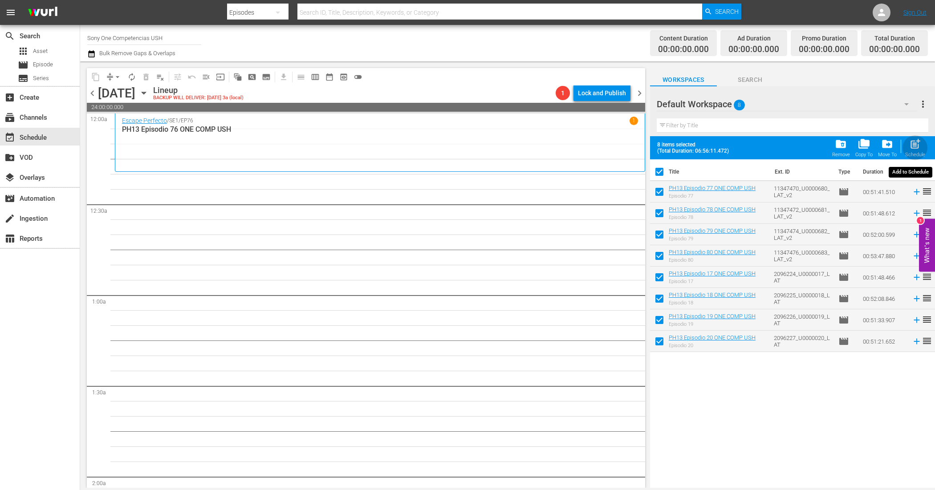
checkbox input "false"
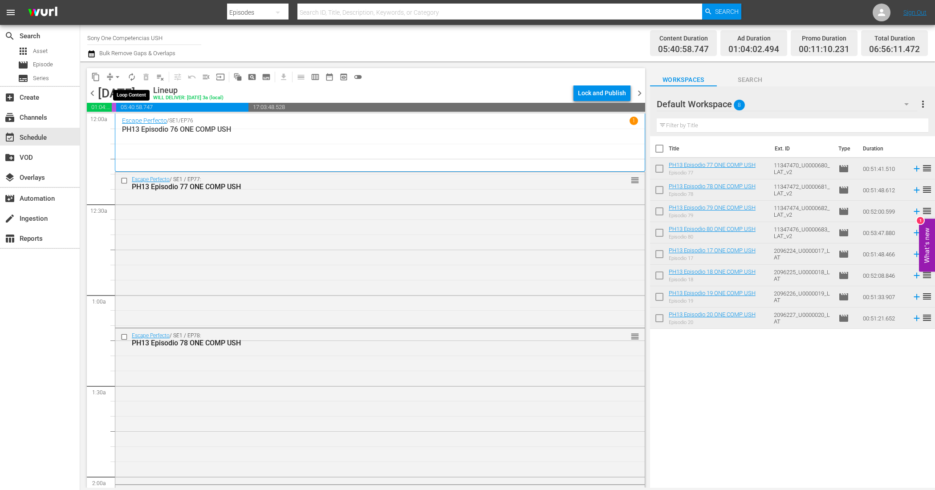
click at [135, 79] on span "autorenew_outlined" at bounding box center [131, 77] width 9 height 9
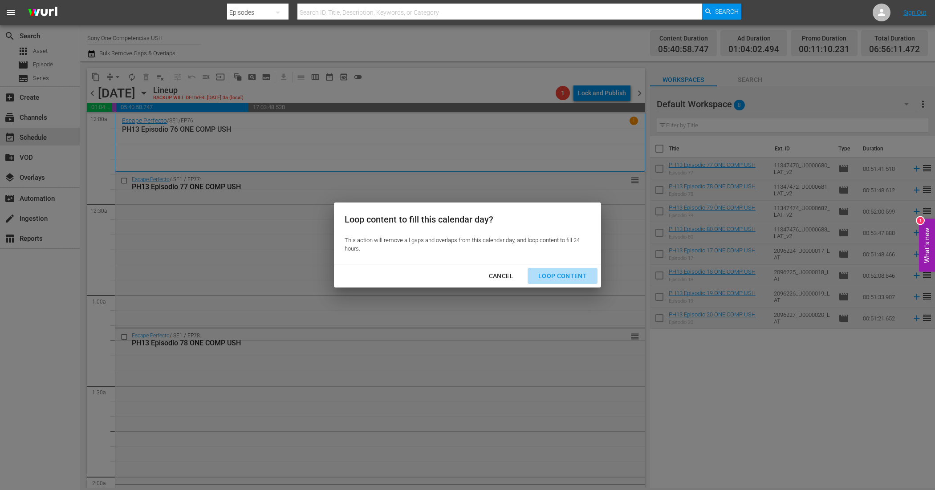
click at [572, 277] on div "Loop Content" at bounding box center [562, 276] width 63 height 11
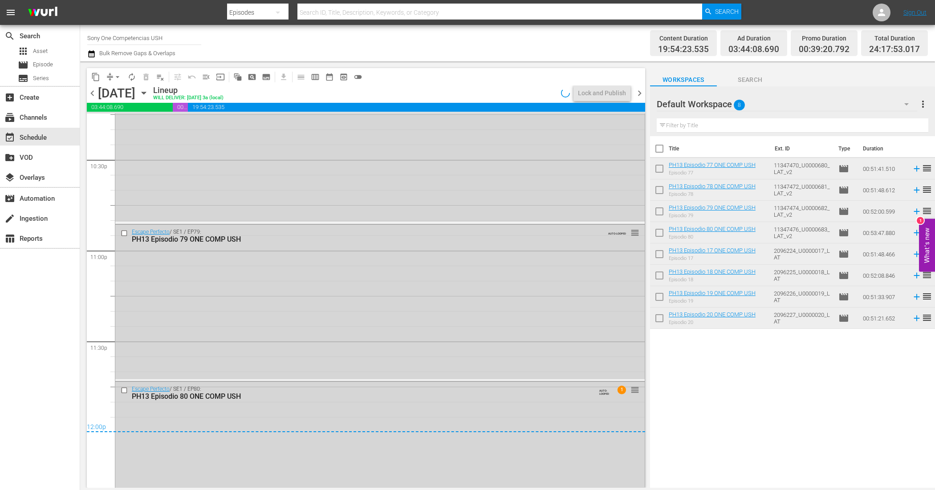
scroll to position [4099, 0]
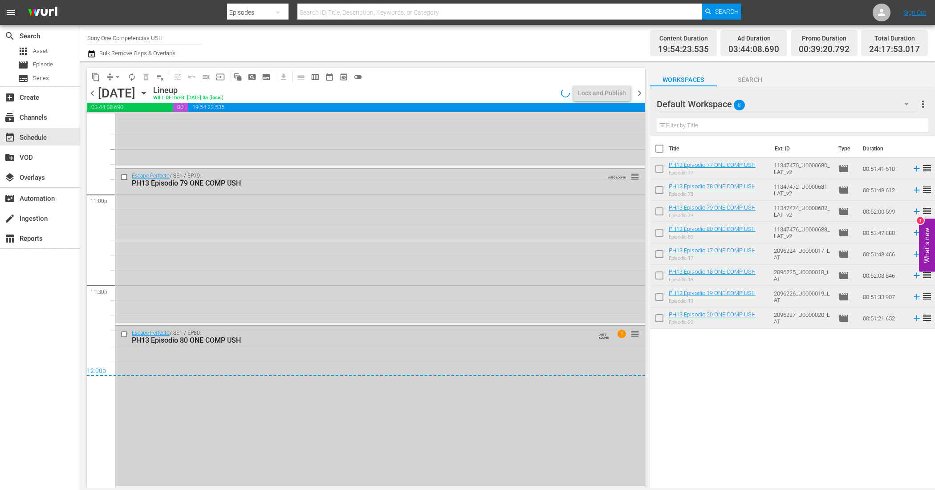
click at [436, 388] on div "Escape Perfecto / SE1 / EP80: PH13 Episodio 80 ONE COMP USH AUTO-LOOPED 1 reord…" at bounding box center [380, 406] width 530 height 160
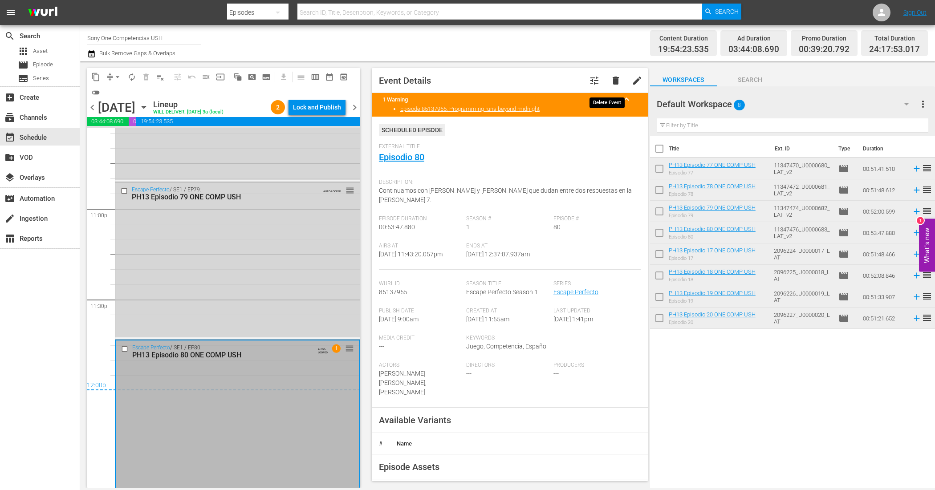
click at [611, 84] on span "delete" at bounding box center [616, 80] width 11 height 11
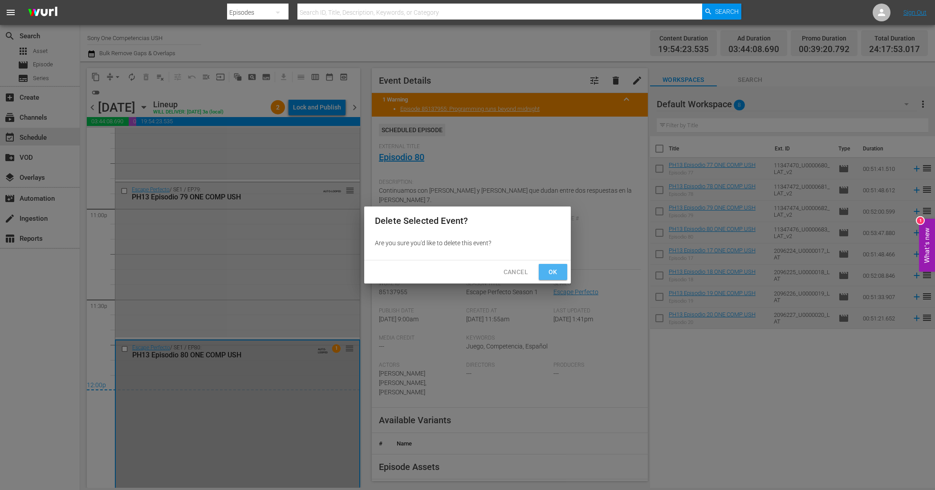
click at [551, 277] on span "Ok" at bounding box center [553, 272] width 14 height 11
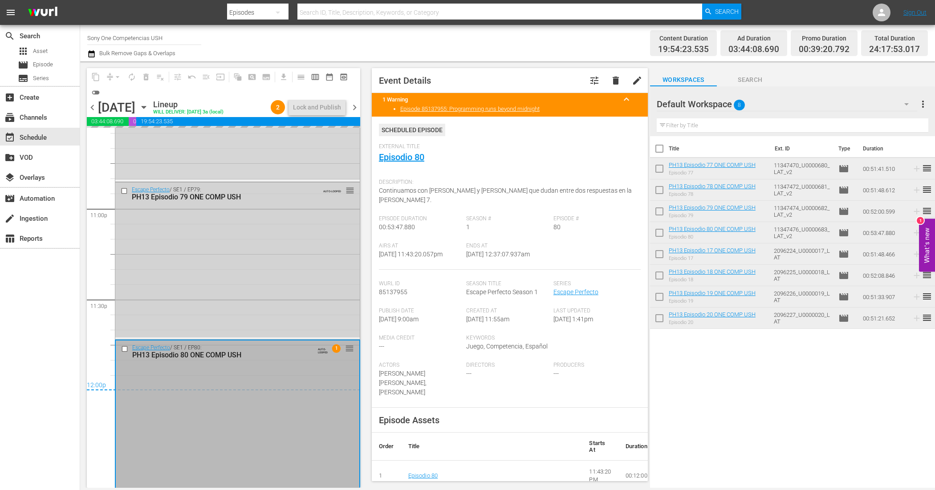
click at [241, 277] on div "Escape Perfecto / SE1 / EP79: PH13 Episodio 79 ONE COMP USH AUTO-LOOPED reorder" at bounding box center [237, 260] width 245 height 155
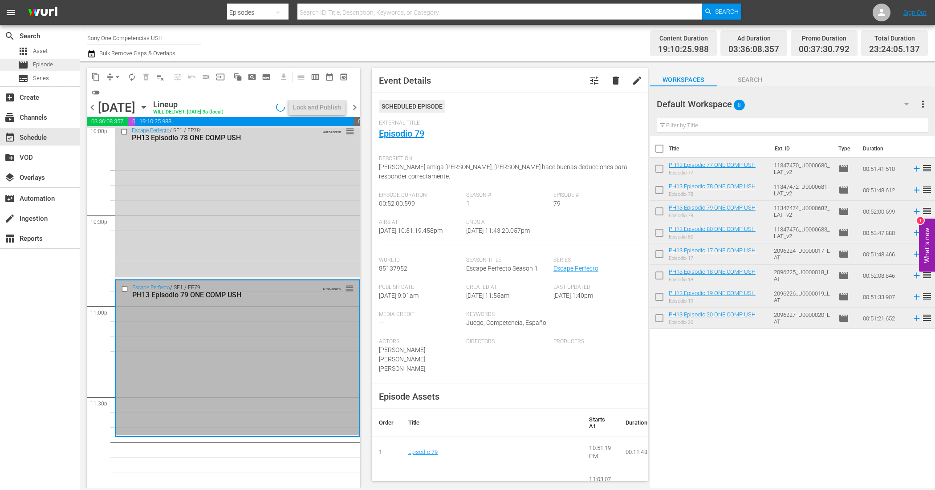
scroll to position [4001, 0]
click at [45, 65] on span "Episode" at bounding box center [43, 64] width 20 height 9
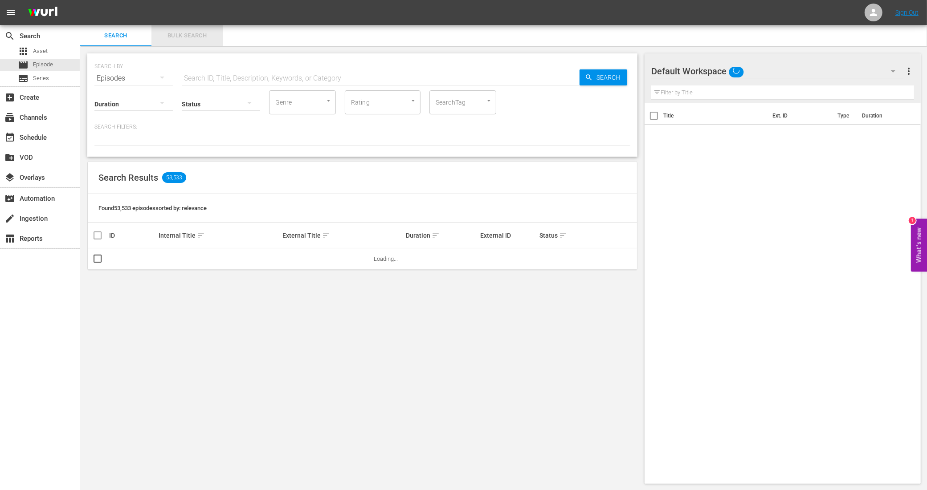
click at [196, 38] on span "Bulk Search" at bounding box center [187, 36] width 61 height 10
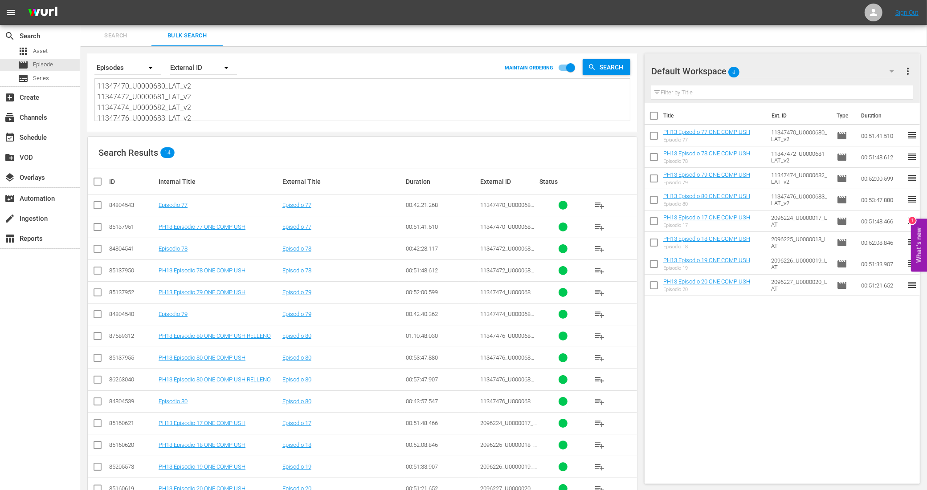
click at [96, 335] on input "checkbox" at bounding box center [97, 338] width 11 height 11
checkbox input "true"
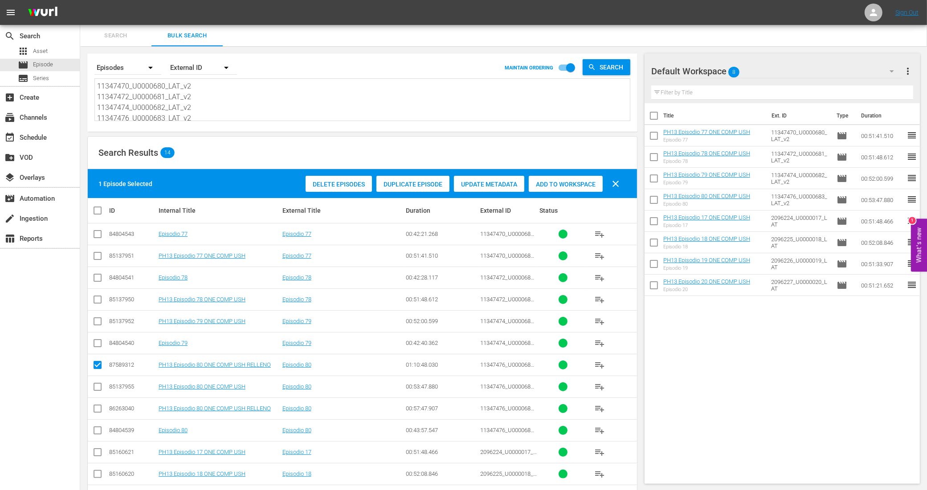
click at [571, 183] on span "Add to Workspace" at bounding box center [566, 184] width 74 height 7
click at [48, 139] on div "event_available Schedule" at bounding box center [25, 136] width 50 height 8
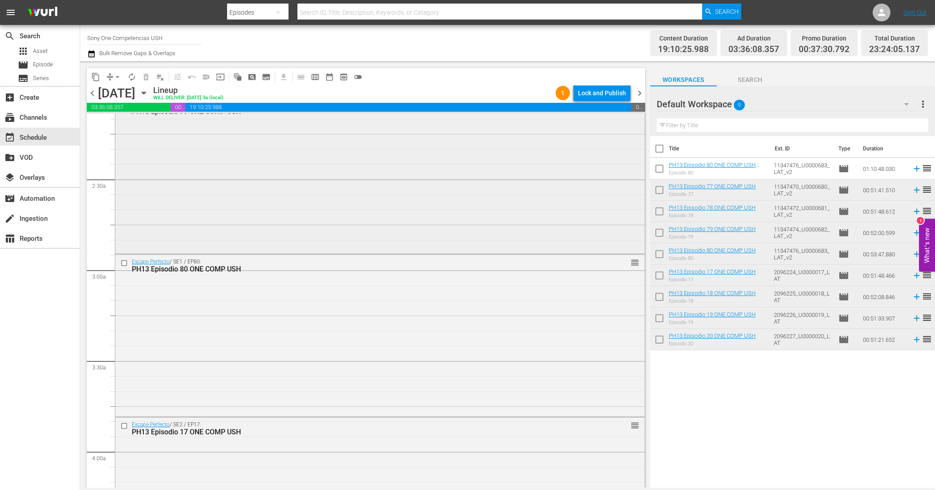
scroll to position [390, 0]
click at [318, 297] on div "Escape Perfecto / SE1 / EP80: PH13 Episodio 80 ONE COMP USH reorder" at bounding box center [380, 333] width 530 height 160
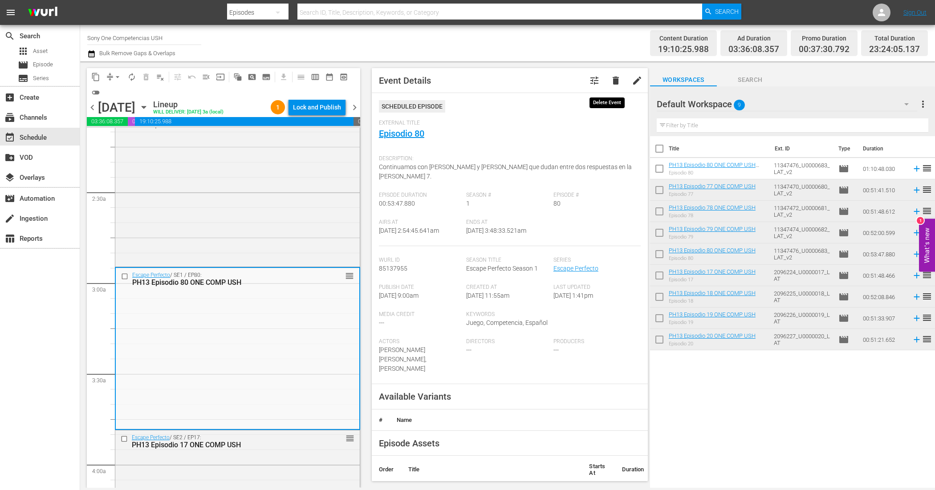
click at [611, 78] on span "delete" at bounding box center [616, 80] width 11 height 11
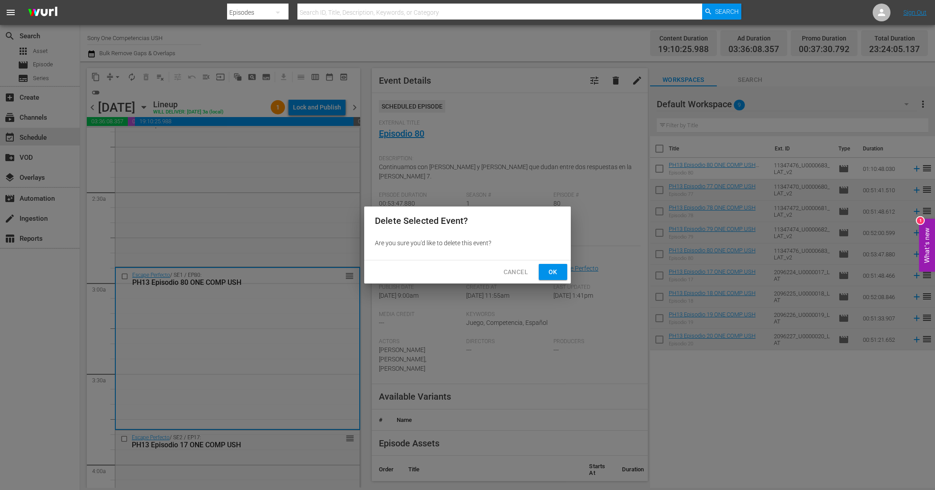
click at [552, 268] on span "Ok" at bounding box center [553, 272] width 14 height 11
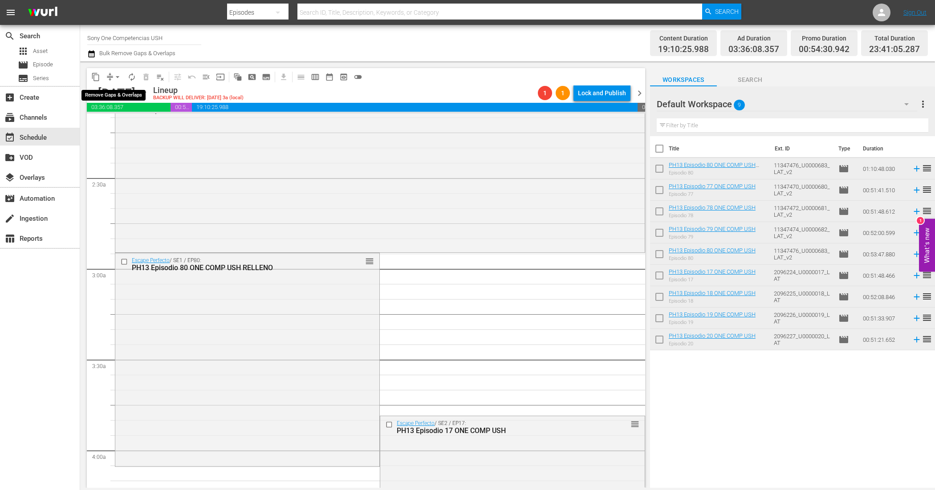
click at [116, 77] on span "arrow_drop_down" at bounding box center [117, 77] width 9 height 9
click at [128, 123] on li "Align to End of Previous Day" at bounding box center [118, 124] width 94 height 15
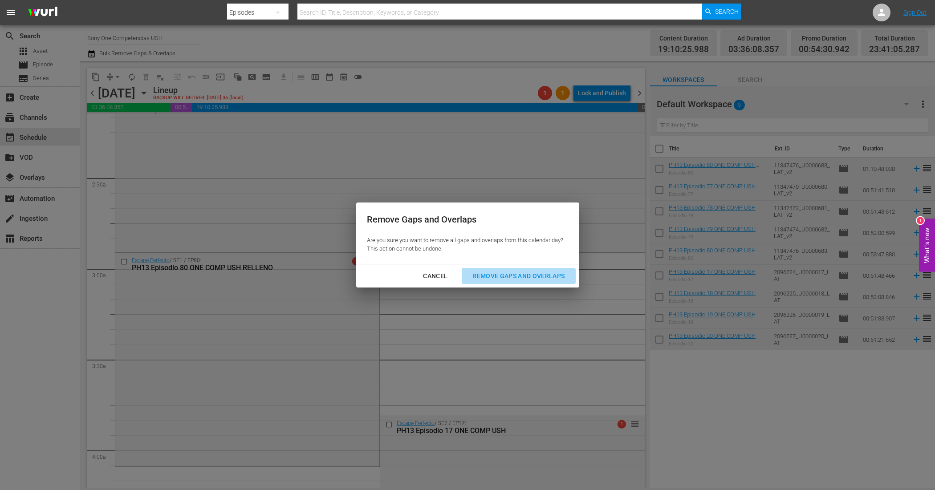
click at [491, 269] on button "Remove Gaps and Overlaps" at bounding box center [519, 276] width 114 height 16
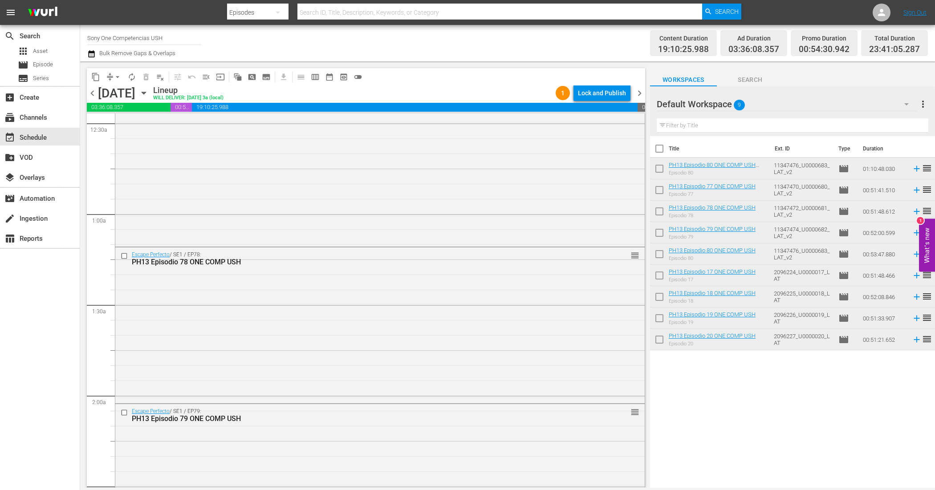
scroll to position [0, 0]
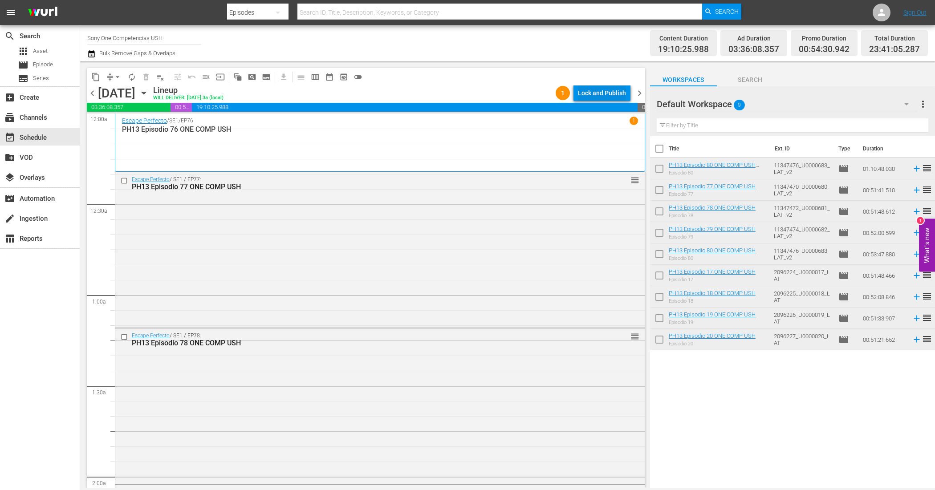
click at [604, 92] on div "Lock and Publish" at bounding box center [602, 93] width 48 height 16
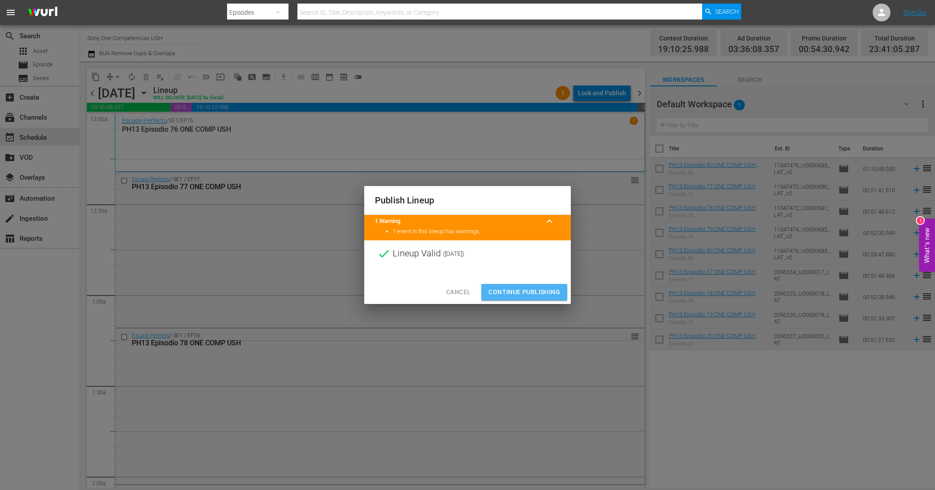
click at [542, 287] on span "Continue Publishing" at bounding box center [525, 292] width 72 height 11
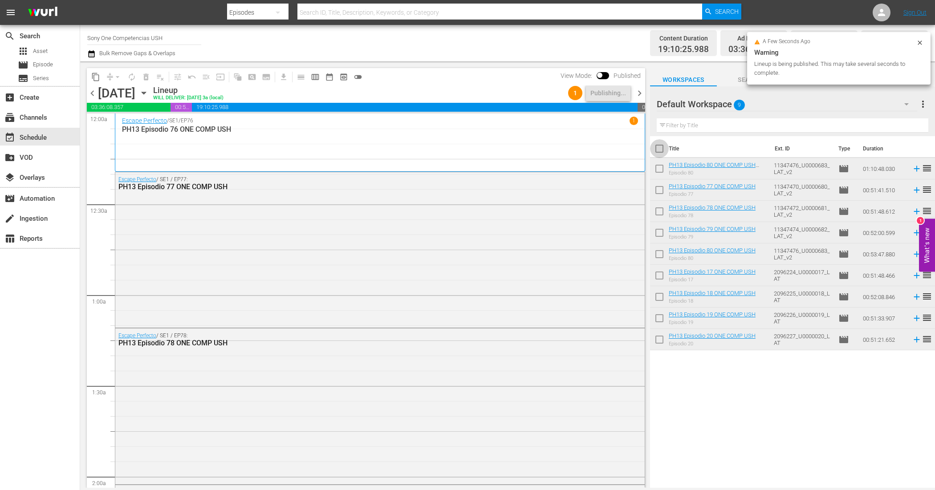
click at [661, 151] on input "checkbox" at bounding box center [659, 150] width 19 height 19
checkbox input "true"
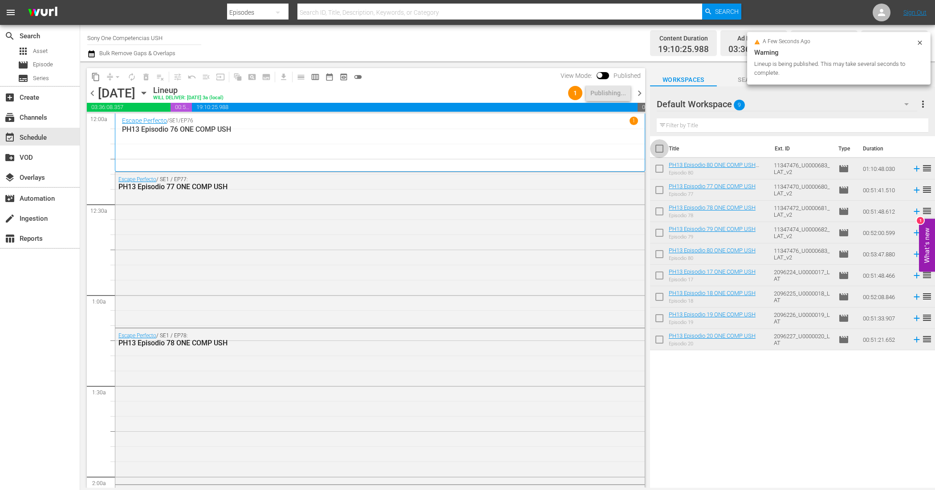
checkbox input "true"
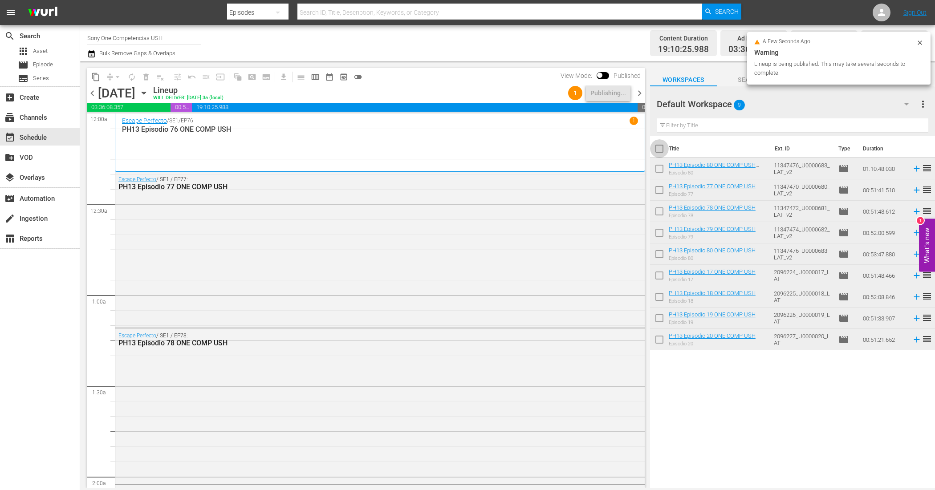
checkbox input "true"
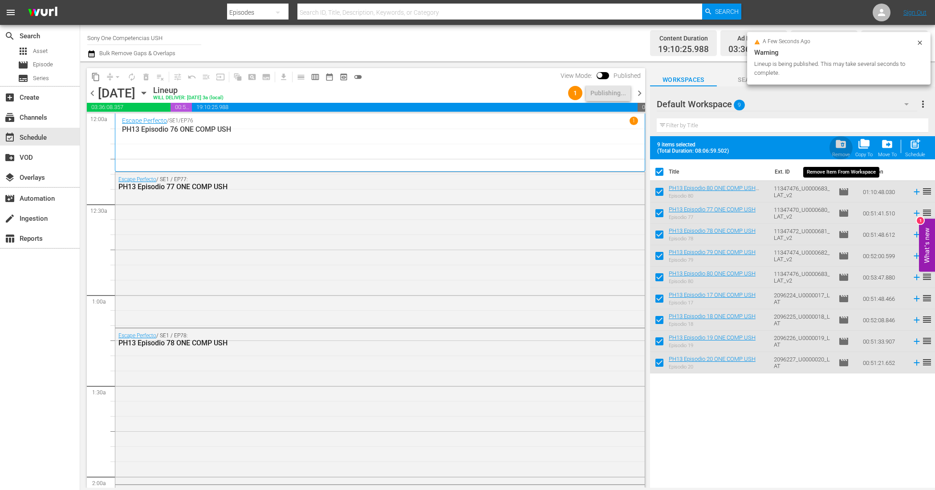
click at [839, 137] on button "folder_delete Remove" at bounding box center [841, 147] width 23 height 25
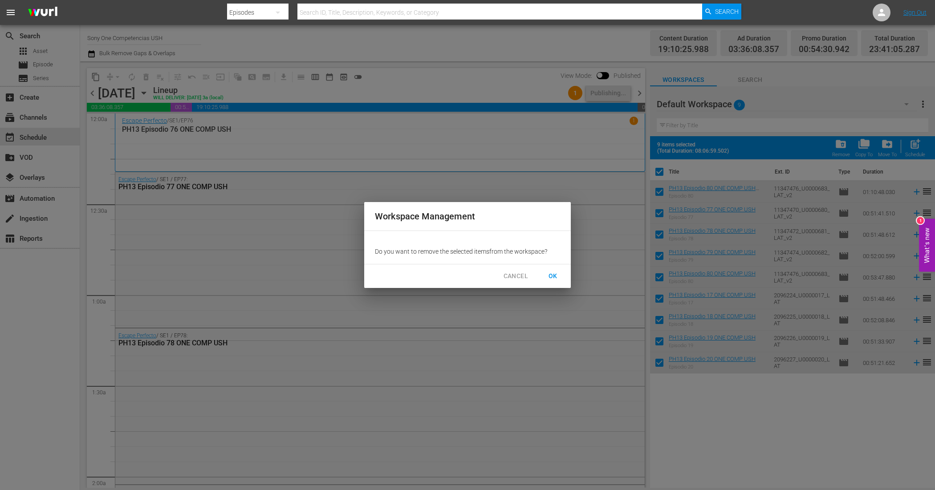
click at [562, 274] on button "OK" at bounding box center [553, 276] width 29 height 16
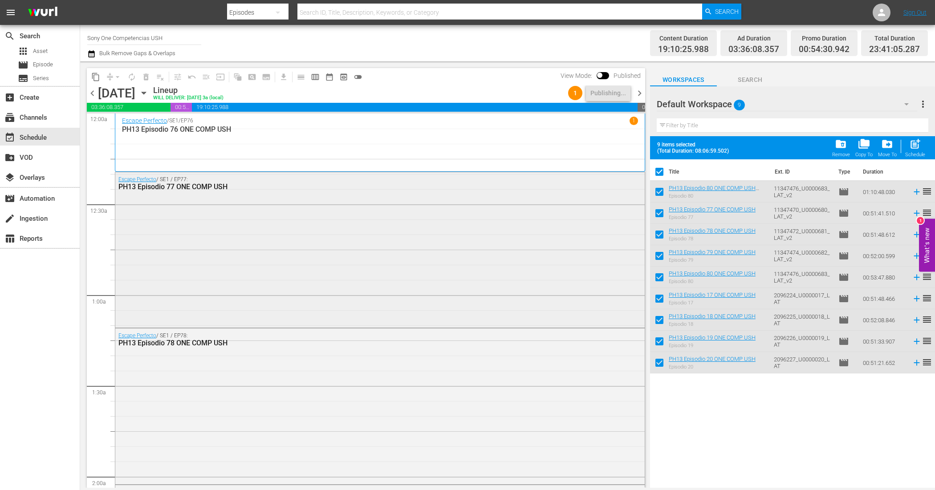
checkbox input "false"
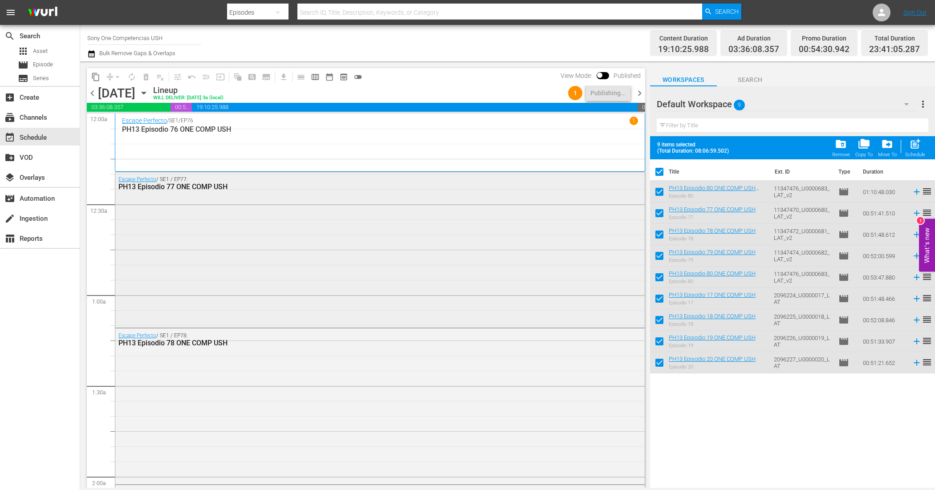
checkbox input "false"
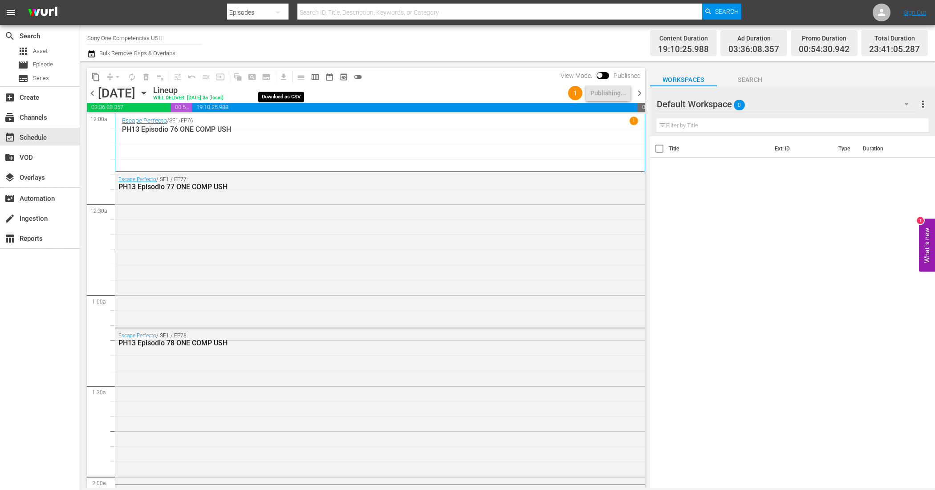
click at [283, 73] on span "get_app" at bounding box center [281, 76] width 17 height 17
click at [638, 90] on span "chevron_right" at bounding box center [639, 93] width 11 height 11
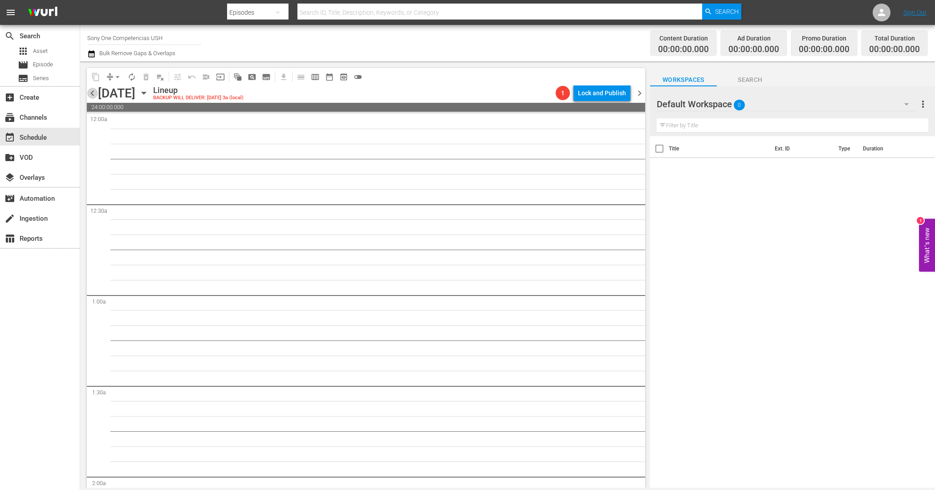
click at [94, 91] on span "chevron_left" at bounding box center [92, 93] width 11 height 11
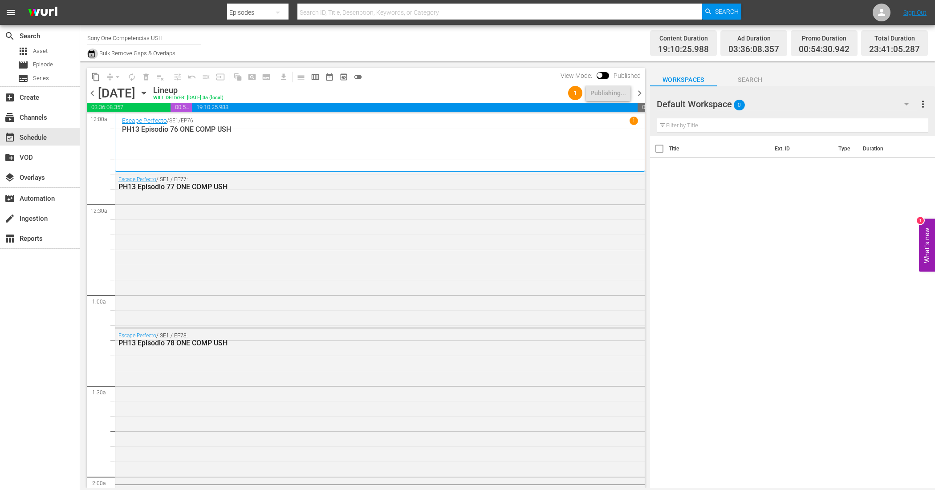
click at [92, 50] on icon "button" at bounding box center [91, 54] width 8 height 11
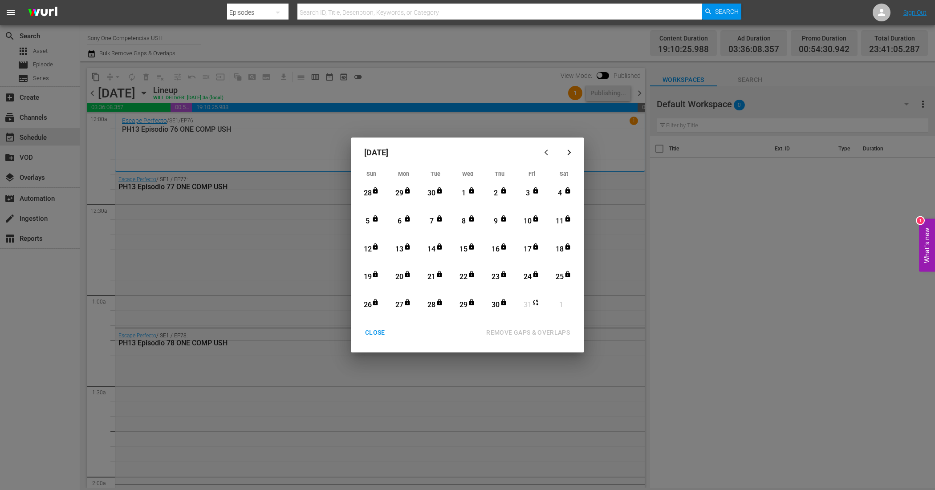
click at [545, 150] on icon "button" at bounding box center [548, 152] width 7 height 7
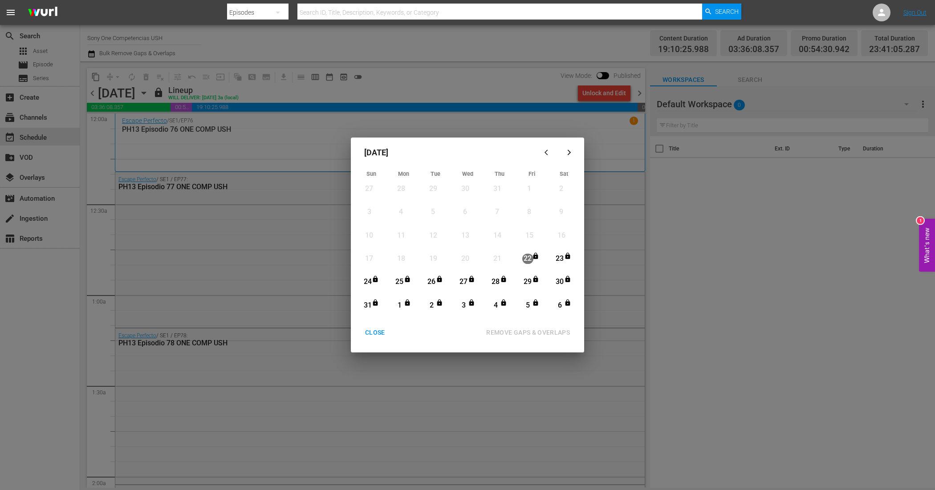
click at [569, 150] on icon "button" at bounding box center [569, 152] width 7 height 7
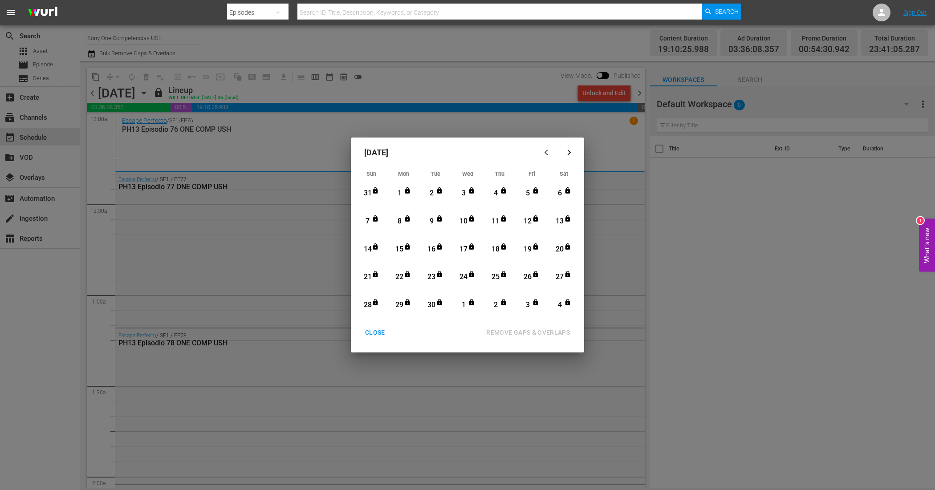
click at [569, 150] on icon "button" at bounding box center [569, 152] width 7 height 7
click at [375, 335] on div "CLOSE" at bounding box center [375, 332] width 34 height 11
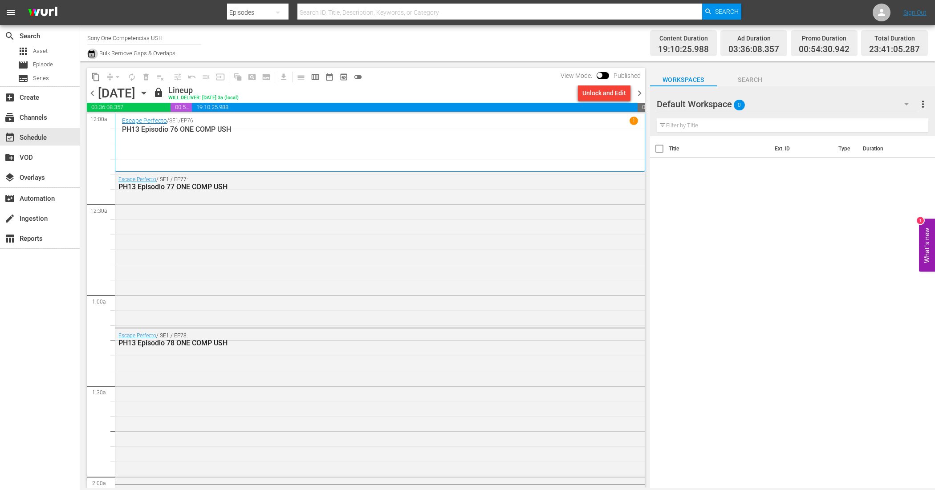
click at [92, 54] on icon "button" at bounding box center [91, 54] width 8 height 11
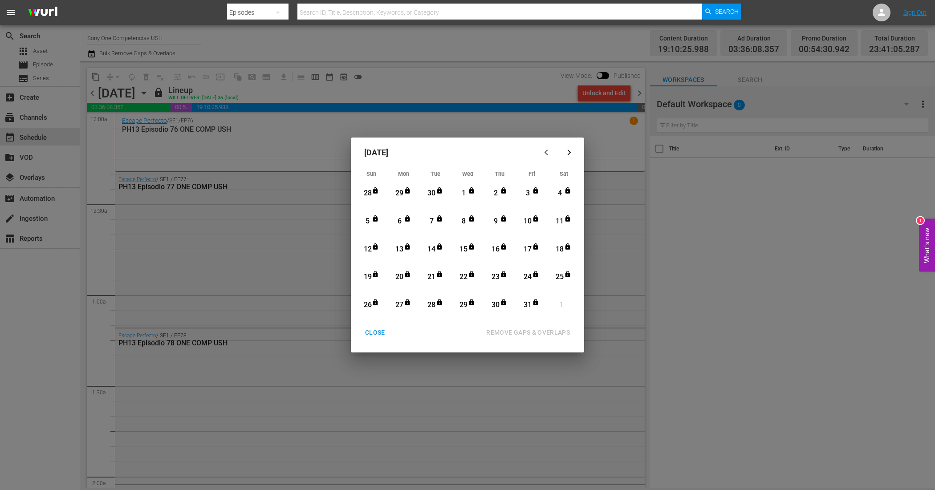
click at [371, 328] on div "CLOSE" at bounding box center [375, 332] width 34 height 11
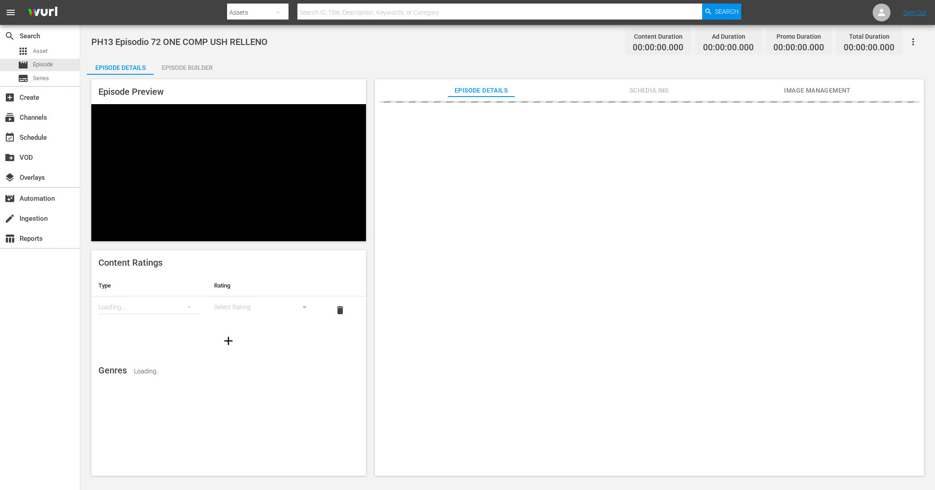
click at [916, 37] on icon "button" at bounding box center [913, 42] width 11 height 11
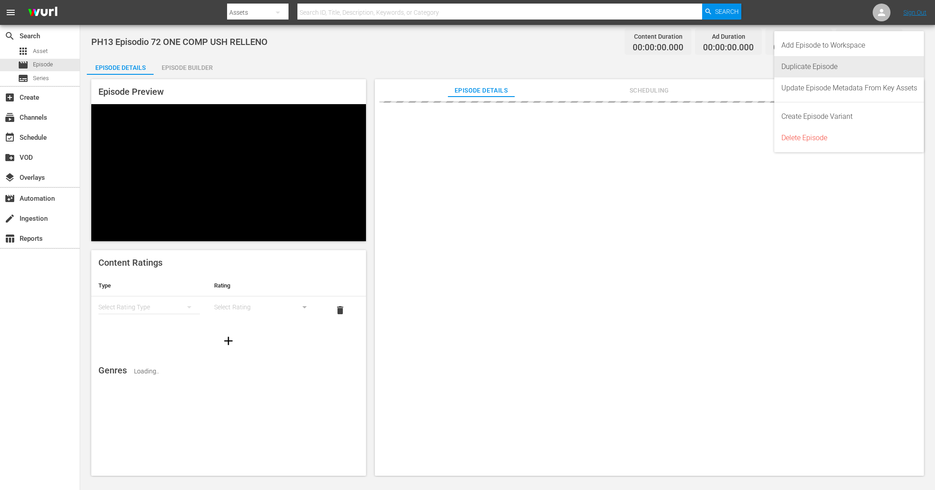
click at [824, 63] on div "Duplicate Episode" at bounding box center [850, 66] width 136 height 21
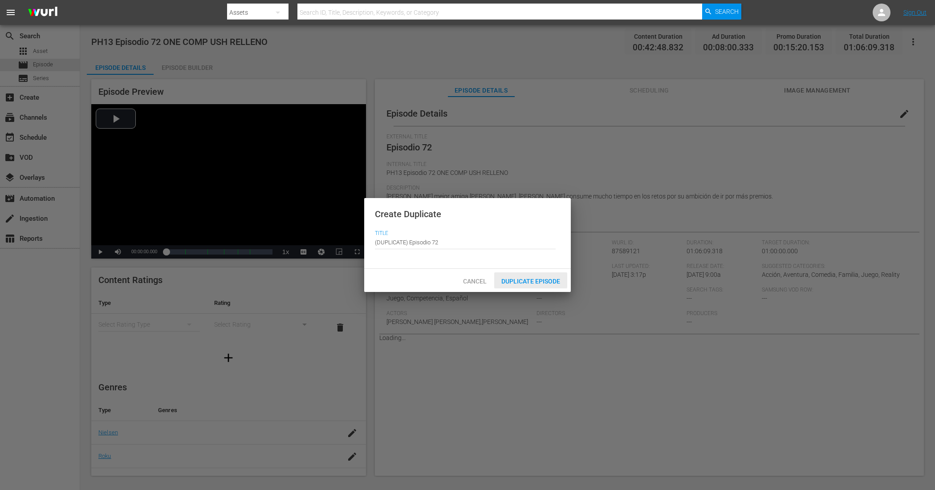
click at [534, 286] on div "Duplicate Episode" at bounding box center [530, 281] width 73 height 16
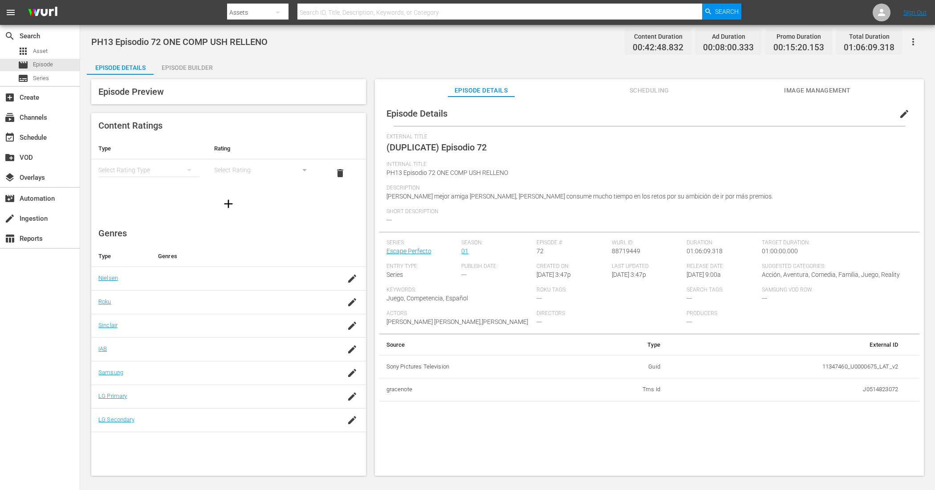
click at [904, 112] on span "edit" at bounding box center [904, 114] width 11 height 11
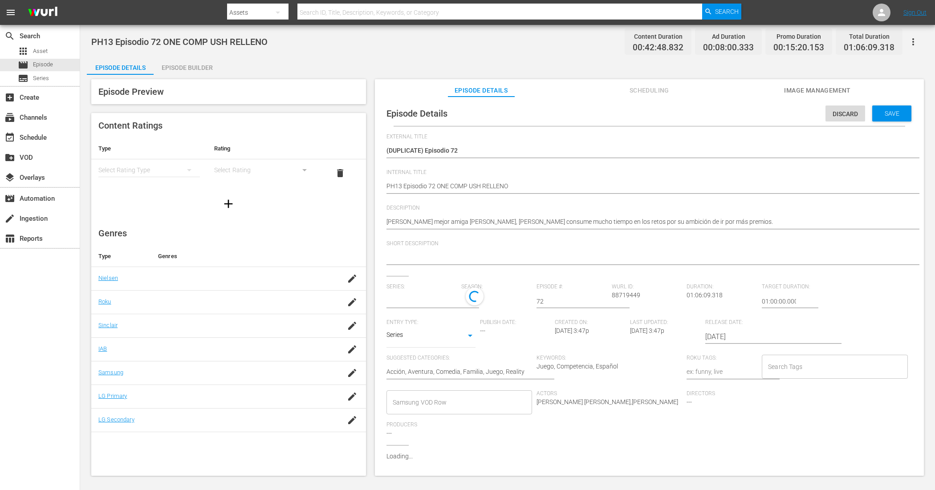
click at [643, 179] on div "PH13 Episodio 72 ONE COMP USH RELLENO PH13 Episodio 72 ONE COMP USH RELLENO" at bounding box center [648, 186] width 522 height 21
type textarea "PH13 Episodio 72 ONE COMP USH RELLENO"
type textarea "PH13 Episodio 72 ONE COMP USH RELLENO 2"
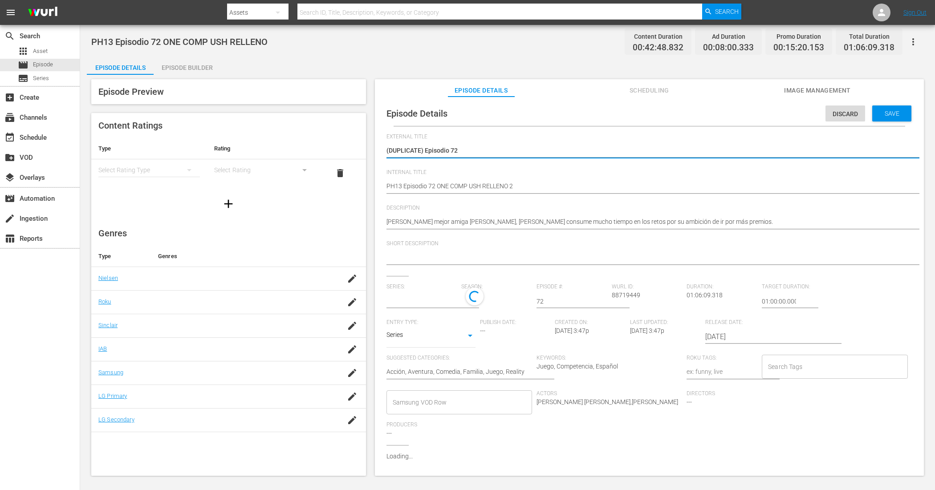
type input "Escape Perfecto"
type textarea "(DUPLICATE)Episodio 72"
type textarea "(DUPLICATEEpisodio 72"
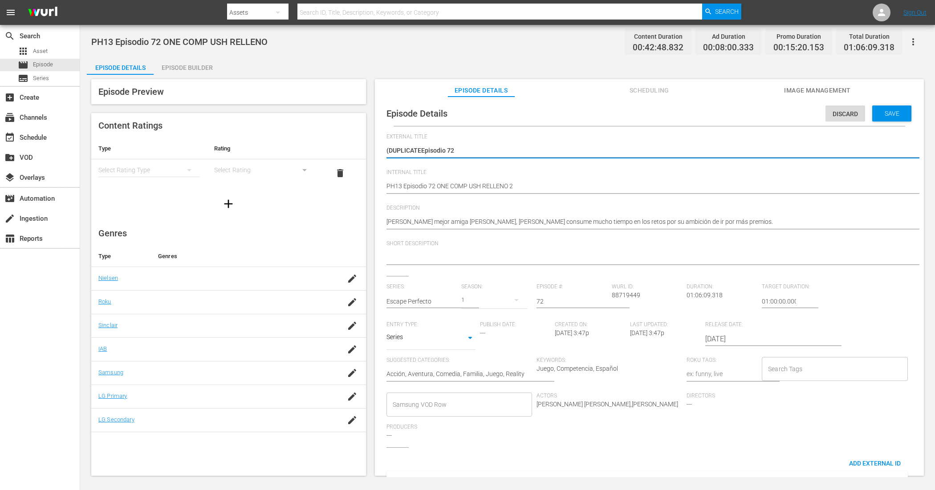
type textarea "(DUPLICATEpisodio 72"
type textarea "(DUPLICAEpisodio 72"
type textarea "(DUPLICEpisodio 72"
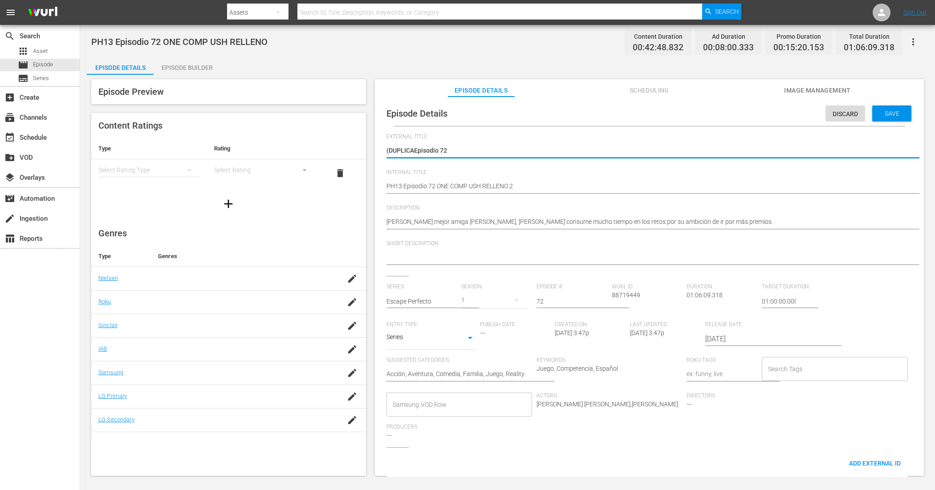
type textarea "(DUPLICEpisodio 72"
type textarea "(DUPLIEpisodio 72"
type textarea "(DUPLEpisodio 72"
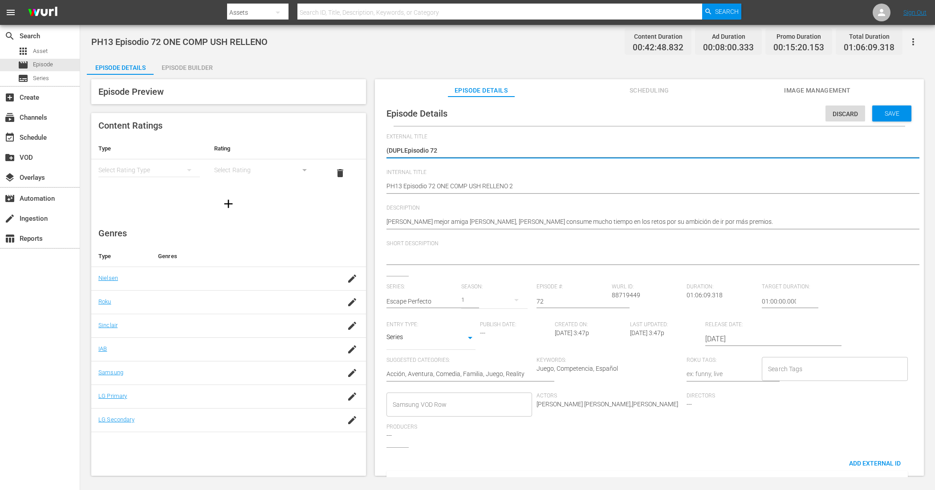
type textarea "(DUPEpisodio 72"
type textarea "(DUEpisodio 72"
type textarea "(DEpisodio 72"
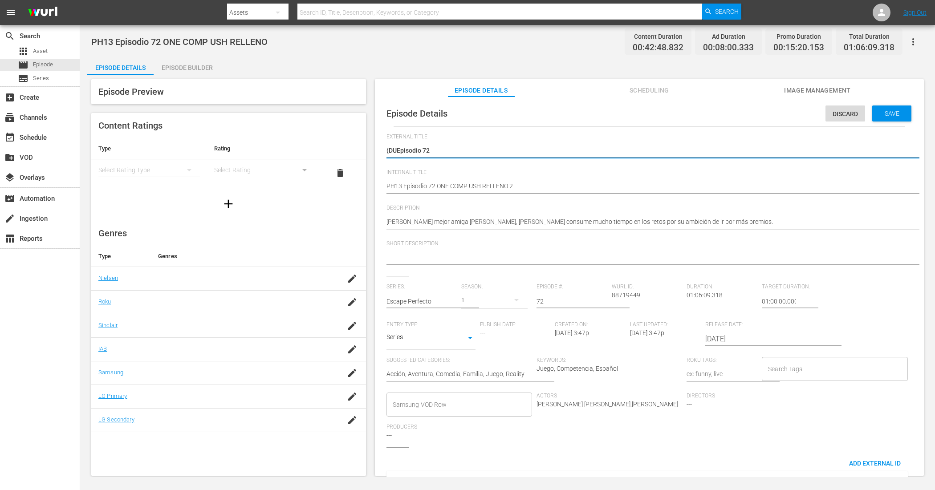
type textarea "(DEpisodio 72"
type textarea "(Episodio 72"
type textarea "Episodio 72"
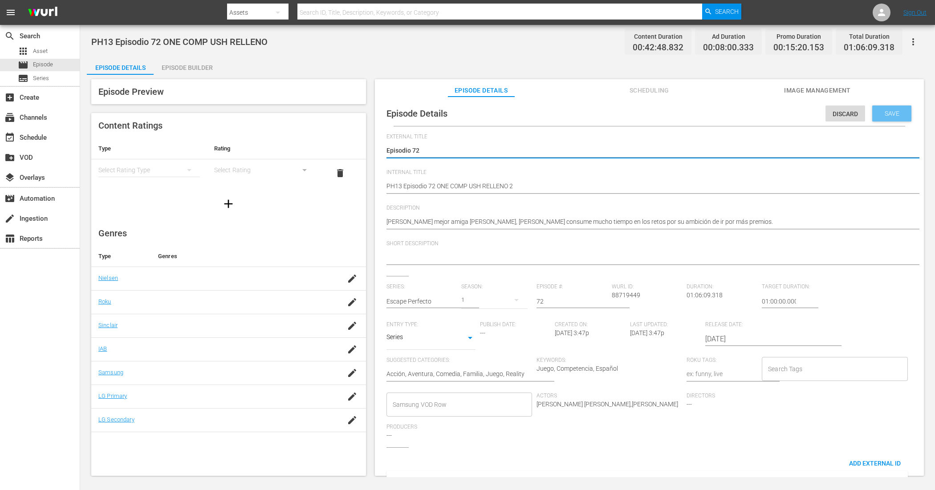
click at [883, 114] on span "Save" at bounding box center [892, 113] width 29 height 7
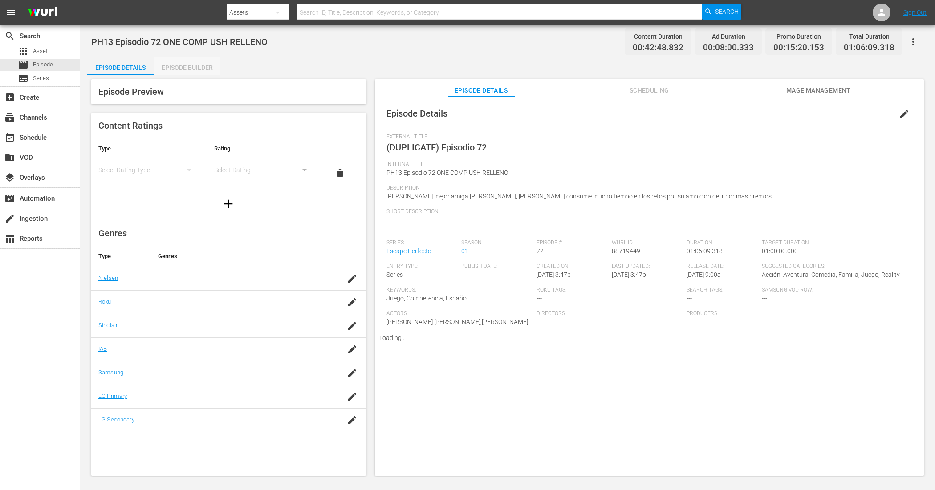
click at [173, 65] on div "Episode Builder" at bounding box center [187, 67] width 67 height 21
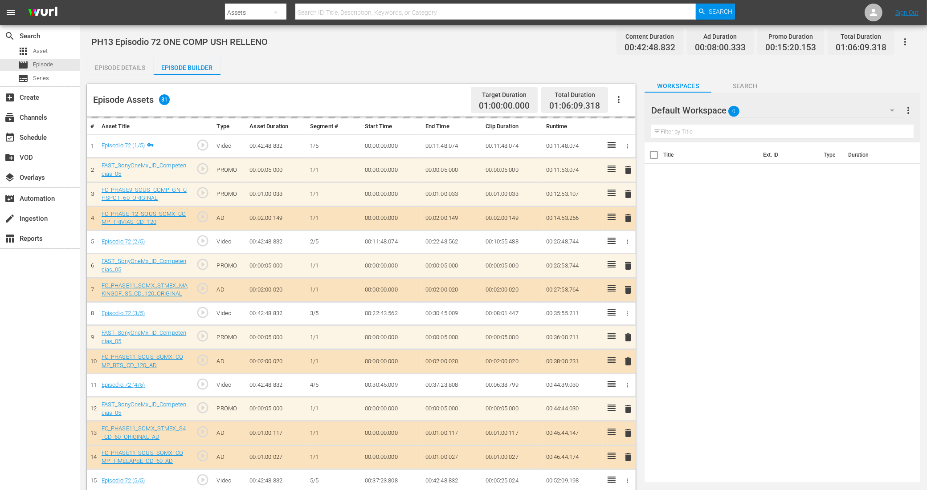
click at [761, 106] on div "Default Workspace 0" at bounding box center [777, 110] width 252 height 25
click at [726, 130] on div "COMPETENCIAS USH (16)" at bounding box center [708, 135] width 93 height 14
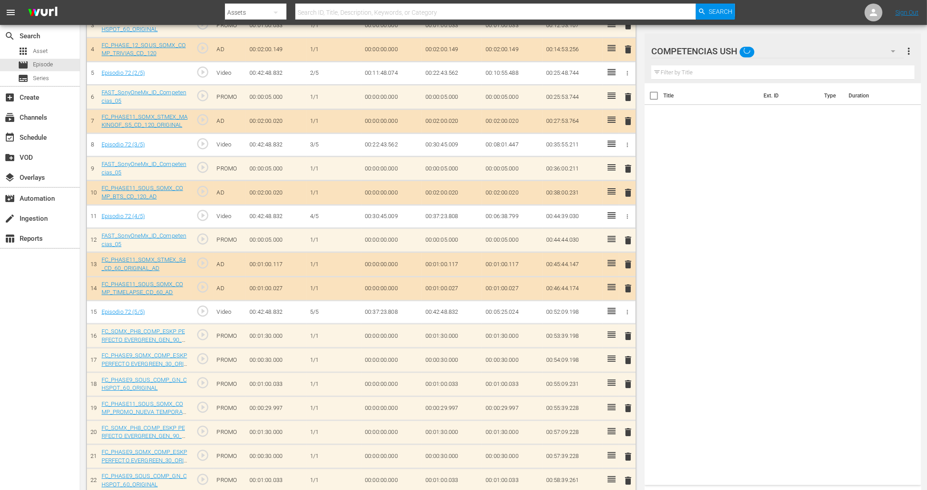
scroll to position [398, 0]
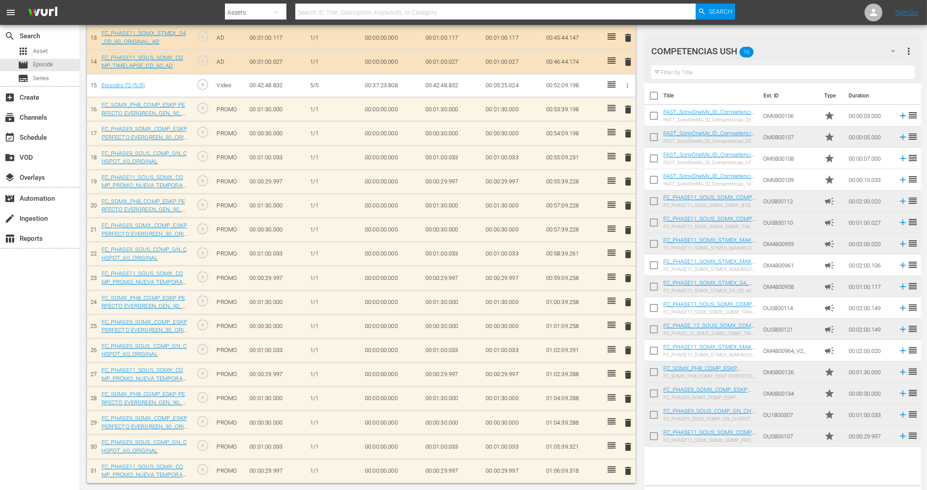
click at [657, 376] on input "checkbox" at bounding box center [654, 374] width 19 height 19
checkbox input "true"
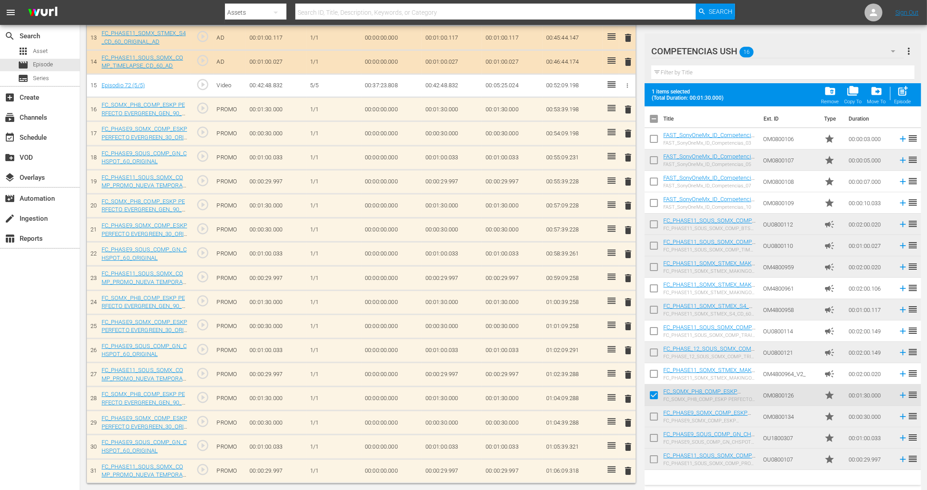
click at [653, 421] on input "checkbox" at bounding box center [654, 418] width 19 height 19
checkbox input "true"
click at [653, 437] on input "checkbox" at bounding box center [654, 440] width 19 height 19
checkbox input "true"
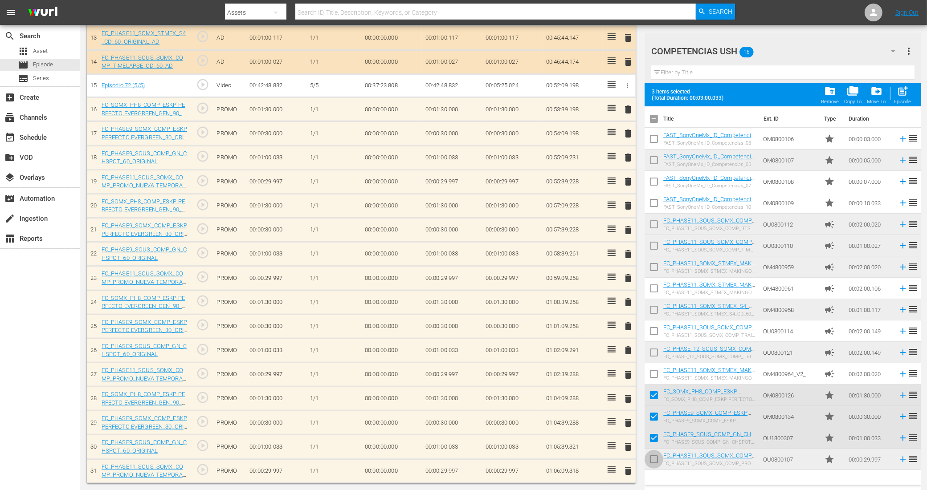
click at [656, 463] on input "checkbox" at bounding box center [654, 461] width 19 height 19
checkbox input "true"
click at [905, 95] on span "post_add" at bounding box center [903, 91] width 12 height 12
checkbox input "false"
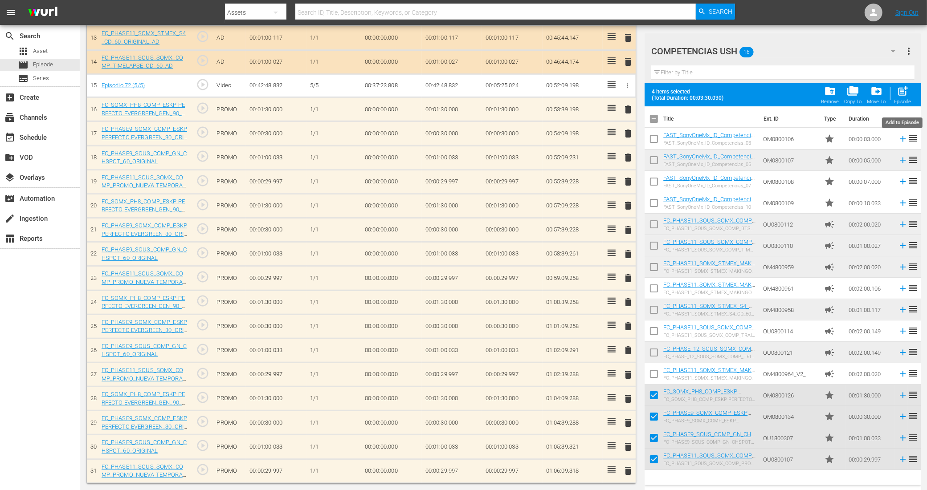
checkbox input "false"
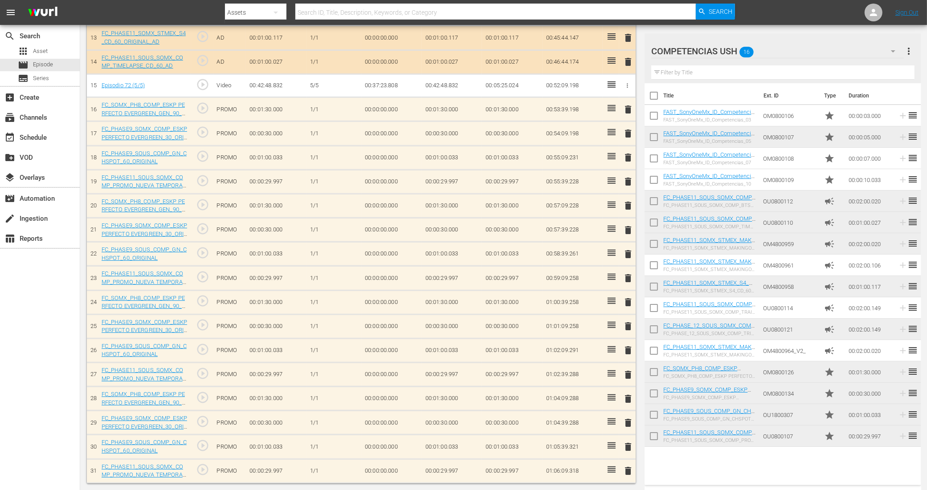
scroll to position [400, 0]
click at [653, 372] on input "checkbox" at bounding box center [654, 374] width 19 height 19
checkbox input "true"
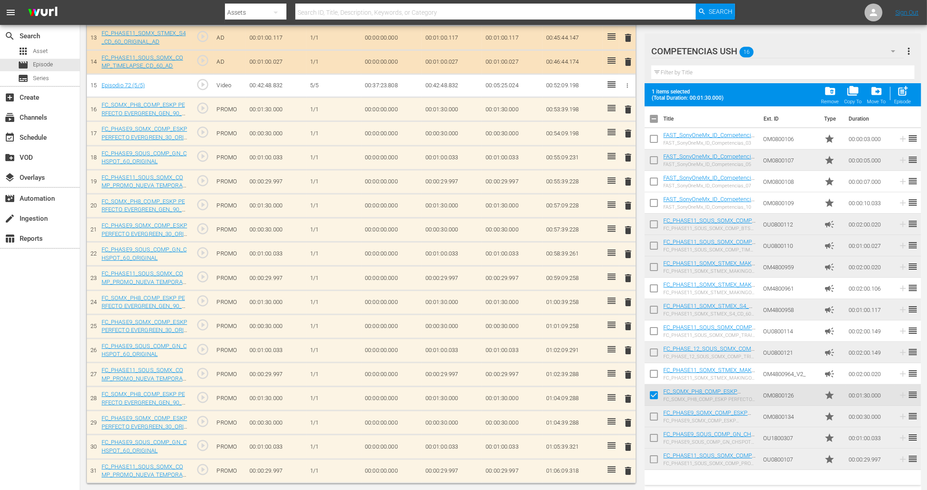
click at [657, 420] on input "checkbox" at bounding box center [654, 418] width 19 height 19
checkbox input "true"
click at [654, 437] on input "checkbox" at bounding box center [654, 440] width 19 height 19
checkbox input "true"
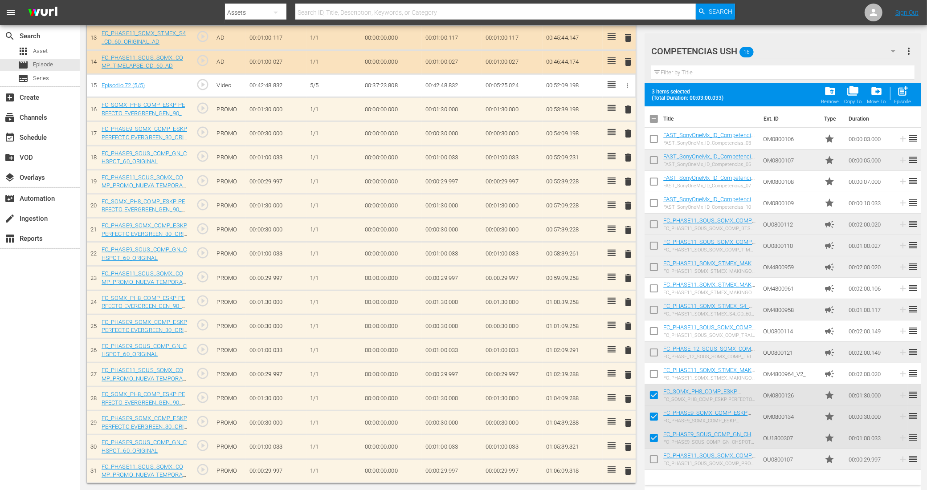
click at [652, 458] on input "checkbox" at bounding box center [654, 461] width 19 height 19
checkbox input "true"
click at [904, 90] on span "post_add" at bounding box center [903, 91] width 12 height 12
checkbox input "false"
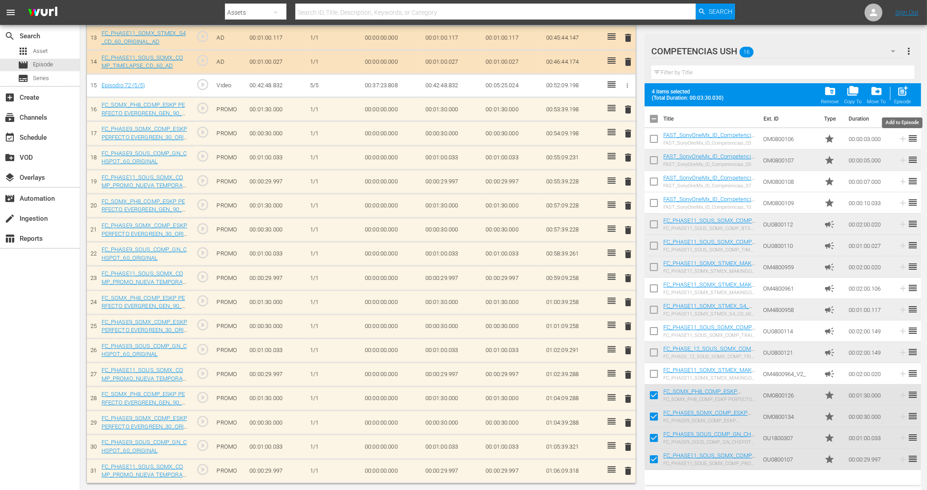
checkbox input "false"
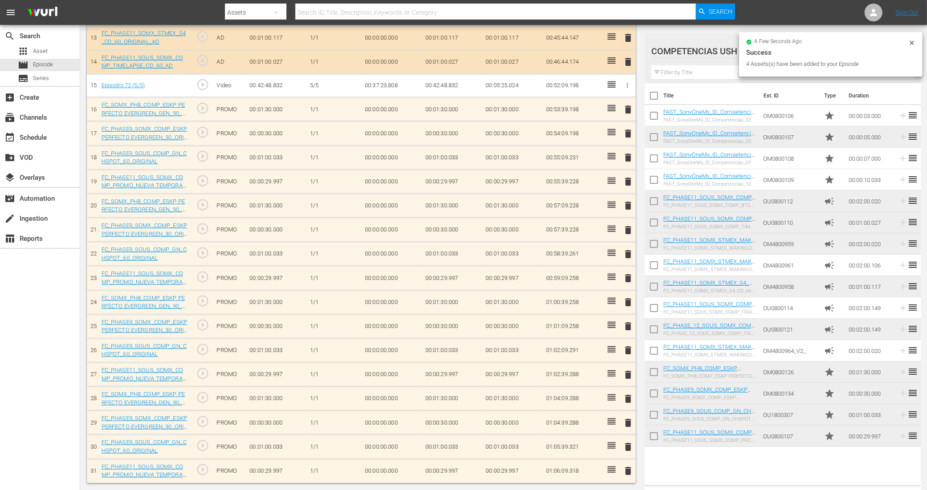
click at [656, 372] on input "checkbox" at bounding box center [654, 374] width 19 height 19
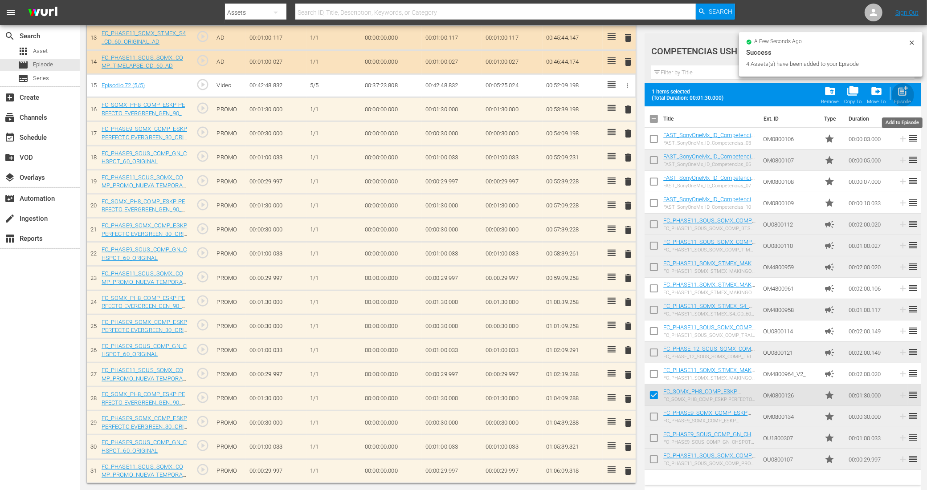
click at [902, 91] on span "post_add" at bounding box center [903, 91] width 12 height 12
checkbox input "false"
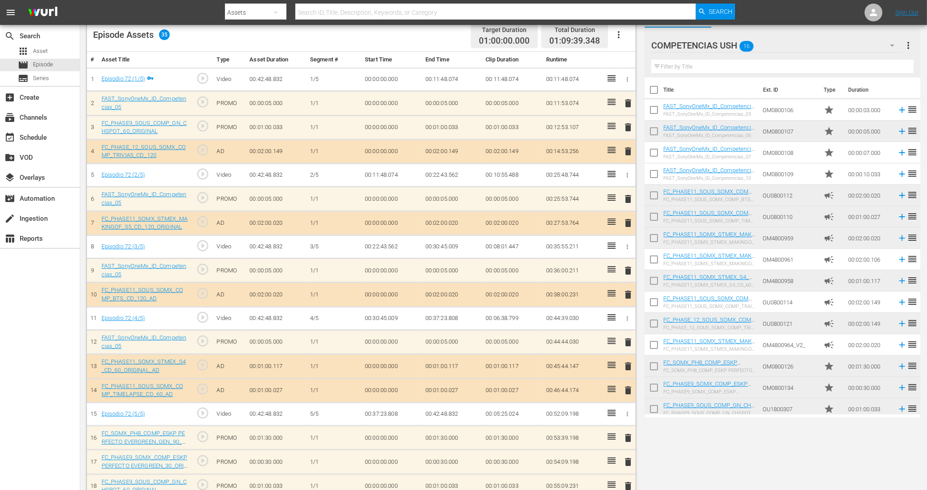
scroll to position [0, 0]
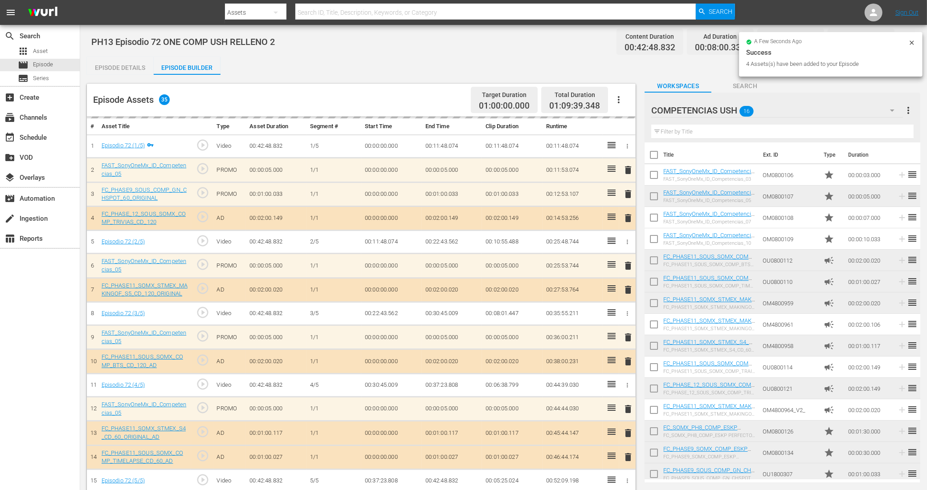
click at [916, 42] on div "a few seconds ago Success 4 Assets(s) have been added to your Episode" at bounding box center [831, 54] width 184 height 45
click at [914, 43] on icon at bounding box center [911, 42] width 7 height 7
click at [914, 41] on icon at bounding box center [911, 42] width 7 height 7
click at [909, 41] on icon "button" at bounding box center [905, 42] width 11 height 11
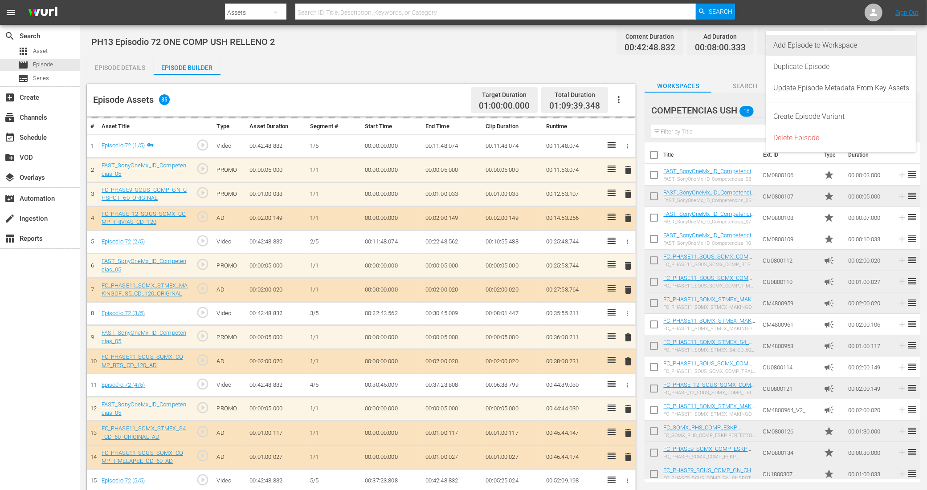
click at [836, 42] on div "Add Episode to Workspace" at bounding box center [841, 45] width 136 height 21
